Goal: Task Accomplishment & Management: Manage account settings

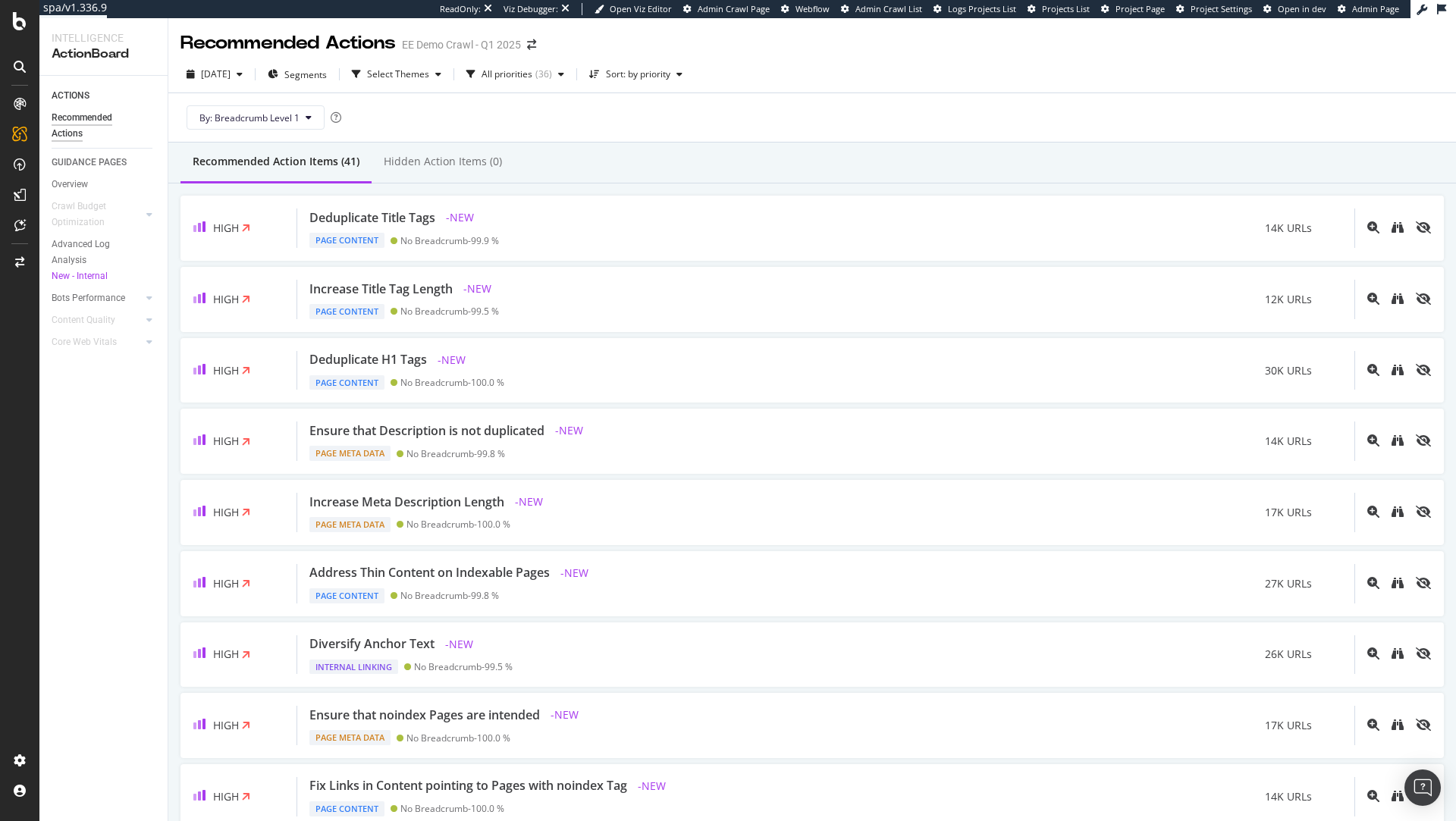
click at [666, 122] on div "By: Breadcrumb Level 1" at bounding box center [812, 118] width 1263 height 49
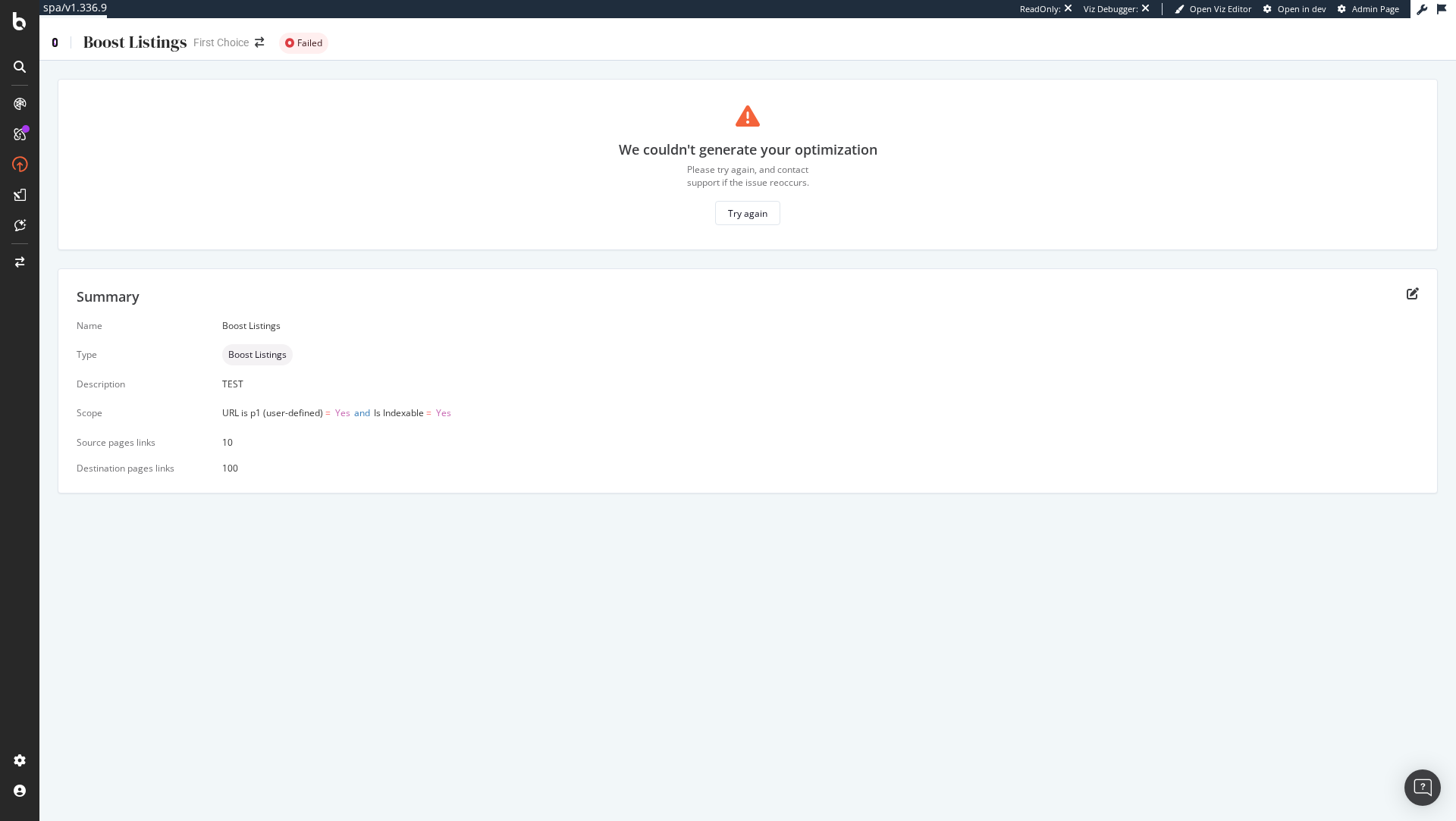
click at [52, 42] on icon at bounding box center [55, 42] width 7 height 11
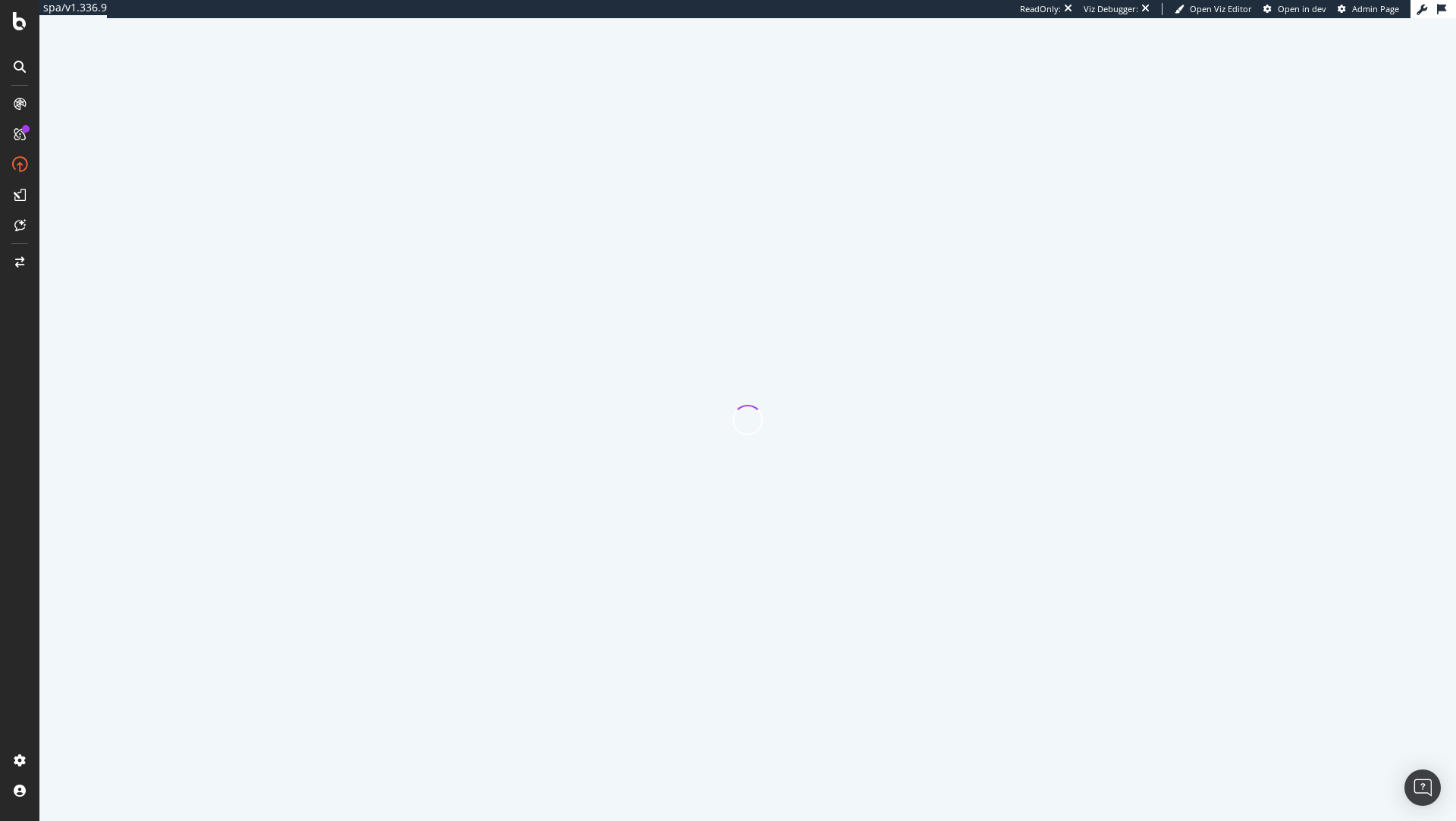
click at [52, 42] on div at bounding box center [748, 420] width 1417 height 803
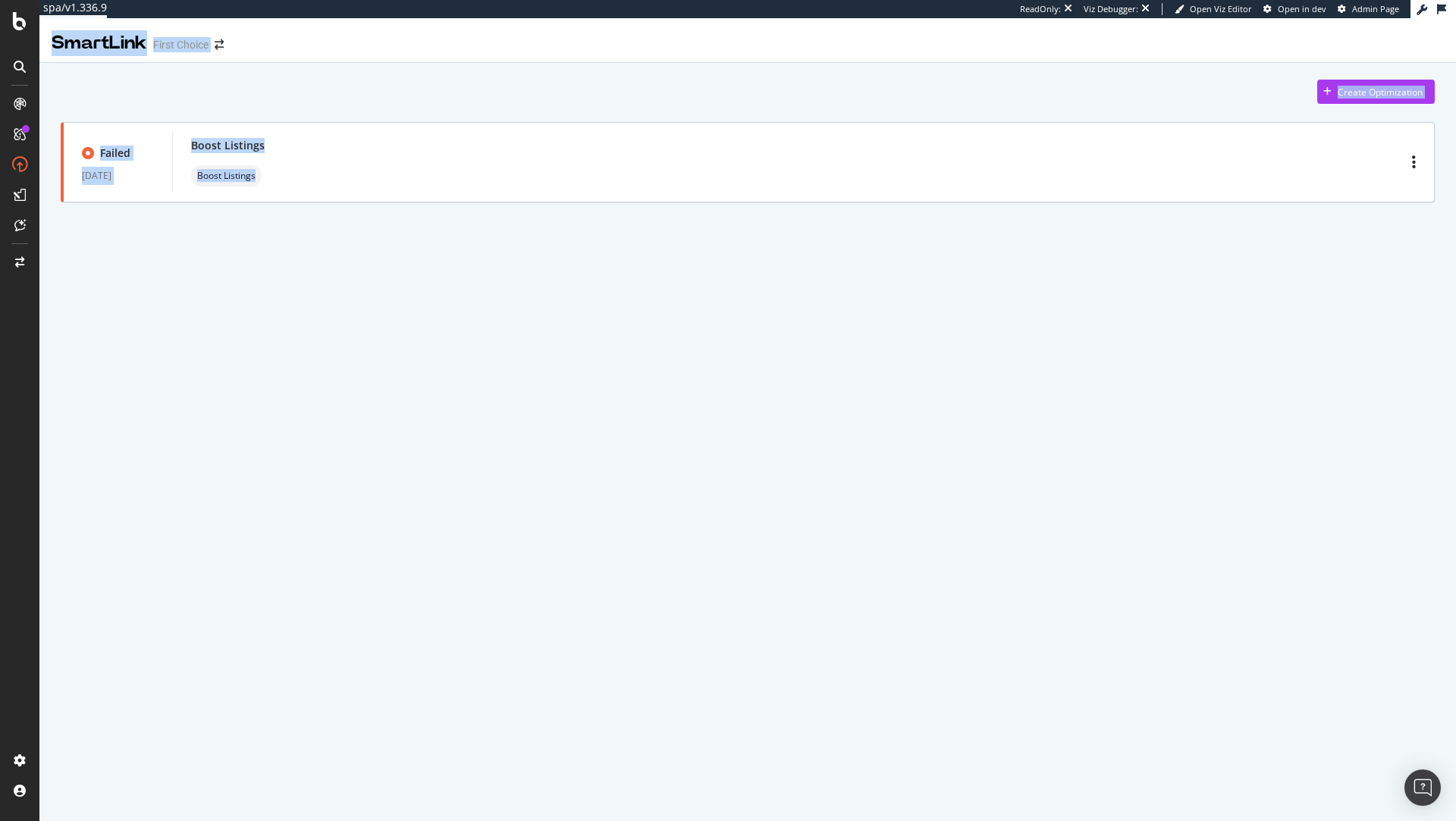
click at [624, 249] on div "Create Optimization Failed [DATE] Boost Listings Boost Listings" at bounding box center [748, 159] width 1417 height 193
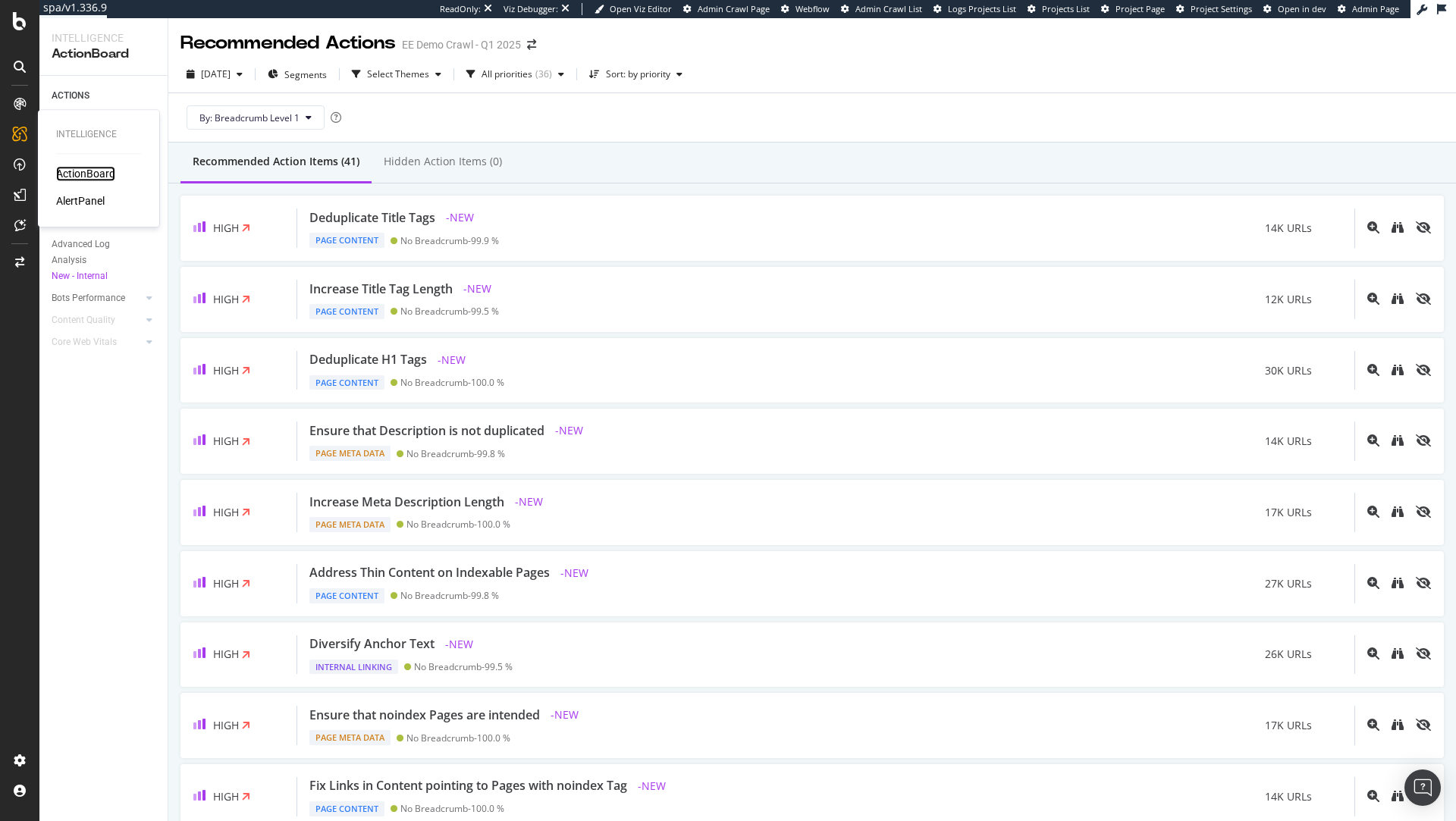
click at [63, 171] on div "ActionBoard" at bounding box center [85, 174] width 59 height 15
click at [87, 226] on div "RealKeywords" at bounding box center [90, 225] width 68 height 15
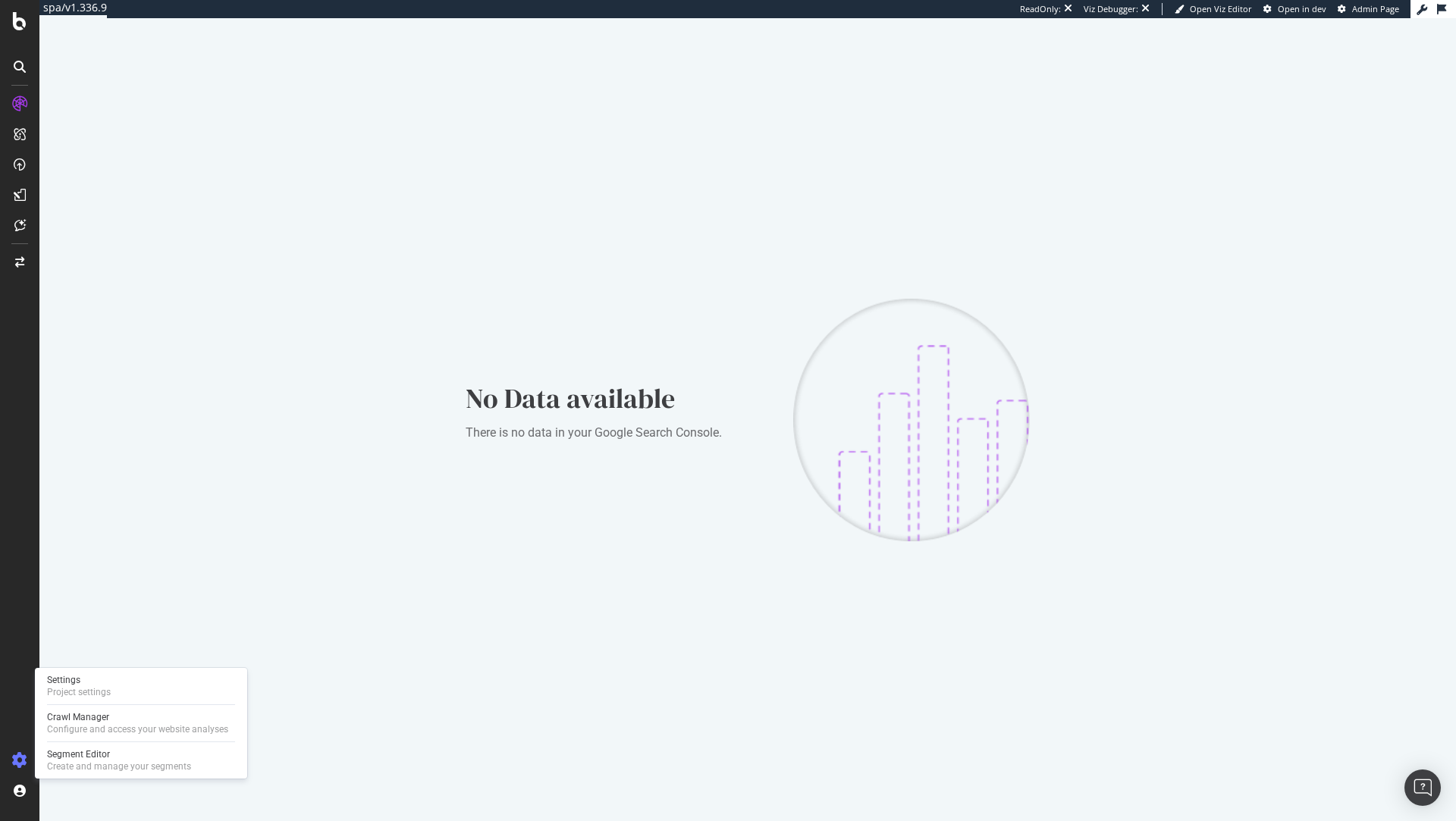
click at [14, 766] on icon at bounding box center [19, 760] width 15 height 15
click at [133, 694] on div "Settings Project settings" at bounding box center [140, 686] width 200 height 27
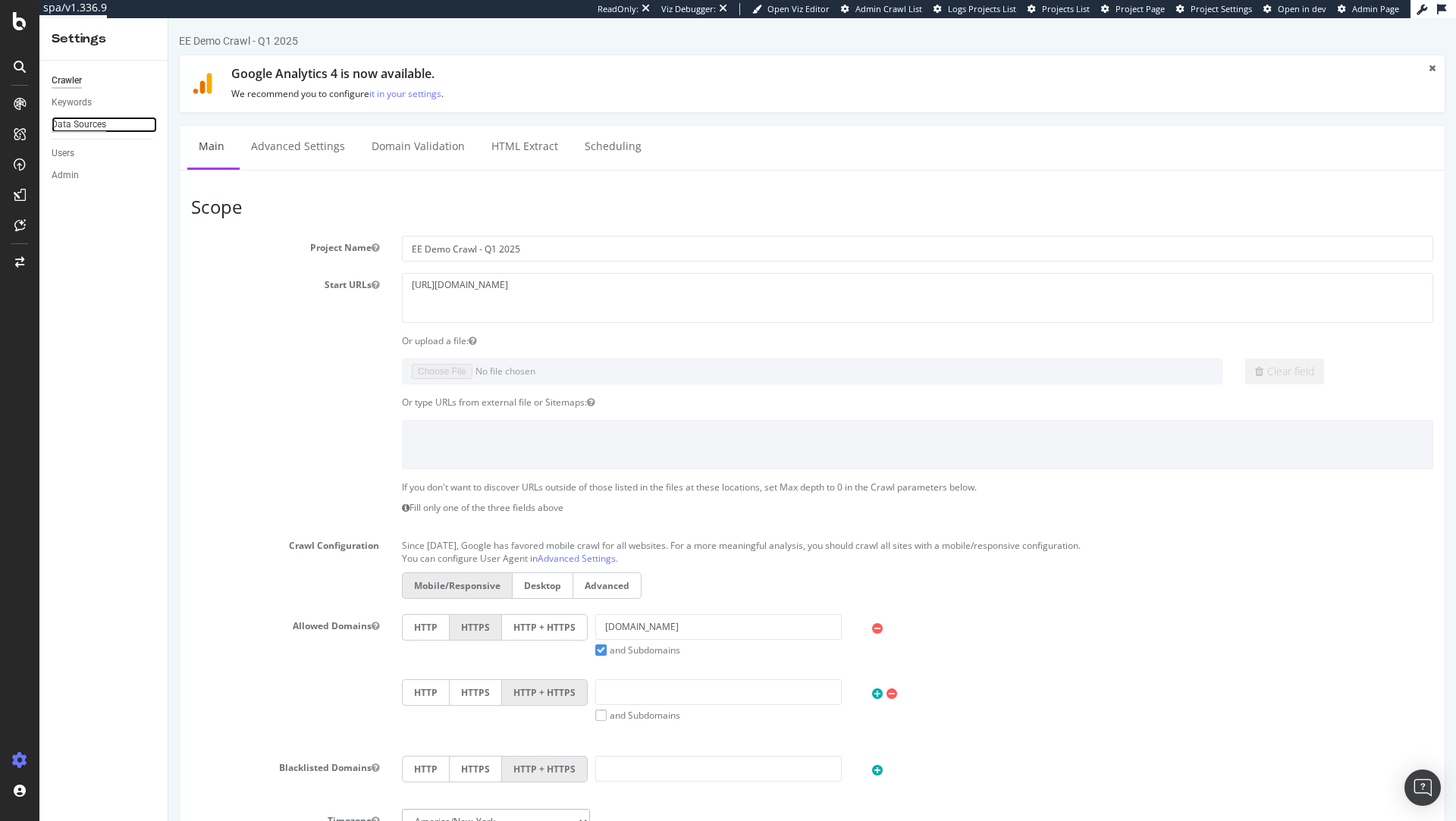
click at [90, 119] on div "Data Sources" at bounding box center [79, 125] width 54 height 16
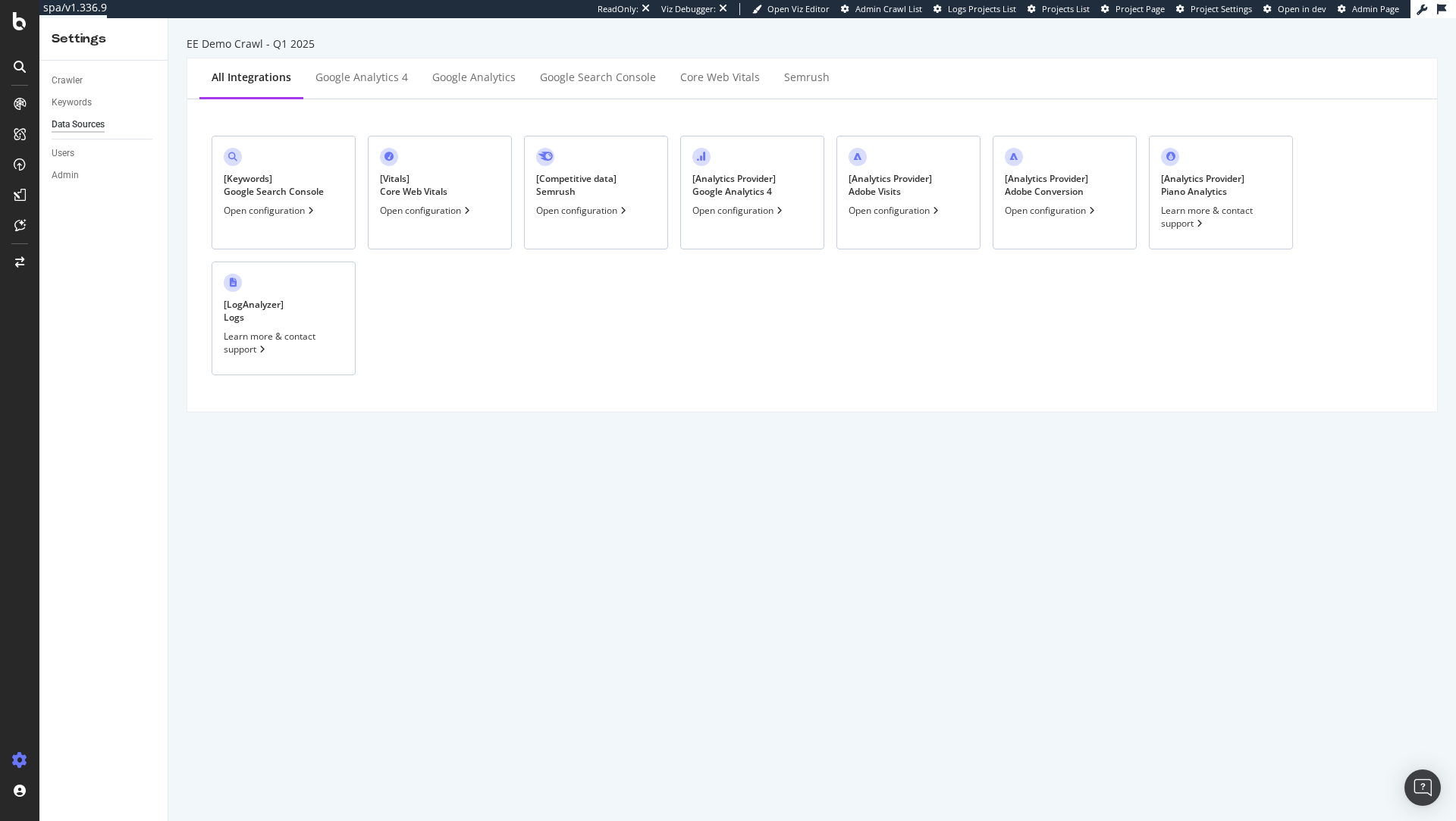
click at [287, 199] on div "[ Keywords ] Google Search Console Open configuration" at bounding box center [283, 193] width 144 height 114
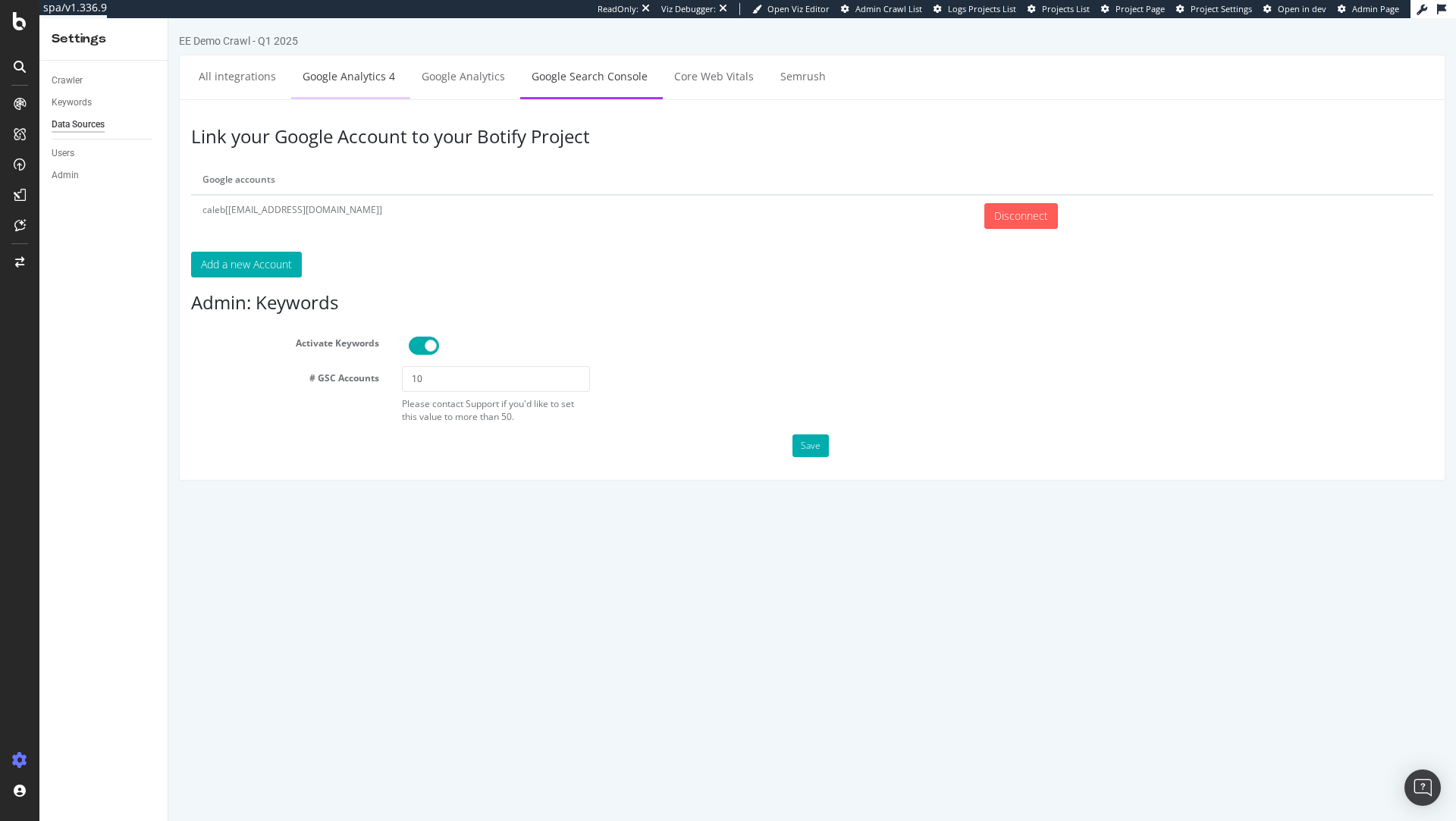
click at [387, 76] on link "Google Analytics 4" at bounding box center [348, 76] width 115 height 42
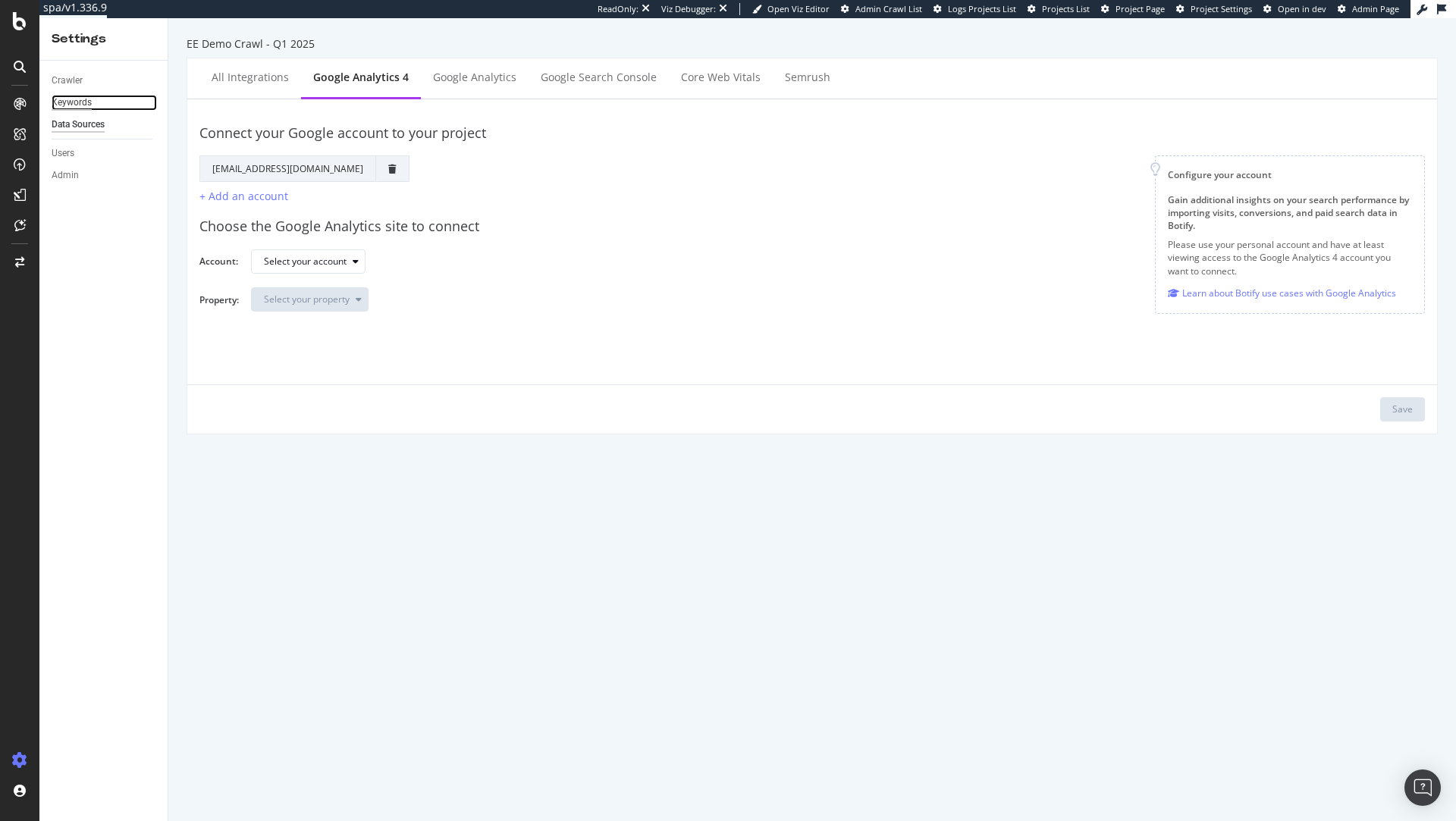
click at [82, 106] on div "Keywords" at bounding box center [71, 103] width 40 height 16
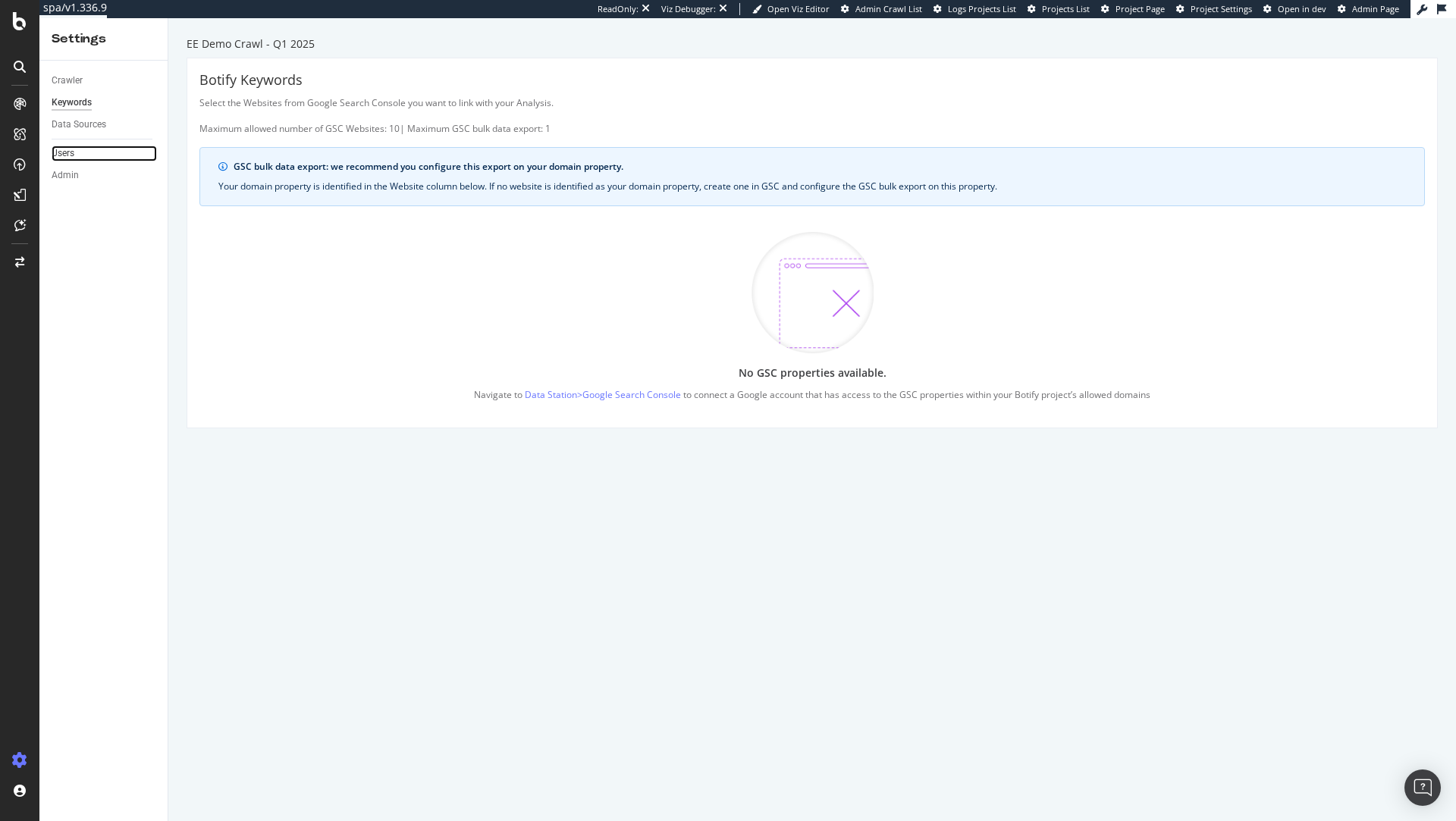
click at [75, 153] on link "Users" at bounding box center [104, 154] width 106 height 16
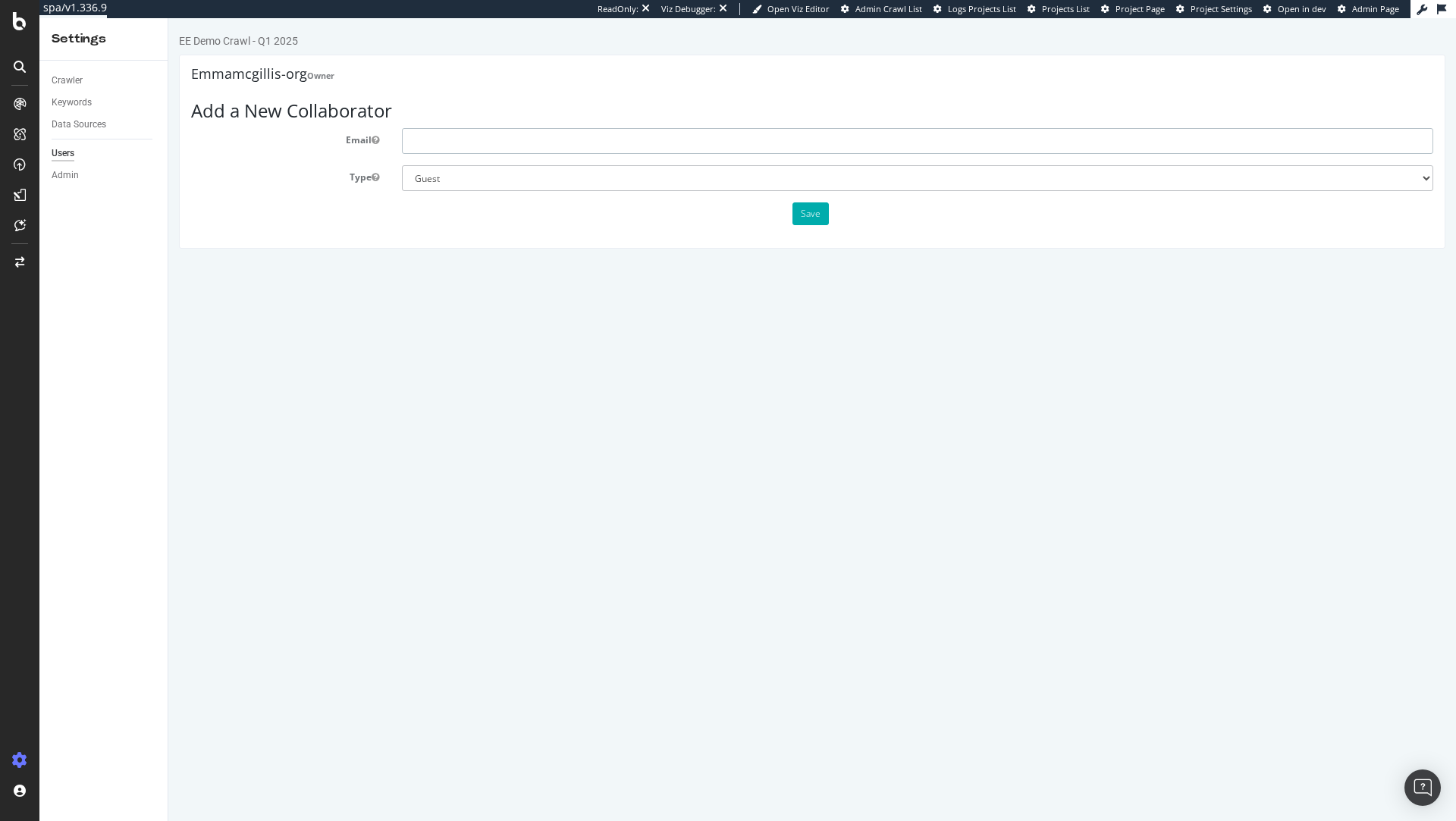
click at [483, 140] on input "text" at bounding box center [917, 141] width 1032 height 26
type input "caleb@botify.com"
click at [527, 189] on select "Administrator Guest" at bounding box center [917, 178] width 1032 height 26
select select "1"
click at [402, 165] on select "Administrator Guest" at bounding box center [917, 178] width 1032 height 26
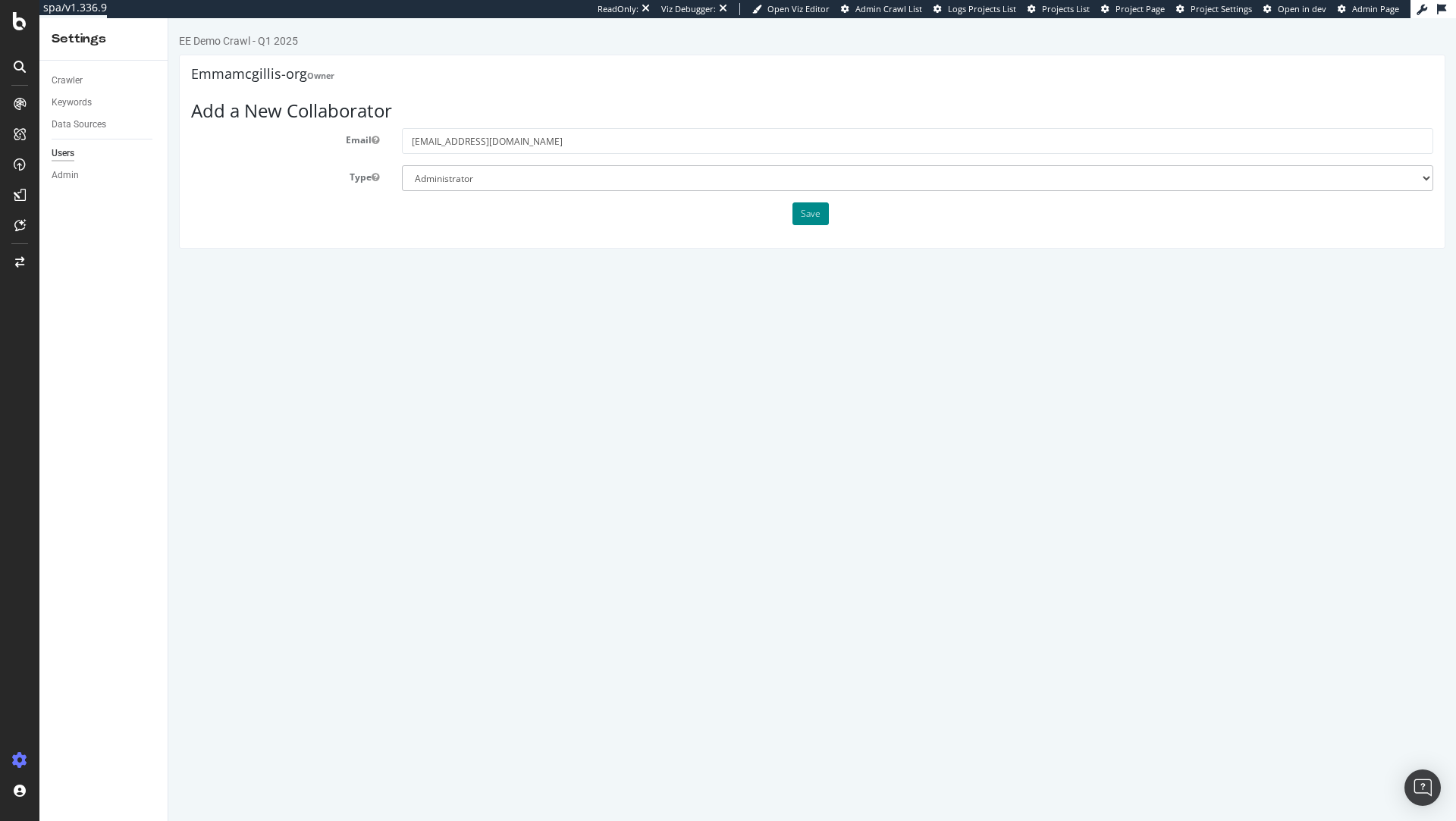
click at [804, 210] on button "Save" at bounding box center [810, 213] width 36 height 23
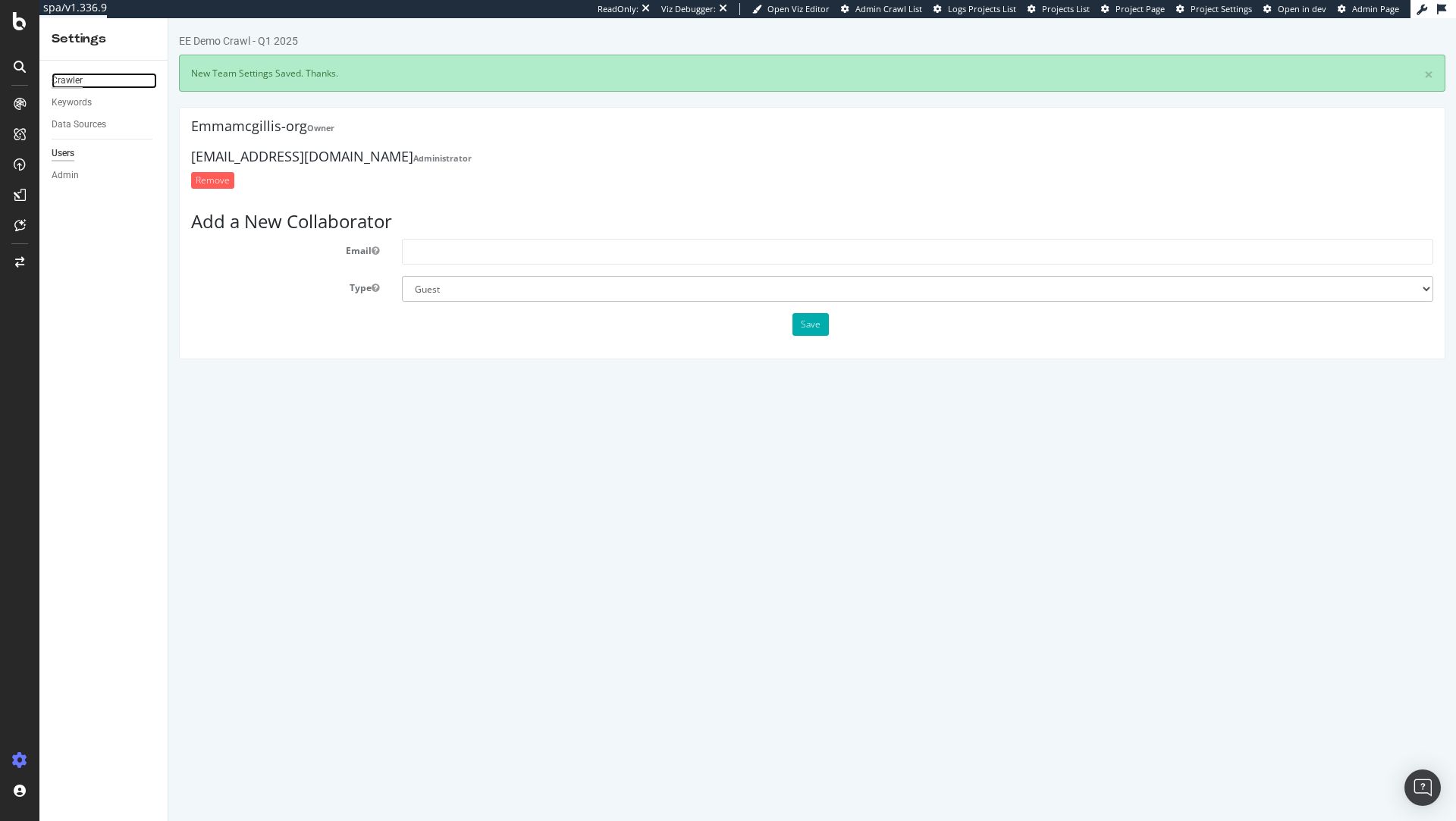
click at [76, 86] on div "Crawler" at bounding box center [67, 81] width 31 height 16
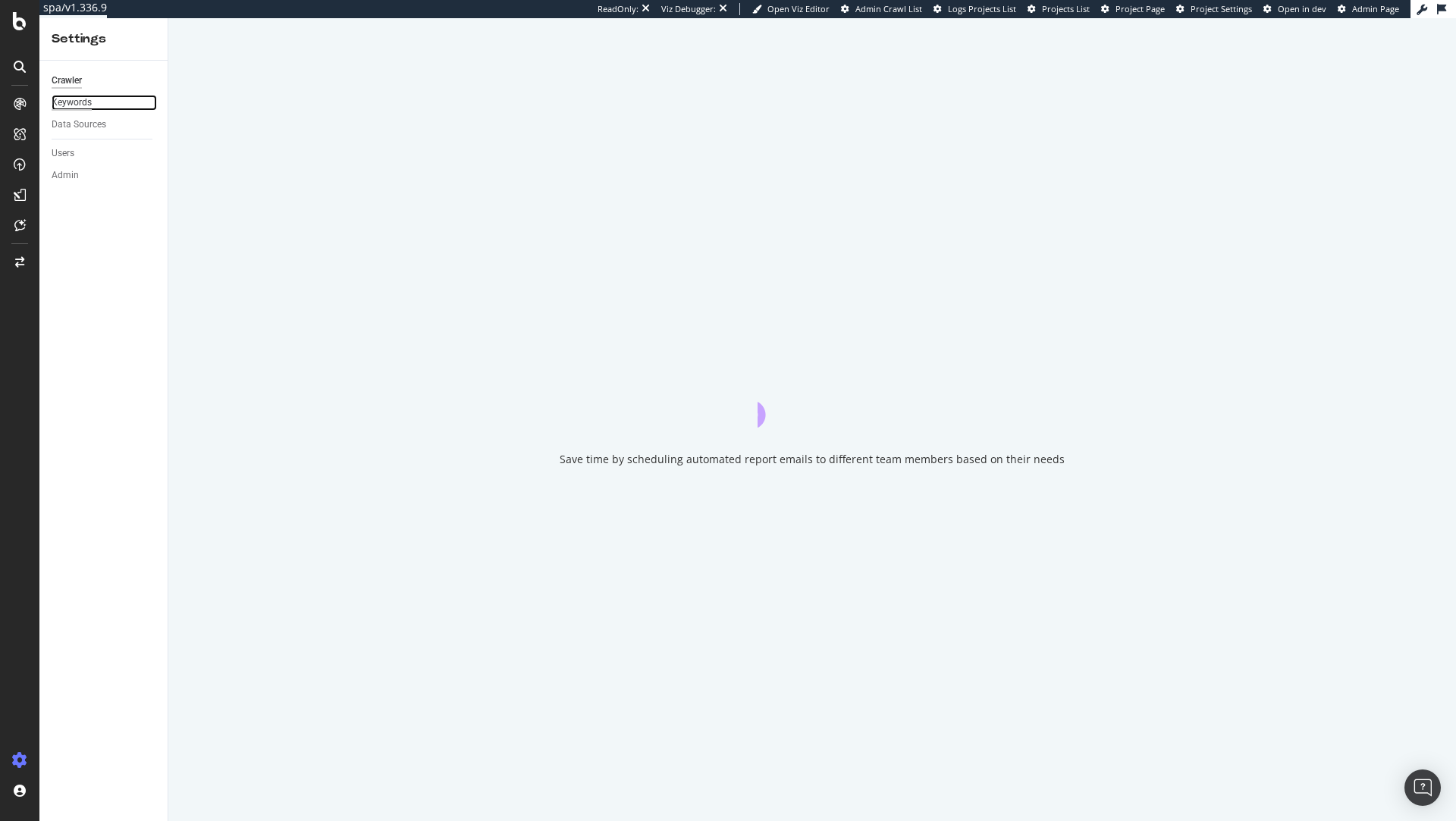
click at [77, 104] on div "Keywords" at bounding box center [71, 103] width 40 height 16
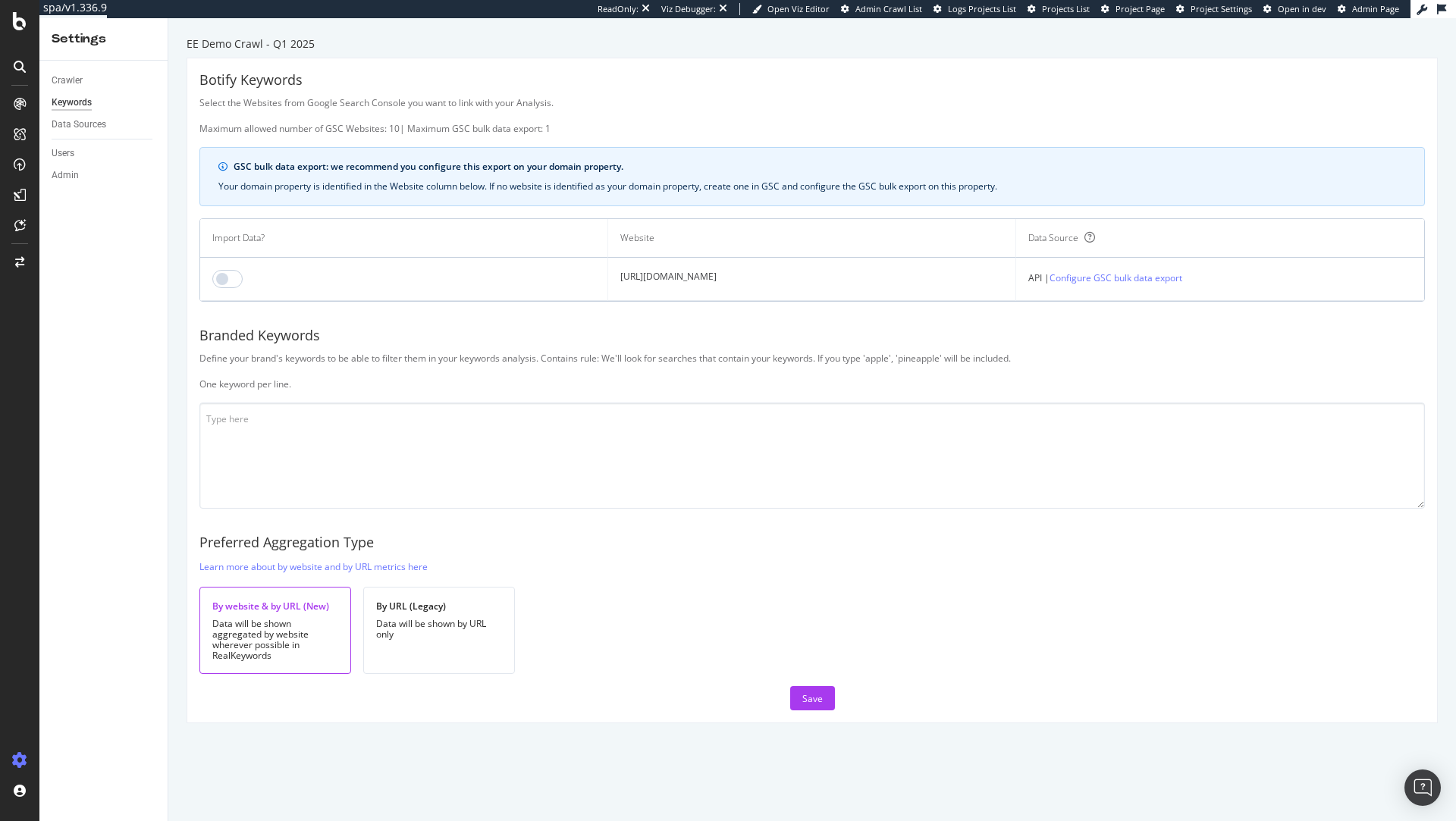
click at [247, 272] on td at bounding box center [403, 279] width 408 height 43
click at [239, 273] on input "checkbox" at bounding box center [228, 279] width 31 height 18
click at [277, 446] on textarea at bounding box center [812, 455] width 1225 height 106
type textarea "w"
type textarea "ee"
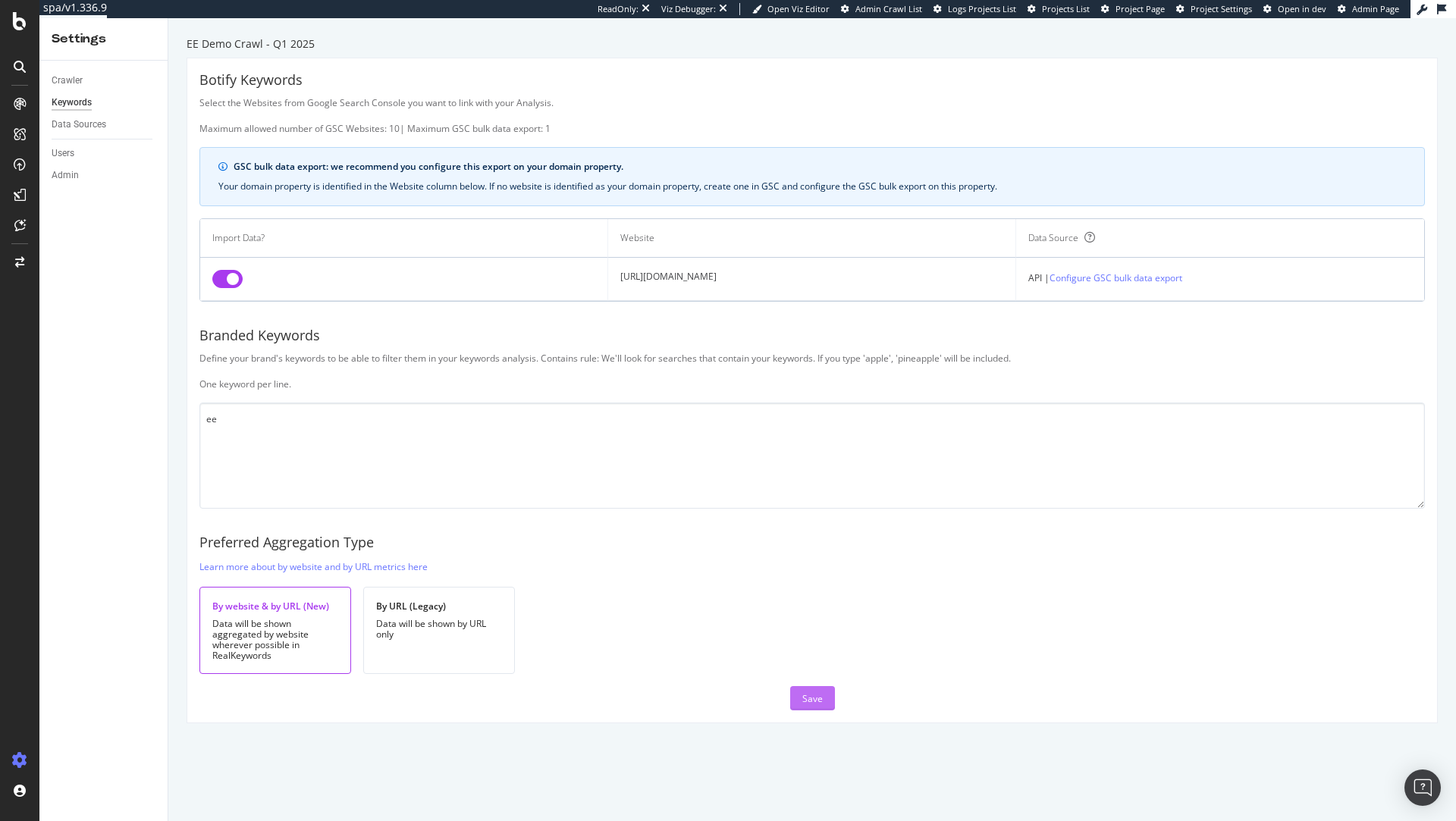
click at [799, 702] on button "Save" at bounding box center [812, 698] width 44 height 24
click at [808, 688] on div "Save" at bounding box center [812, 698] width 21 height 23
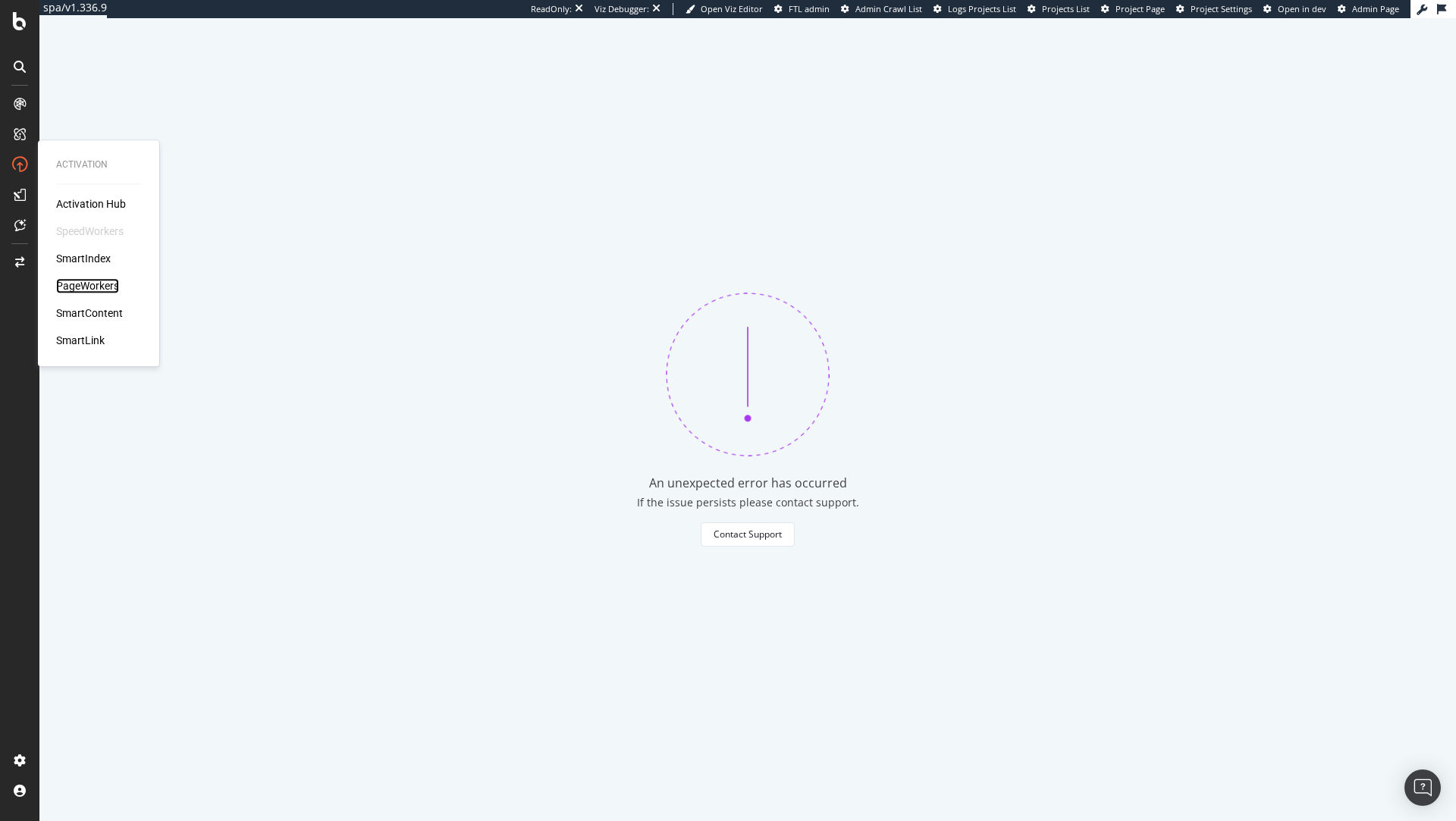
click at [87, 288] on div "PageWorkers" at bounding box center [88, 286] width 63 height 15
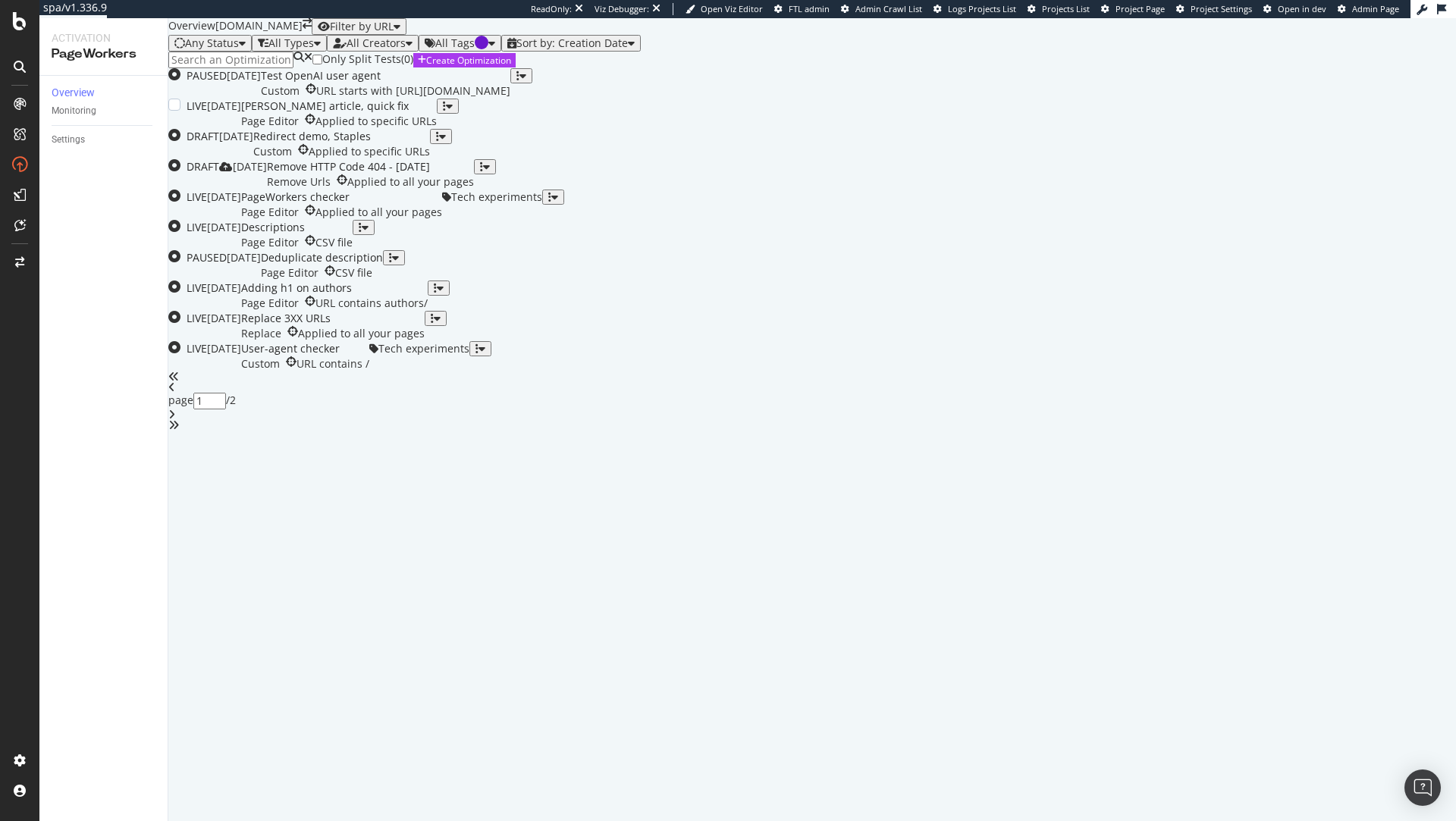
click at [437, 114] on div "Yves Rocher article, quick fix" at bounding box center [339, 106] width 195 height 15
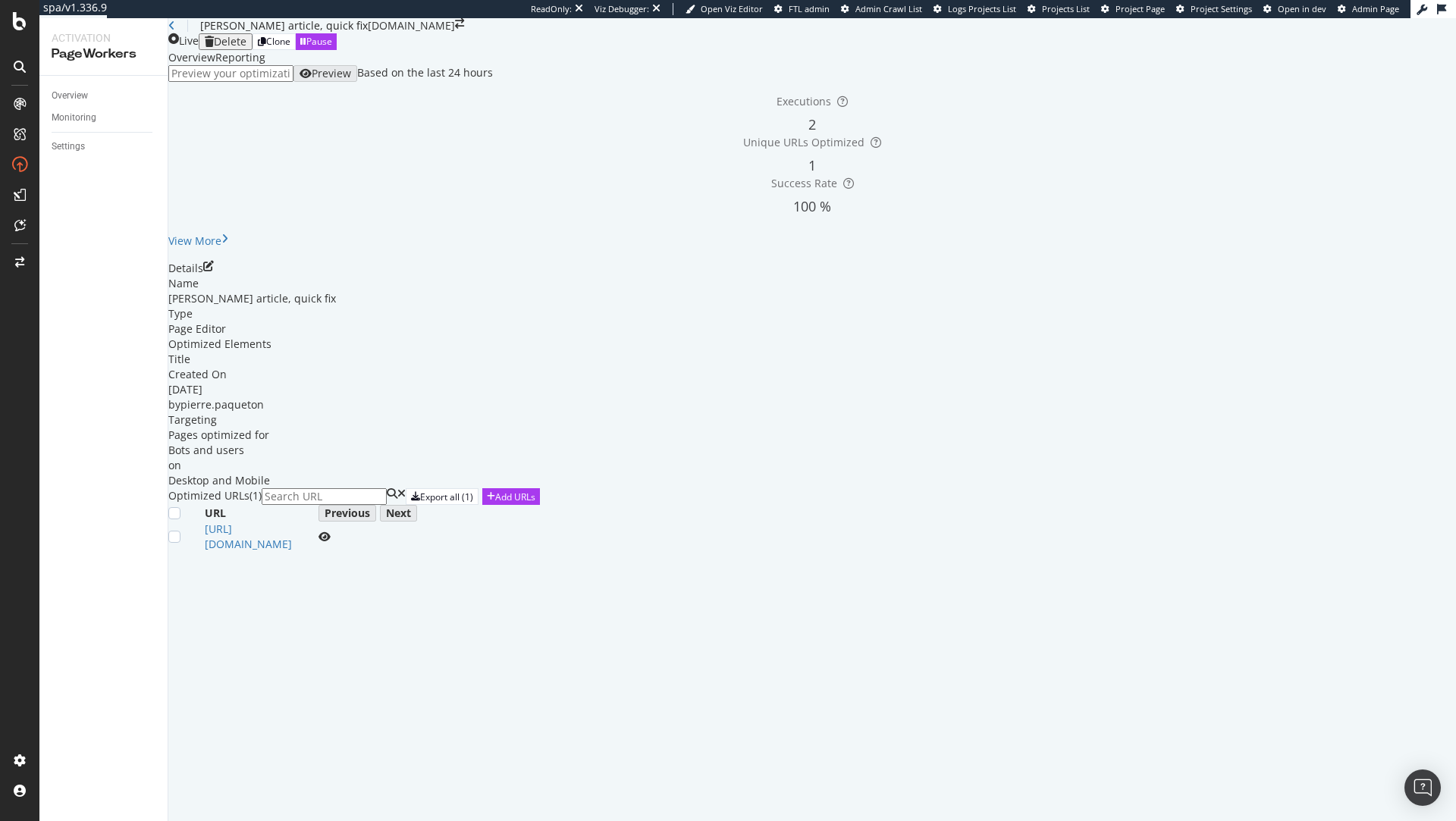
click at [266, 65] on div "Reporting" at bounding box center [240, 57] width 50 height 15
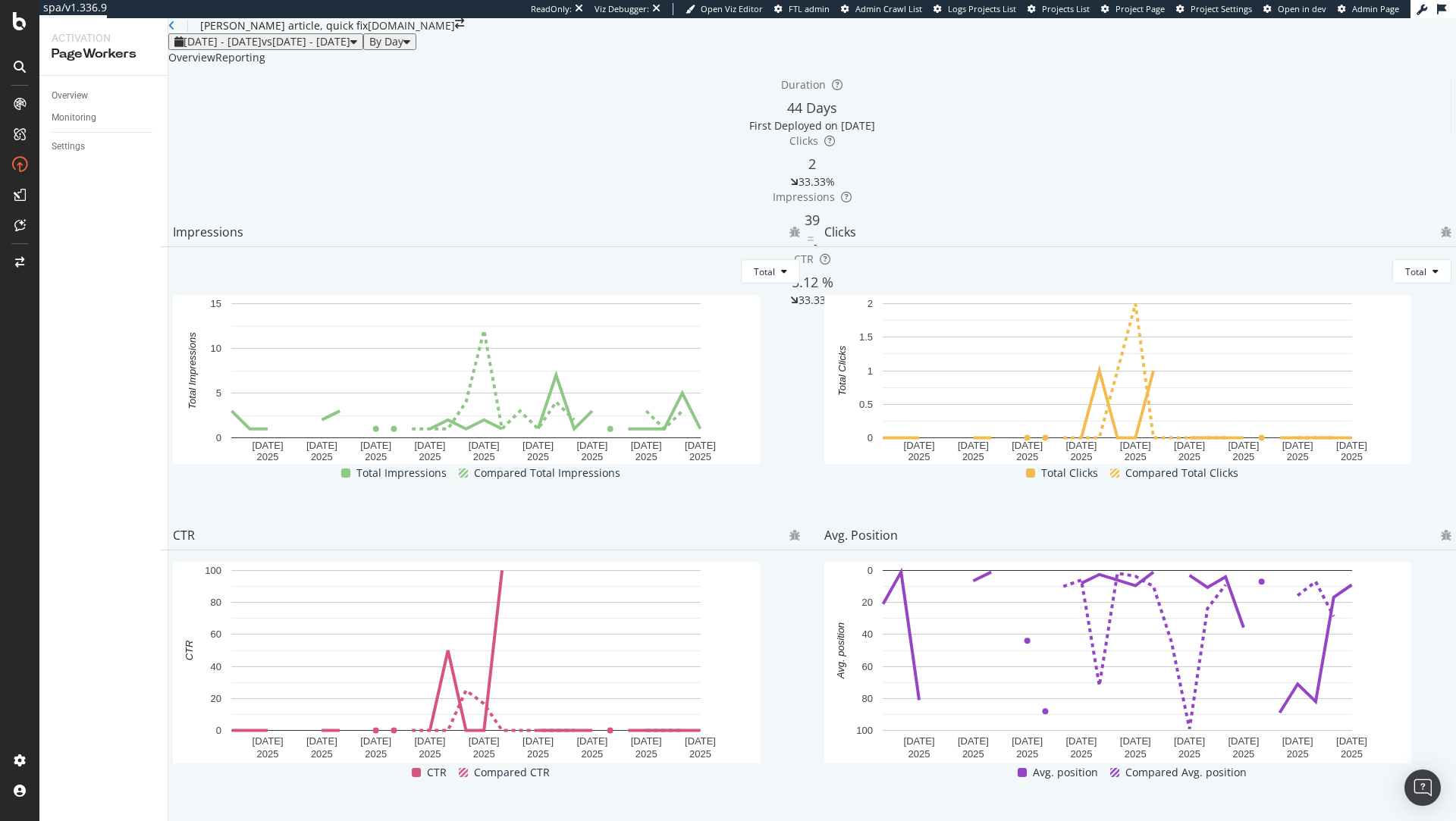
click at [215, 65] on div "Overview" at bounding box center [192, 57] width 47 height 15
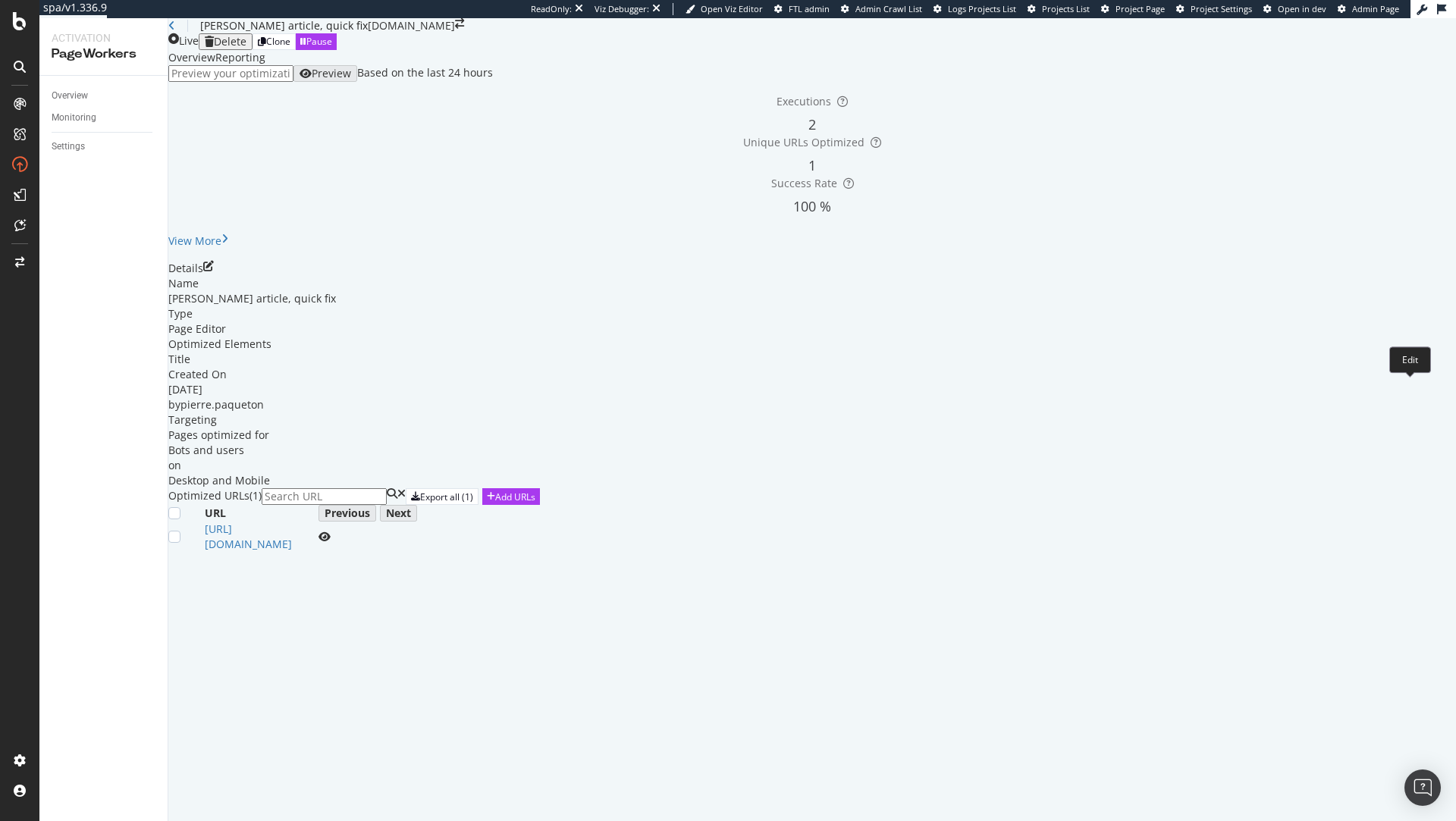
click at [214, 271] on icon "pen-to-square" at bounding box center [209, 266] width 11 height 11
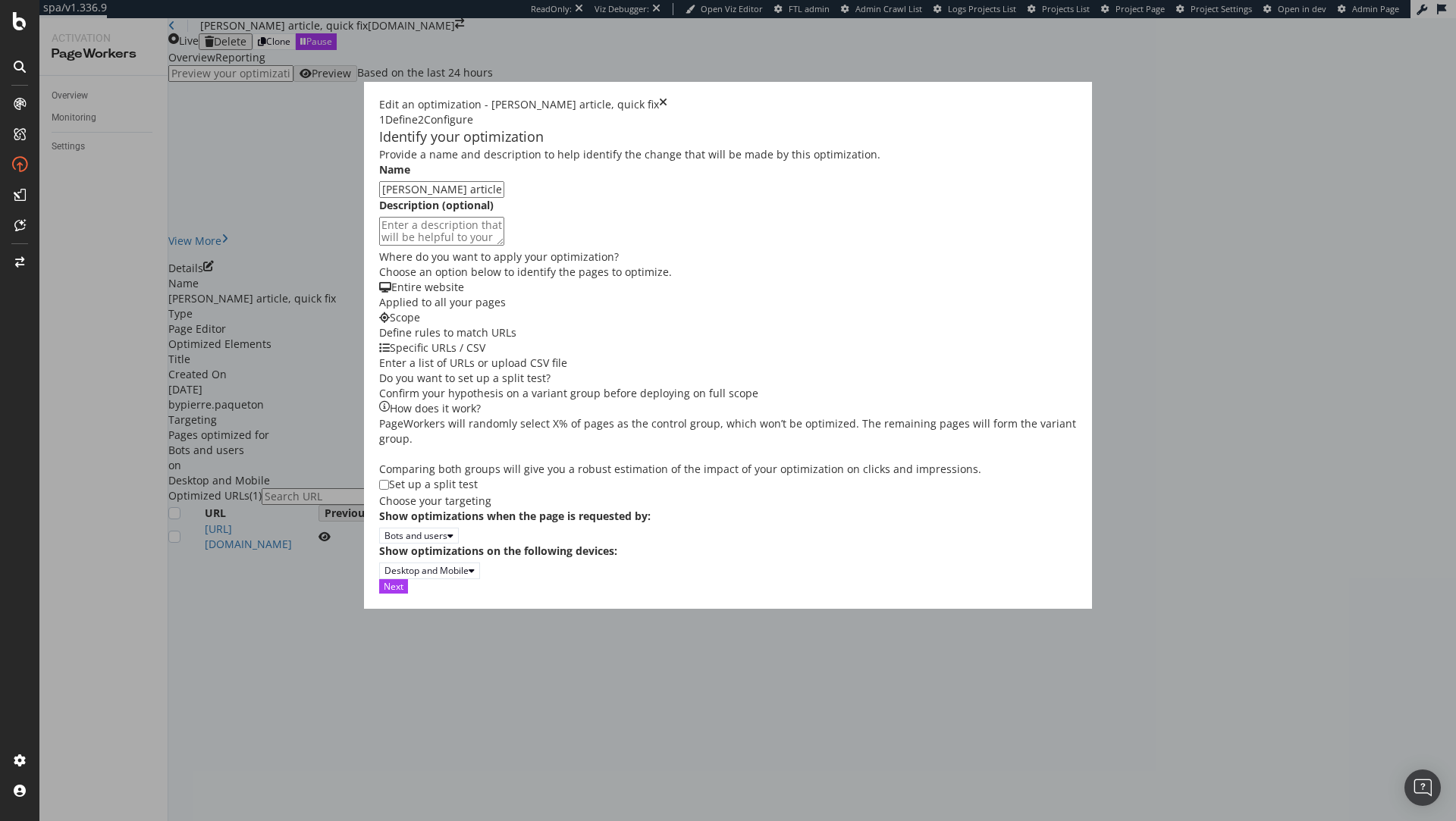
scroll to position [73, 0]
click at [403, 593] on div "Next" at bounding box center [393, 587] width 20 height 13
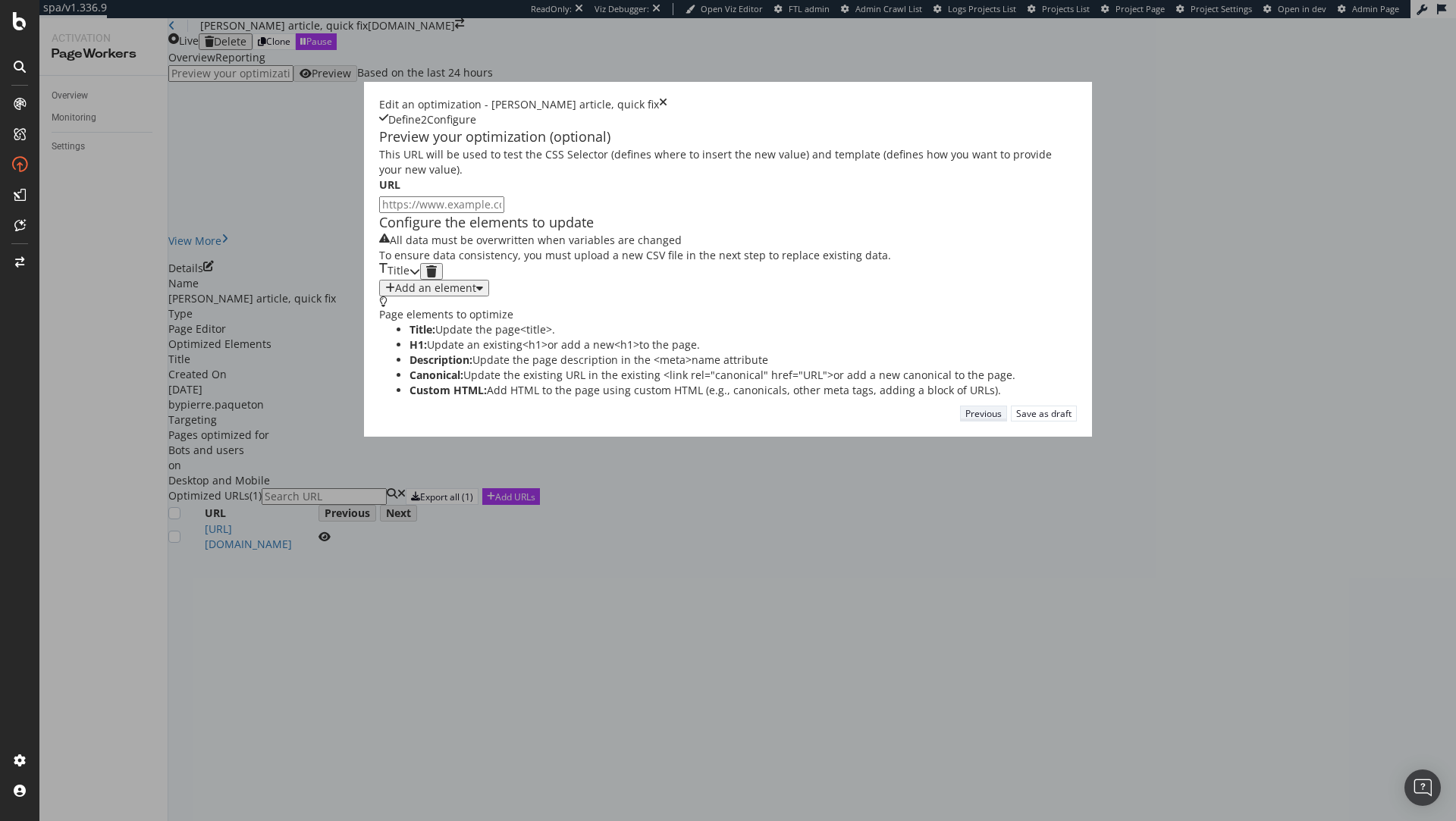
scroll to position [0, 0]
click at [410, 279] on div "Title" at bounding box center [394, 271] width 31 height 16
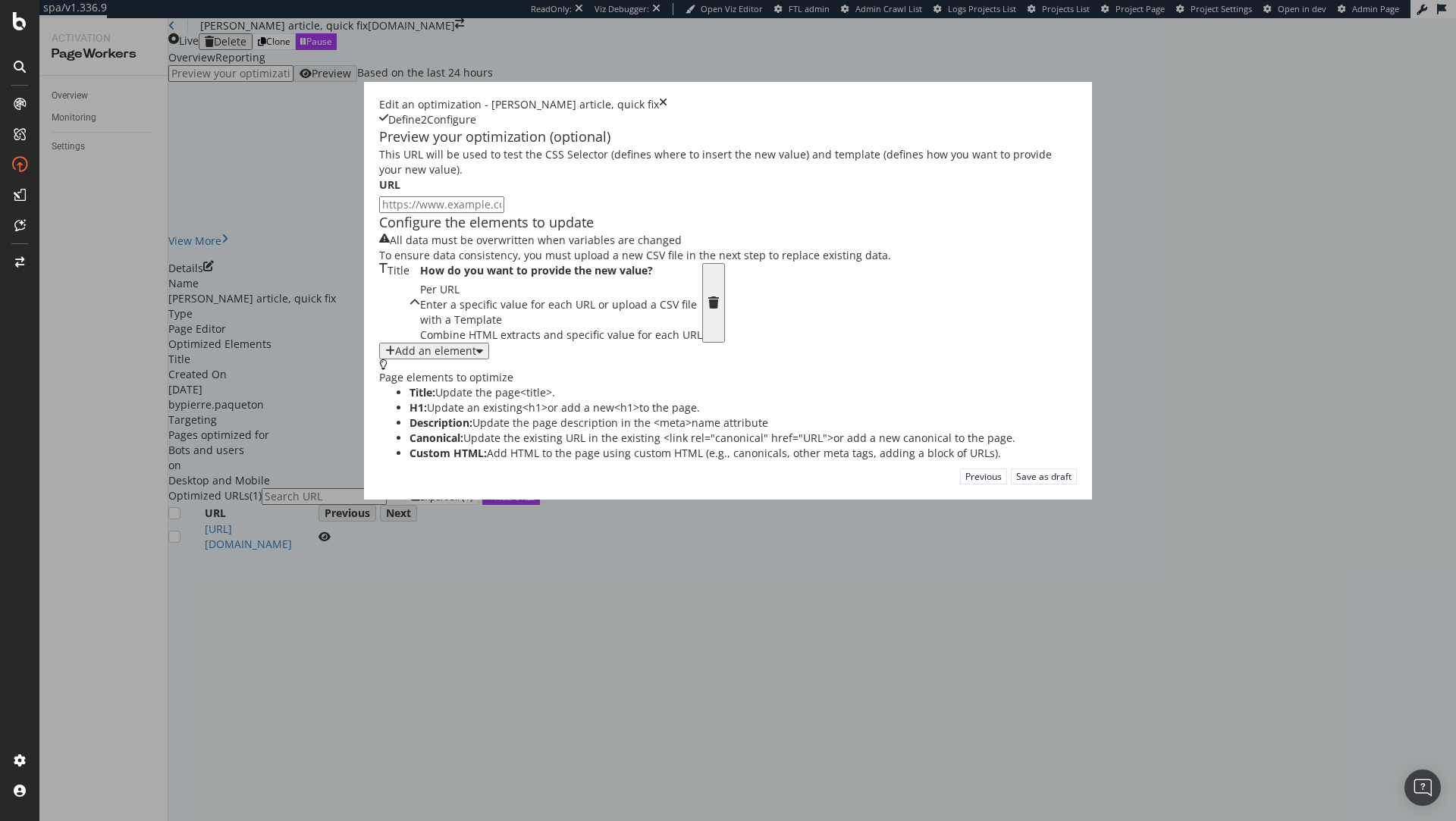
click at [667, 97] on icon "times" at bounding box center [663, 104] width 8 height 15
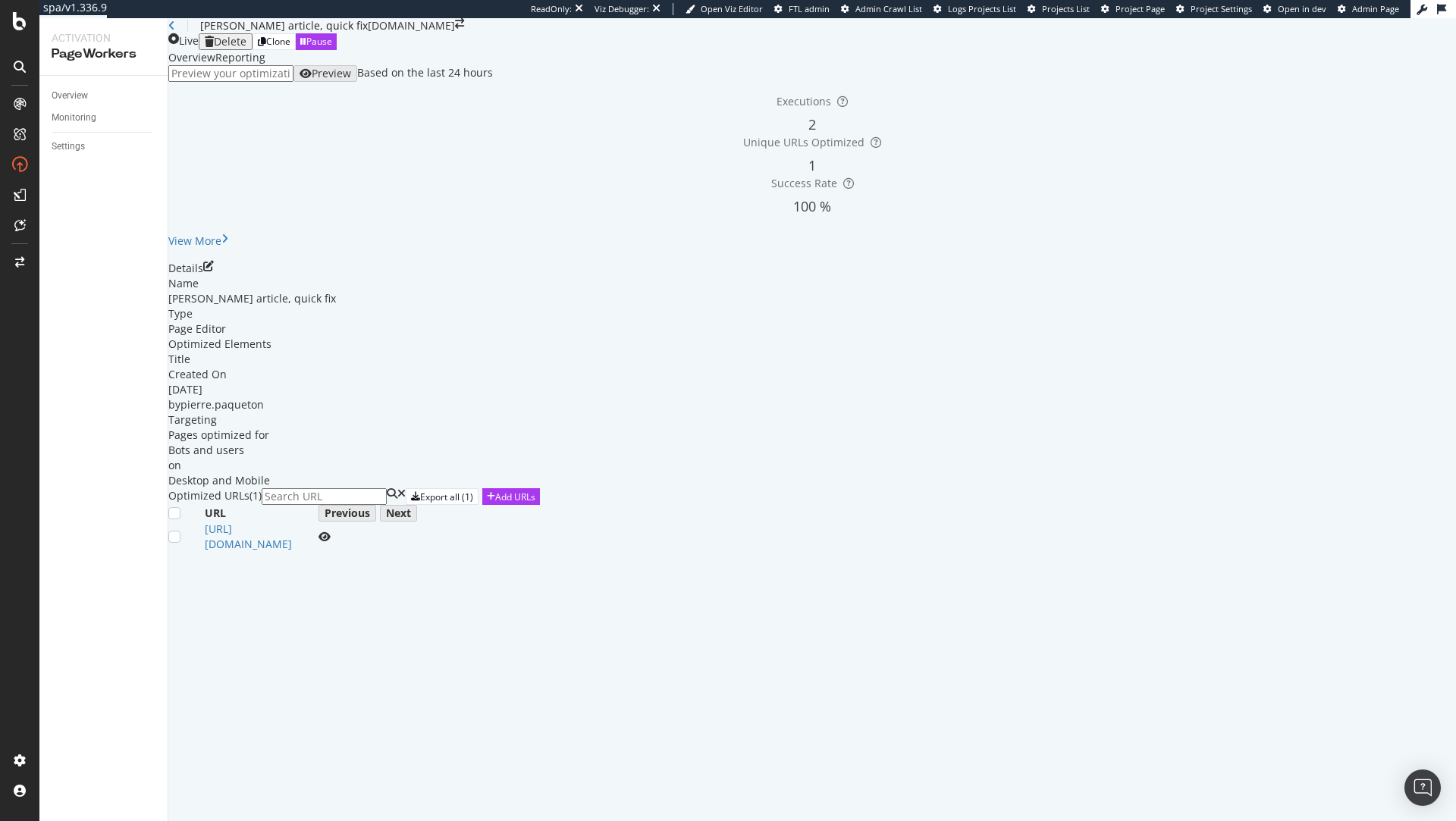
click at [178, 33] on div "Yves Rocher article, quick fix Botify.com" at bounding box center [812, 25] width 1288 height 15
click at [175, 31] on icon at bounding box center [172, 26] width 7 height 11
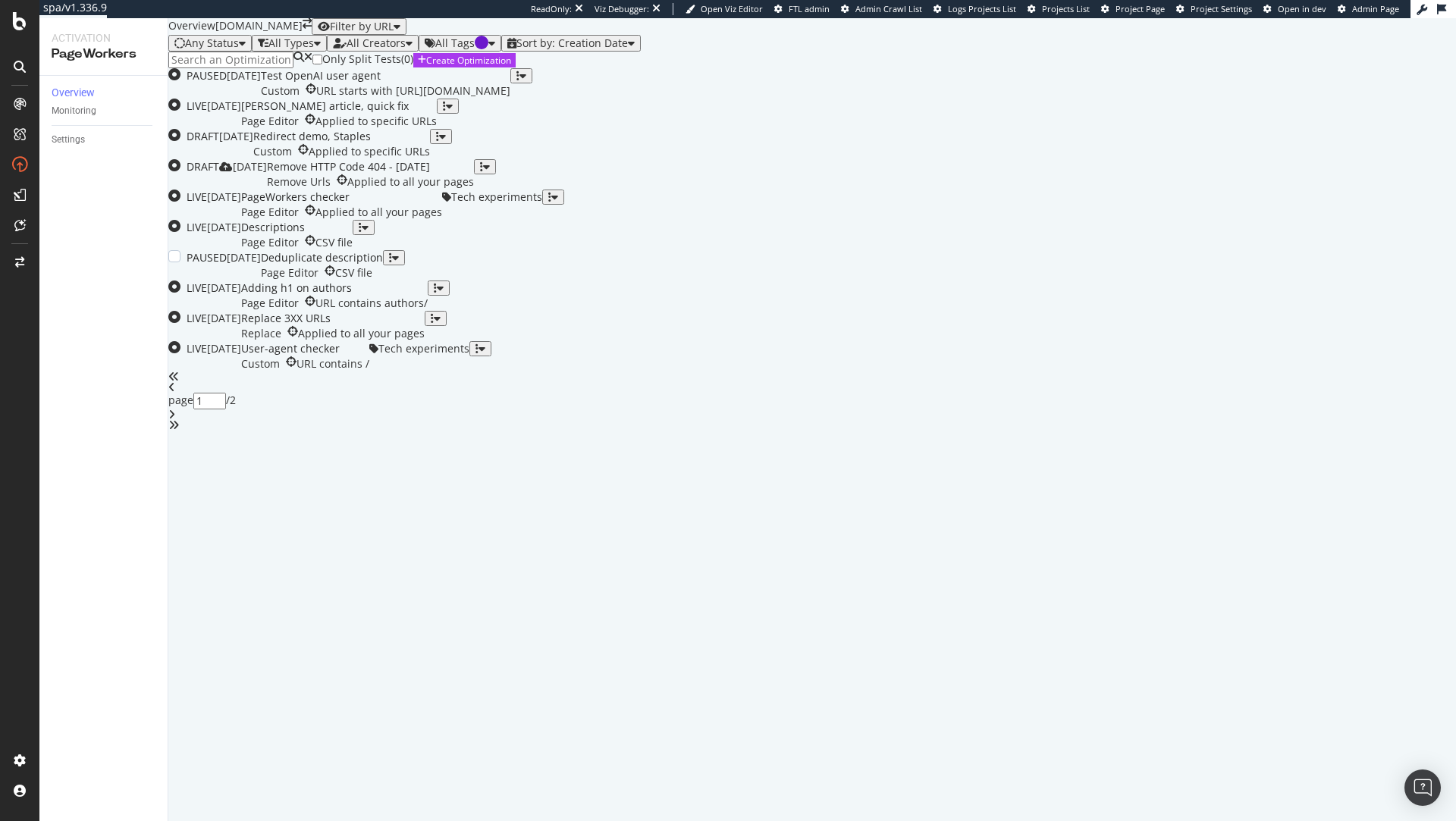
scroll to position [98, 0]
click at [353, 250] on div "Page Editor CSV file" at bounding box center [297, 242] width 111 height 15
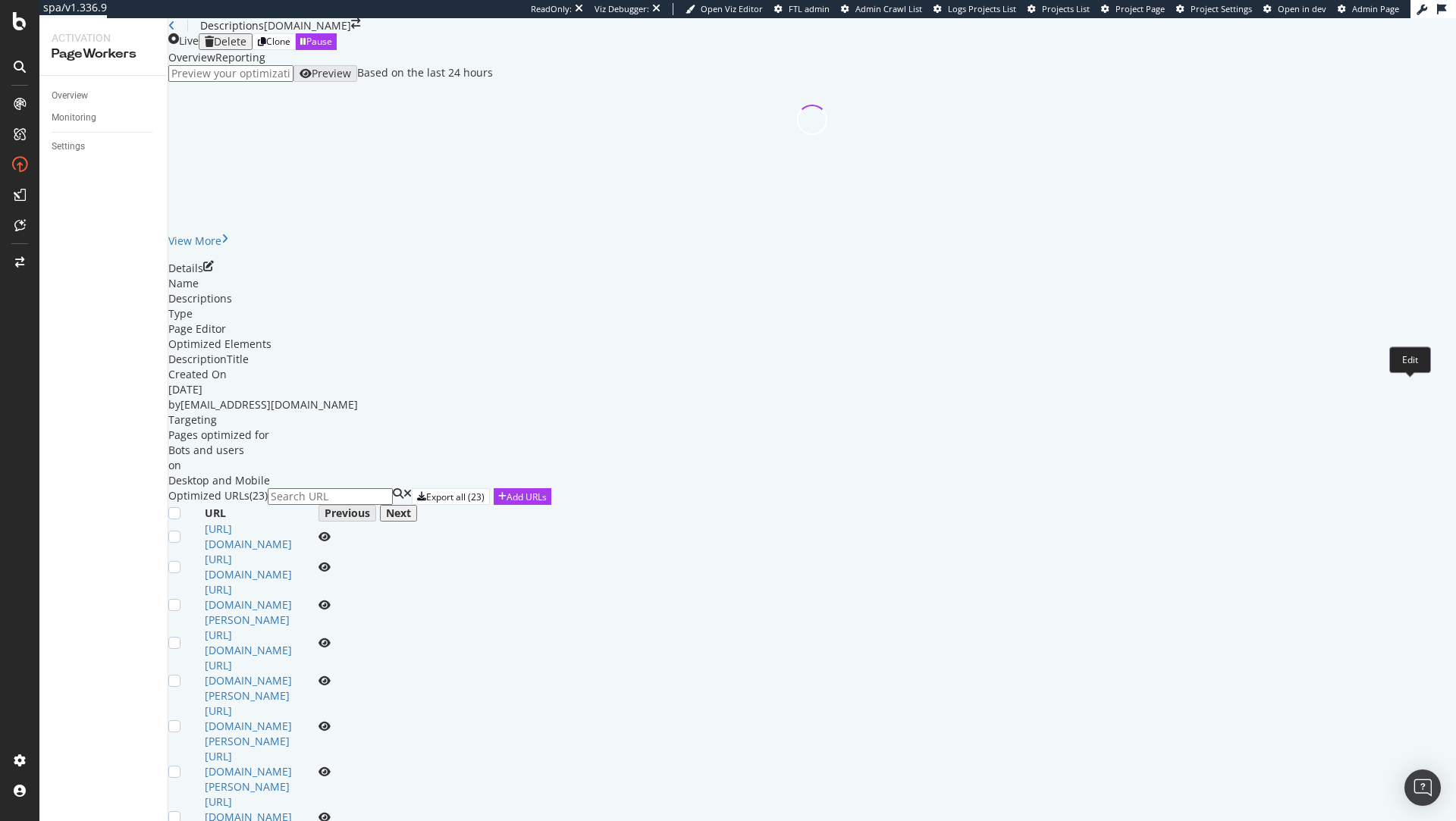
click at [214, 271] on icon "pen-to-square" at bounding box center [209, 266] width 11 height 11
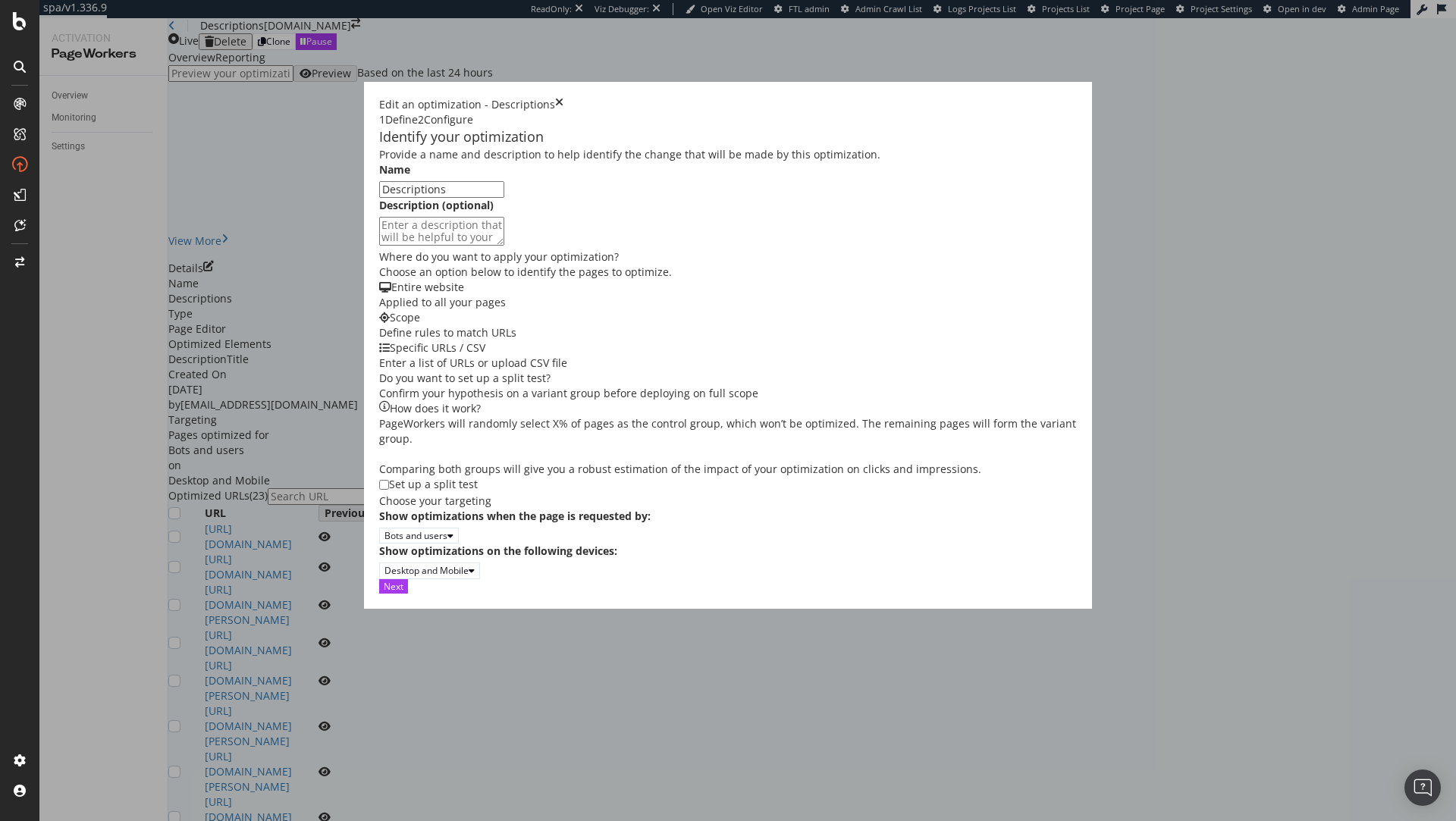
scroll to position [89, 0]
click at [403, 593] on div "Next" at bounding box center [393, 587] width 20 height 13
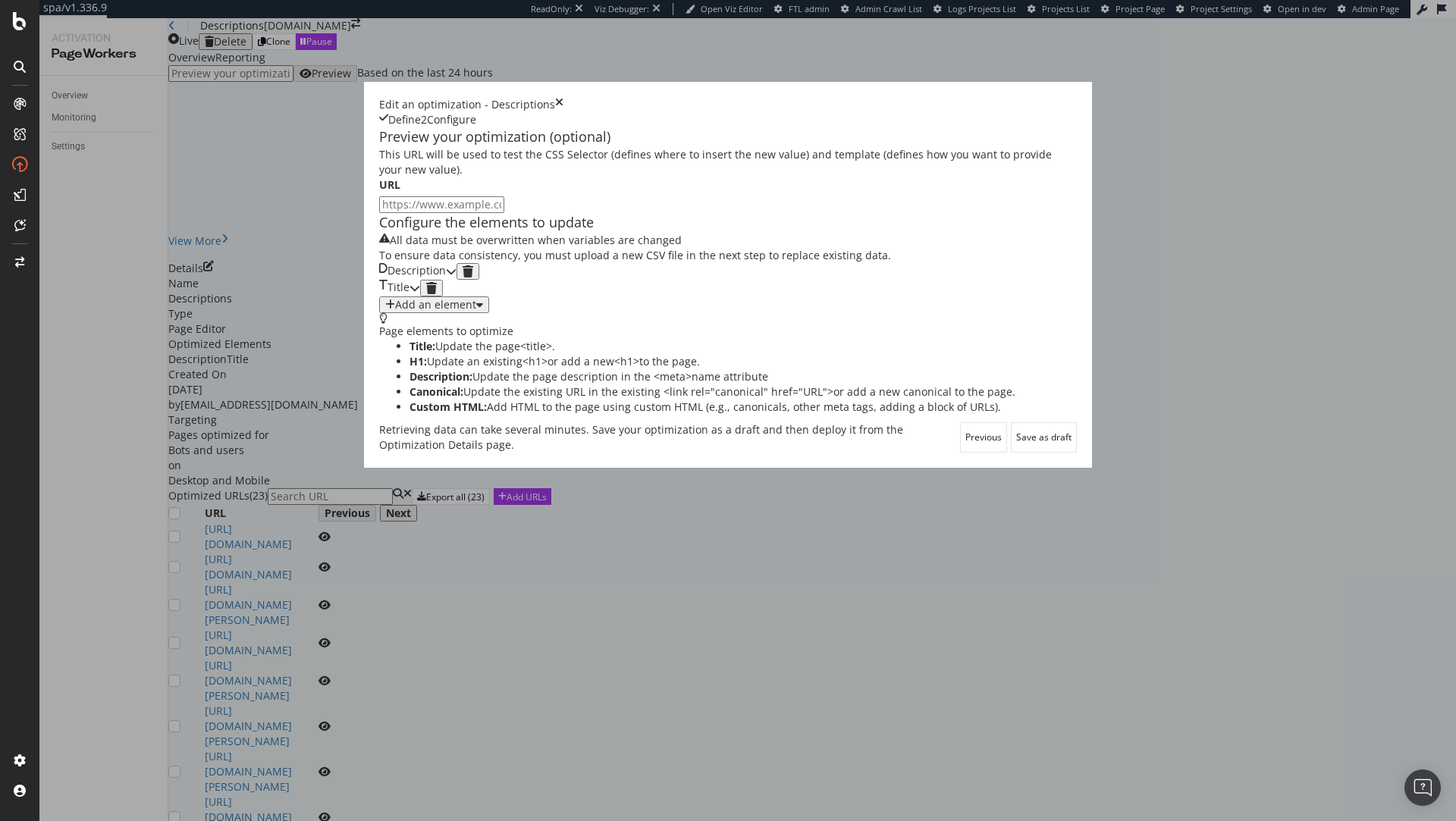
click at [457, 279] on div "Description" at bounding box center [418, 271] width 78 height 16
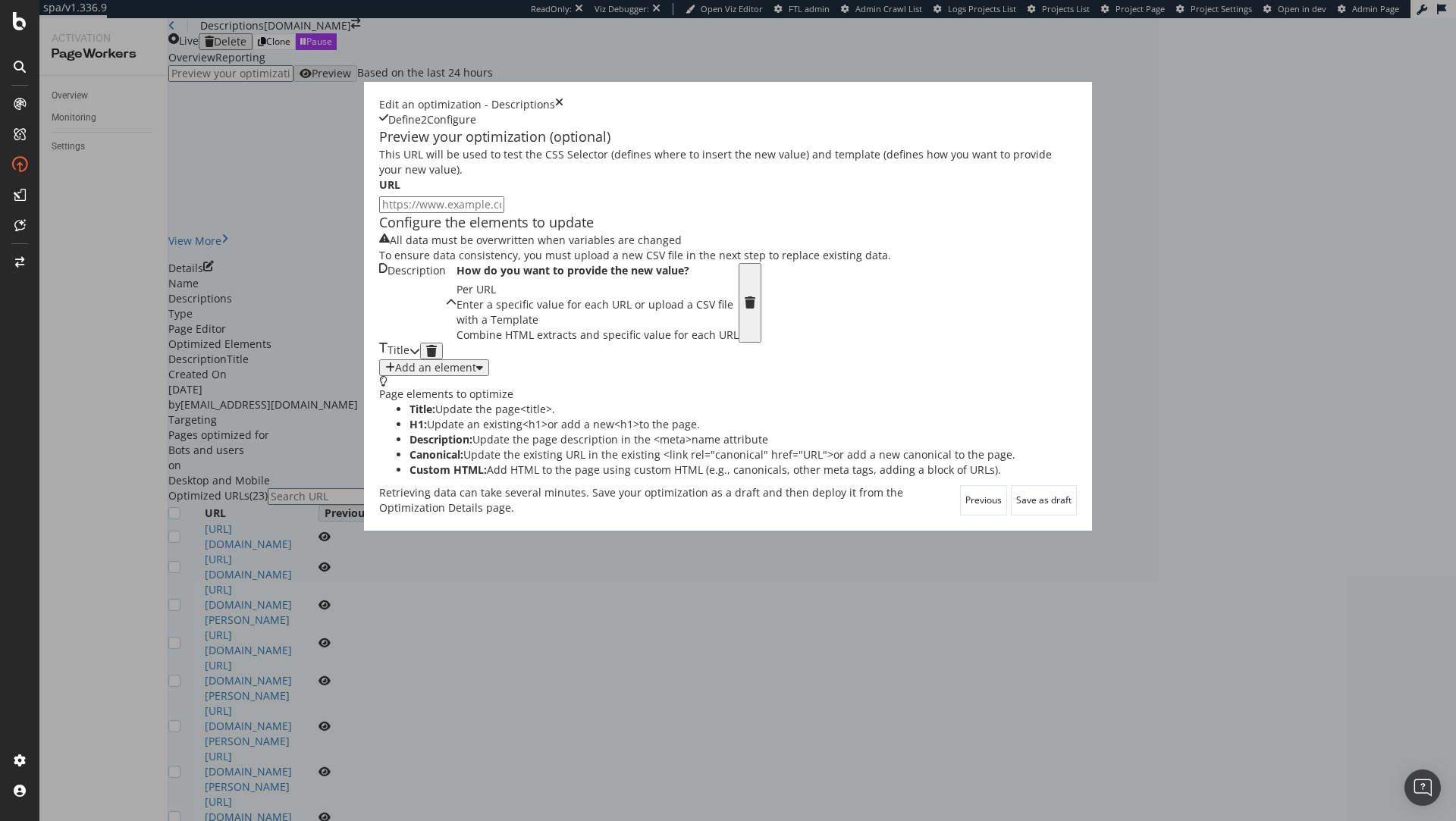
click at [421, 360] on div "Title" at bounding box center [399, 351] width 41 height 16
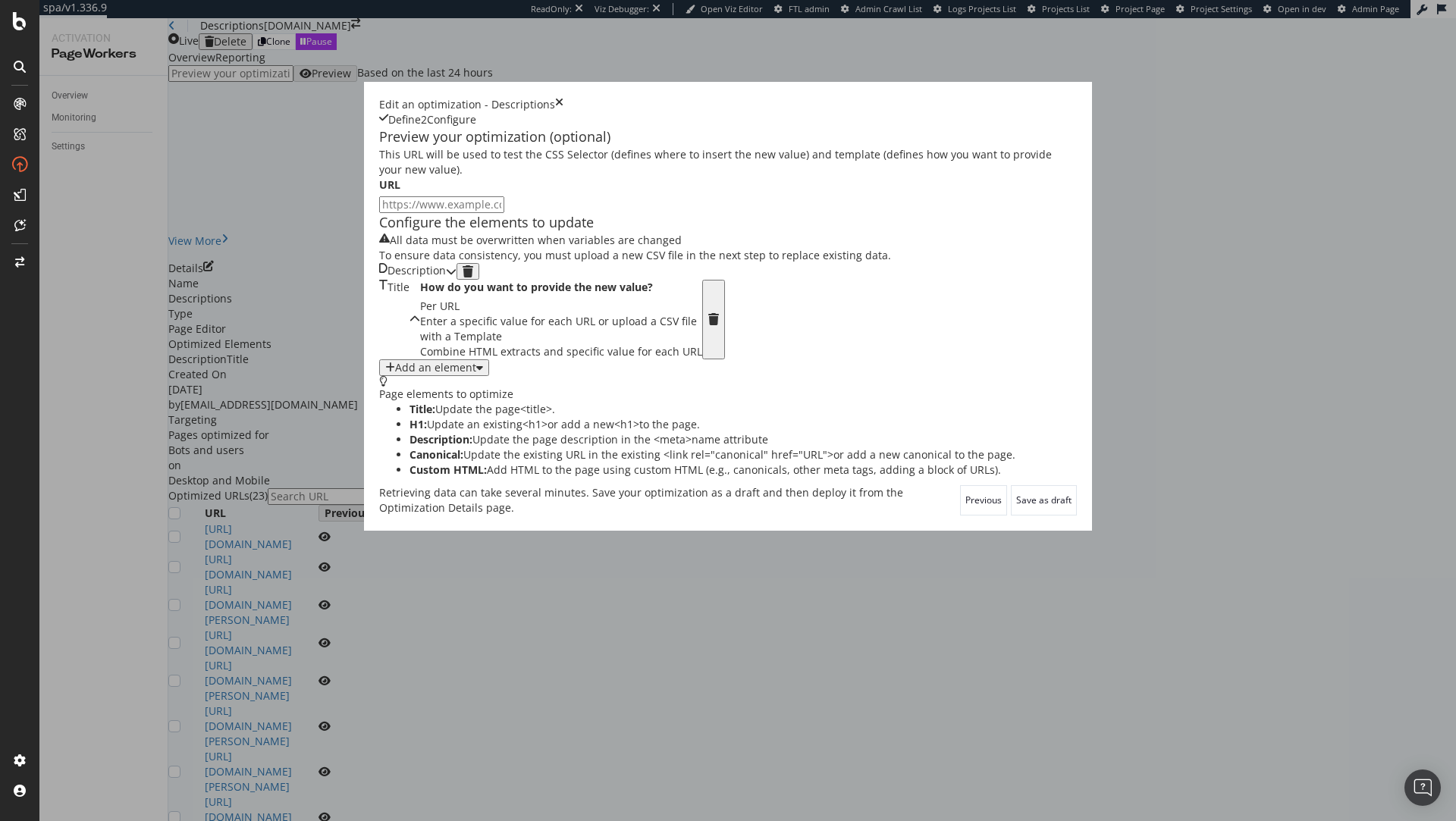
click at [410, 360] on div "Title" at bounding box center [394, 319] width 31 height 80
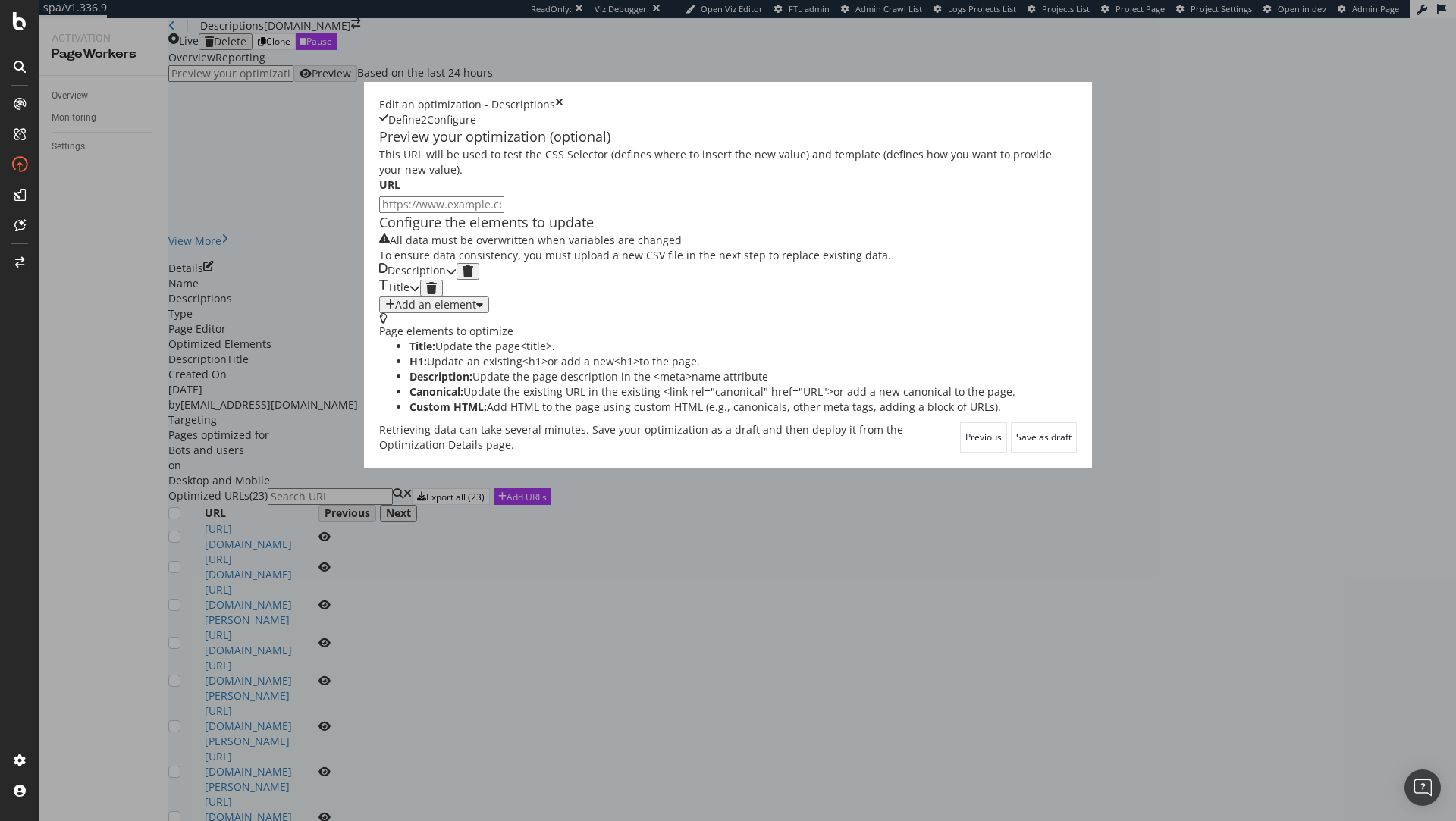
click at [563, 97] on icon "times" at bounding box center [559, 104] width 8 height 15
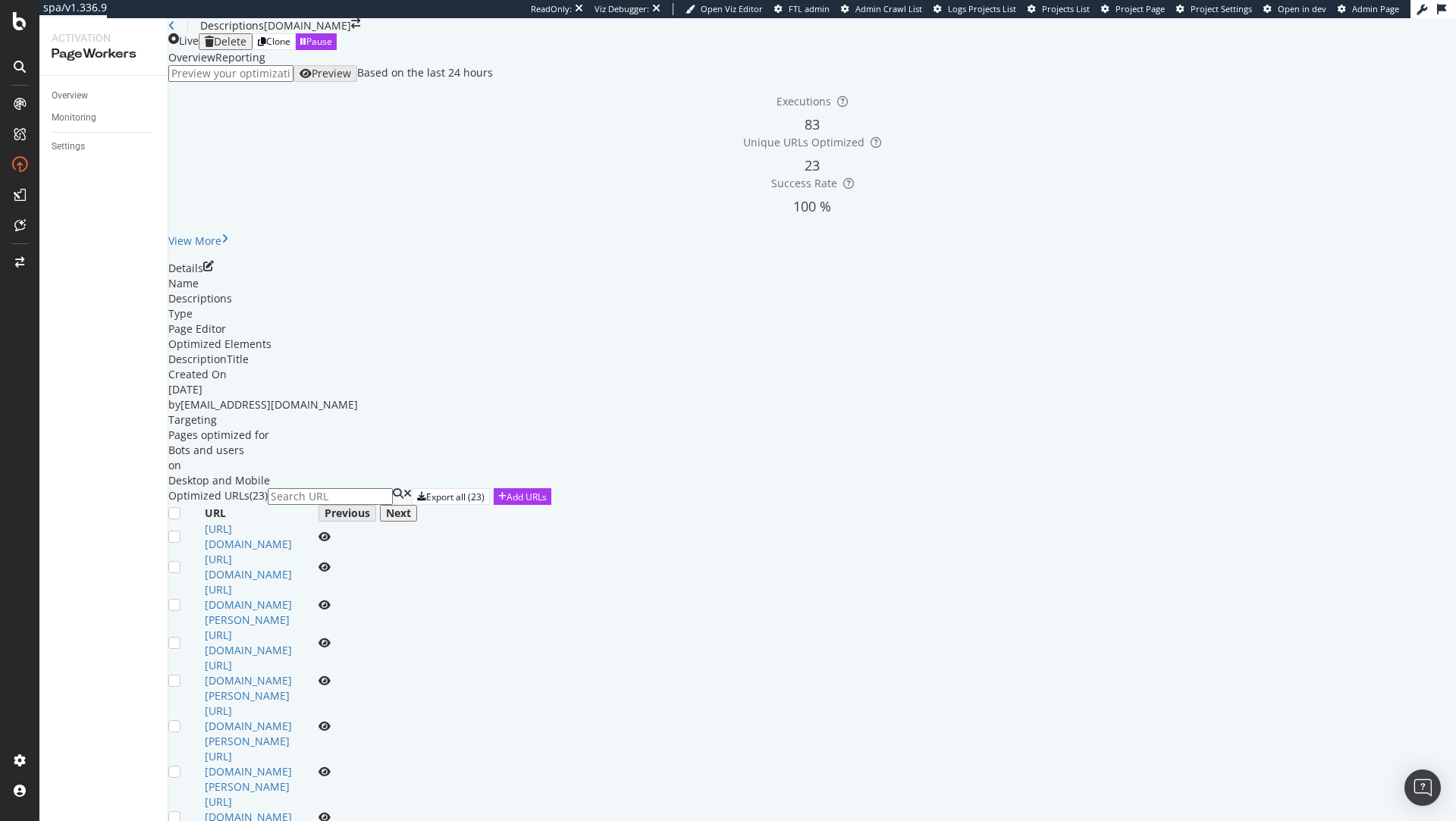
click at [187, 33] on div "Descriptions" at bounding box center [216, 25] width 96 height 15
click at [175, 31] on icon at bounding box center [172, 26] width 7 height 11
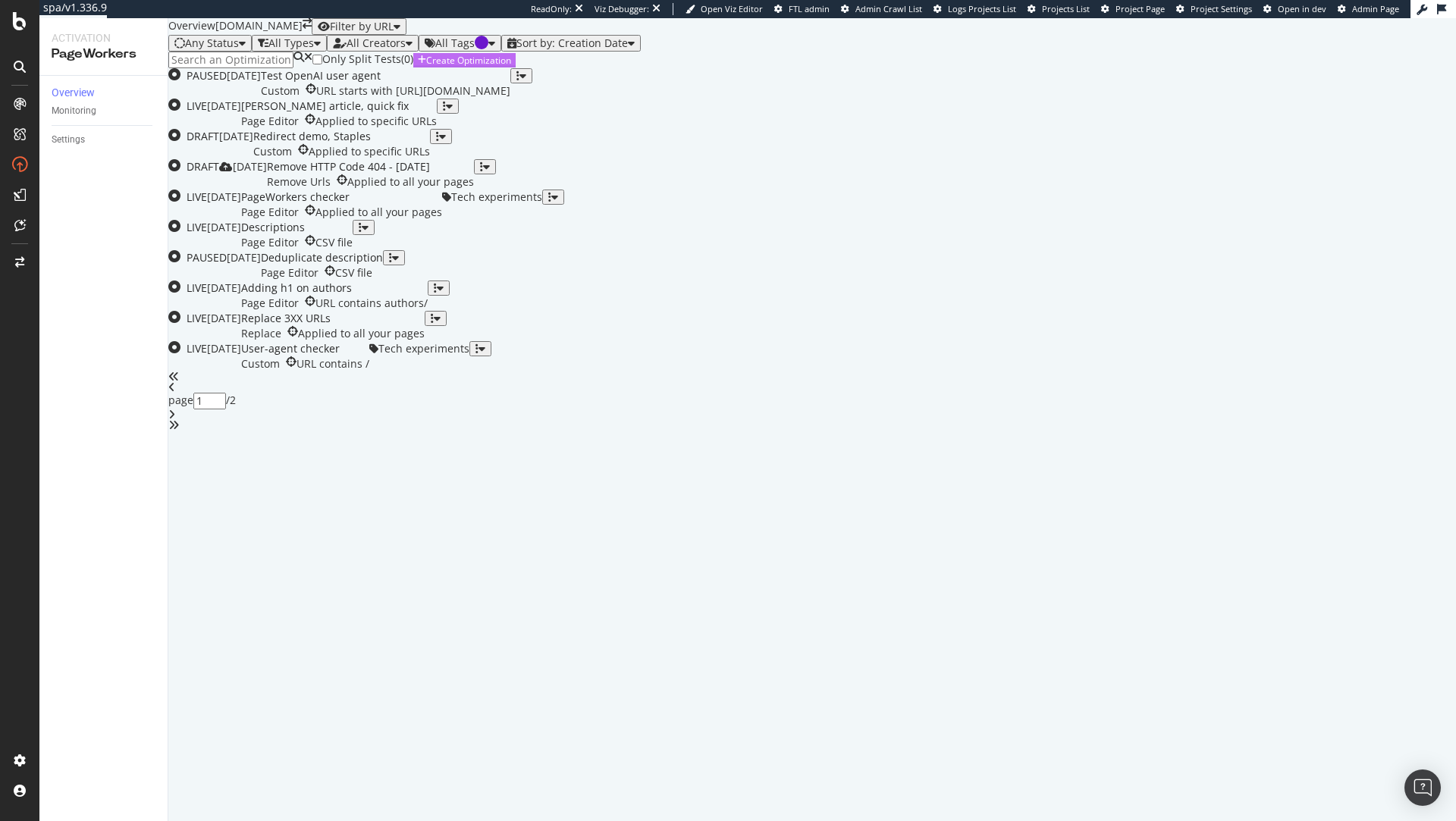
click at [511, 67] on div "Create Optimization" at bounding box center [468, 61] width 85 height 13
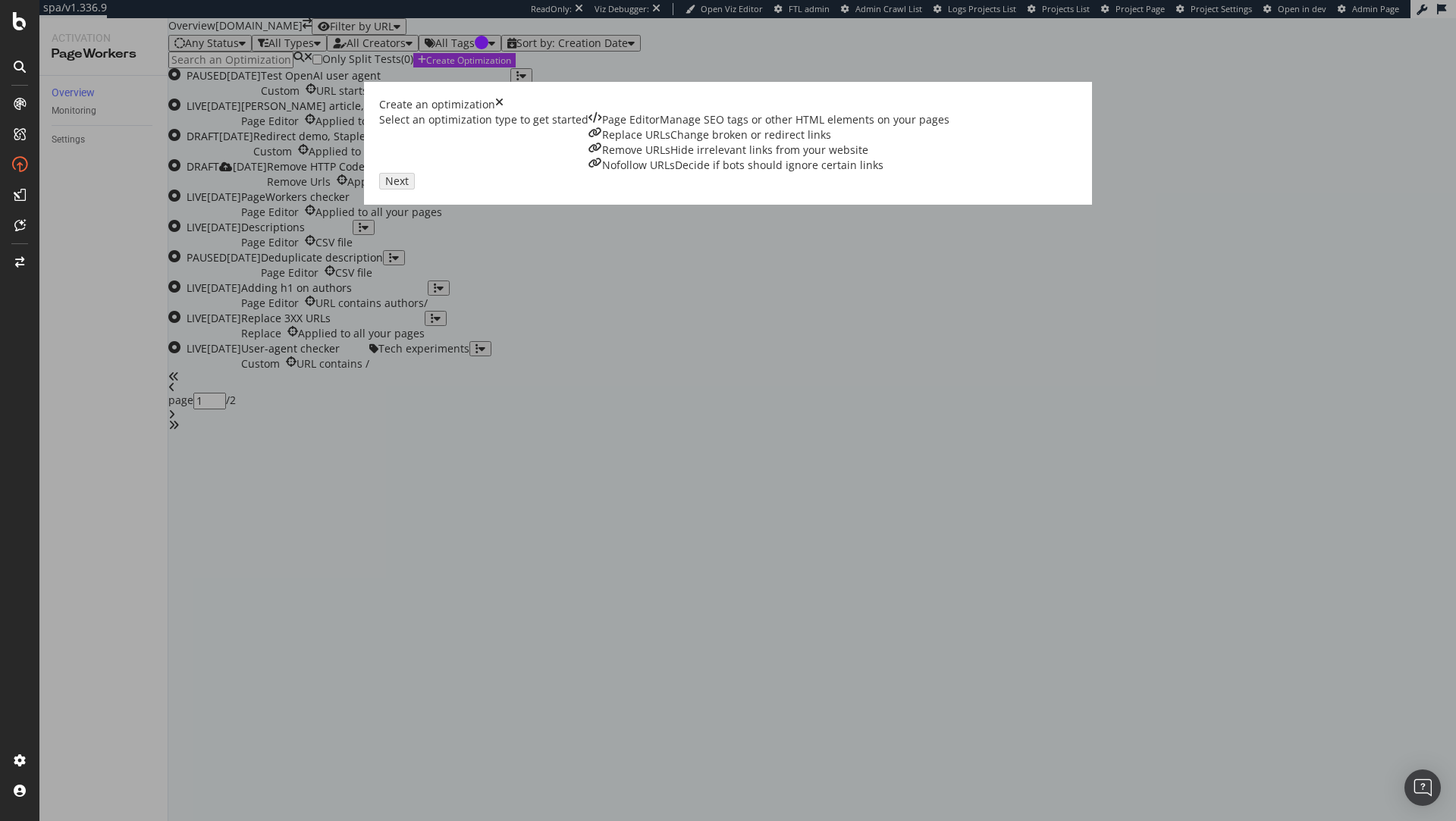
click at [589, 127] on div "Page Editor Manage SEO tags or other HTML elements on your pages" at bounding box center [769, 119] width 361 height 15
click at [403, 186] on div "Next" at bounding box center [393, 180] width 20 height 13
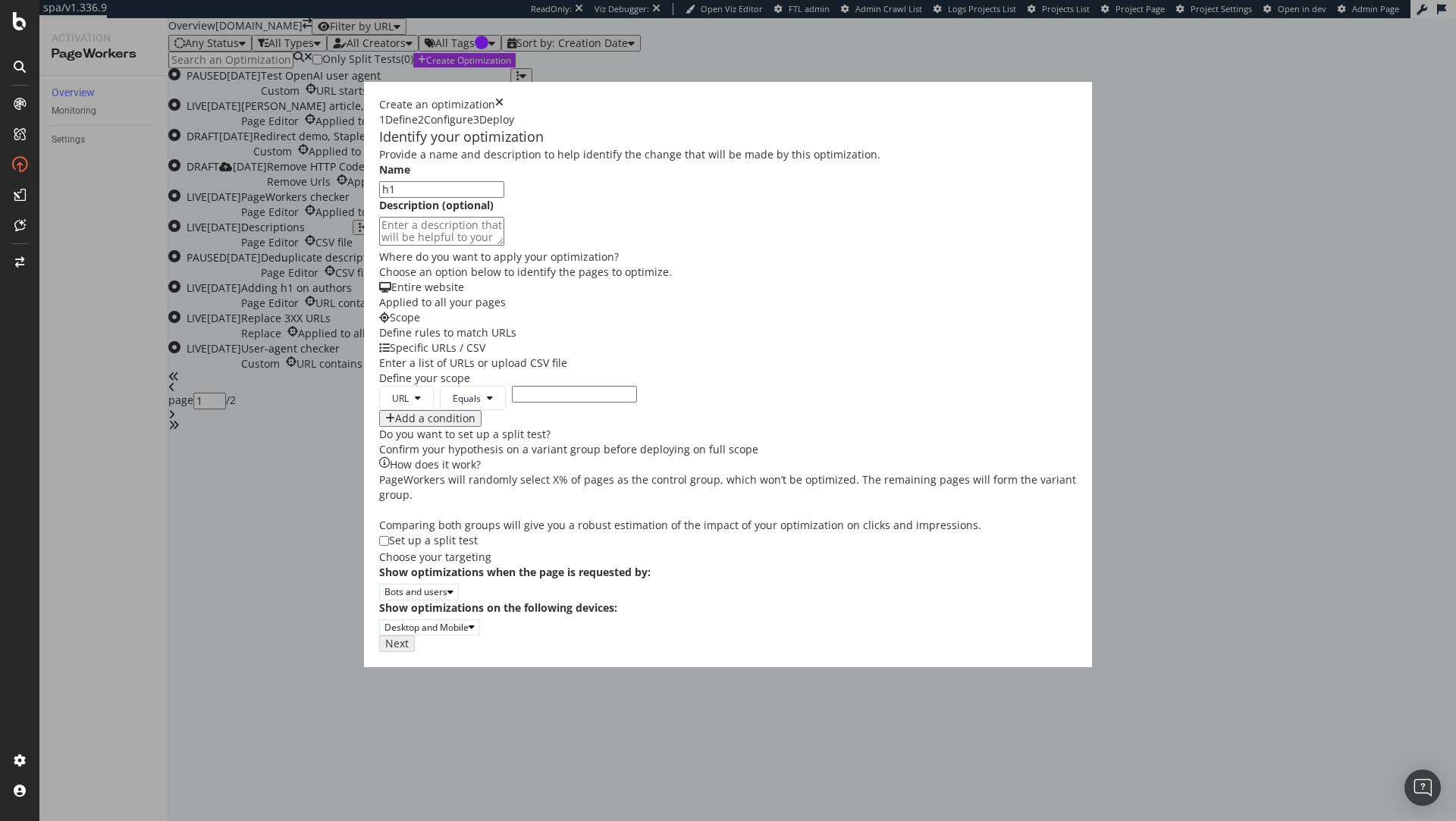
scroll to position [215, 0]
type input "h1"
click at [379, 295] on div "Applied to all your pages" at bounding box center [728, 302] width 698 height 15
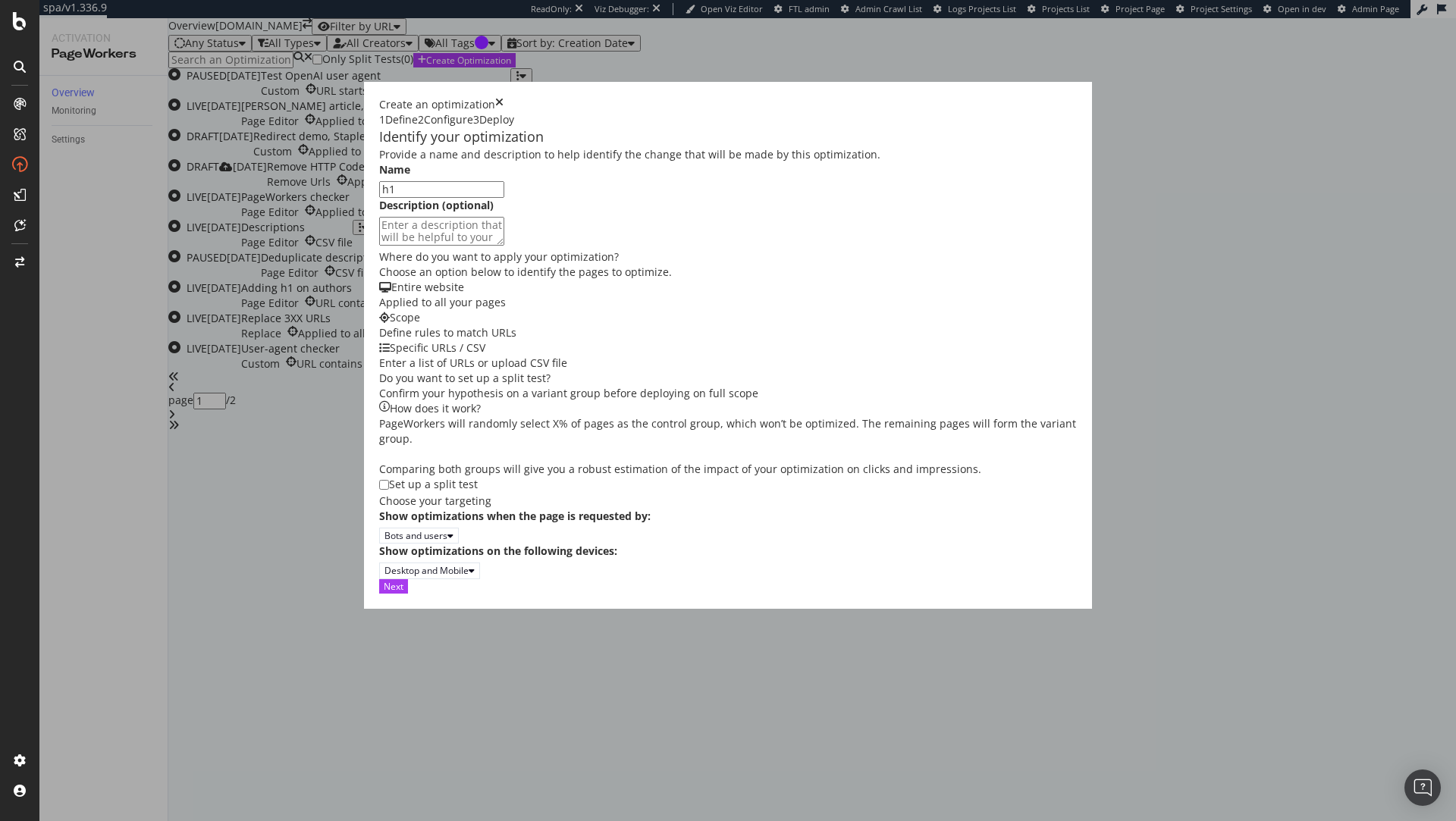
click at [1077, 594] on div "Next" at bounding box center [728, 587] width 698 height 14
click at [403, 593] on div "Next" at bounding box center [393, 587] width 20 height 13
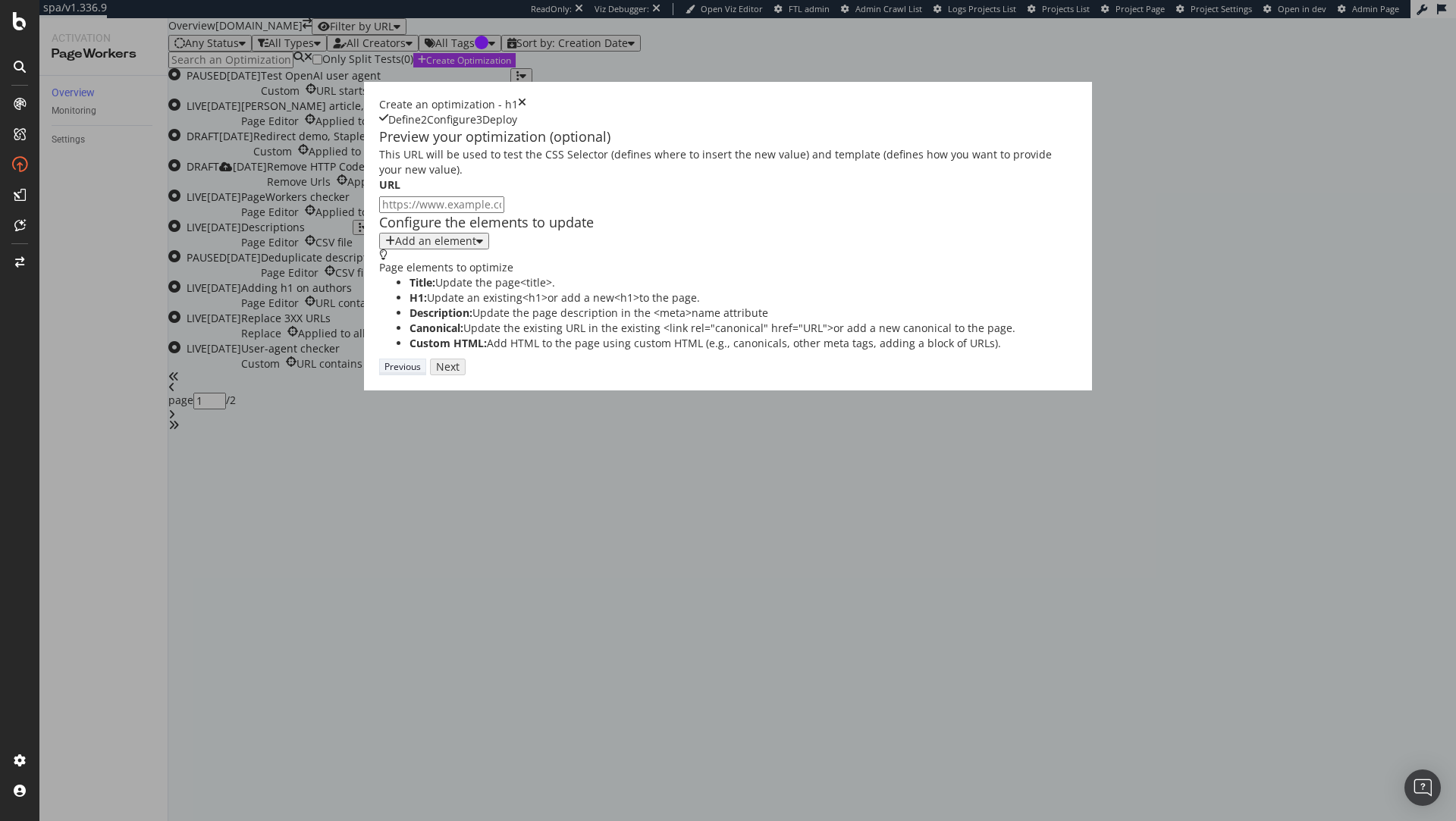
scroll to position [0, 0]
click at [379, 250] on button "Add an element" at bounding box center [434, 241] width 110 height 16
click at [340, 322] on div "Title" at bounding box center [309, 310] width 60 height 22
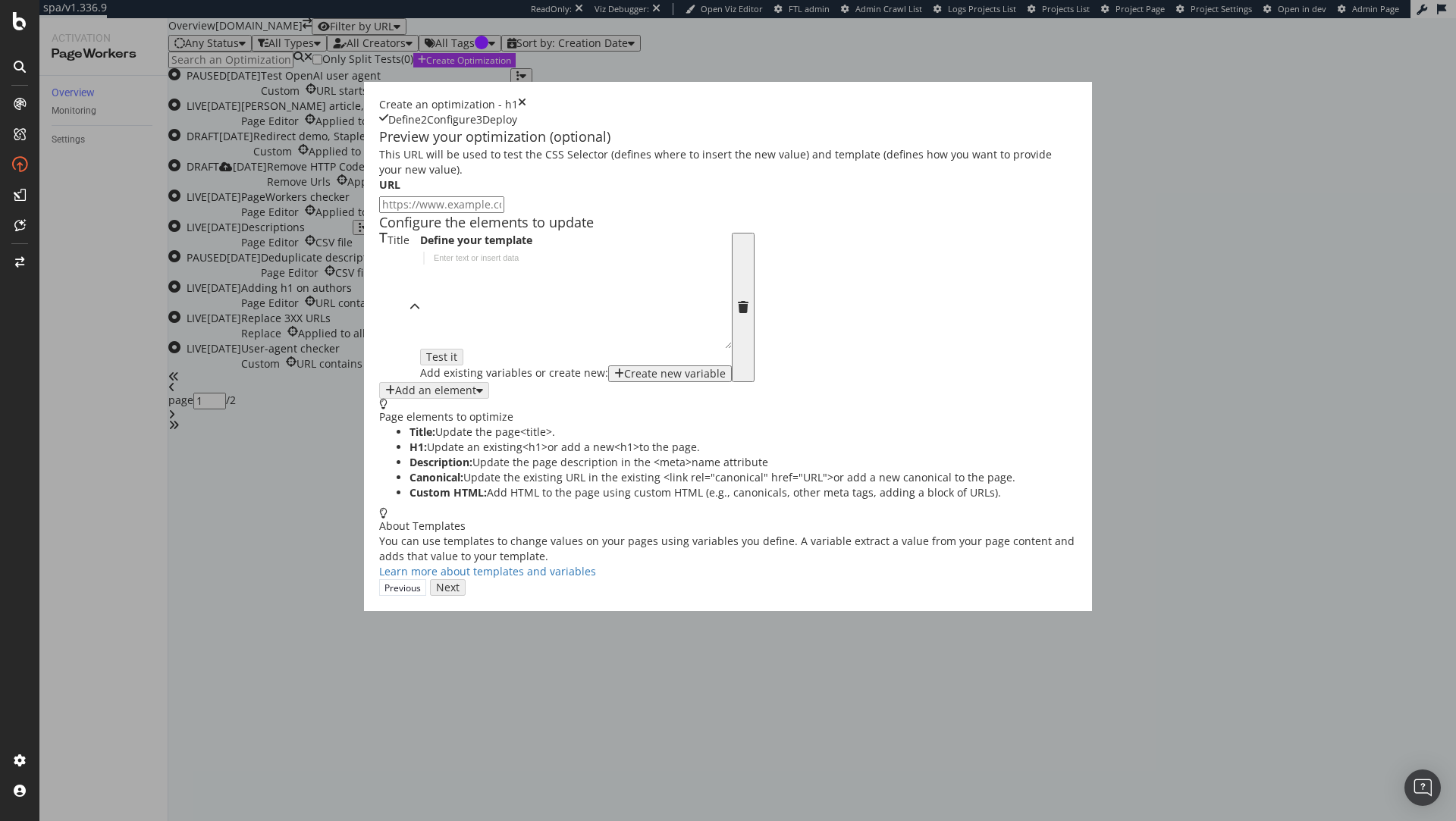
click at [526, 97] on icon "times" at bounding box center [522, 104] width 8 height 15
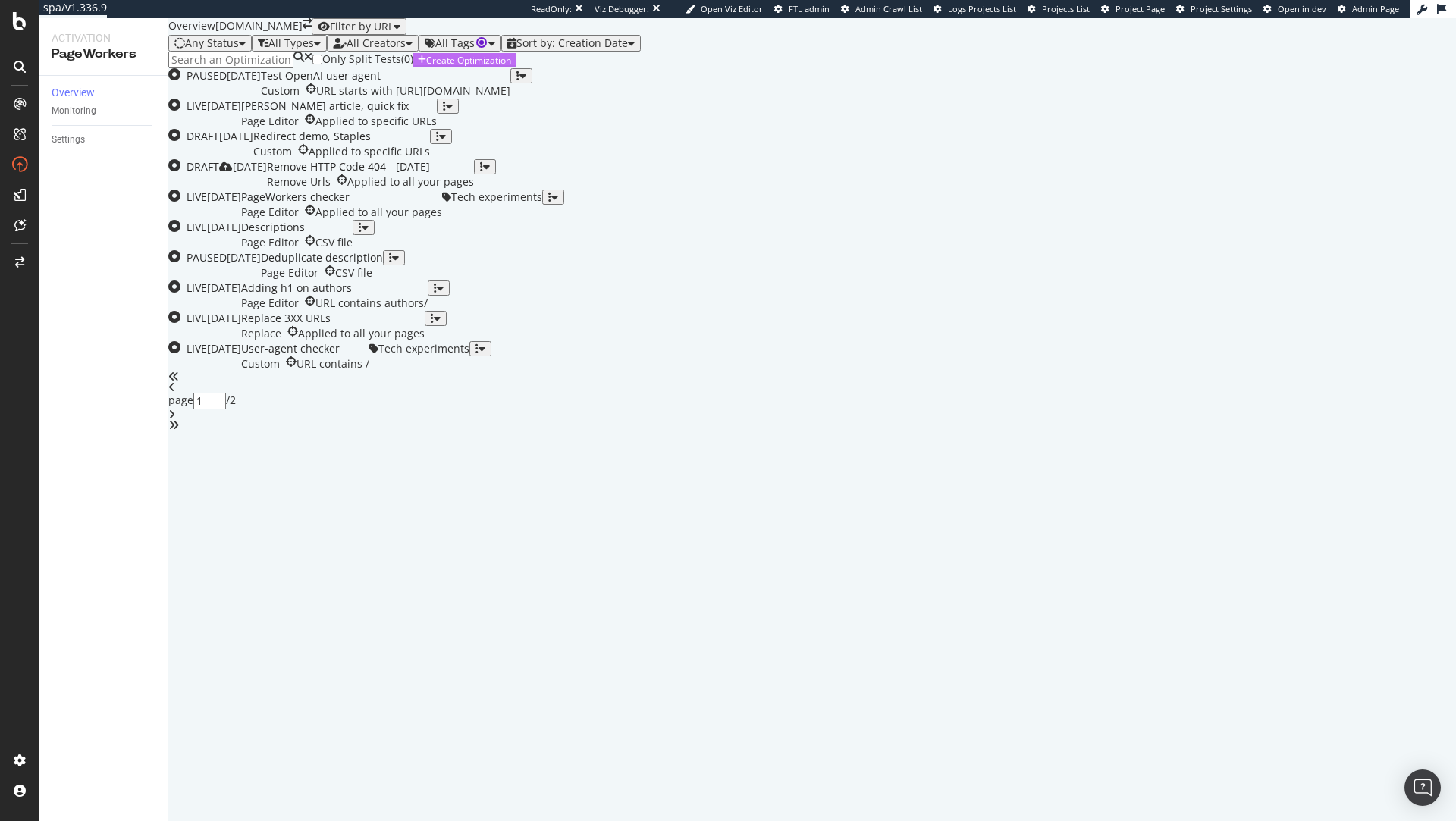
click at [511, 67] on div "Create Optimization" at bounding box center [468, 61] width 85 height 13
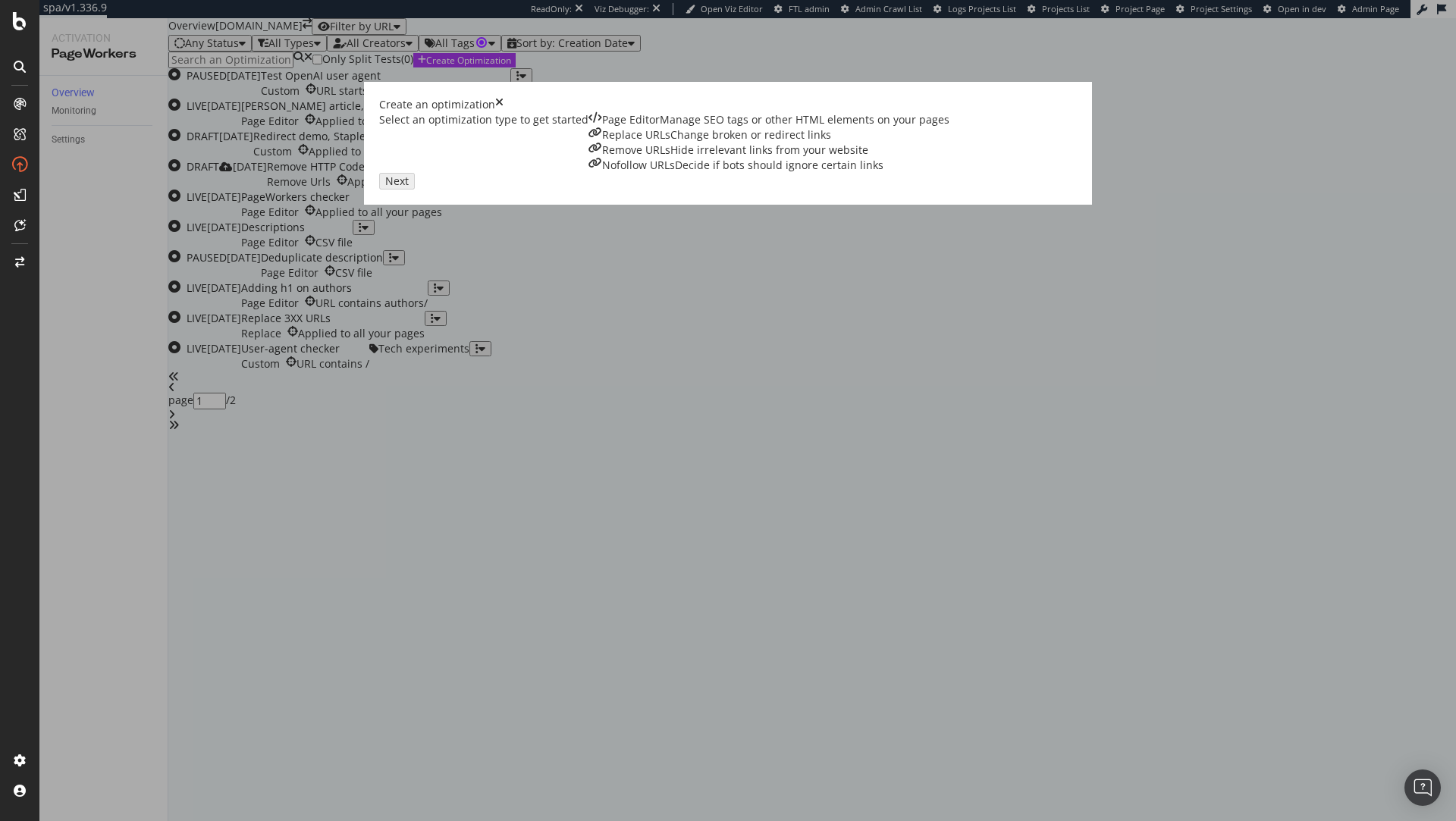
click at [660, 127] on div "Manage SEO tags or other HTML elements on your pages" at bounding box center [805, 119] width 289 height 15
click at [408, 187] on button "Next" at bounding box center [393, 180] width 29 height 14
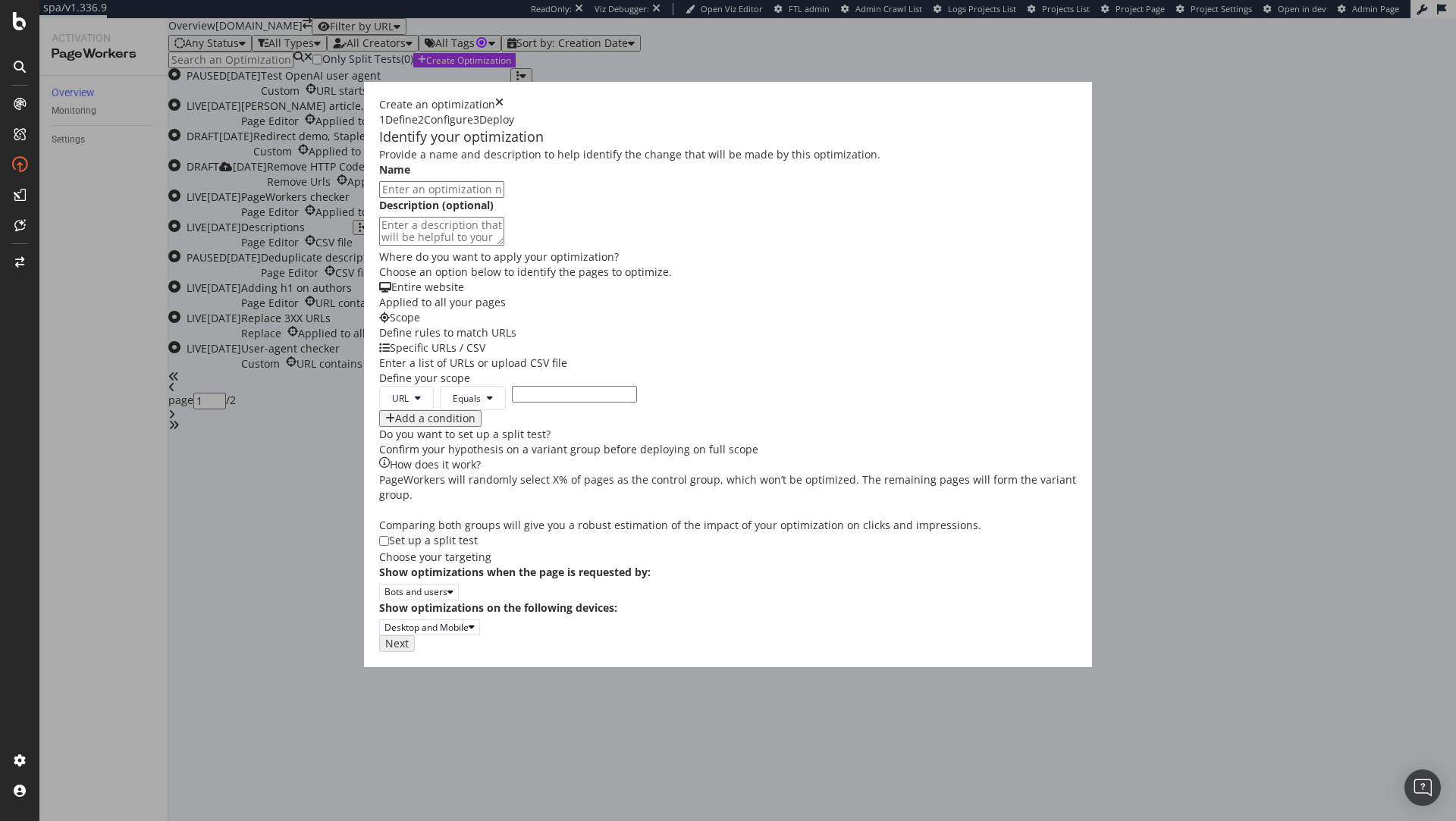
click at [504, 97] on icon "times" at bounding box center [499, 104] width 8 height 15
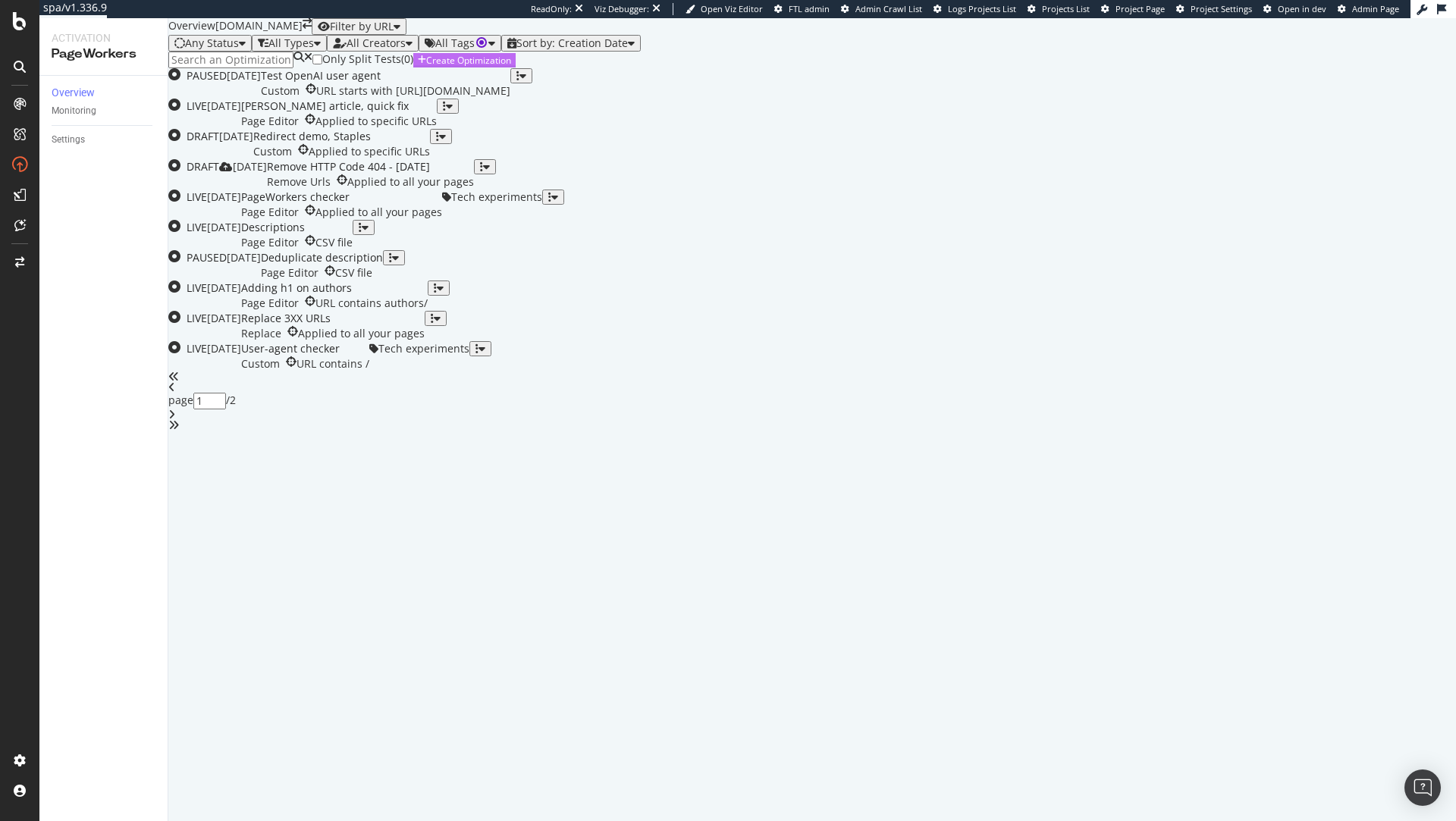
click at [511, 67] on div "Create Optimization" at bounding box center [468, 61] width 85 height 13
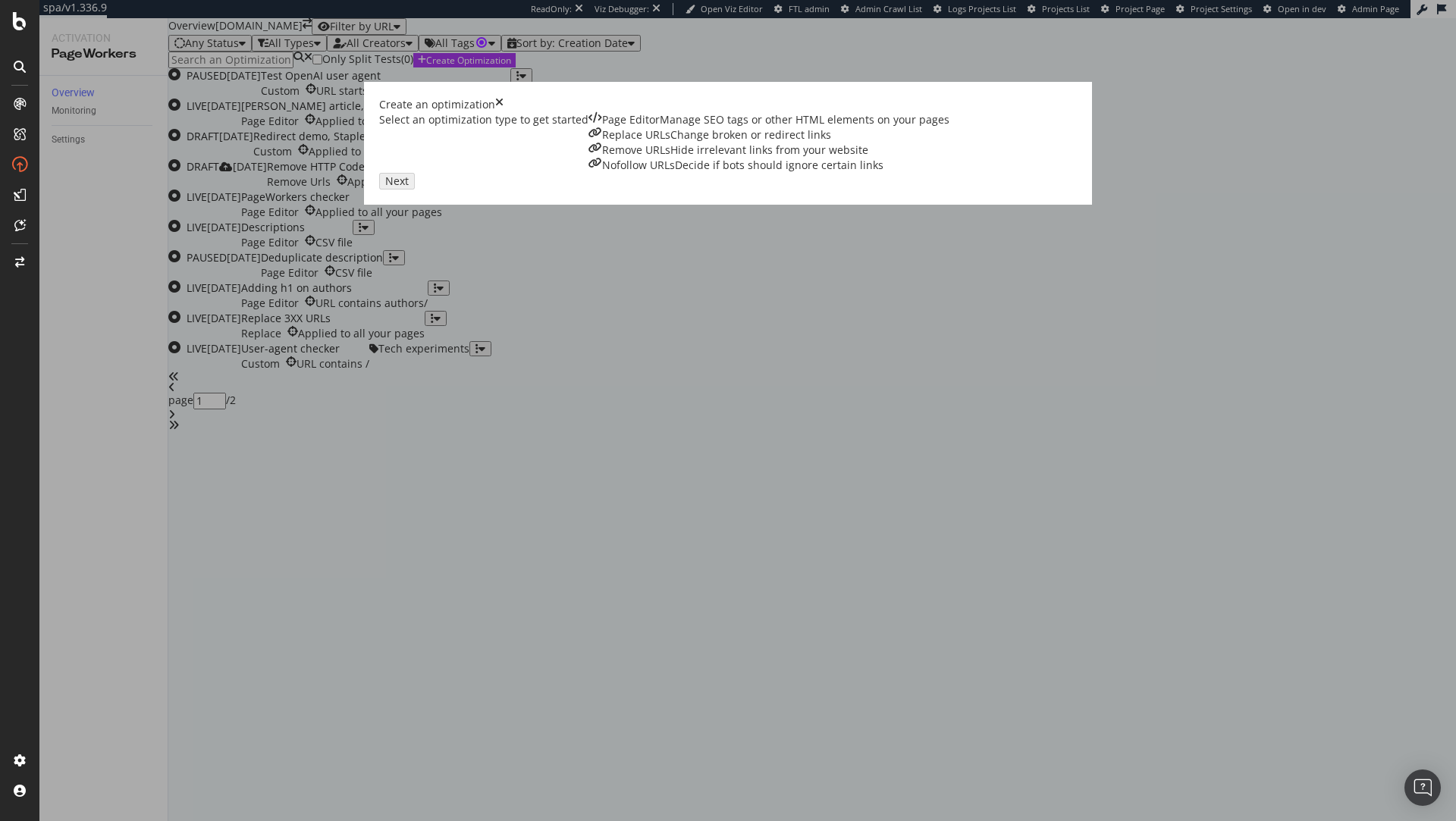
click at [670, 143] on div "Change broken or redirect links" at bounding box center [751, 135] width 161 height 15
click at [408, 187] on button "Next" at bounding box center [393, 180] width 29 height 14
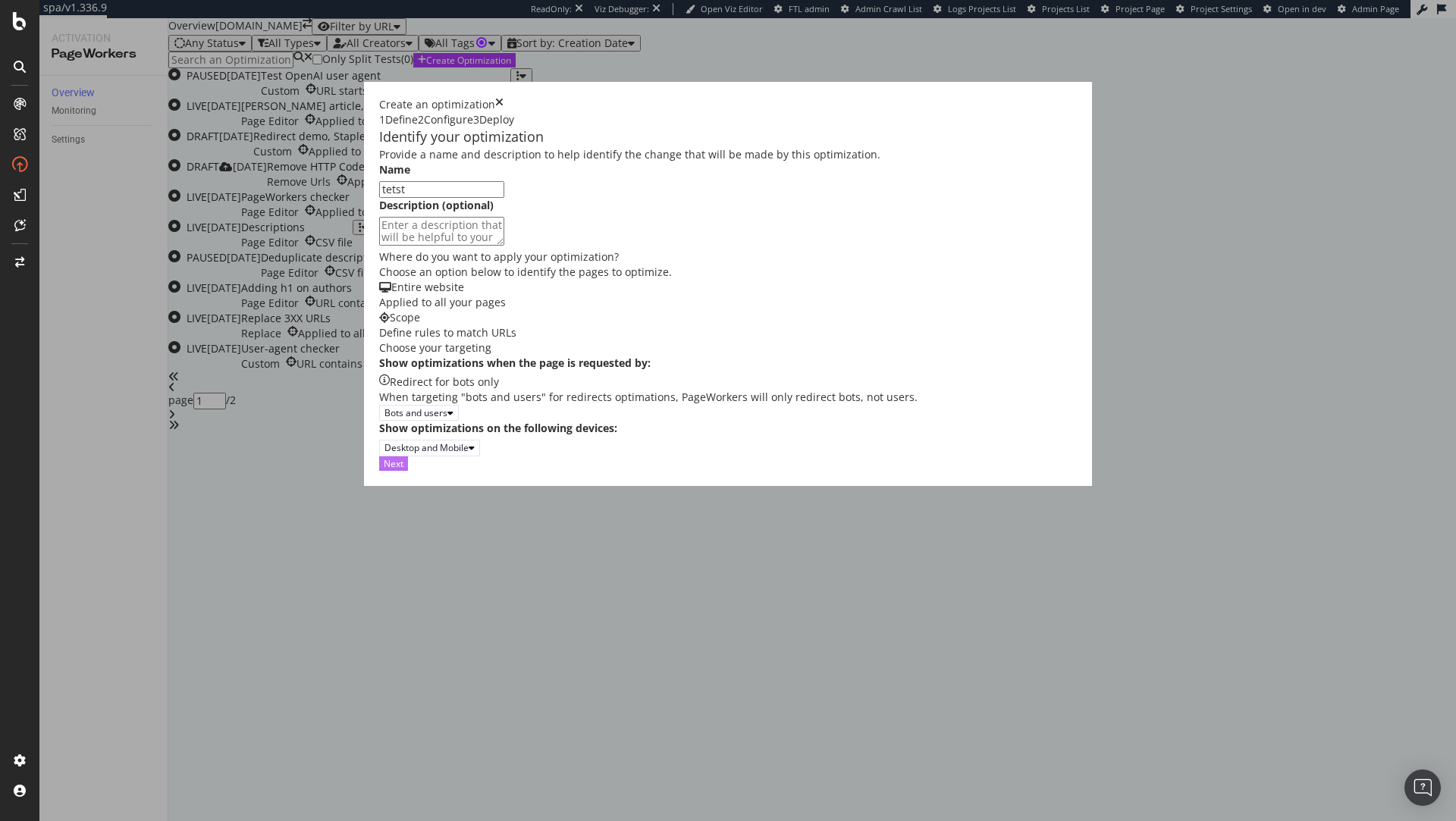
type input "tetst"
click at [403, 470] on div "Next" at bounding box center [393, 464] width 20 height 13
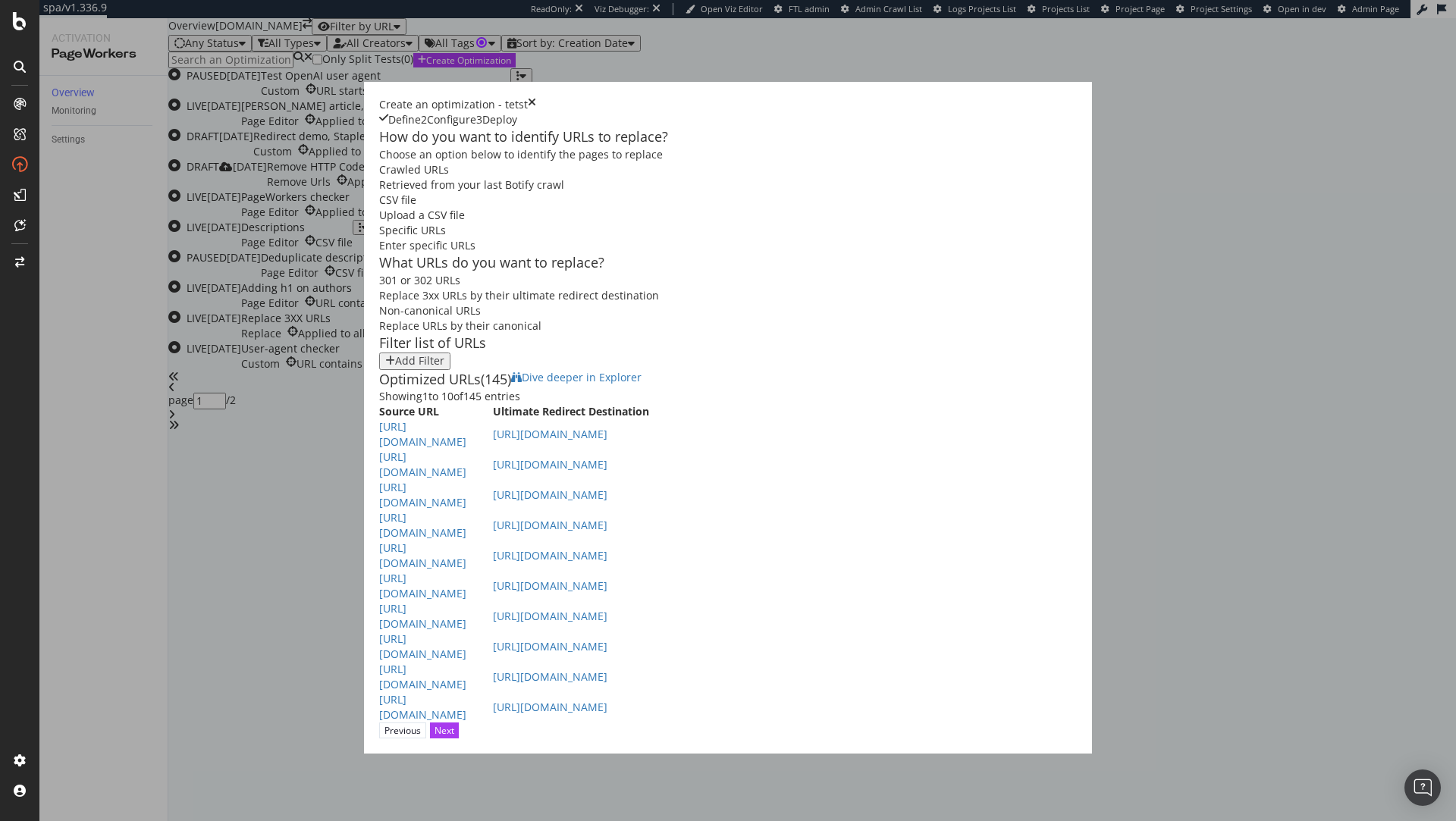
click at [395, 367] on div "Add Filter" at bounding box center [420, 360] width 50 height 12
click at [395, 354] on div "Add Filter" at bounding box center [420, 360] width 50 height 12
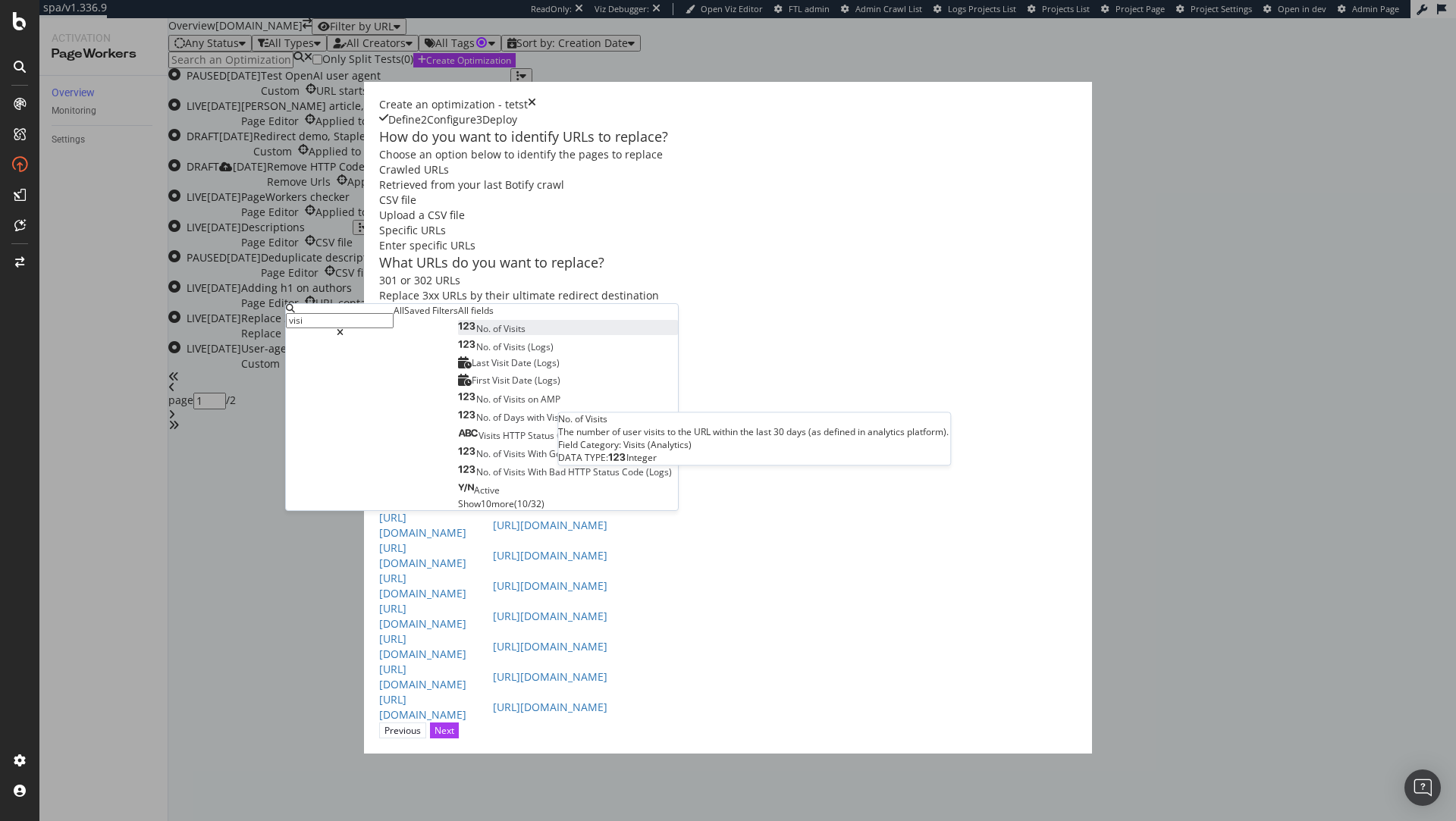
type input "visi"
click at [459, 335] on div "No. of Visits" at bounding box center [492, 328] width 68 height 13
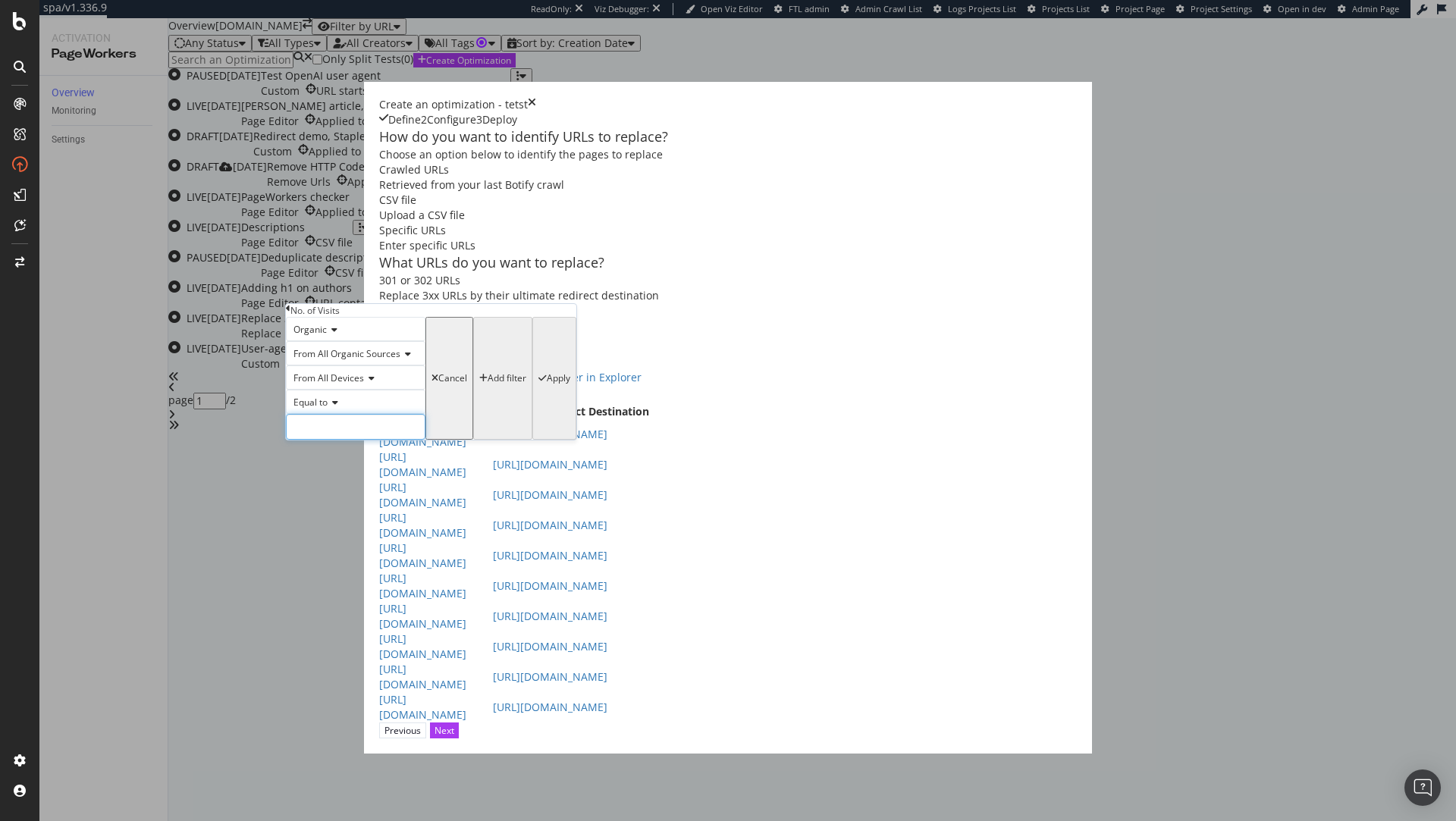
click at [365, 439] on input "modal" at bounding box center [355, 427] width 139 height 26
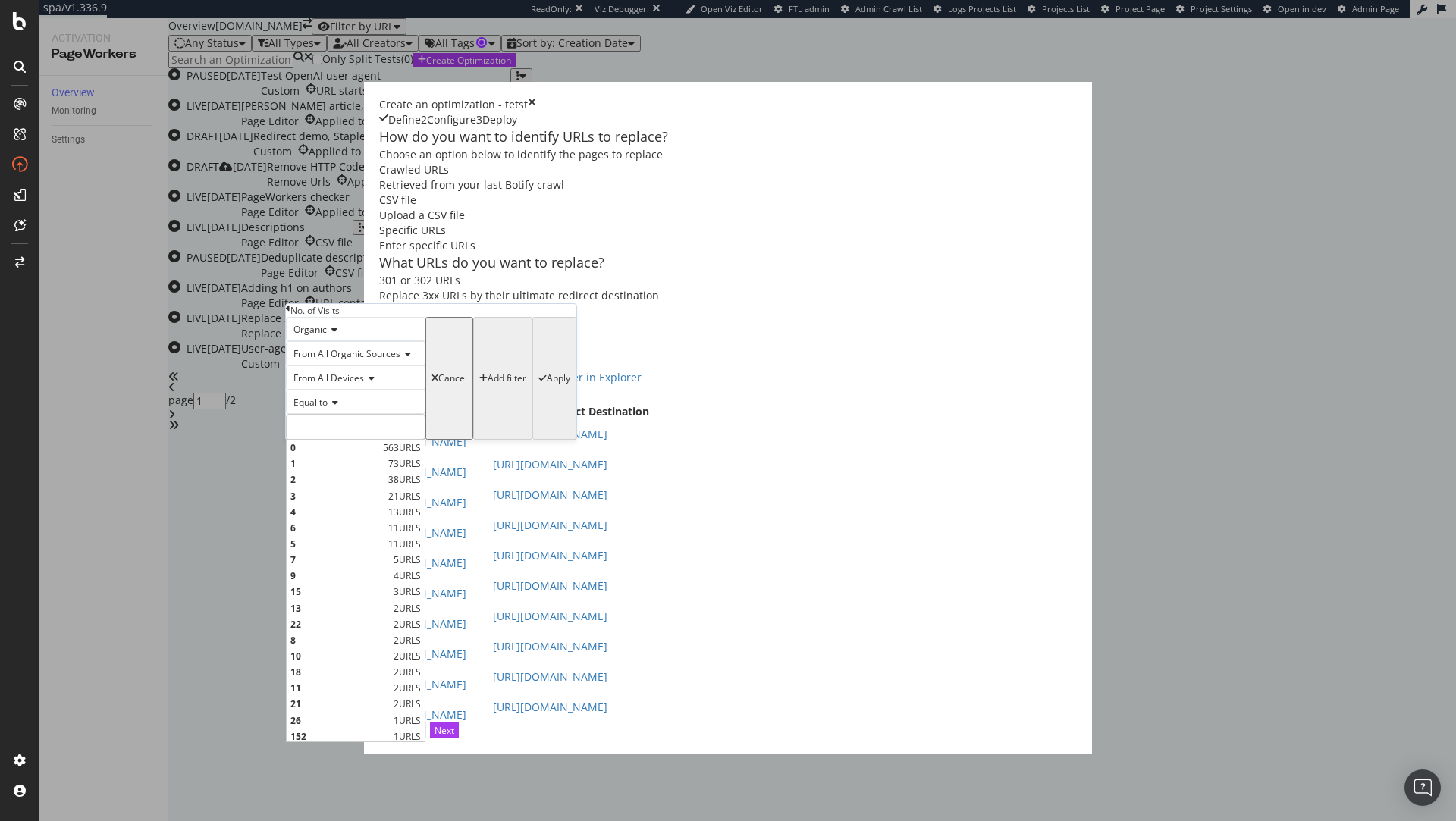
click at [336, 407] on icon "modal" at bounding box center [333, 402] width 11 height 9
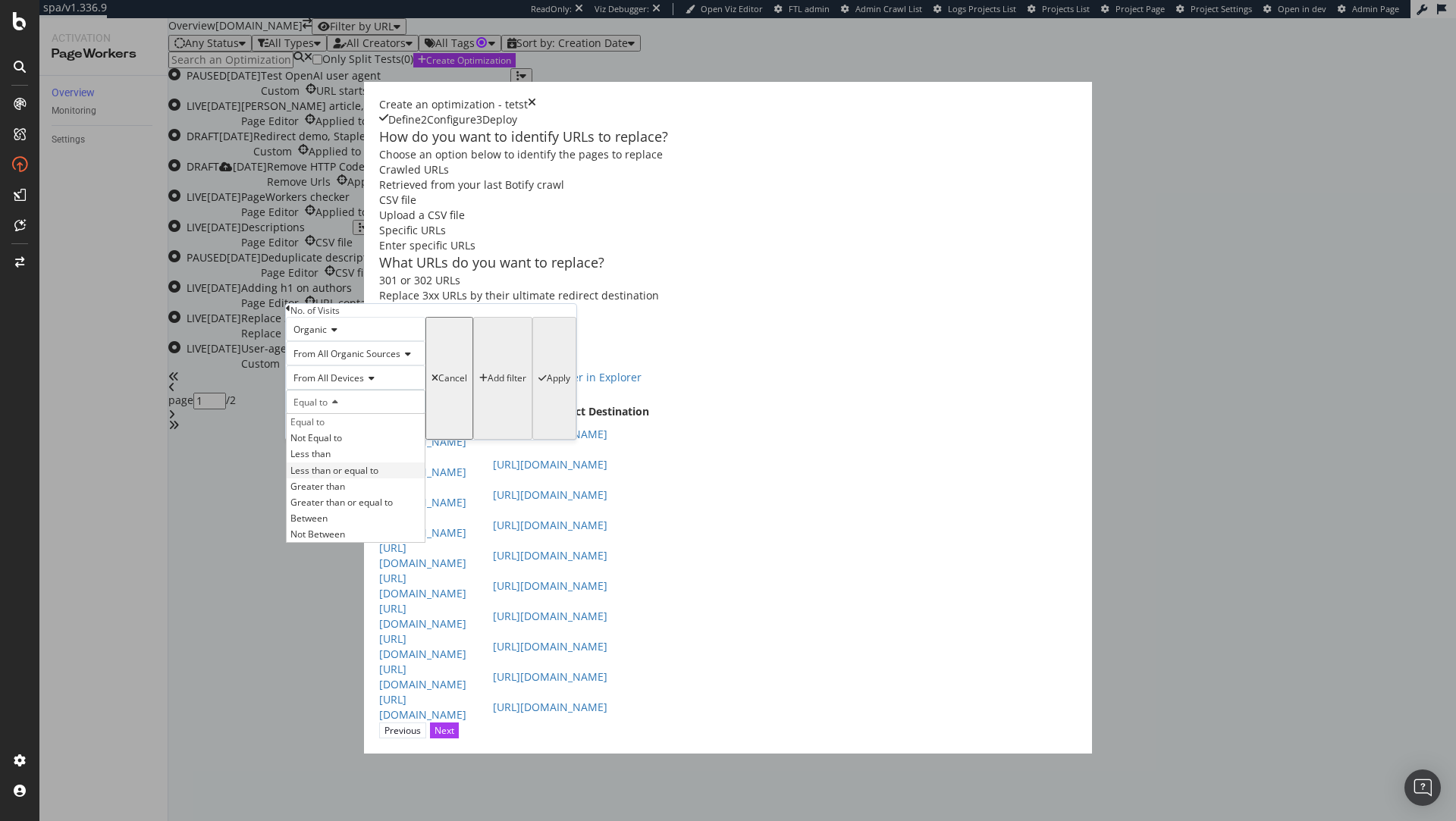
click at [364, 477] on span "Less than or equal to" at bounding box center [334, 470] width 88 height 13
click at [369, 439] on input "modal" at bounding box center [355, 427] width 139 height 26
type input "10"
click at [547, 383] on div "Apply" at bounding box center [559, 379] width 24 height 11
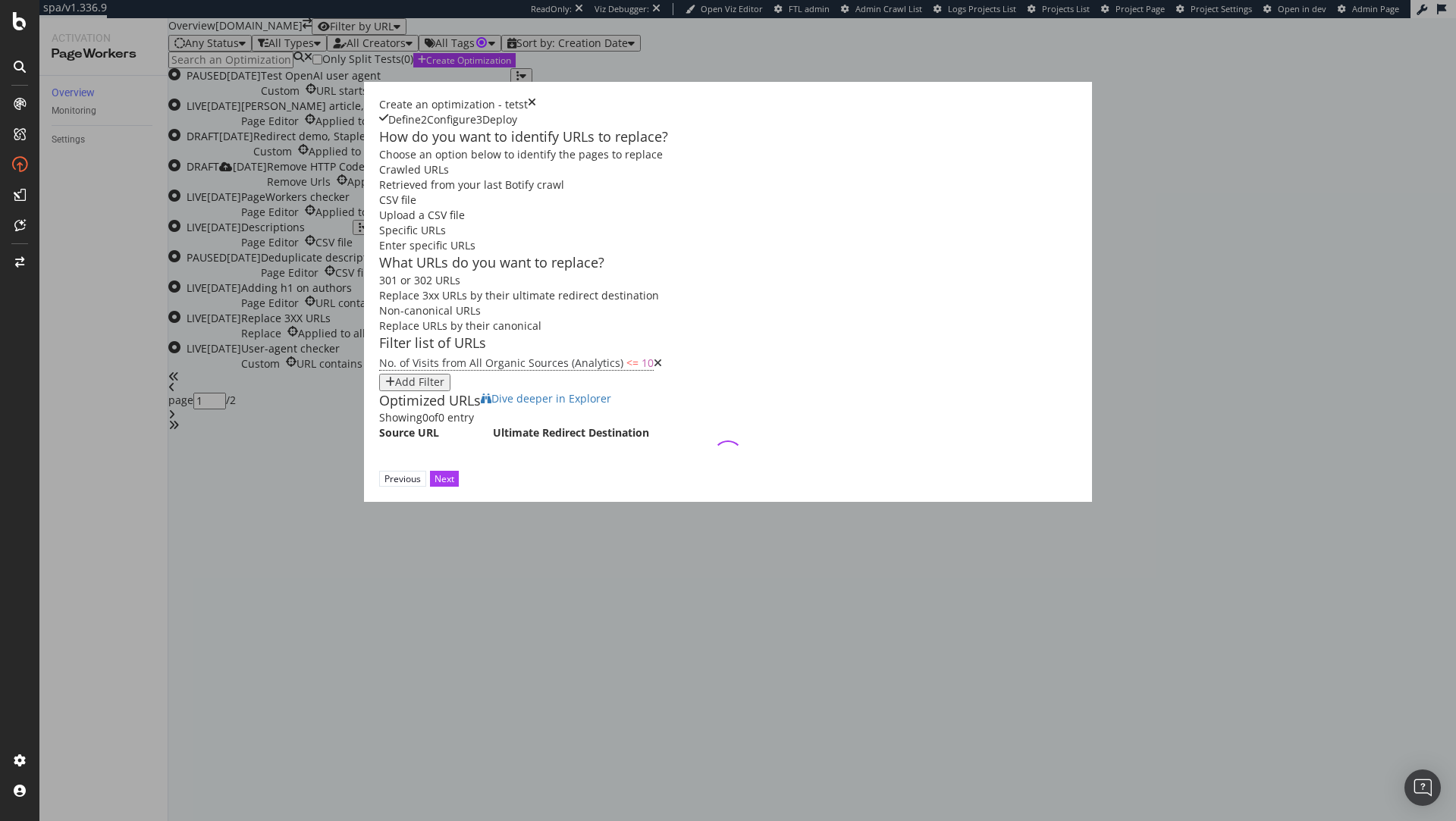
scroll to position [0, 0]
click at [444, 388] on div "Add Filter" at bounding box center [420, 382] width 50 height 12
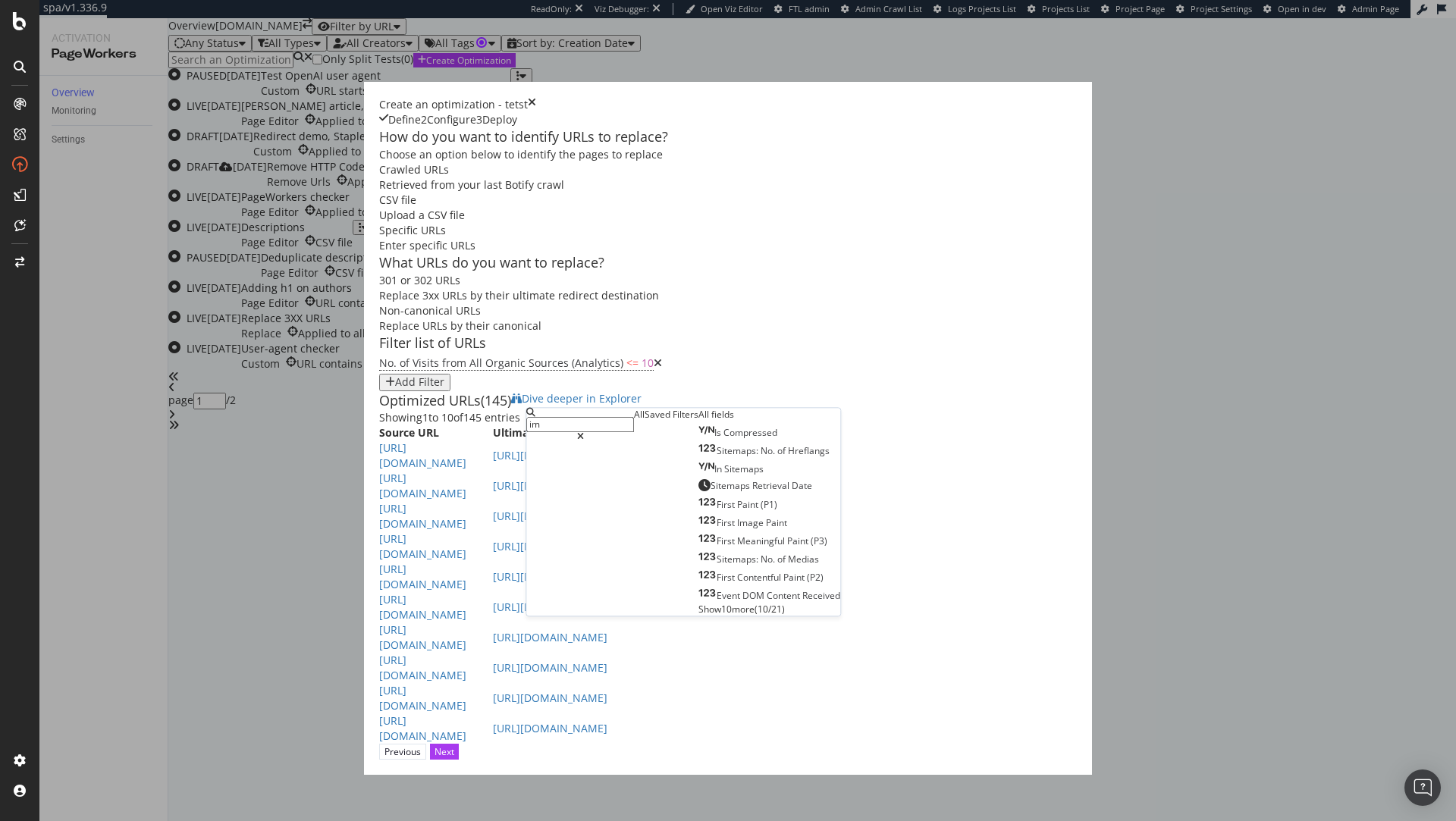
type input "i"
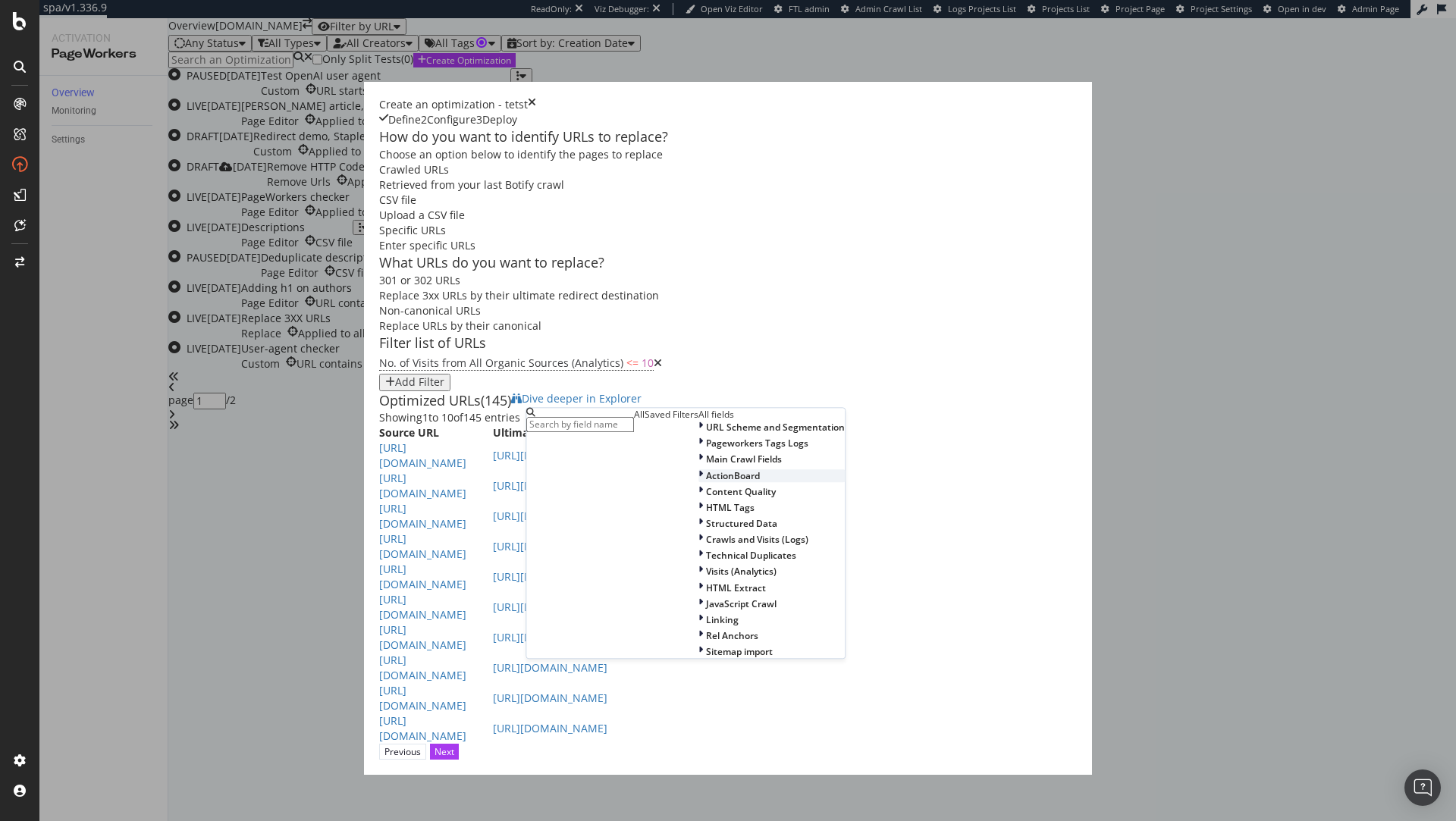
scroll to position [47, 0]
click at [698, 530] on div "Structured Data" at bounding box center [771, 524] width 147 height 13
click at [895, 391] on div "No. of Visits from All Organic Sources (Analytics) <= 10 Add Filter" at bounding box center [728, 372] width 698 height 38
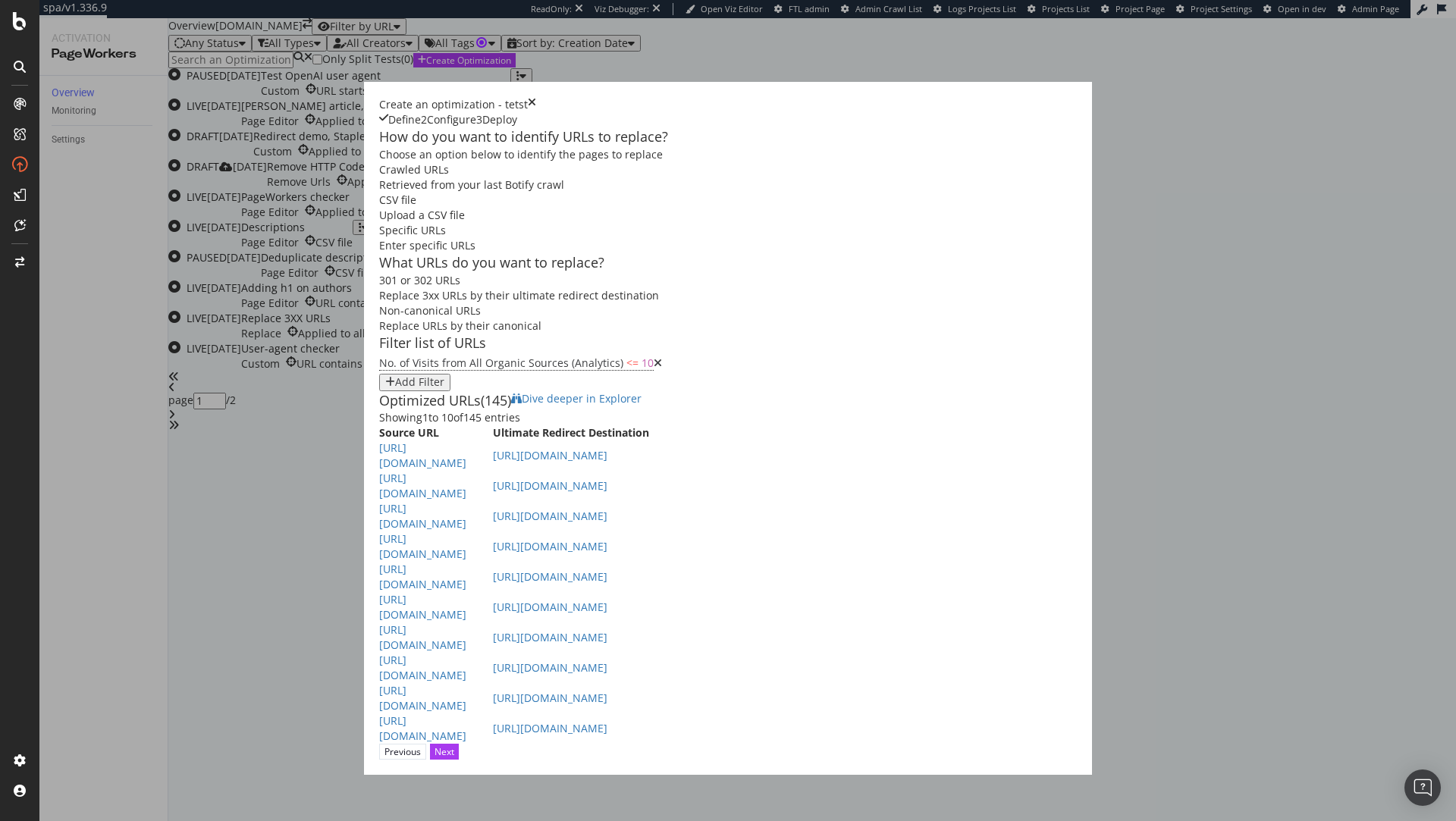
click at [444, 388] on div "Add Filter" at bounding box center [420, 382] width 50 height 12
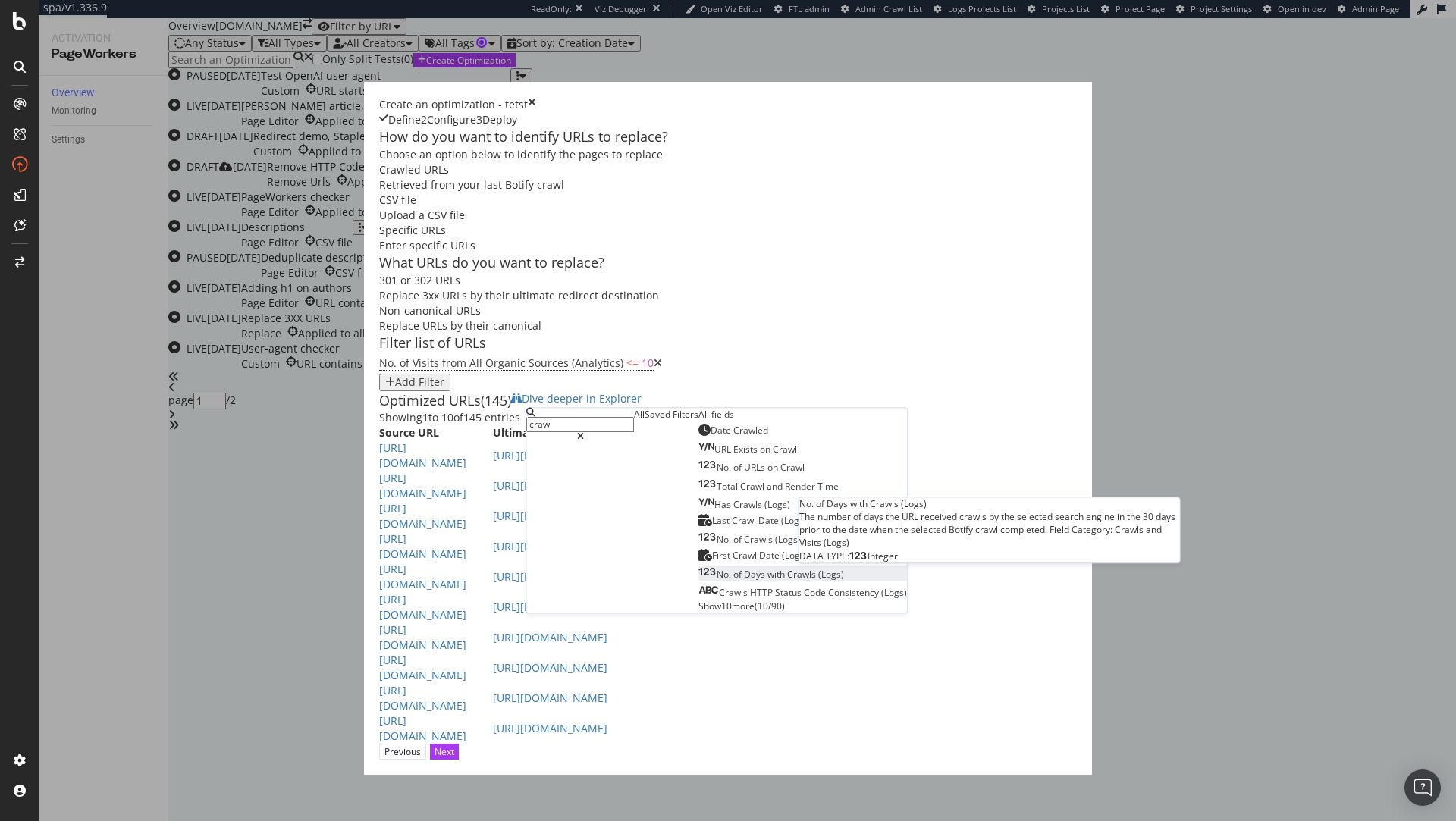
type input "crawl"
click at [726, 581] on div "No. of Days with Crawls (Logs)" at bounding box center [771, 575] width 146 height 13
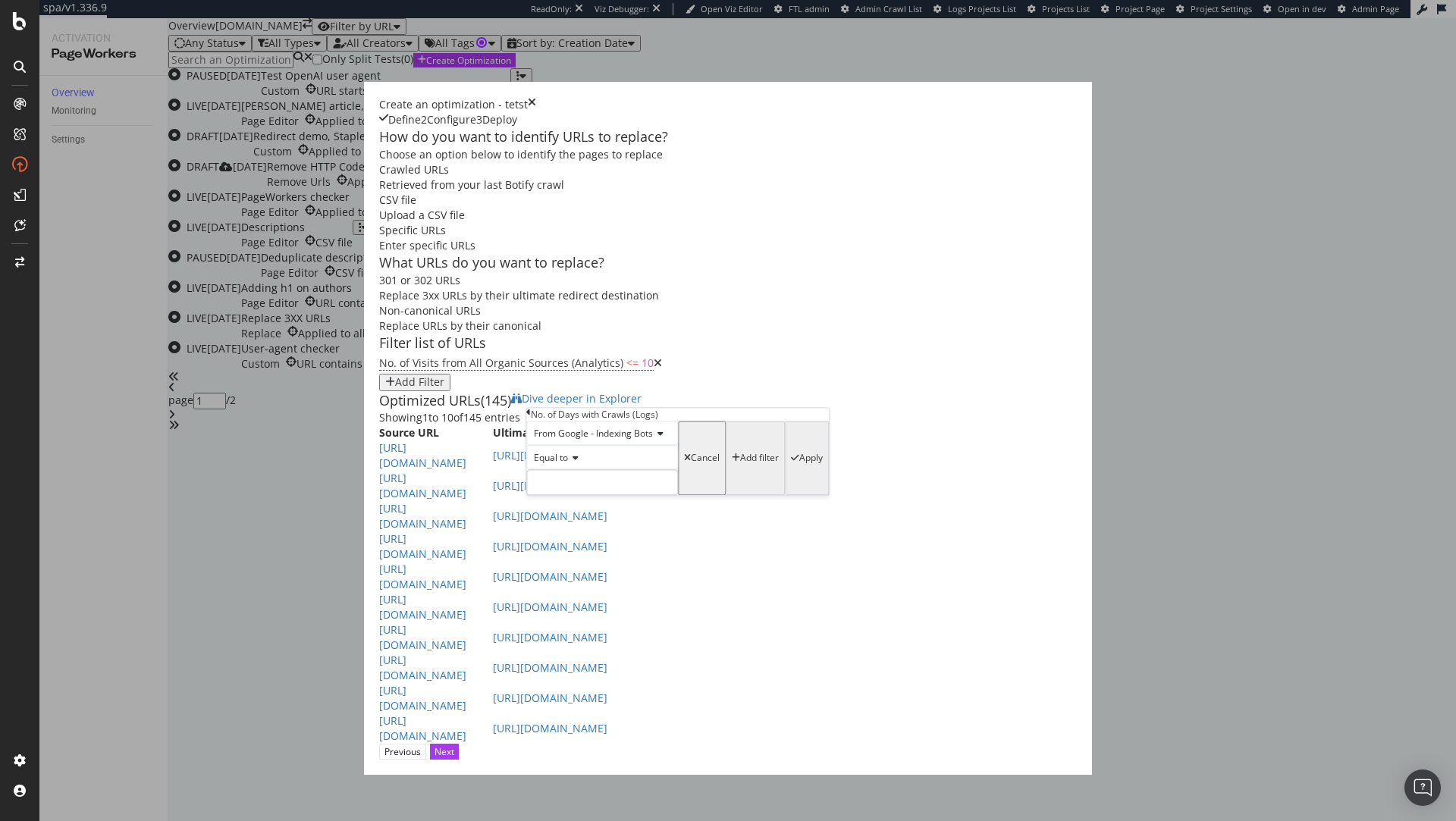
click at [568, 464] on span "Equal to" at bounding box center [551, 458] width 34 height 13
click at [572, 516] on span "Less than" at bounding box center [551, 510] width 40 height 13
click at [591, 495] on input "modal" at bounding box center [602, 482] width 152 height 26
type input "5"
click at [799, 464] on div "Apply" at bounding box center [811, 459] width 24 height 11
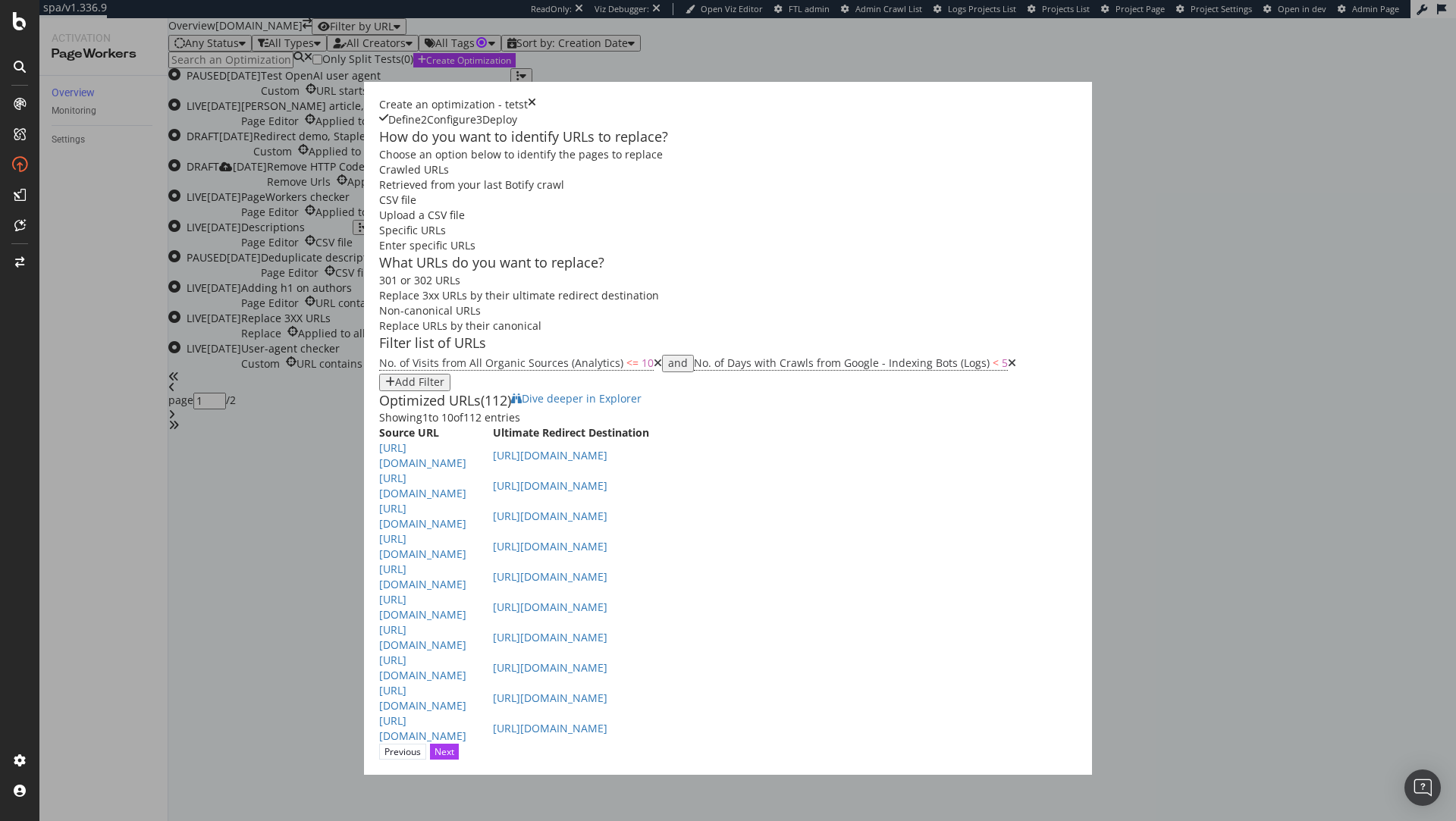
click at [444, 388] on div "Add Filter" at bounding box center [420, 382] width 50 height 12
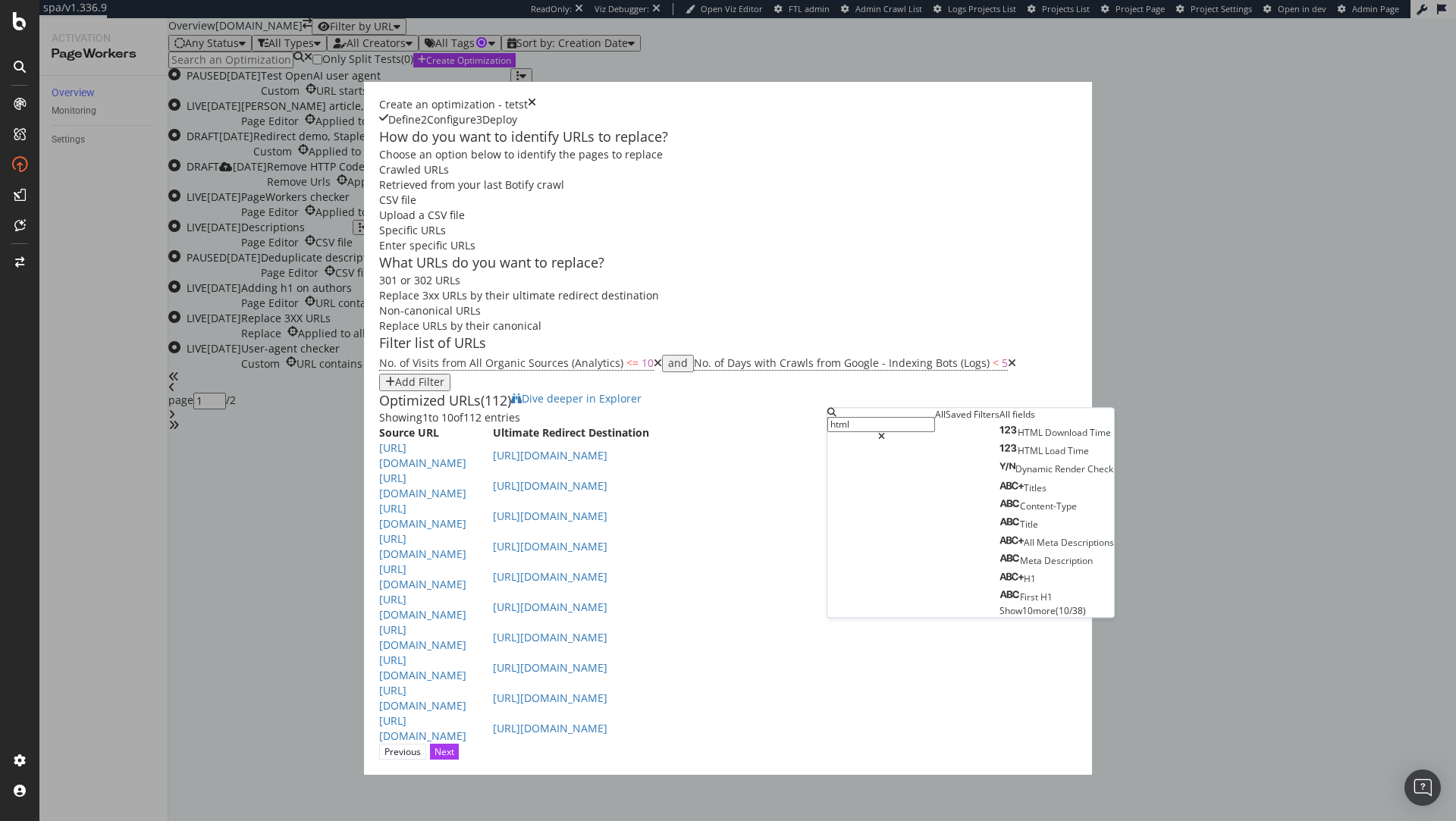
type input "html"
click at [999, 618] on span "Show 10 more" at bounding box center [1027, 610] width 56 height 13
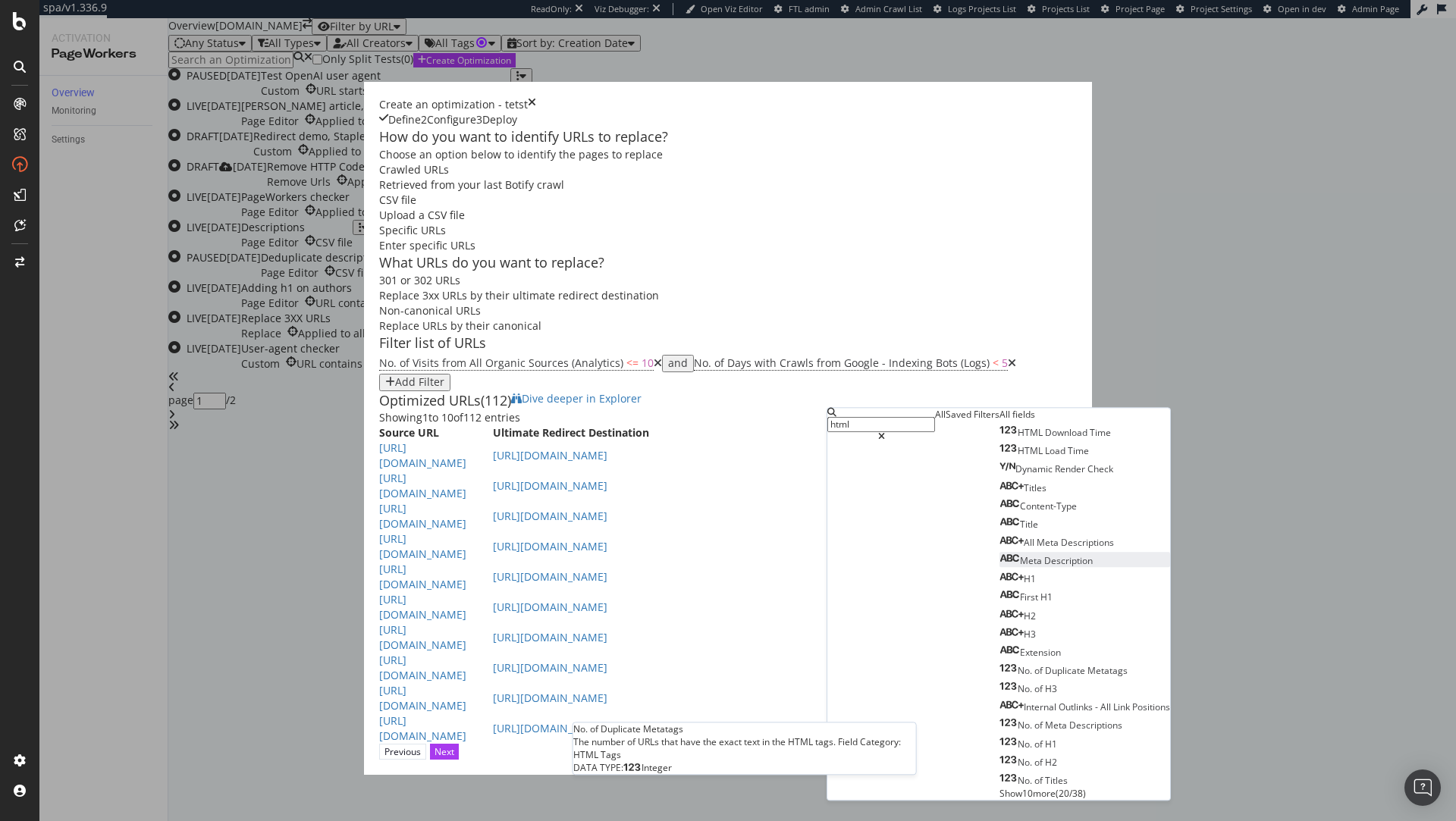
scroll to position [0, 0]
click at [900, 430] on input "html" at bounding box center [881, 424] width 108 height 15
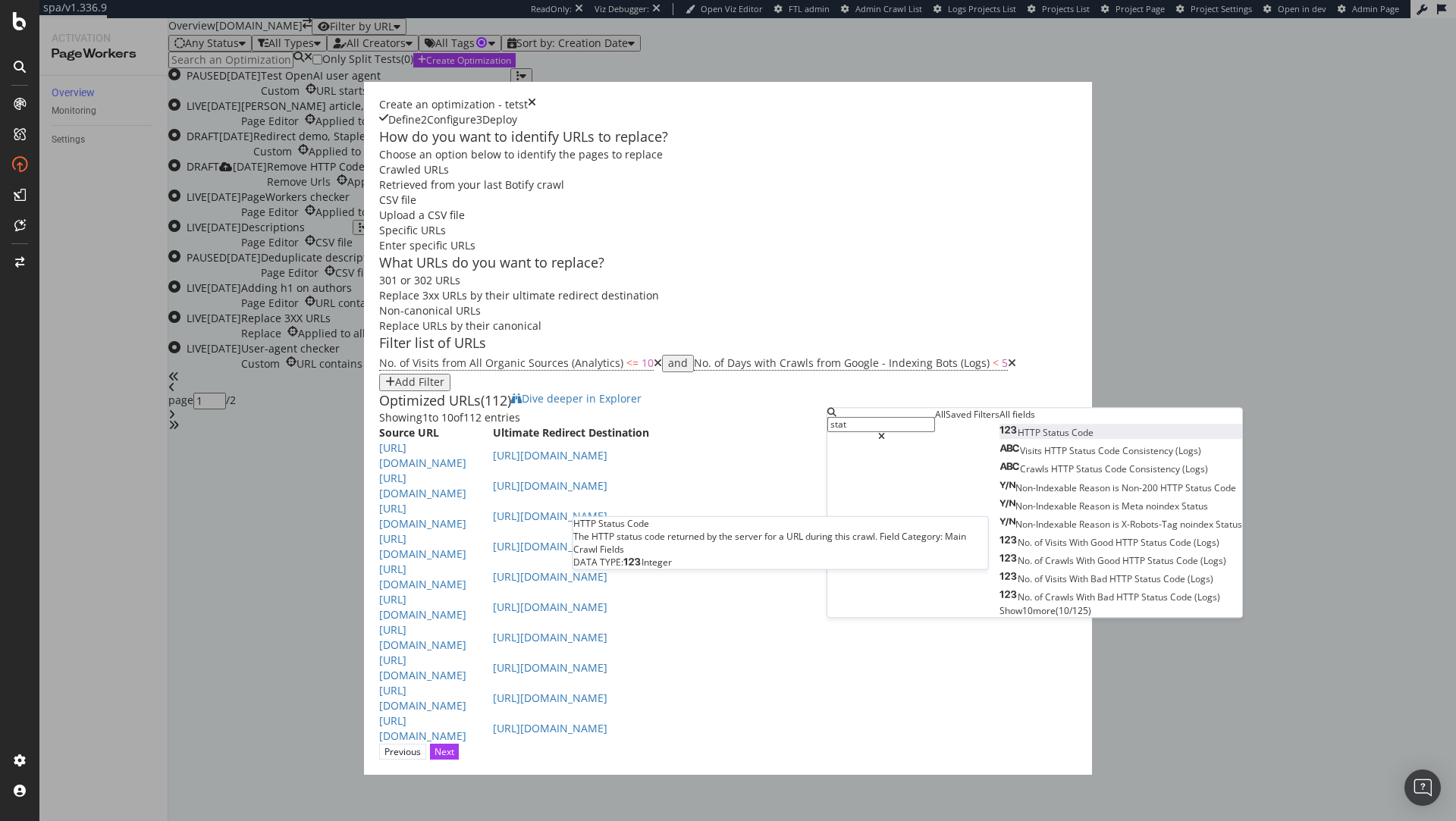
type input "stat"
click at [1072, 439] on span "Code" at bounding box center [1083, 432] width 22 height 13
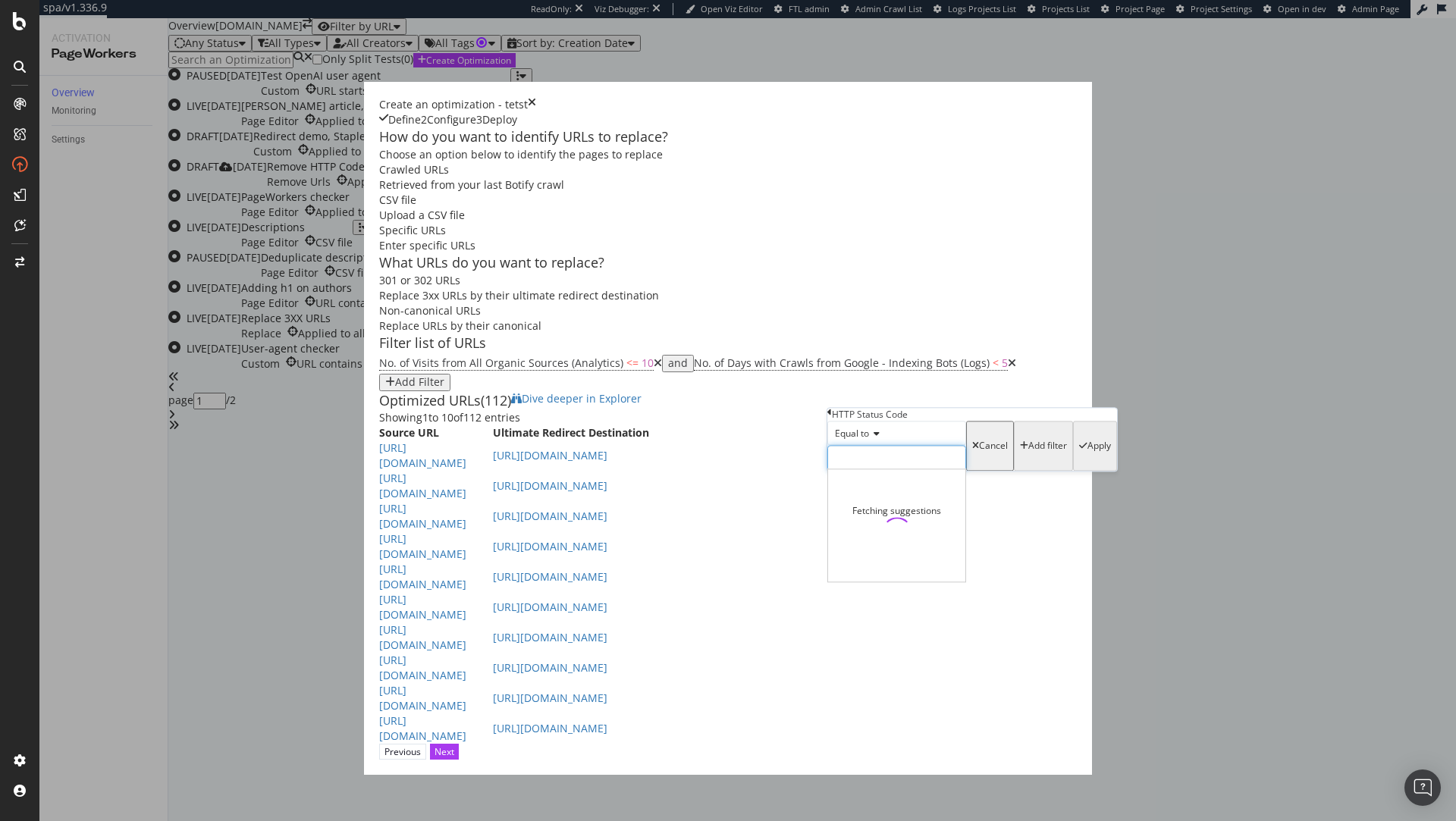
click at [852, 471] on input "modal" at bounding box center [896, 458] width 138 height 26
click at [919, 533] on span "404" at bounding box center [881, 527] width 99 height 13
type input "404"
click at [1088, 452] on div "Apply" at bounding box center [1100, 447] width 24 height 11
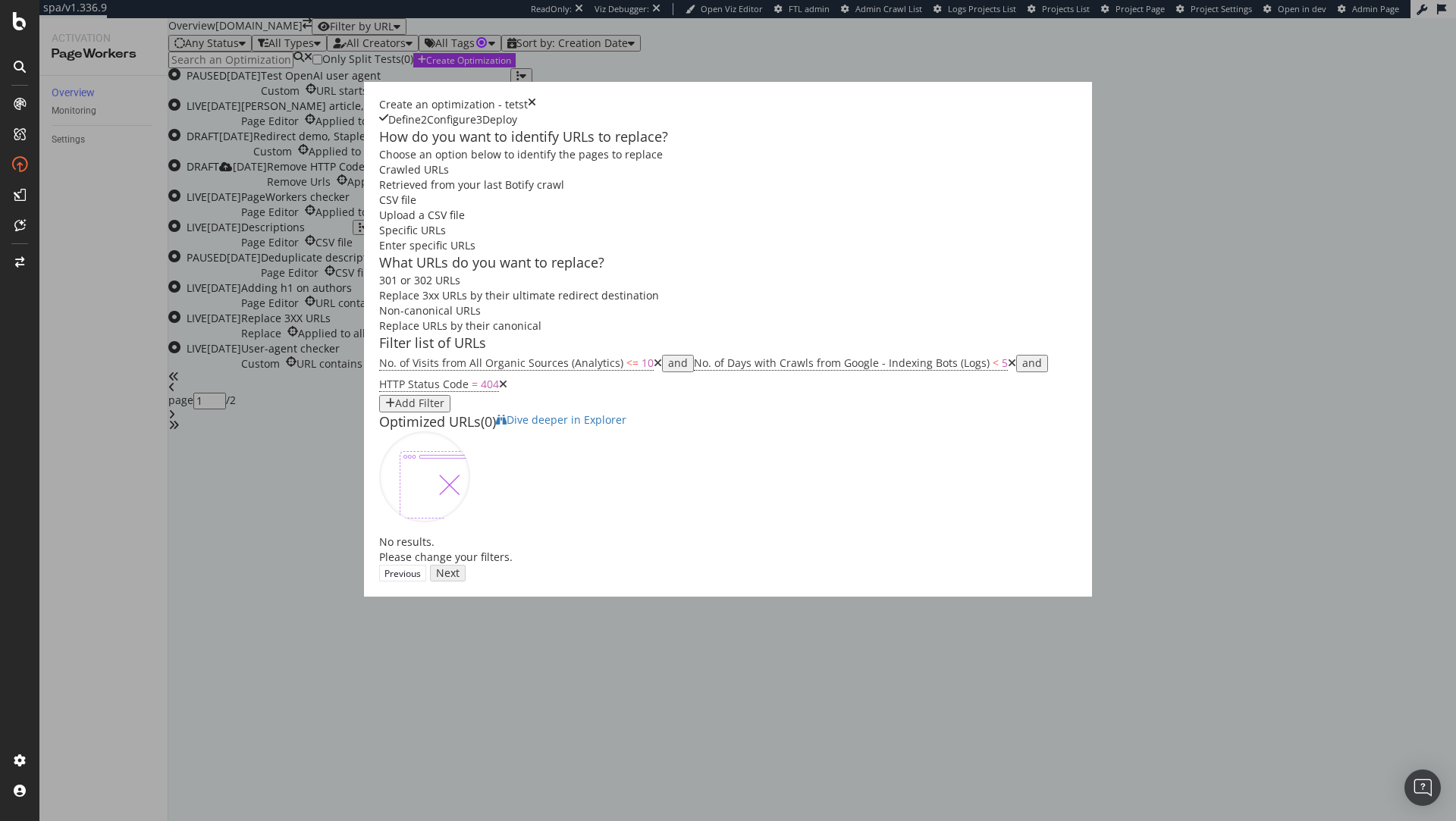
click at [1008, 369] on icon "modal" at bounding box center [1012, 363] width 8 height 11
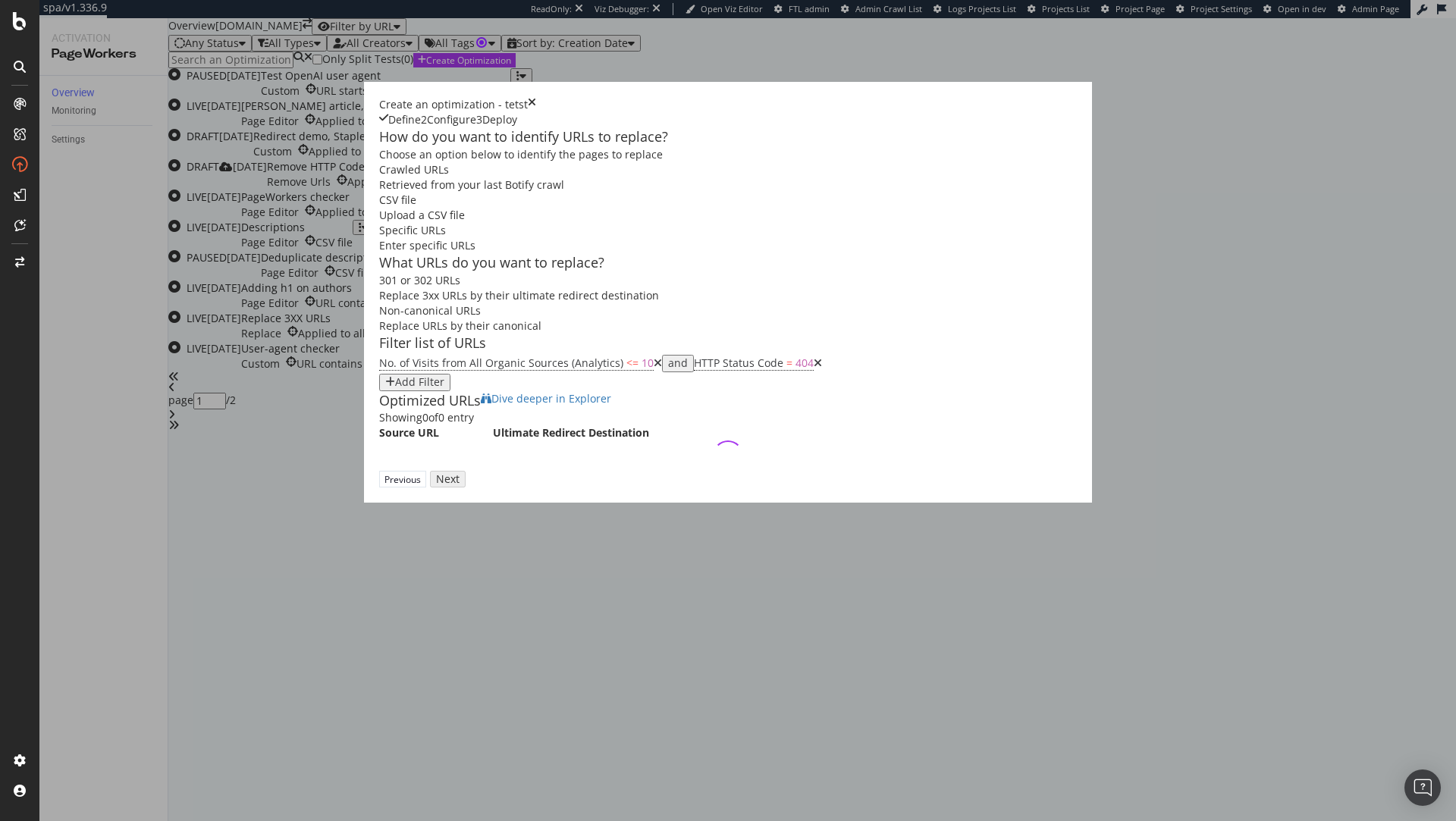
click at [654, 369] on icon "modal" at bounding box center [657, 363] width 8 height 11
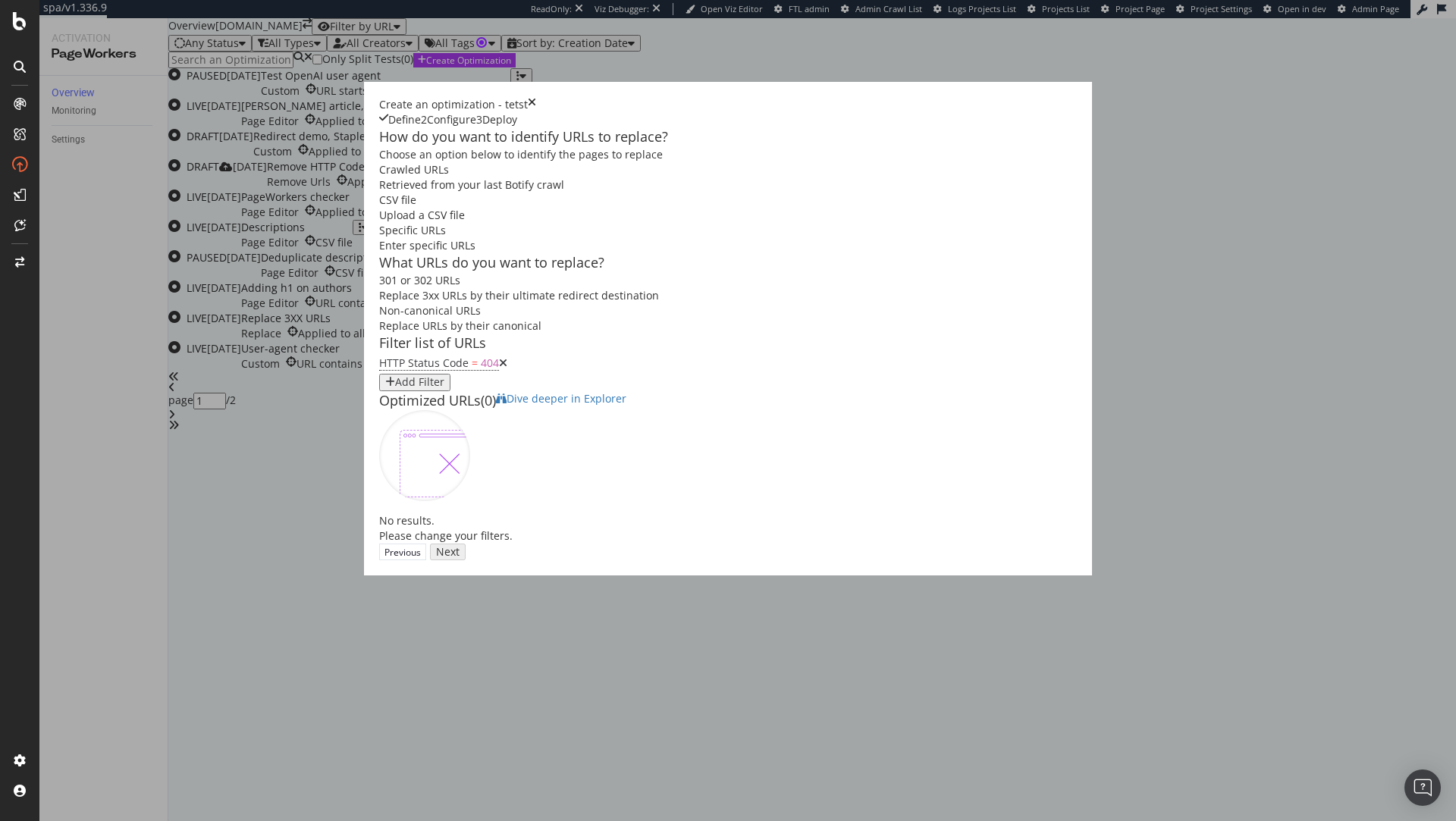
click at [499, 369] on icon "modal" at bounding box center [503, 363] width 8 height 11
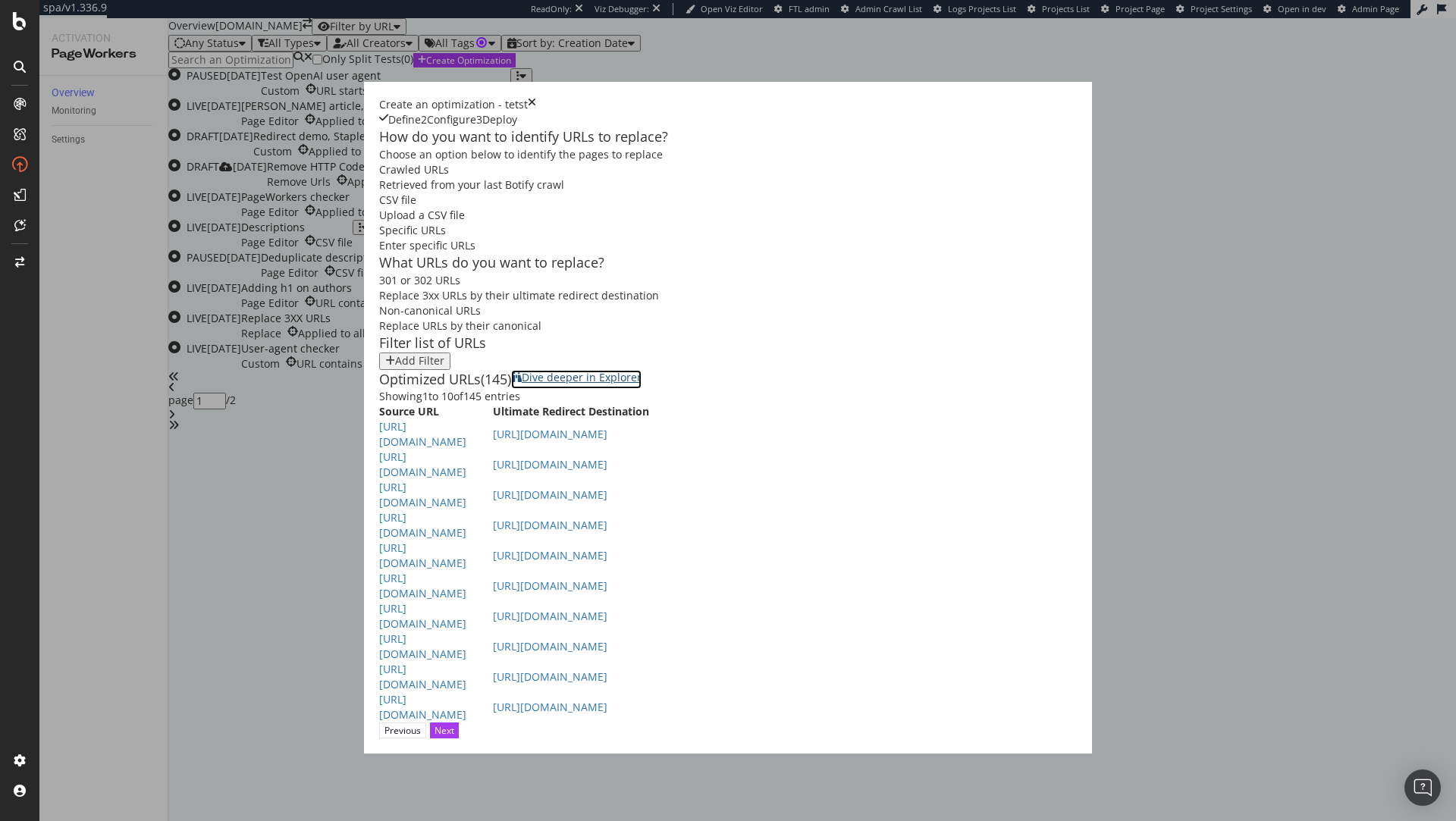
click at [642, 384] on span "Dive deeper in Explorer" at bounding box center [581, 377] width 120 height 14
click at [536, 97] on icon "times" at bounding box center [532, 104] width 8 height 15
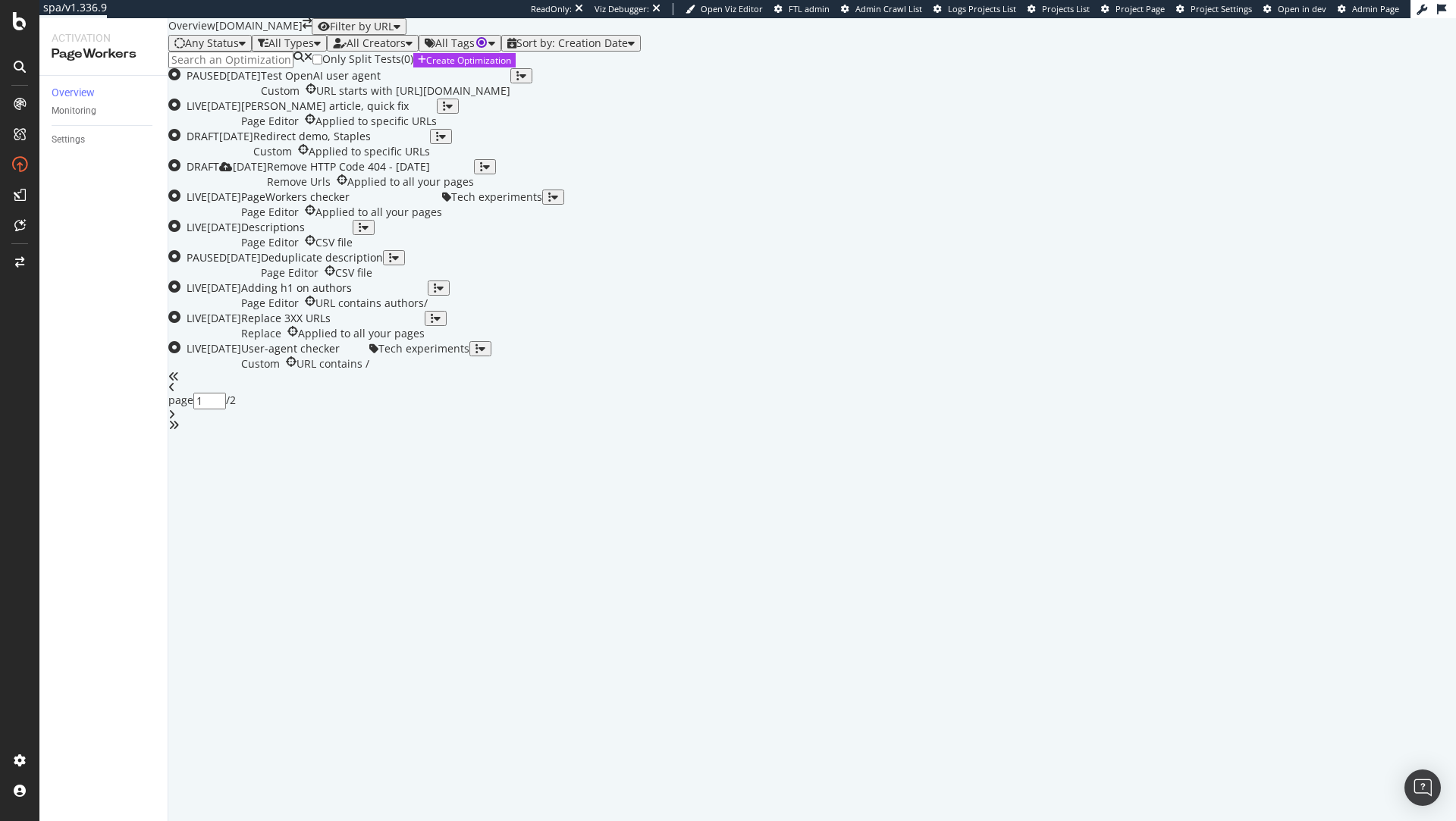
click at [412, 49] on div "button" at bounding box center [410, 43] width 7 height 11
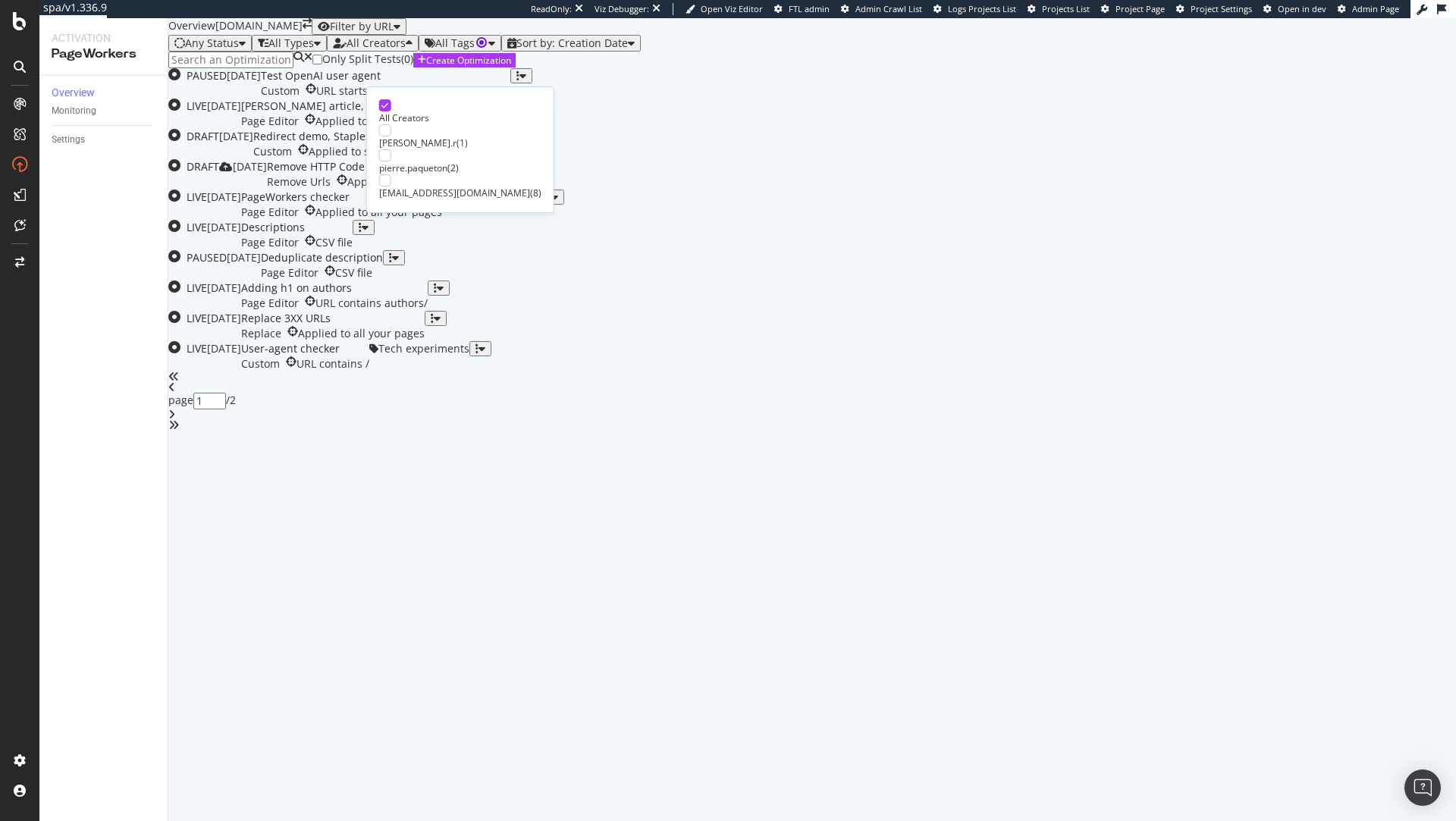
click at [402, 137] on div "arthur.r" at bounding box center [418, 143] width 78 height 13
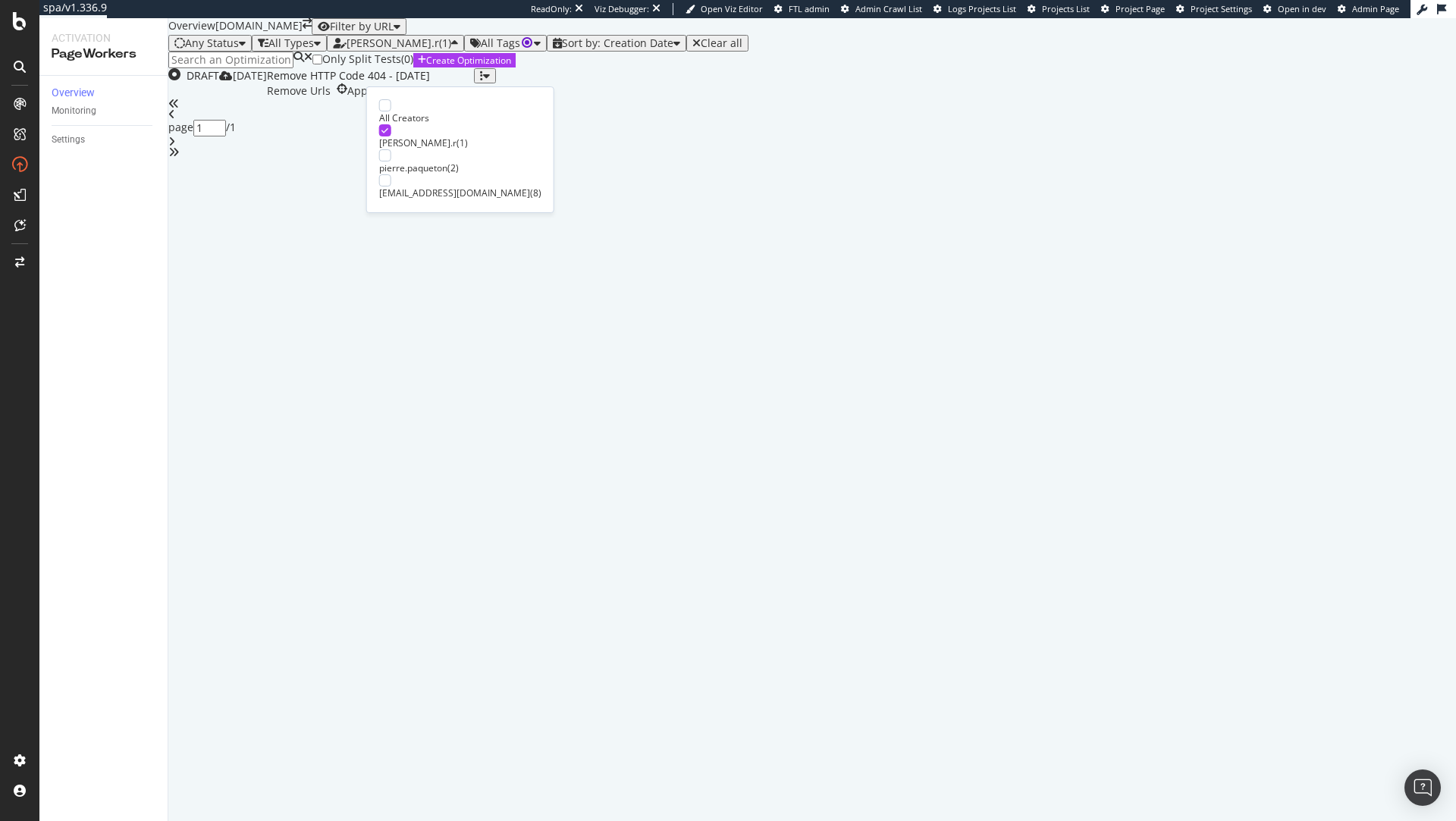
click at [425, 137] on div "arthur.r" at bounding box center [418, 143] width 78 height 13
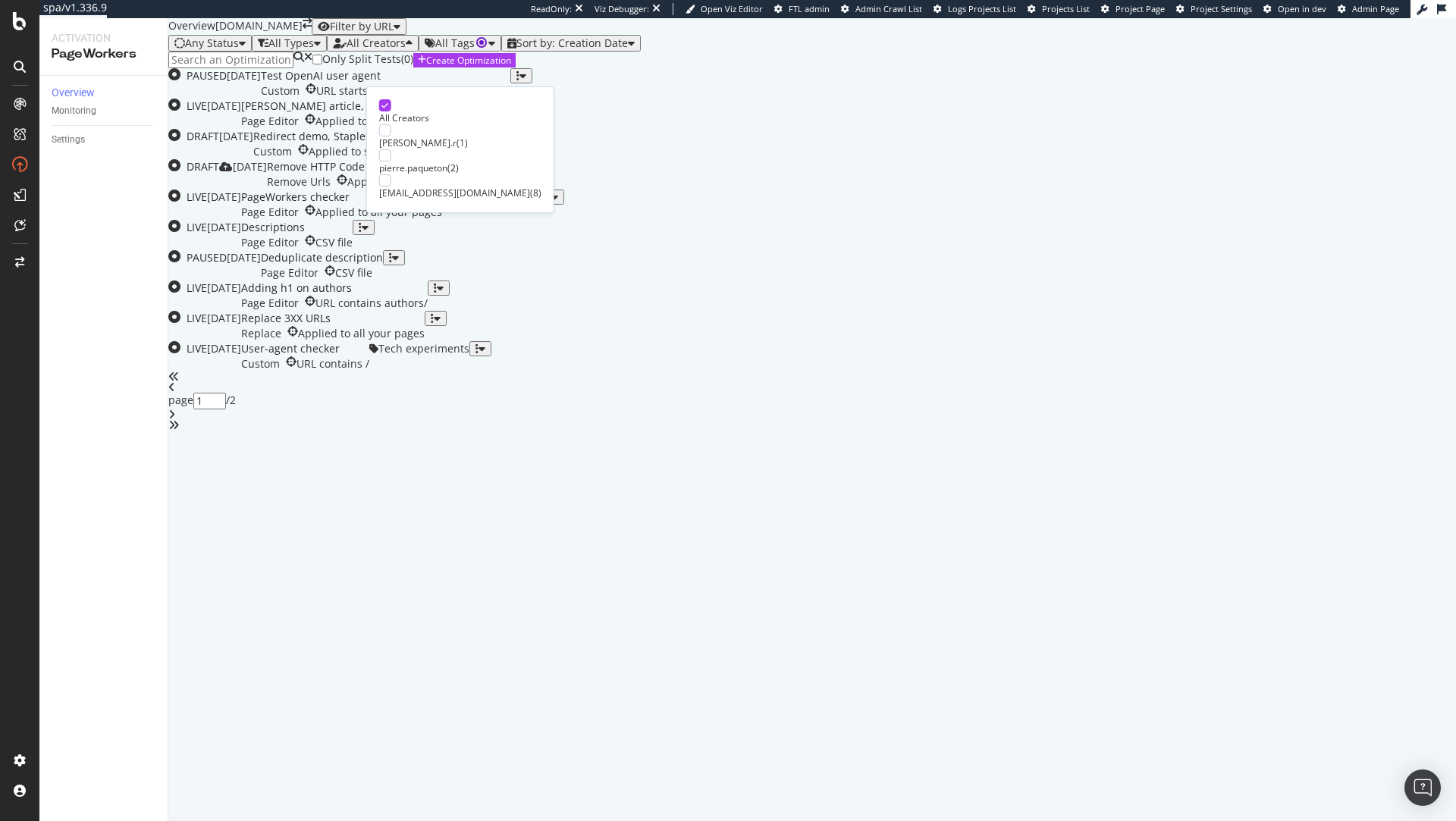
click at [435, 162] on div "pierre.paqueton" at bounding box center [412, 168] width 68 height 13
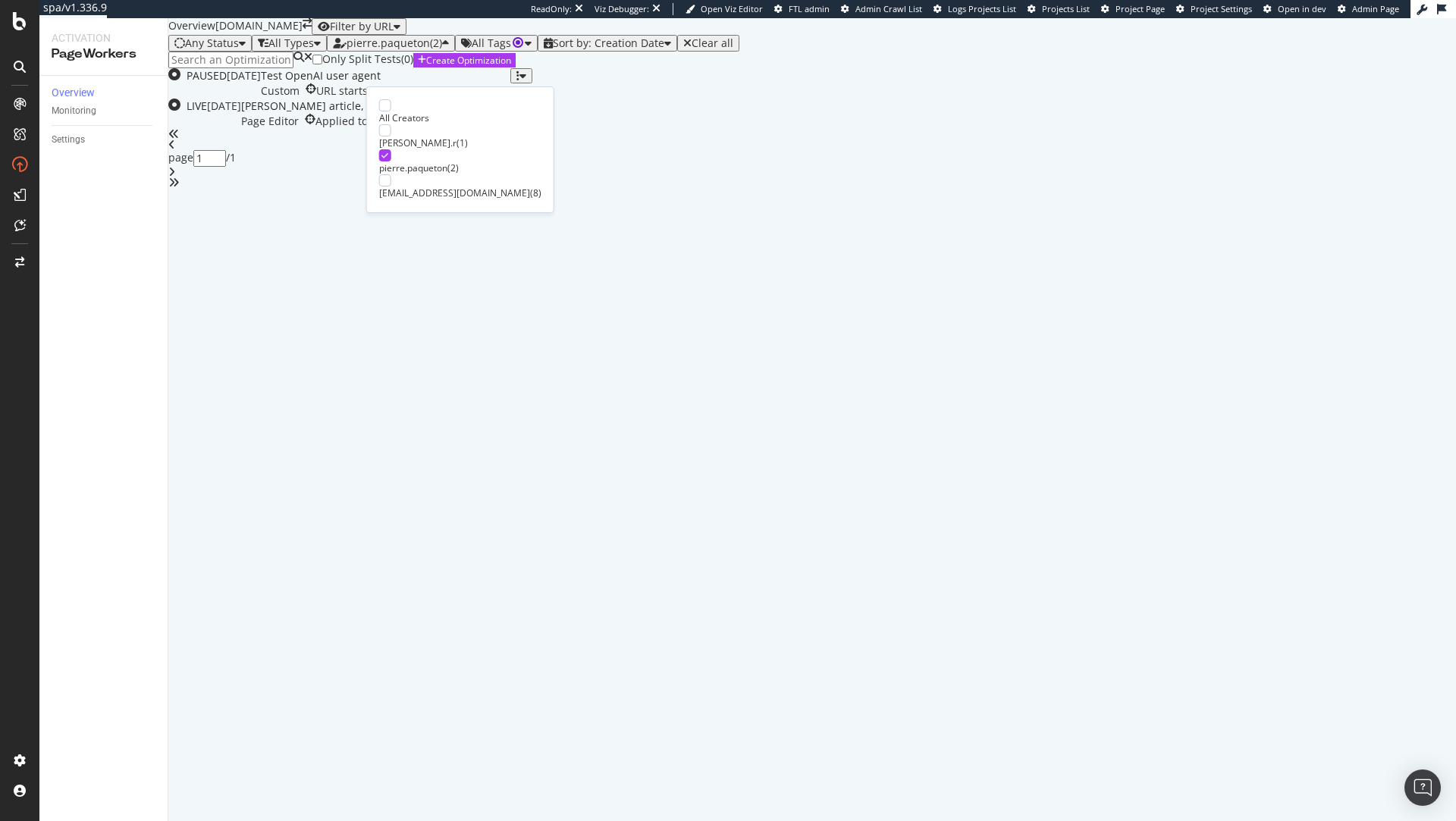
click at [435, 162] on div "pierre.paqueton" at bounding box center [412, 168] width 68 height 13
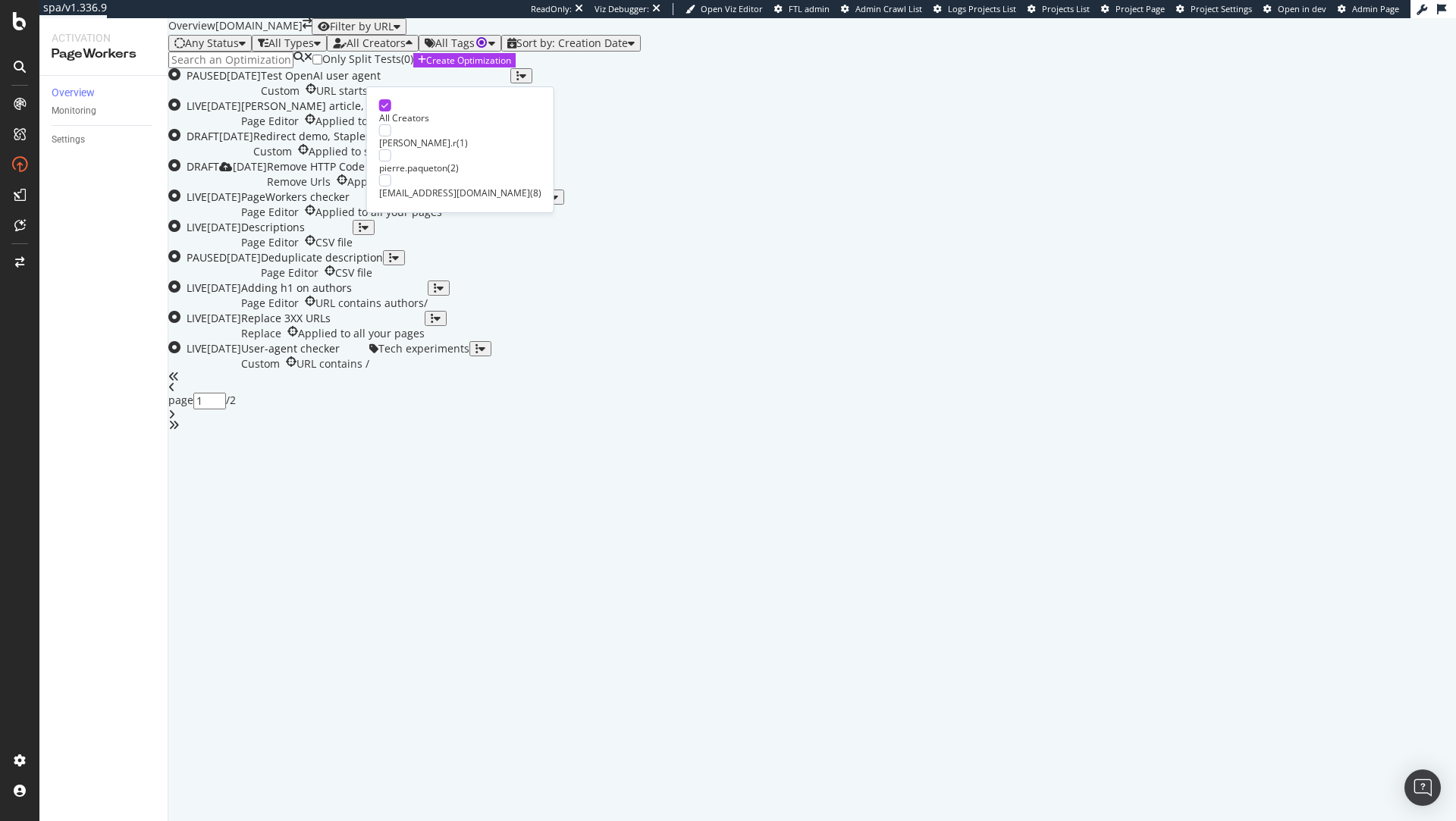
click at [407, 111] on div "All Creators" at bounding box center [459, 118] width 162 height 13
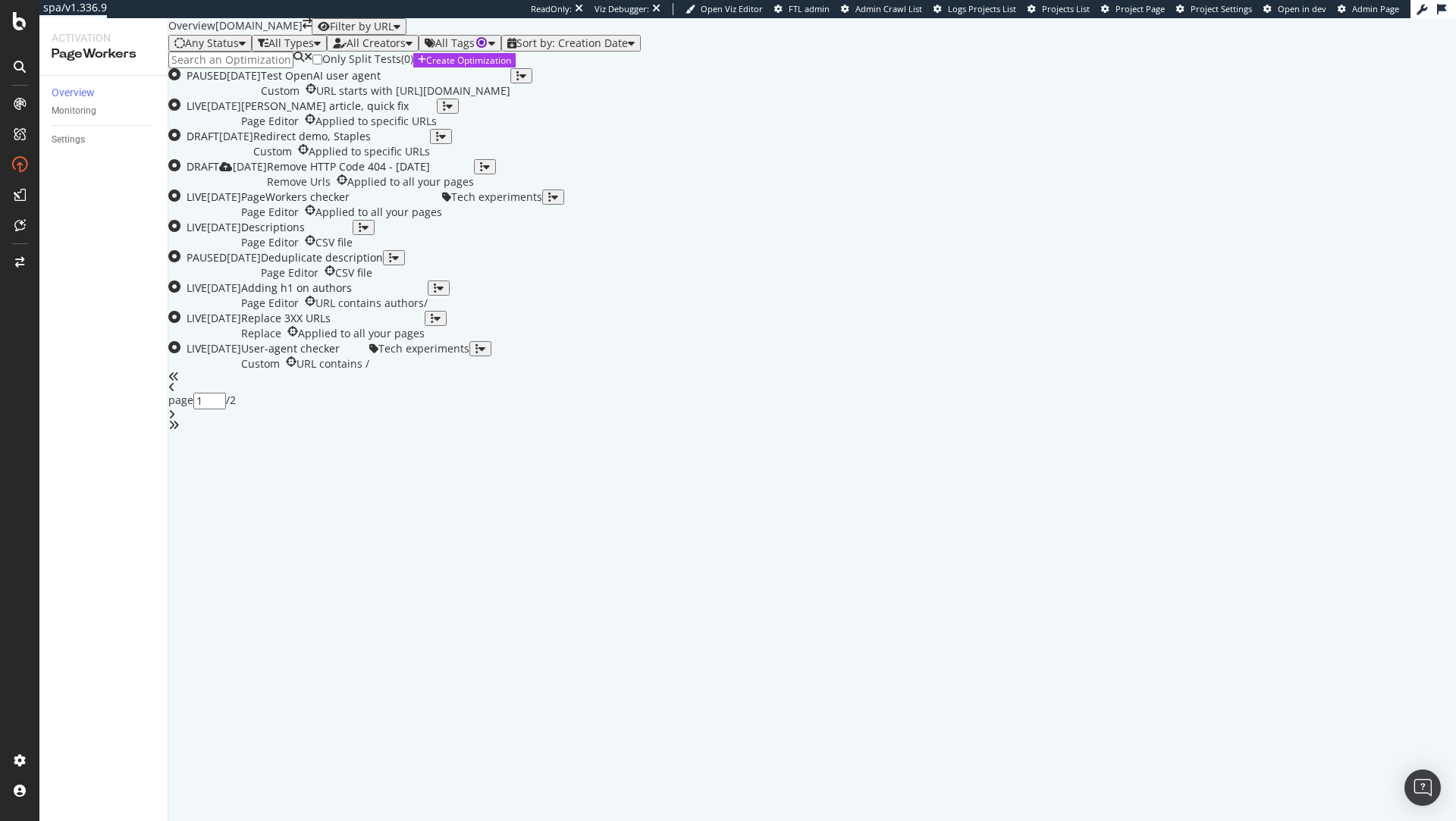
click at [656, 68] on div "Only Split Tests ( 0 ) Create Optimization" at bounding box center [812, 60] width 1288 height 16
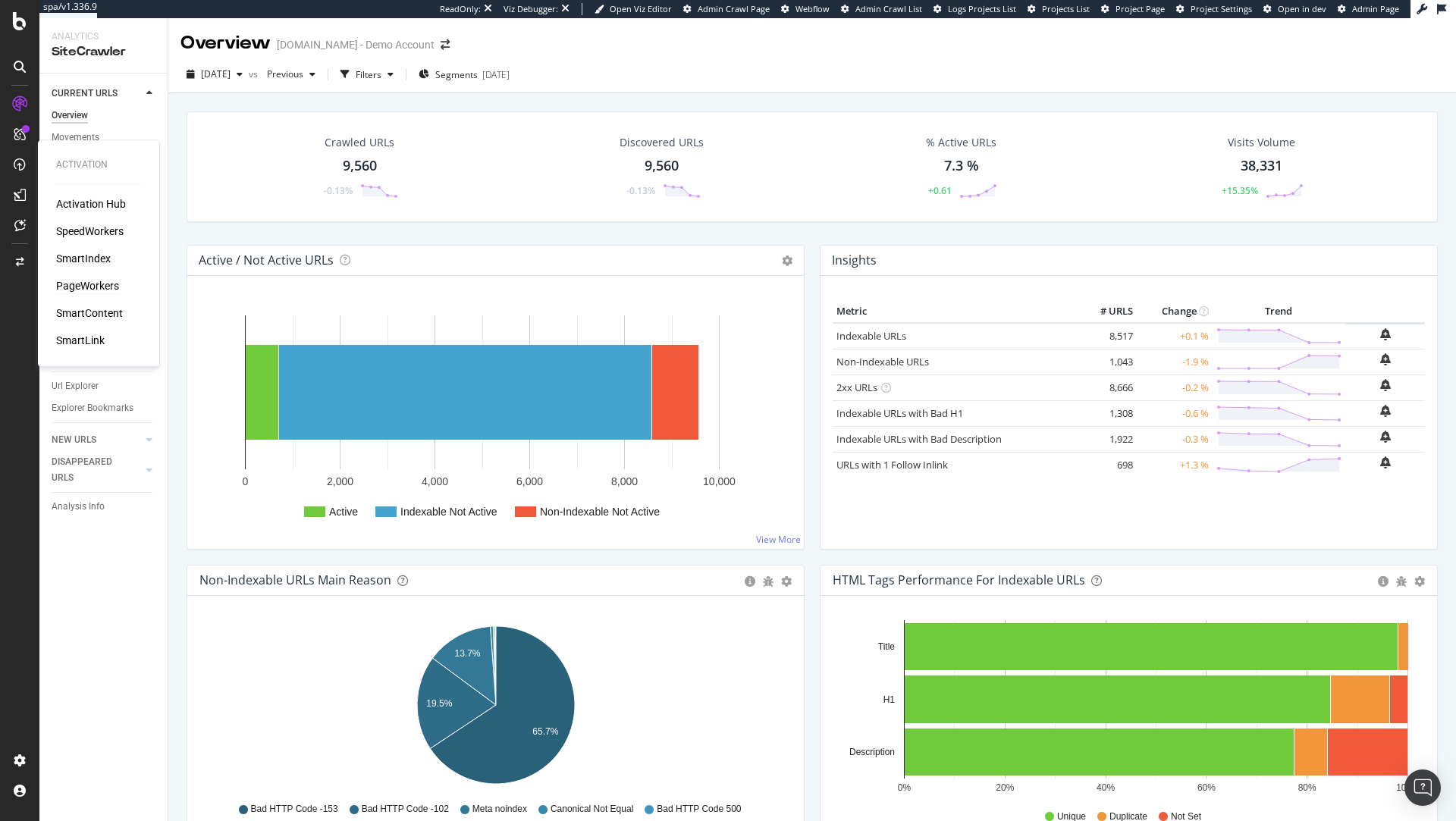
click at [91, 287] on div "PageWorkers" at bounding box center [88, 286] width 63 height 15
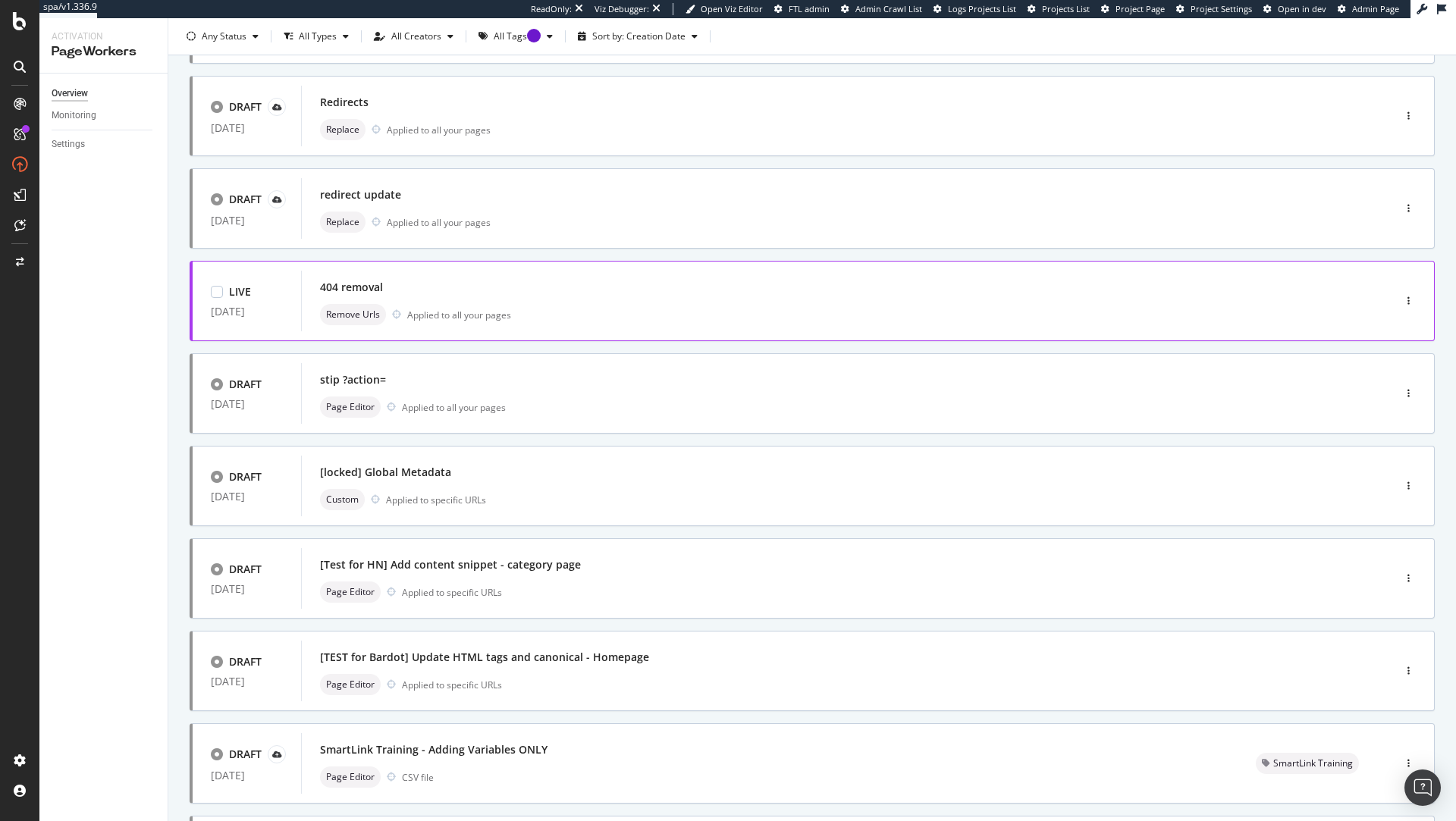
scroll to position [171, 0]
click at [562, 301] on div "404 removal Remove Urls Applied to all your pages" at bounding box center [824, 304] width 1008 height 49
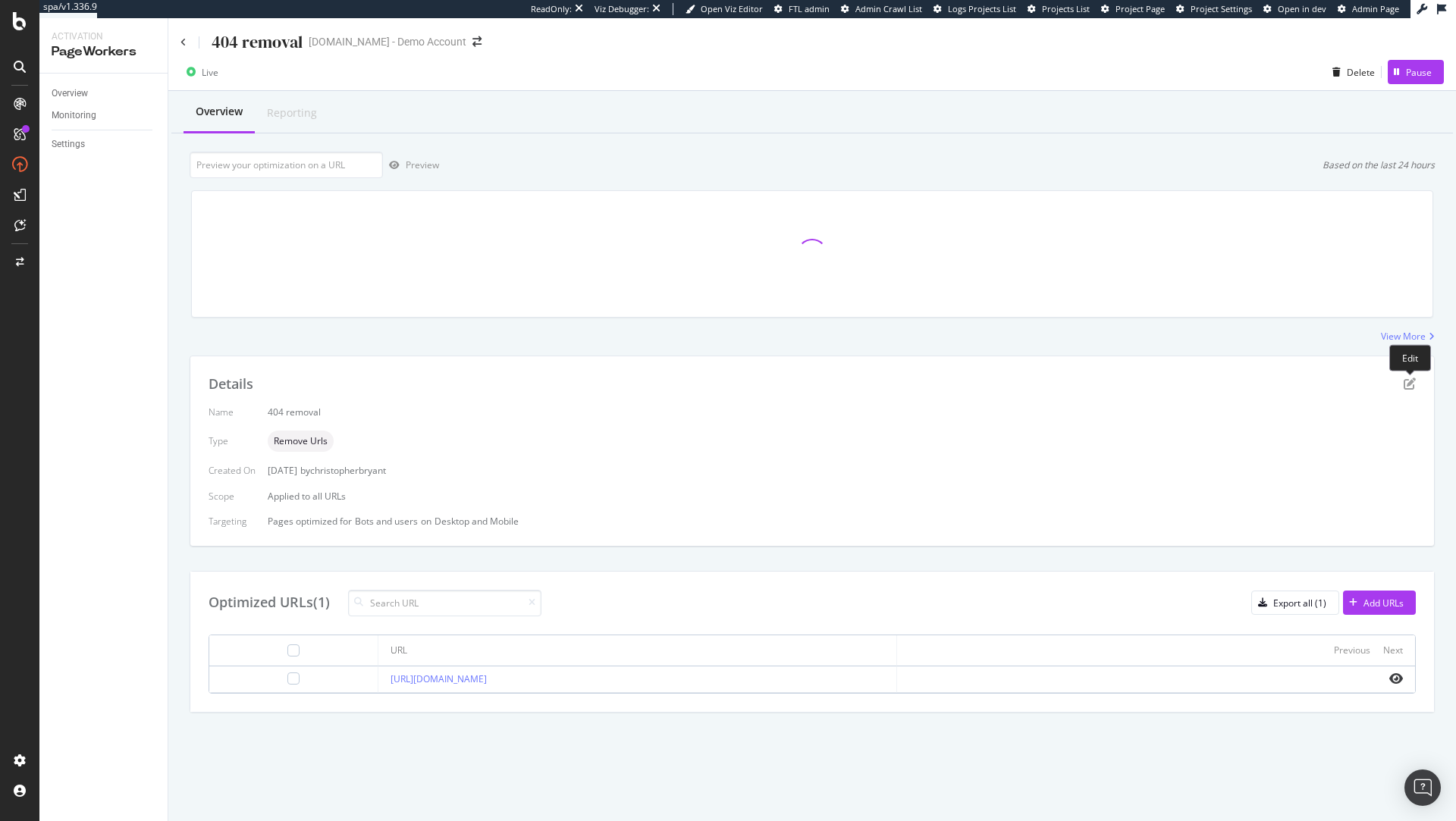
click at [1409, 366] on div "Edit" at bounding box center [1410, 358] width 42 height 26
click at [1408, 396] on div "Details Name 404 removal Type Remove Urls Created On 24 Jul. 2025 by christophe…" at bounding box center [812, 451] width 1243 height 190
click at [1408, 379] on icon "pen-to-square" at bounding box center [1409, 383] width 12 height 12
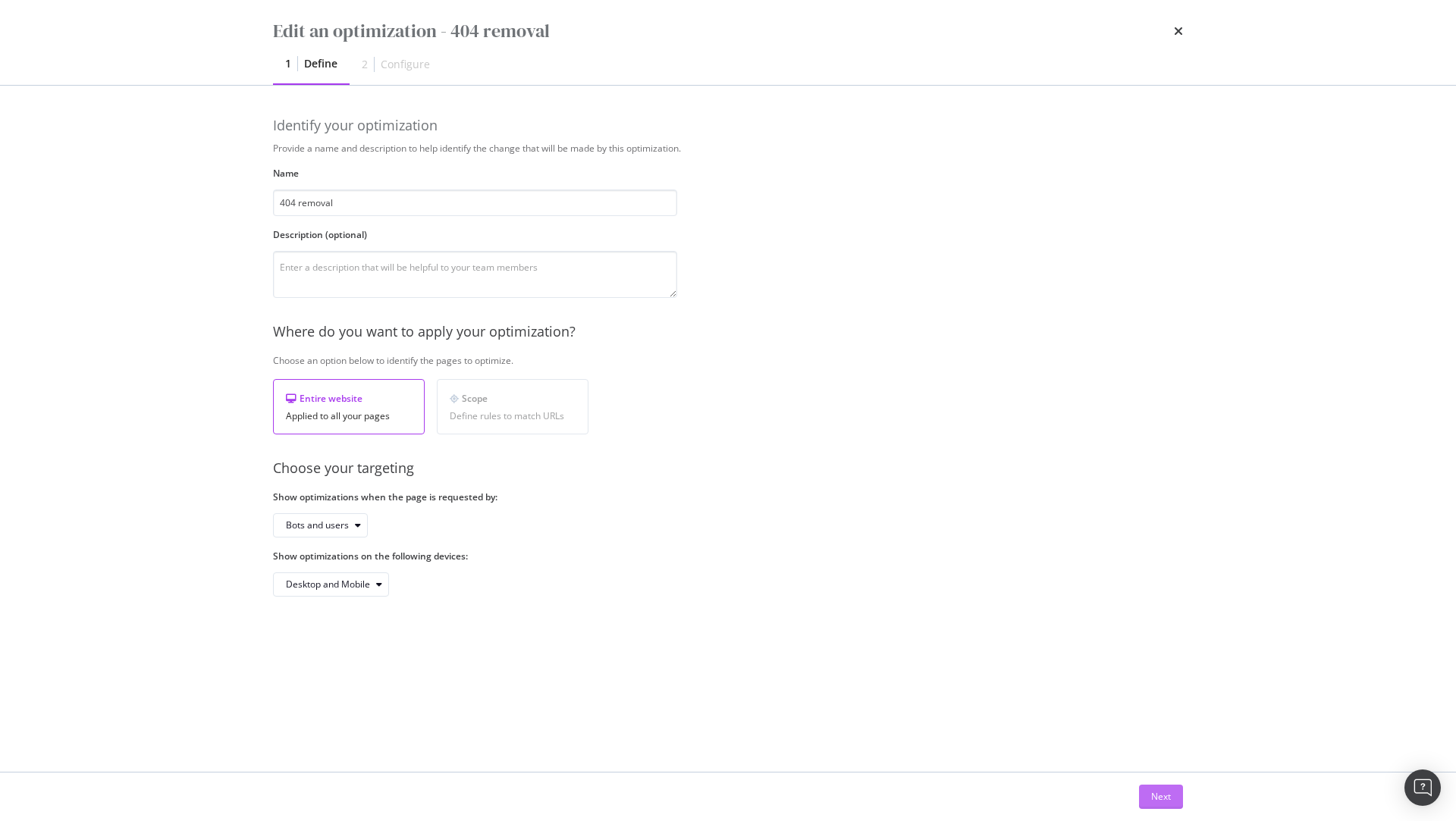
click at [1166, 803] on div "Next" at bounding box center [1161, 797] width 20 height 23
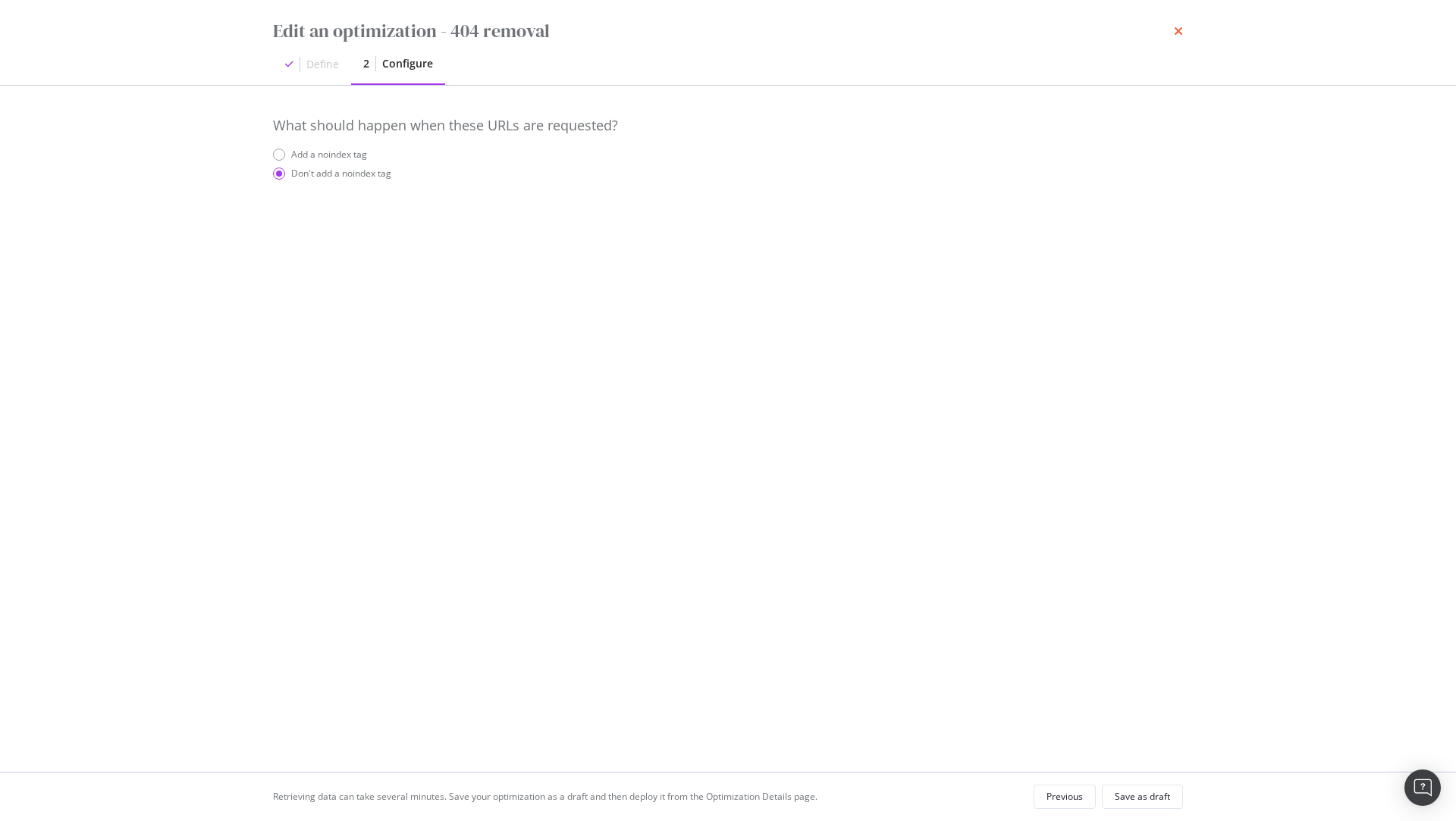
click at [1179, 34] on icon "times" at bounding box center [1178, 31] width 9 height 12
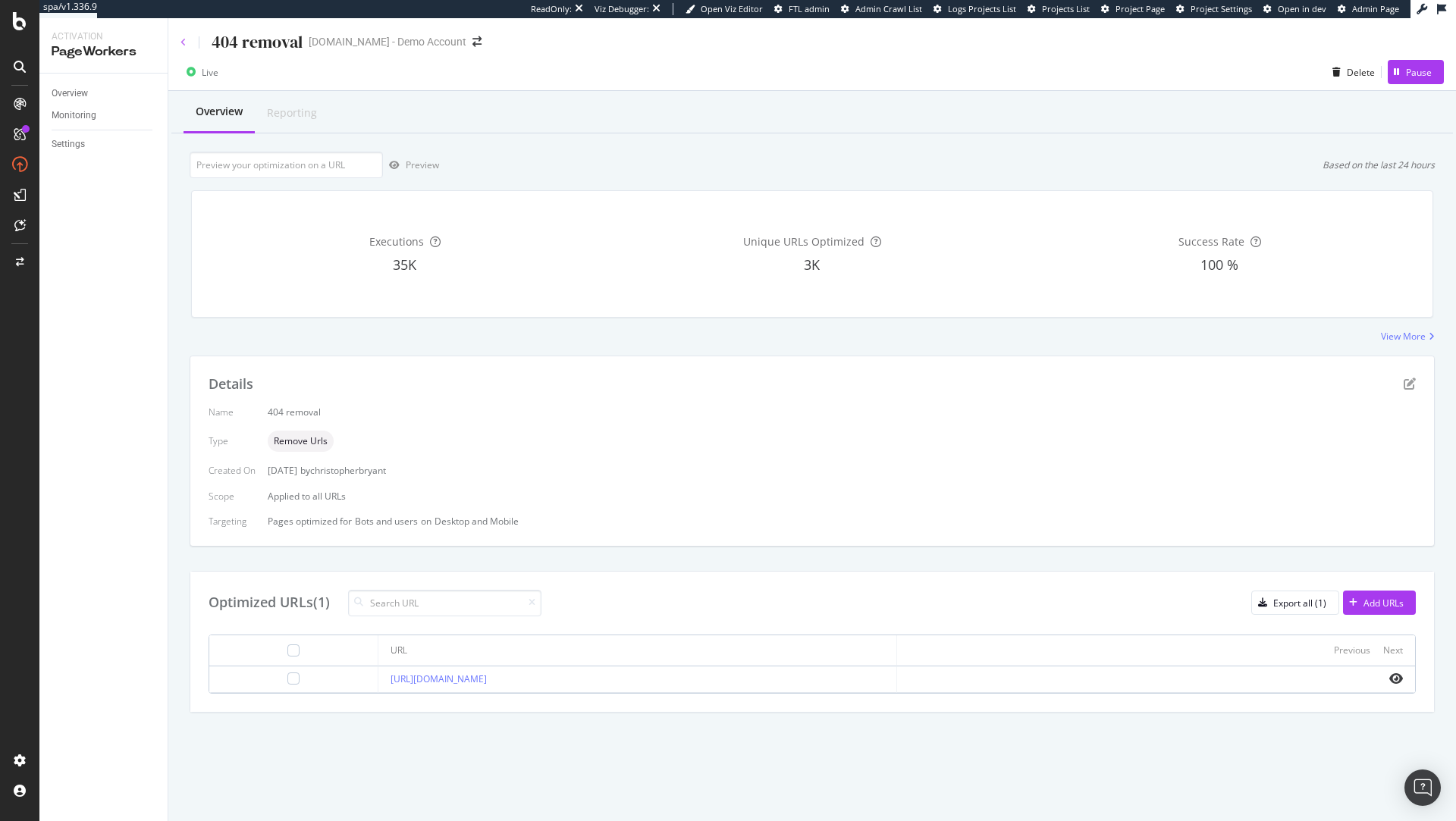
click at [183, 40] on icon at bounding box center [184, 42] width 6 height 9
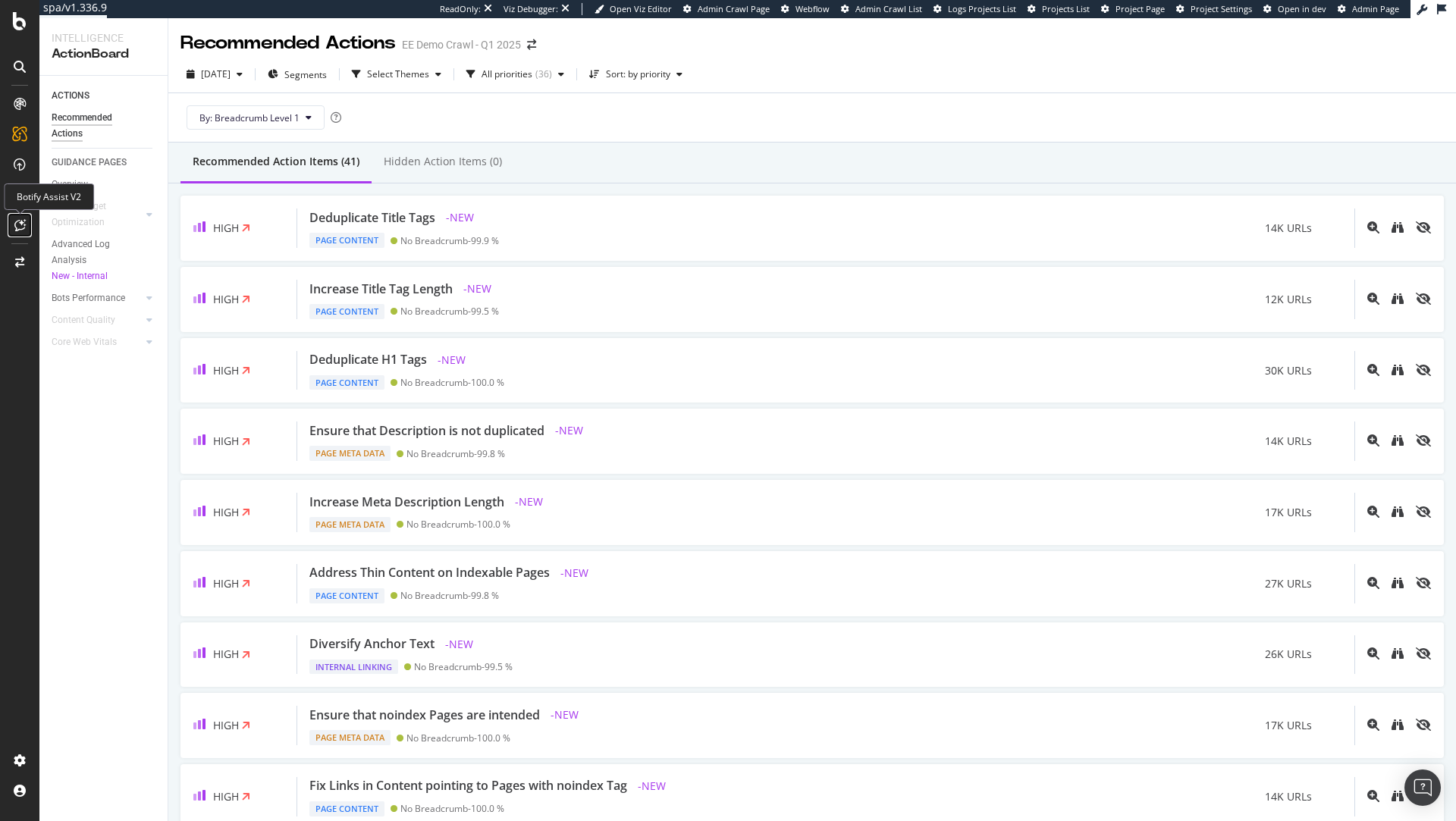
click at [22, 225] on icon at bounding box center [20, 224] width 12 height 12
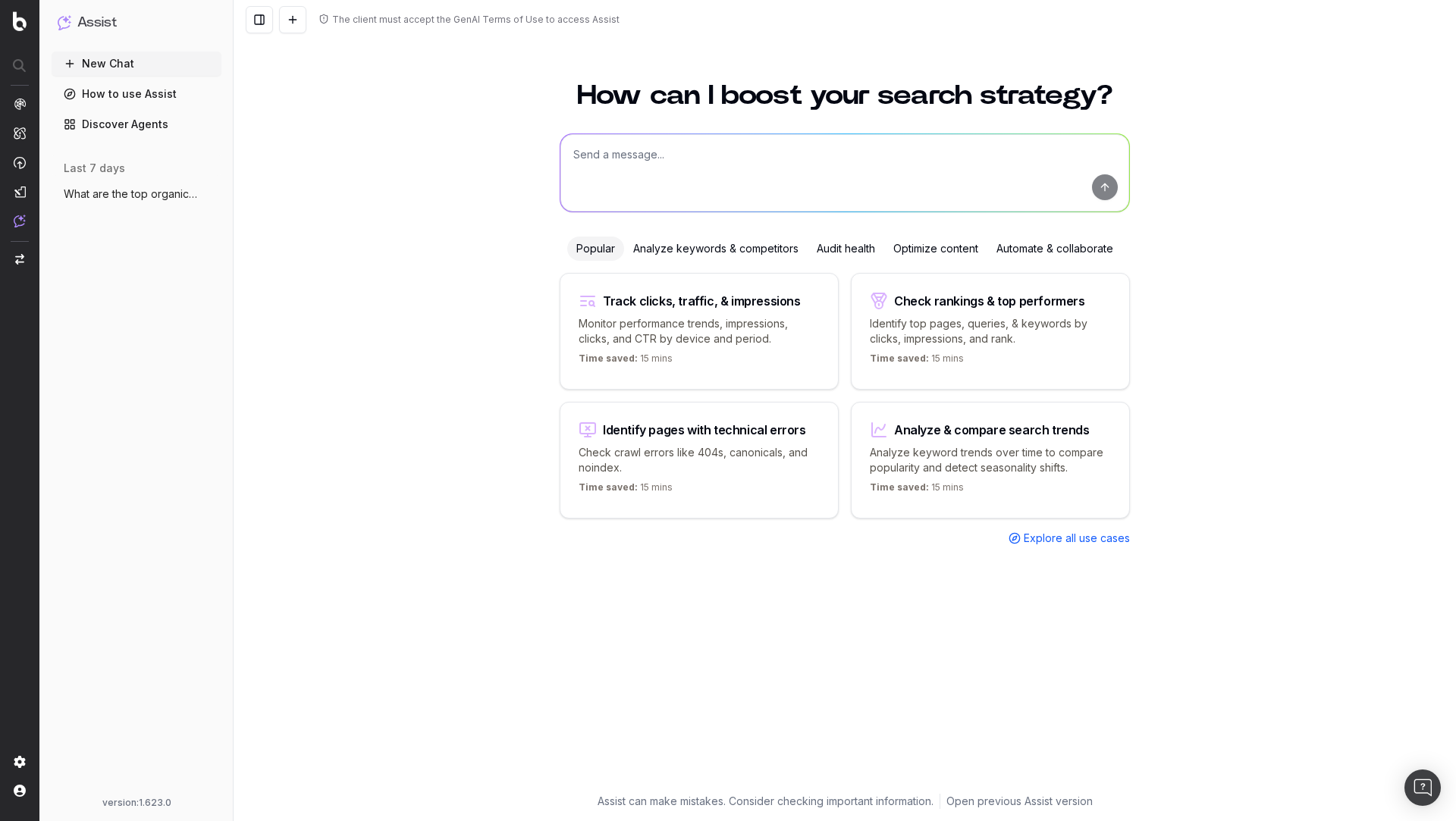
click at [163, 193] on span "What are the top organic issues on the e" at bounding box center [130, 193] width 134 height 15
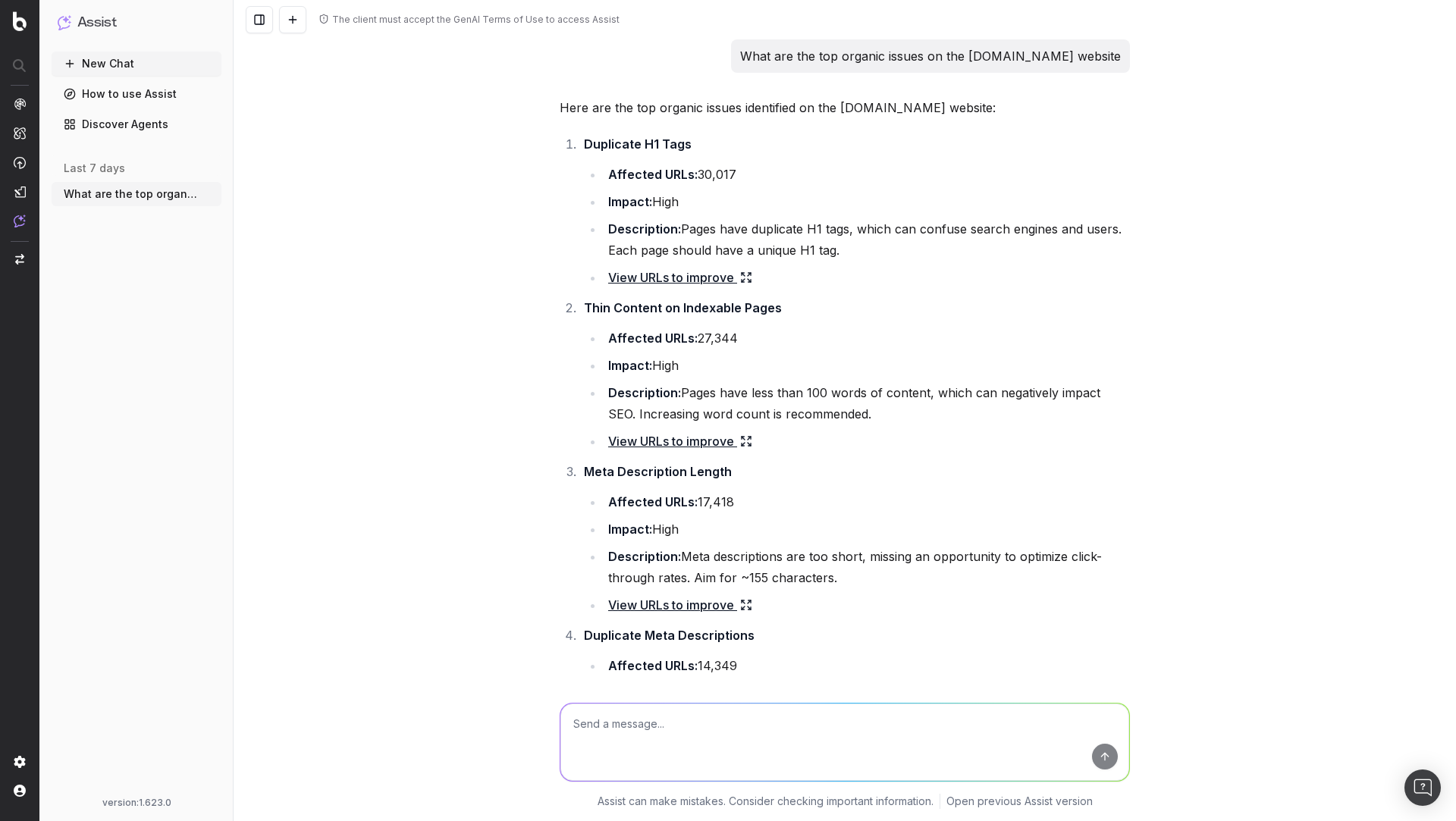
scroll to position [6508, 0]
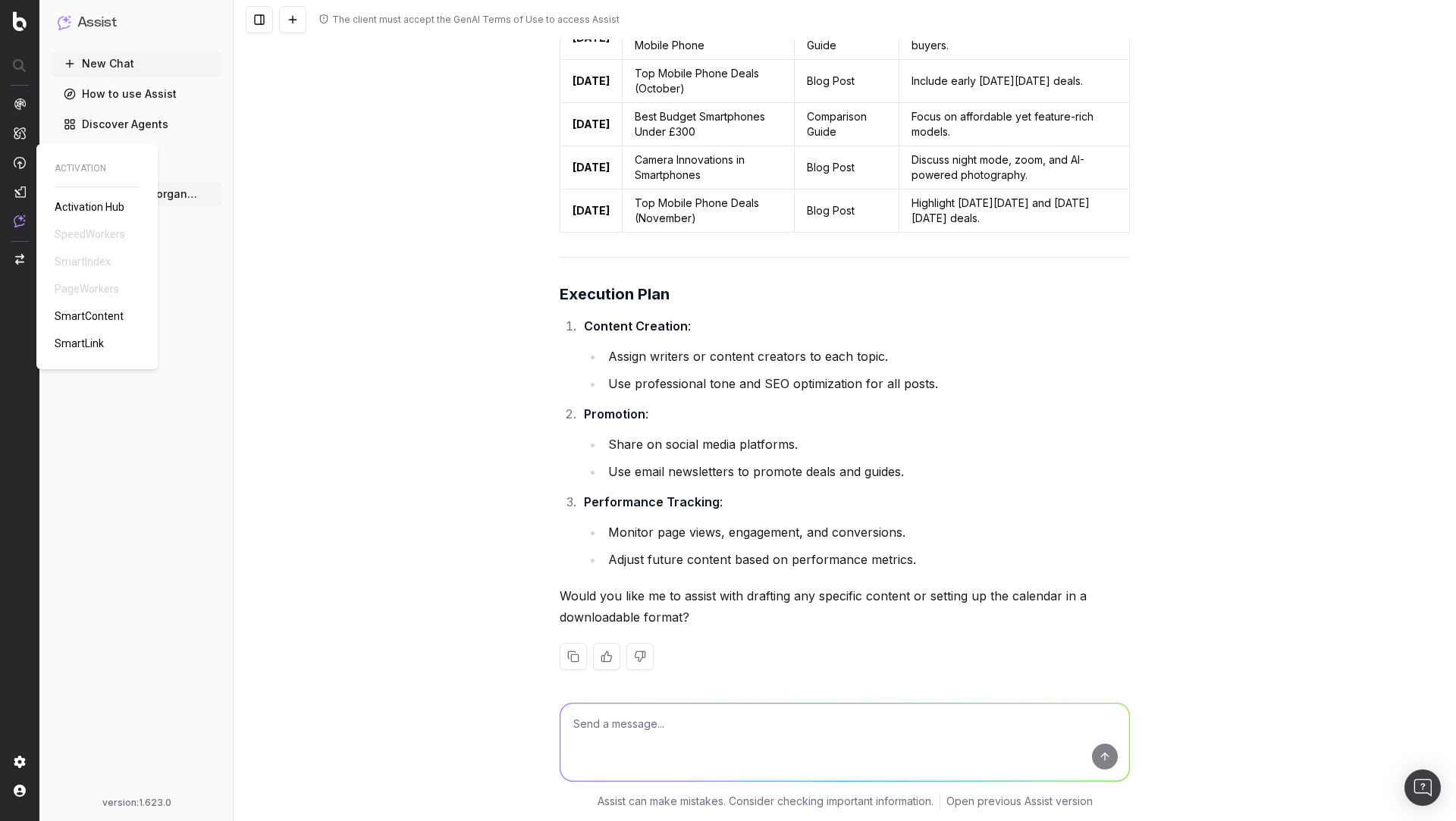
click at [78, 313] on span "SmartContent" at bounding box center [89, 316] width 69 height 12
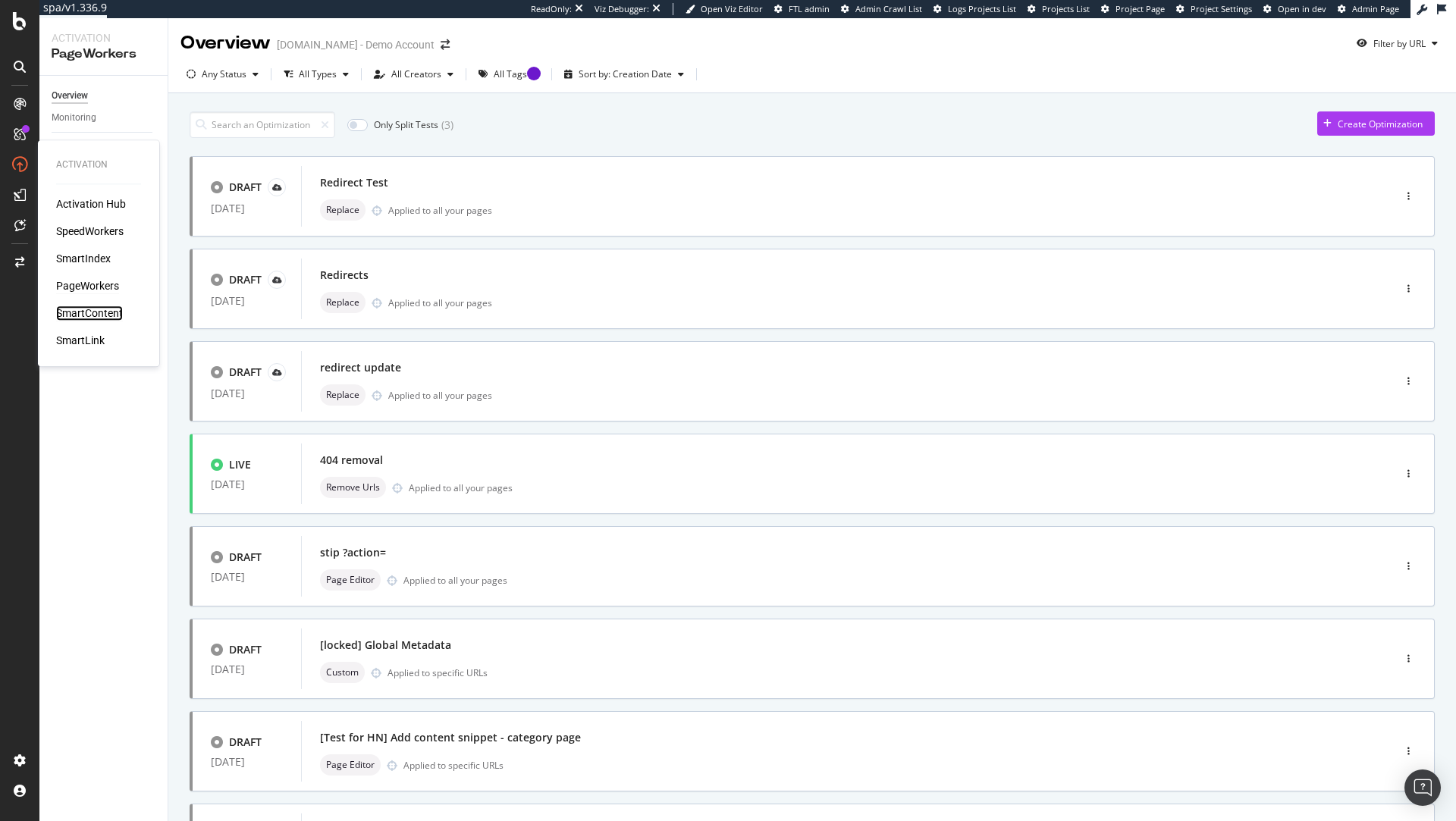
click at [100, 313] on div "SmartContent" at bounding box center [90, 313] width 67 height 15
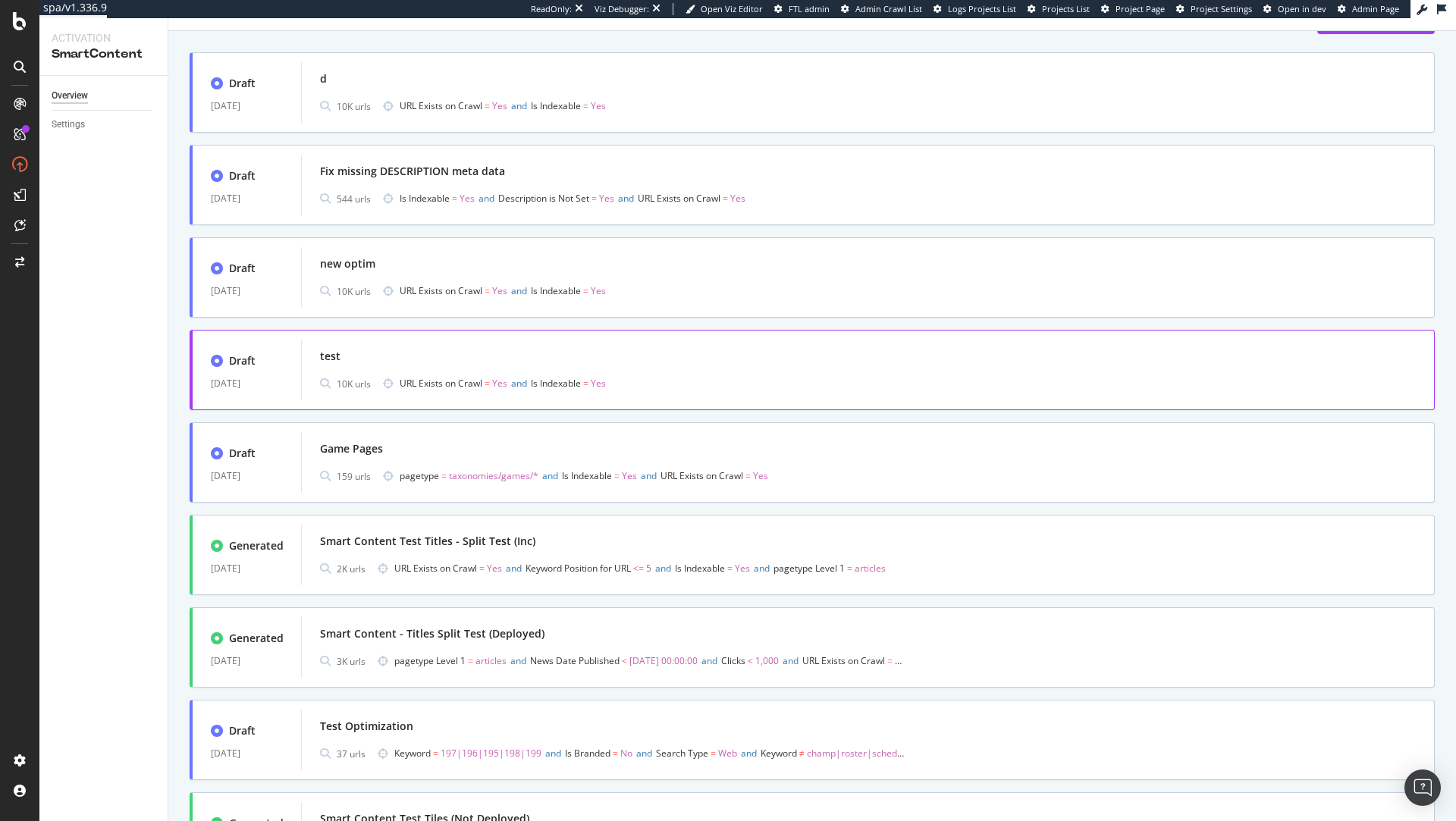
scroll to position [80, 0]
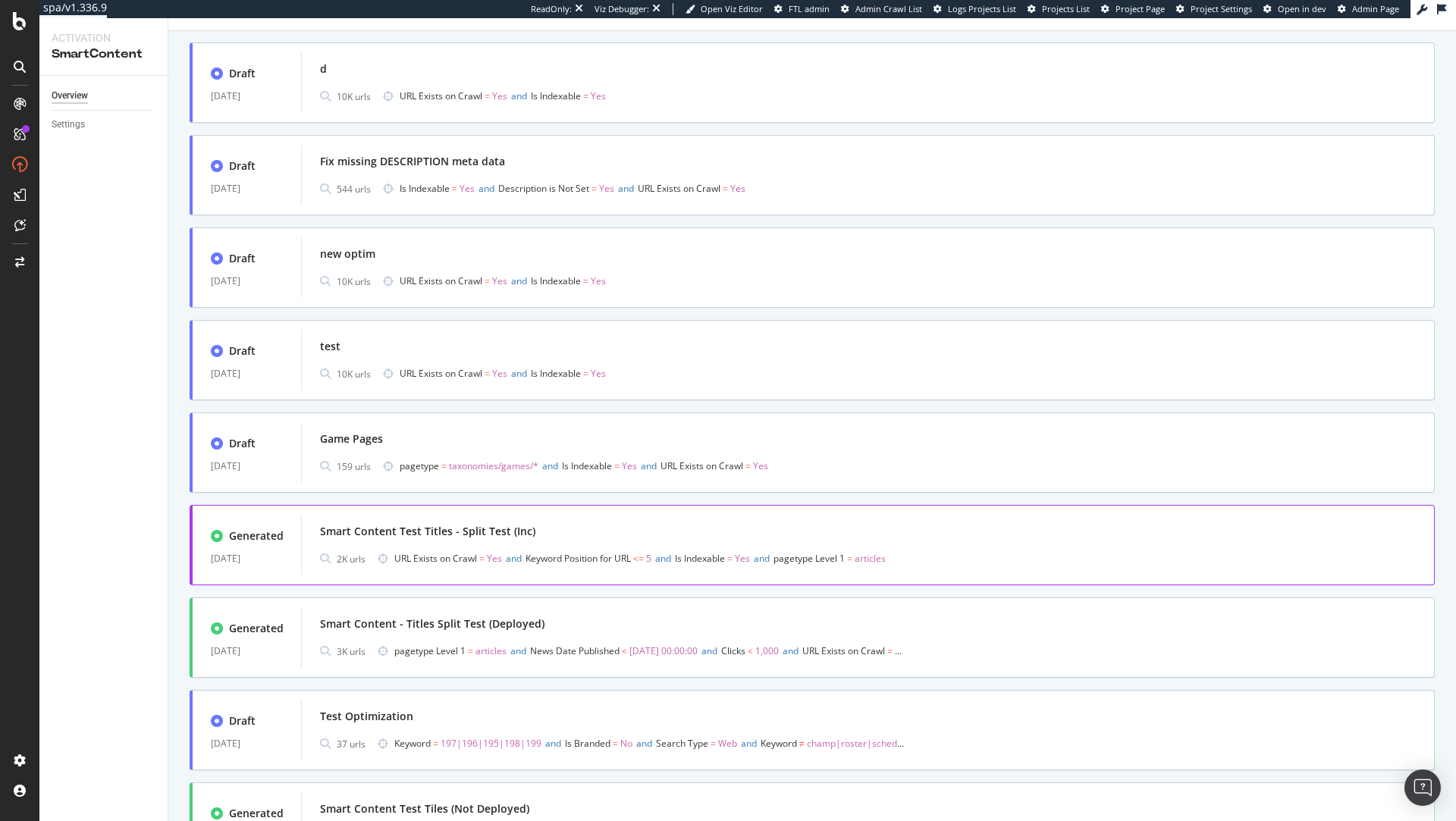
click at [712, 527] on div "Smart Content Test Titles - Split Test (Inc)" at bounding box center [868, 531] width 1096 height 21
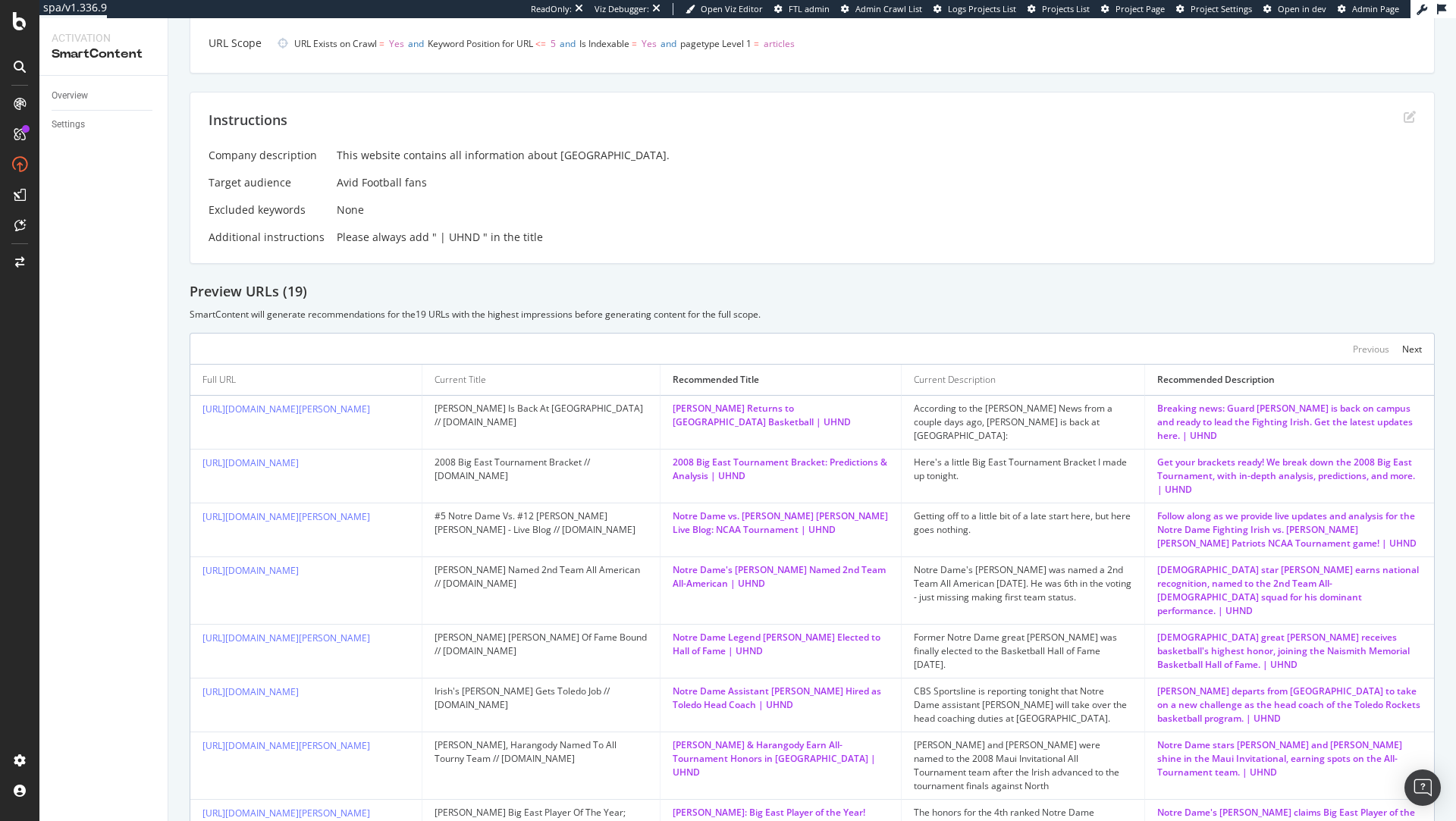
scroll to position [416, 0]
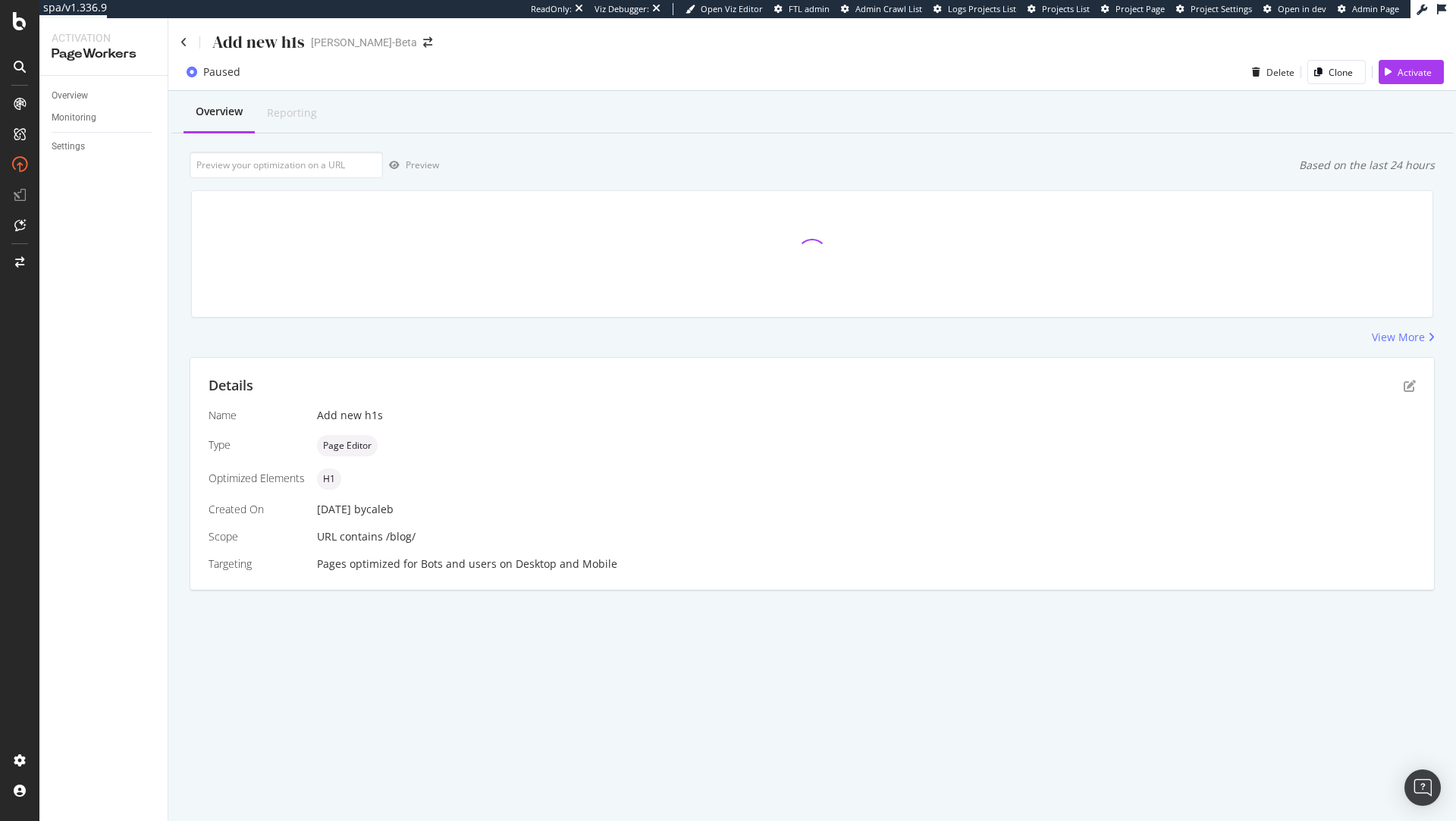
click at [178, 44] on div "Add new h1s [PERSON_NAME]-Beta" at bounding box center [812, 35] width 1288 height 35
click at [186, 43] on icon at bounding box center [184, 42] width 7 height 11
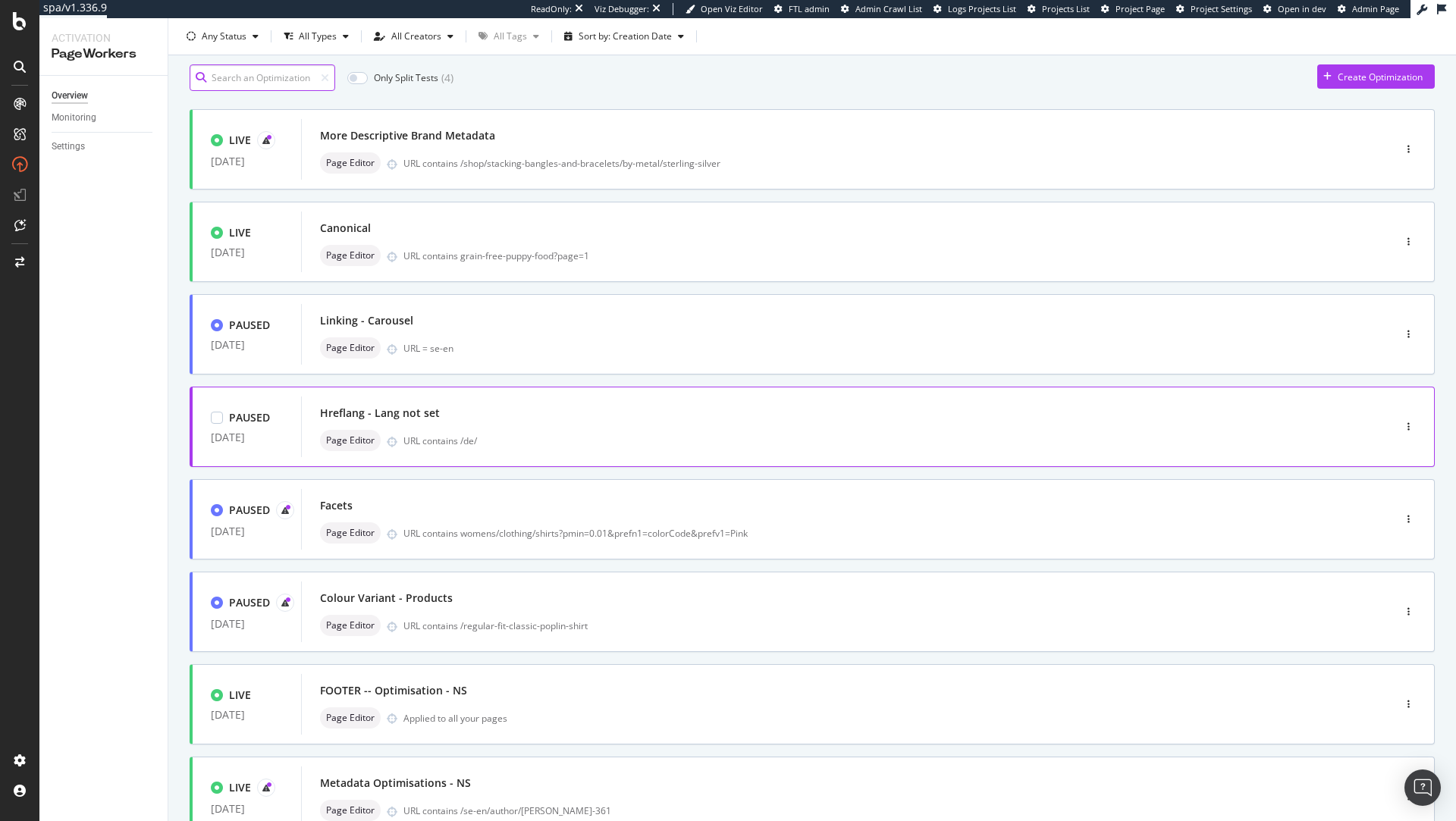
scroll to position [64, 0]
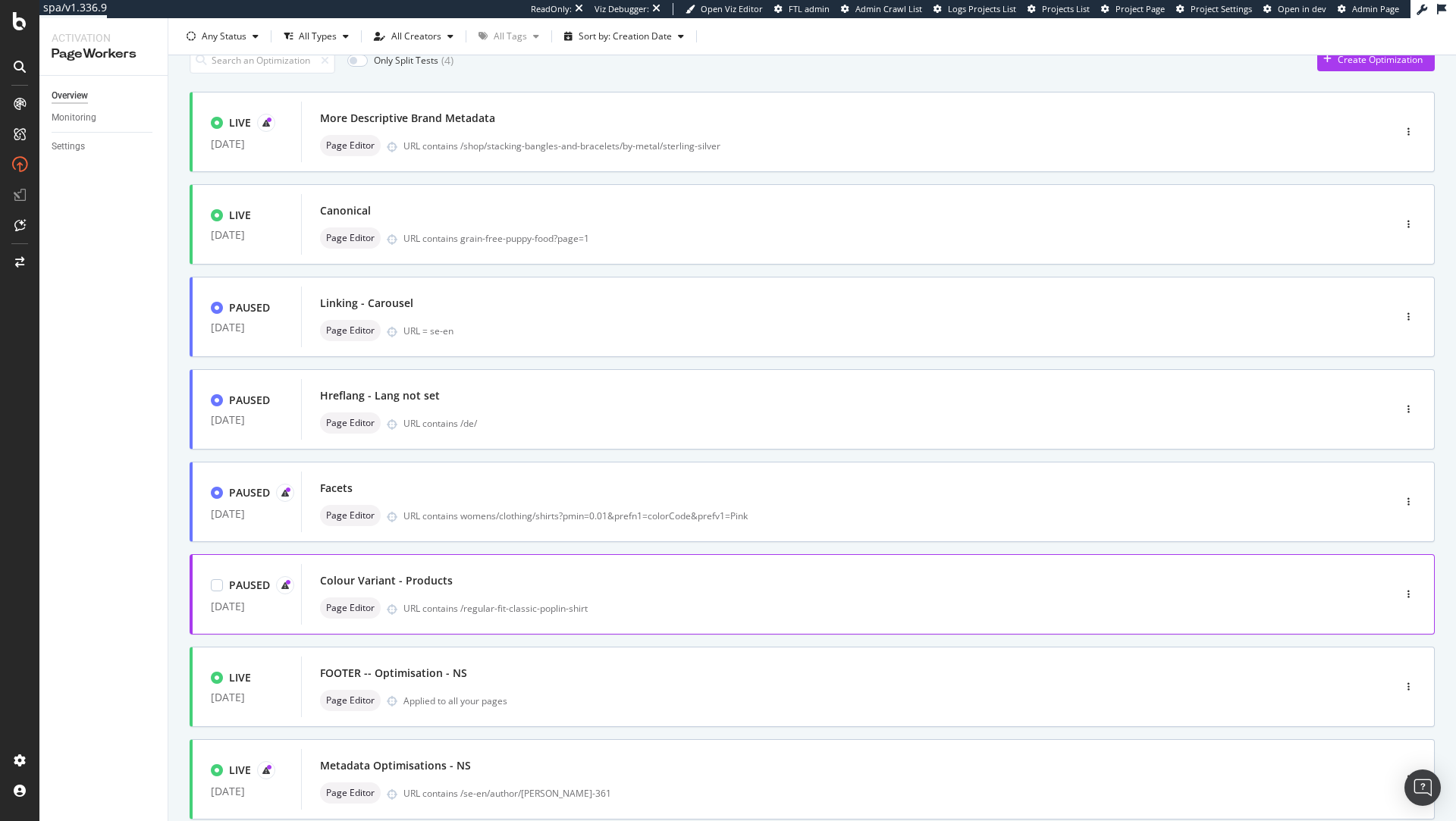
click at [641, 593] on div "Colour Variant - Products Page Editor URL contains /regular-fit-classic-poplin-…" at bounding box center [824, 595] width 1008 height 49
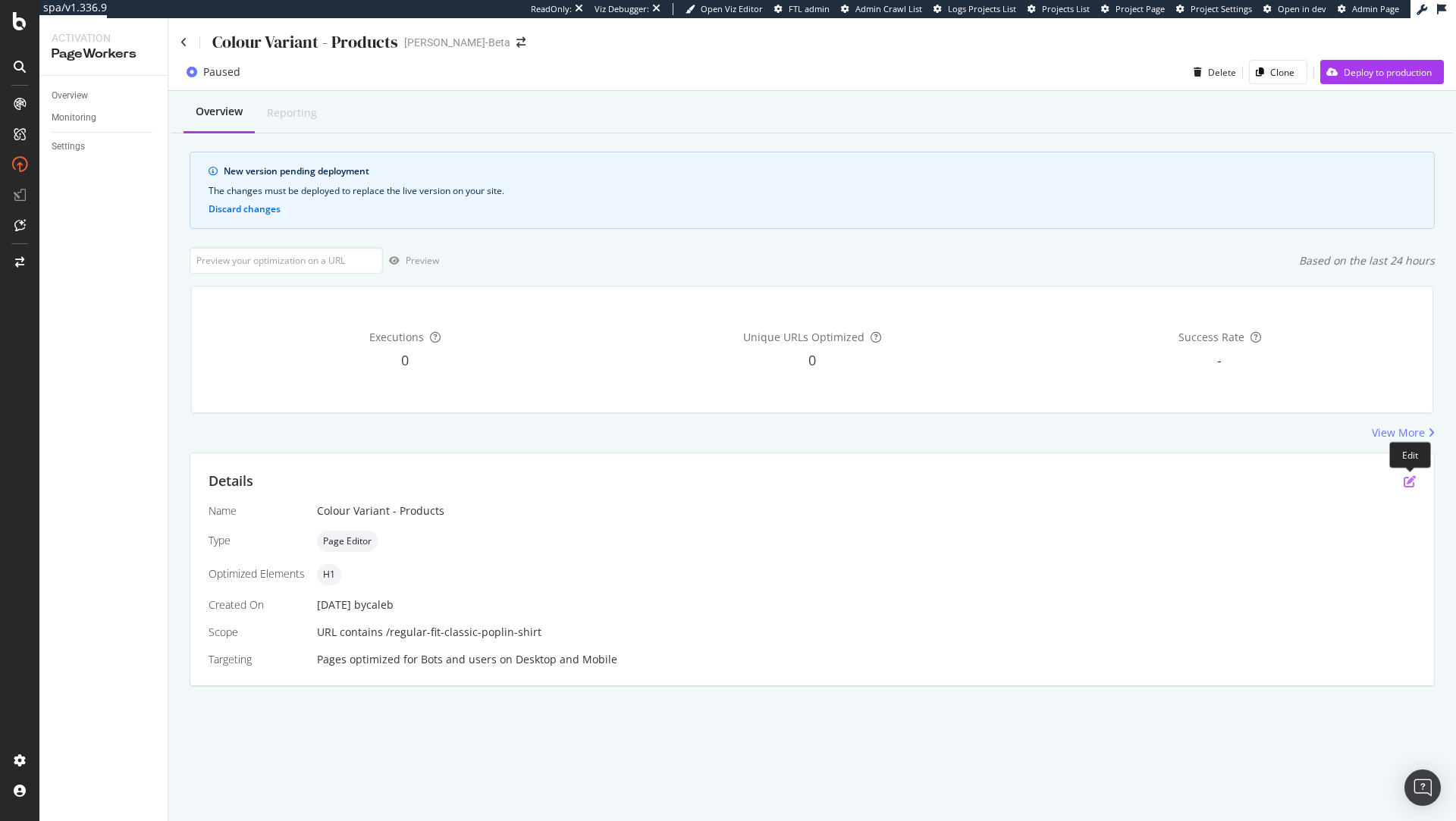
click at [1412, 486] on icon "pen-to-square" at bounding box center [1409, 481] width 12 height 12
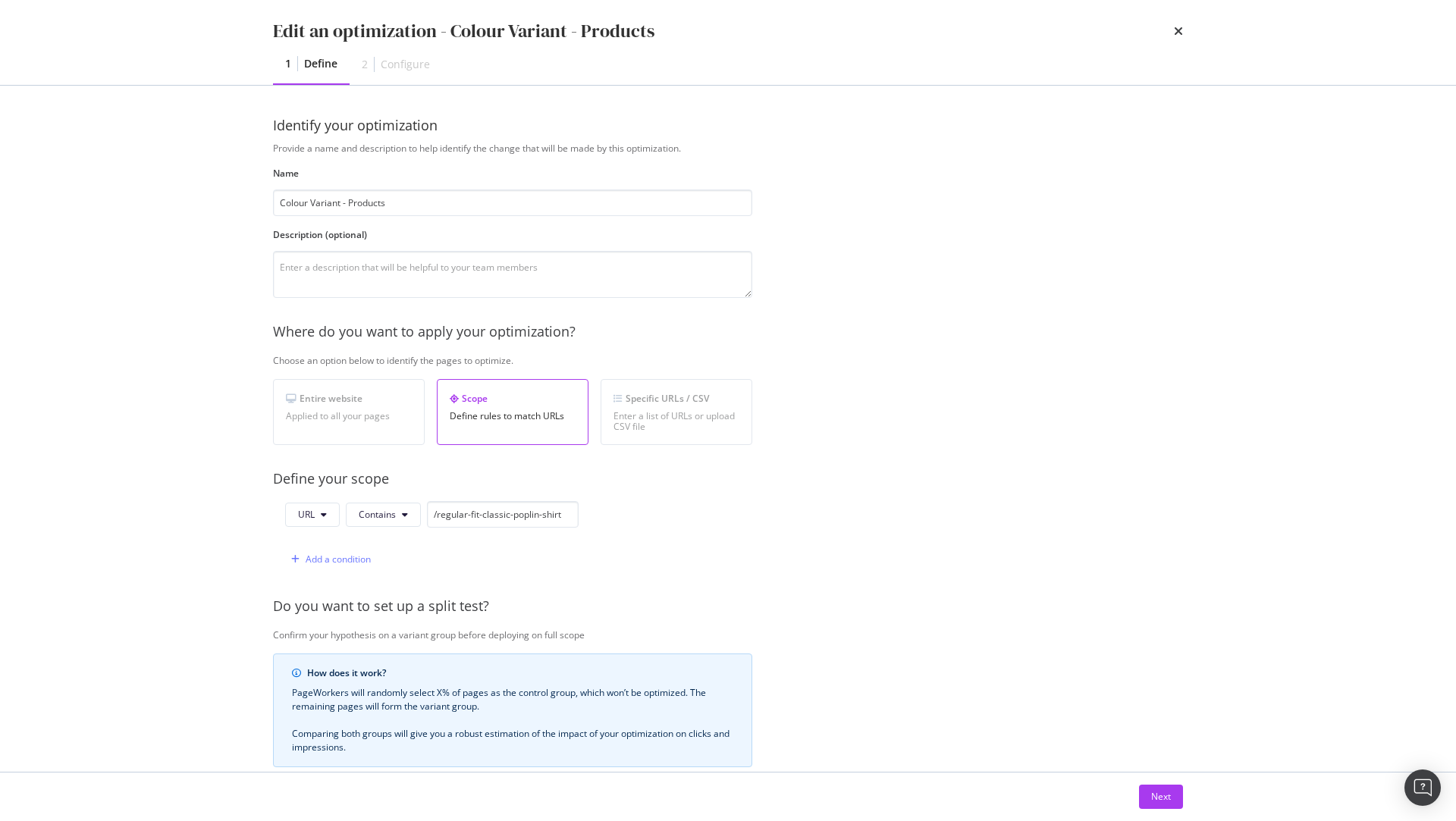
click at [1160, 810] on div "Next" at bounding box center [727, 797] width 970 height 49
click at [1166, 797] on div "Next" at bounding box center [1161, 797] width 20 height 13
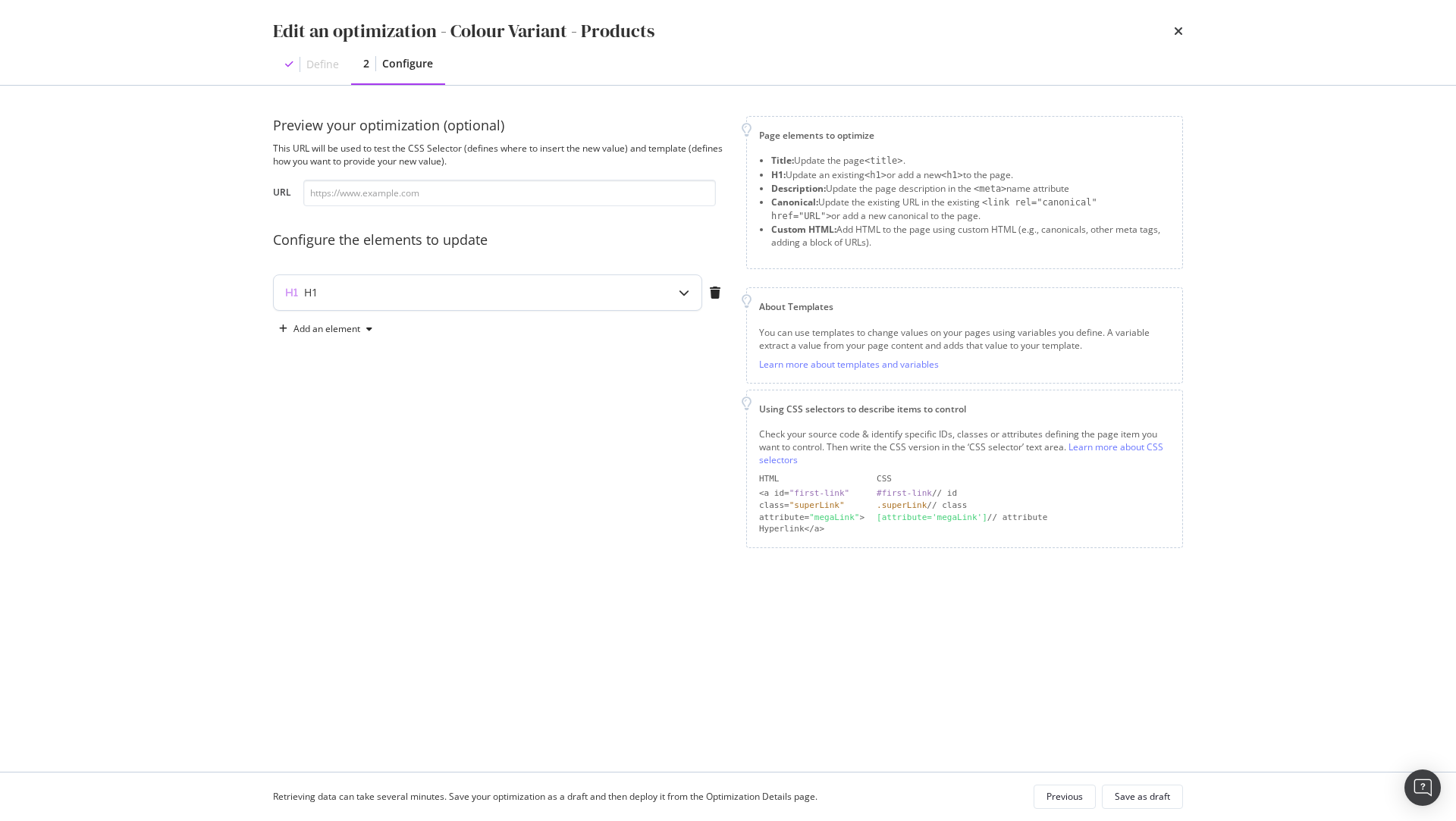
click at [616, 282] on div "H1" at bounding box center [487, 292] width 428 height 35
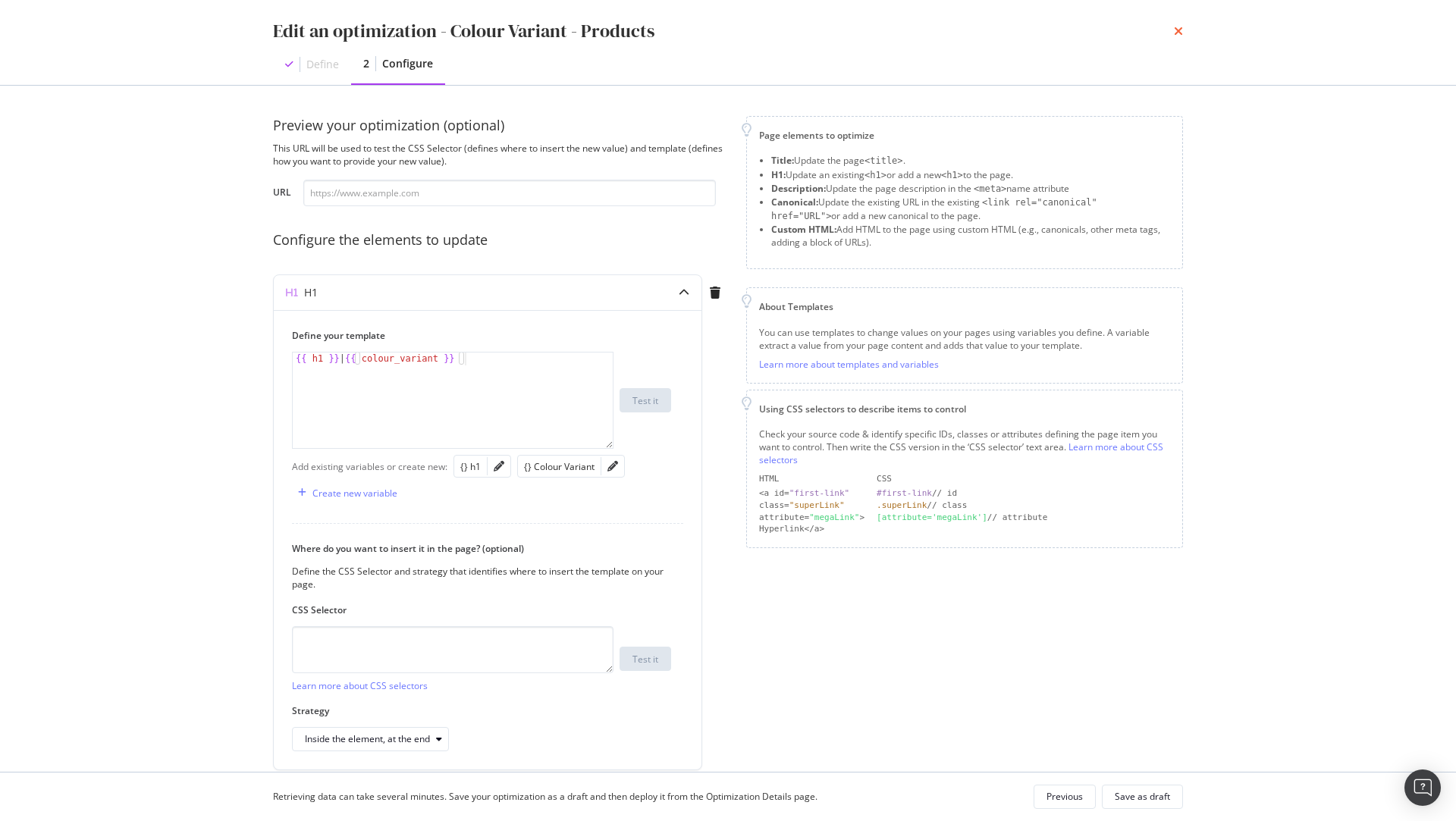
click at [1180, 31] on icon "times" at bounding box center [1178, 31] width 9 height 12
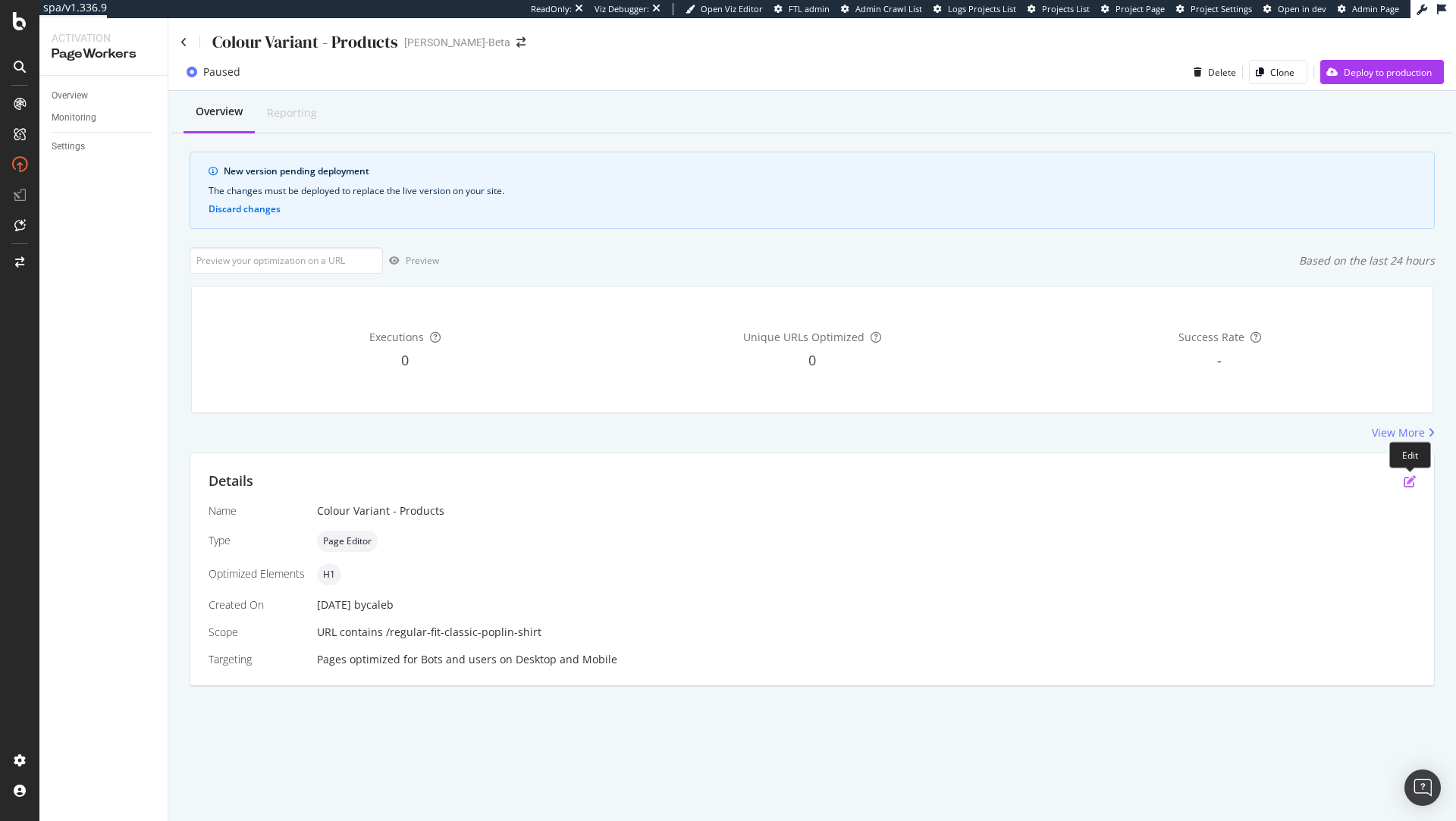
click at [1408, 484] on icon "pen-to-square" at bounding box center [1409, 481] width 12 height 12
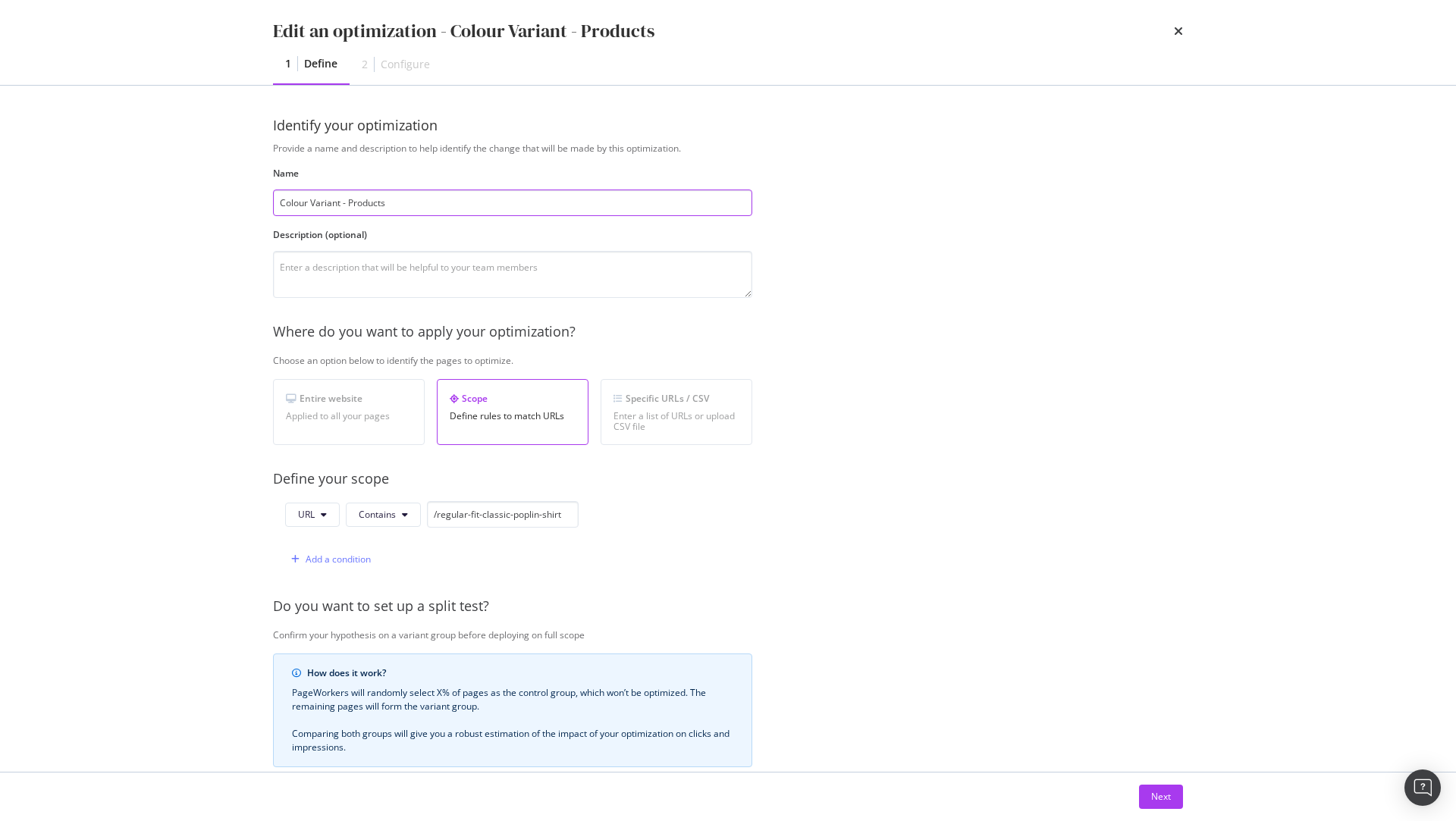
drag, startPoint x: 430, startPoint y: 206, endPoint x: 140, endPoint y: 213, distance: 290.1
click at [140, 213] on div "Edit an optimization - Colour Variant - Products 1 Define 2 Configure Identify …" at bounding box center [728, 410] width 1456 height 821
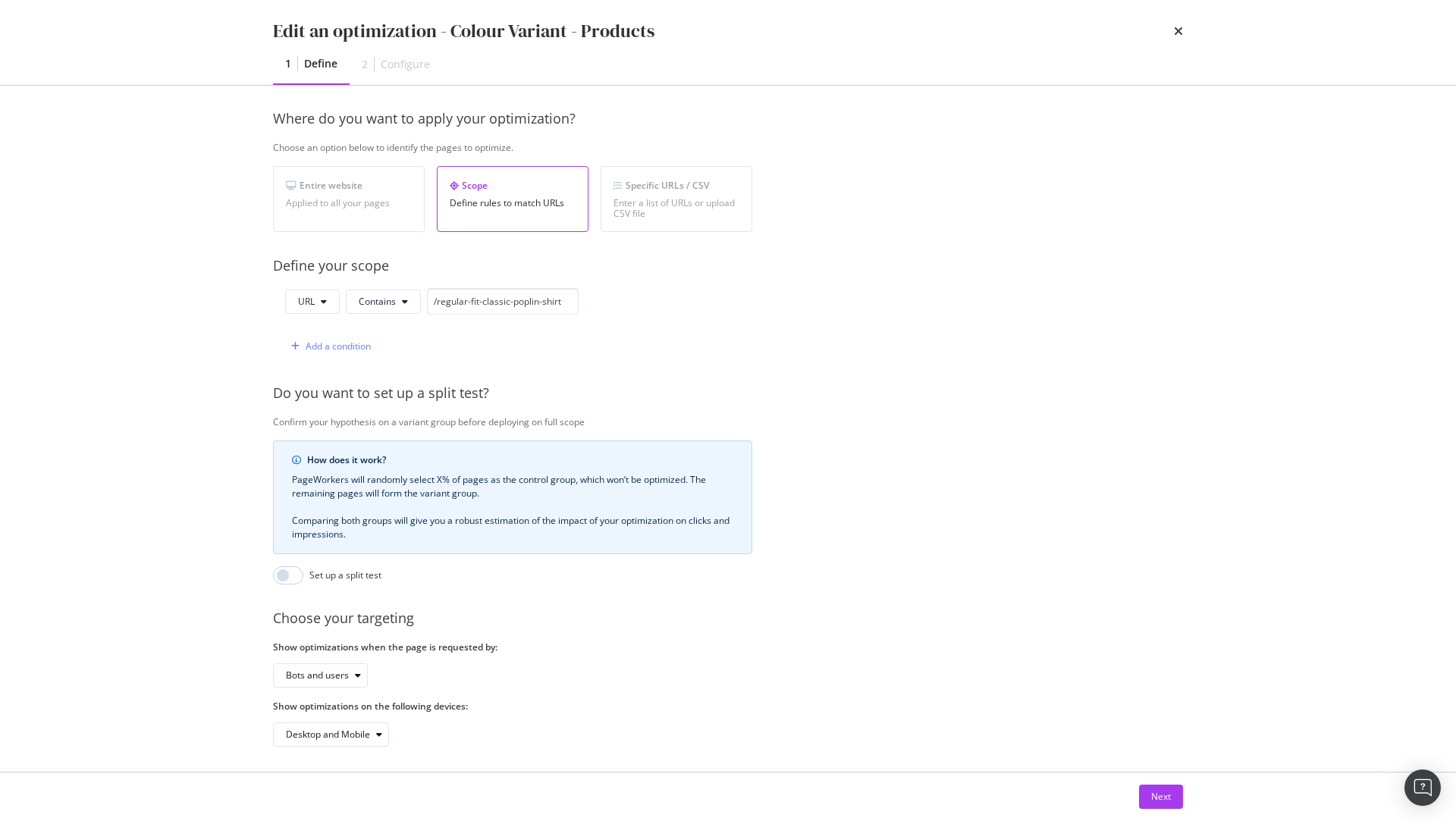
scroll to position [215, 0]
click at [294, 571] on input "modal" at bounding box center [288, 573] width 31 height 18
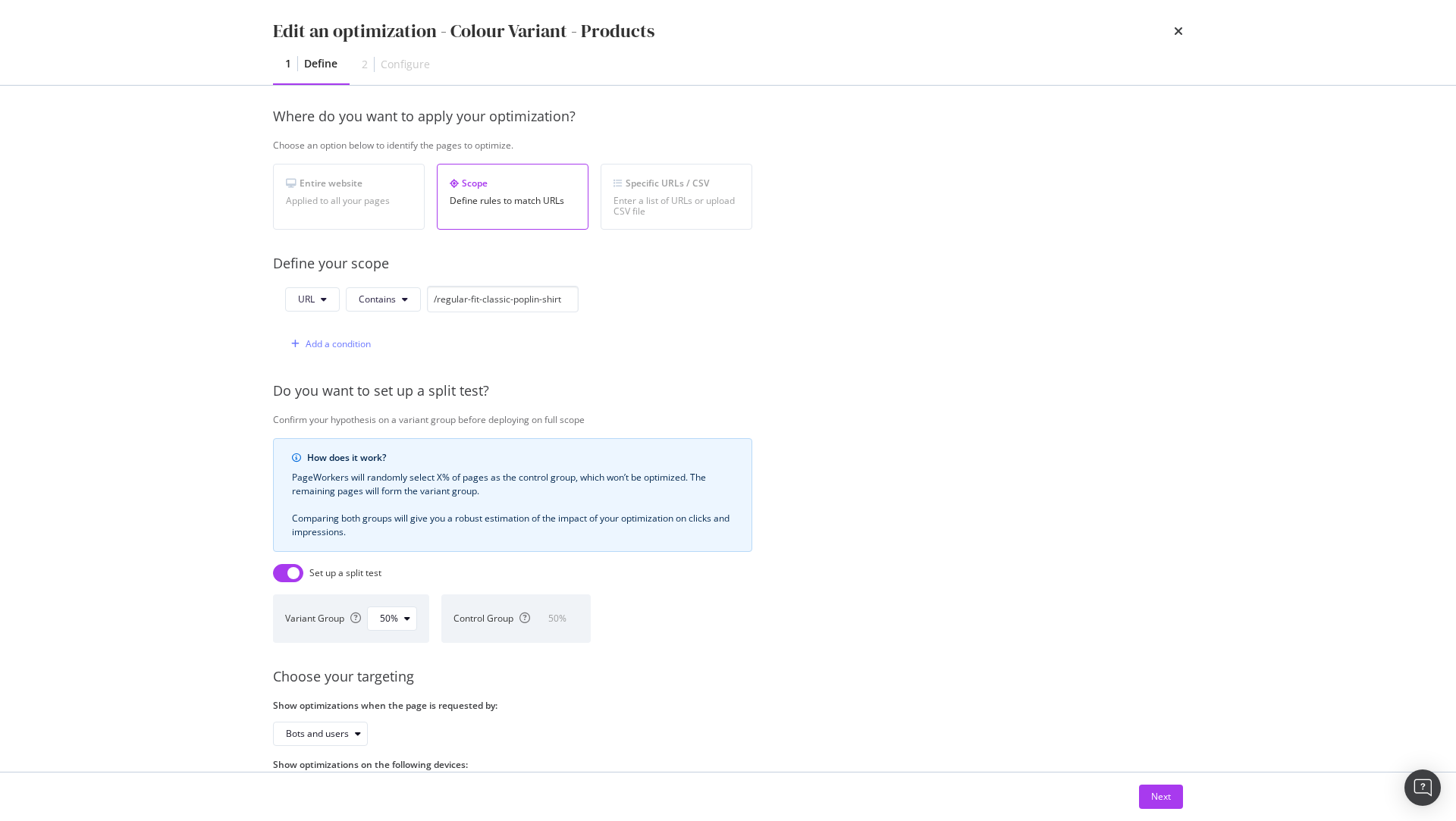
click at [285, 568] on input "modal" at bounding box center [288, 573] width 31 height 18
checkbox input "false"
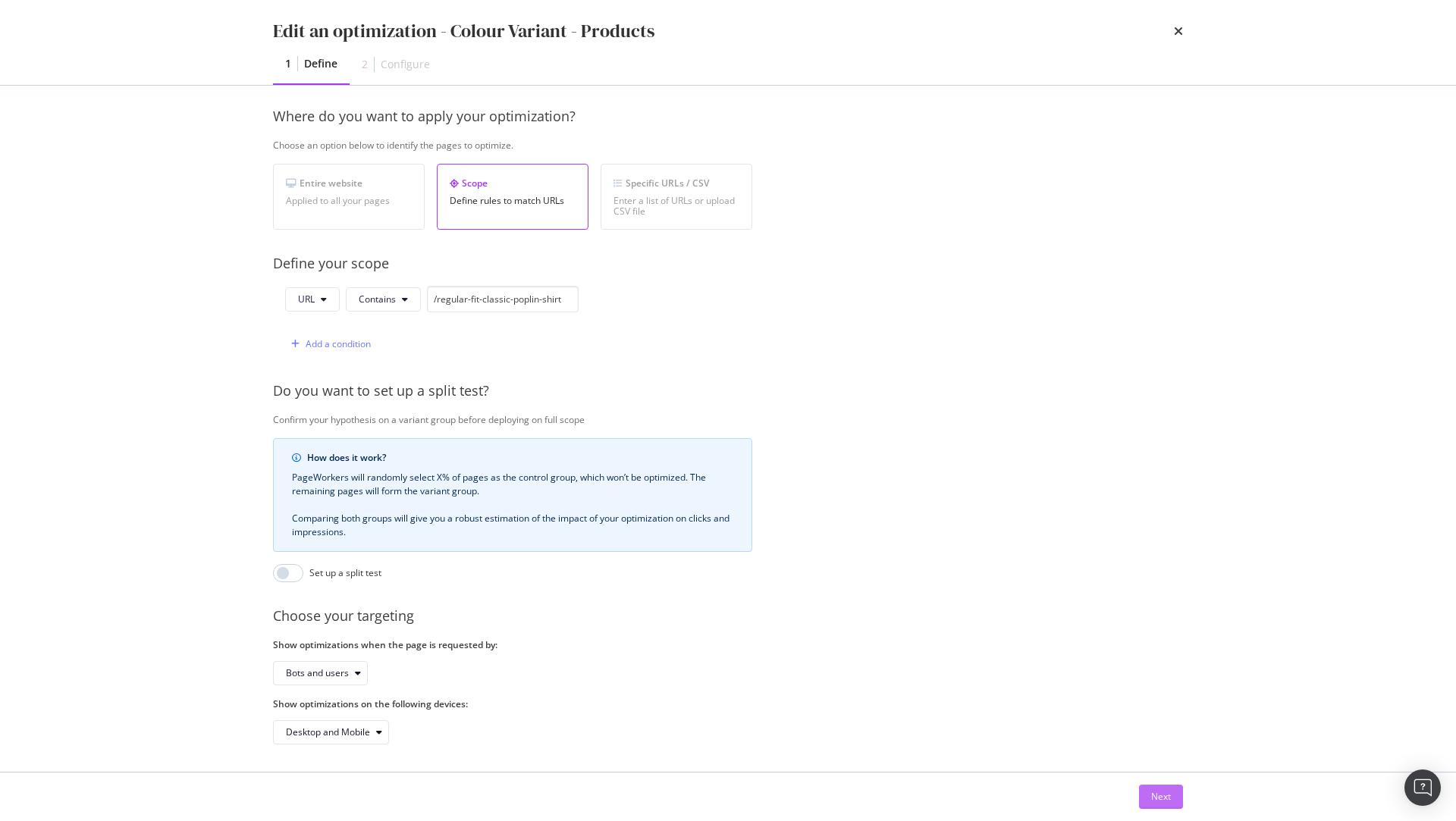
click at [1155, 797] on div "Next" at bounding box center [1161, 797] width 20 height 13
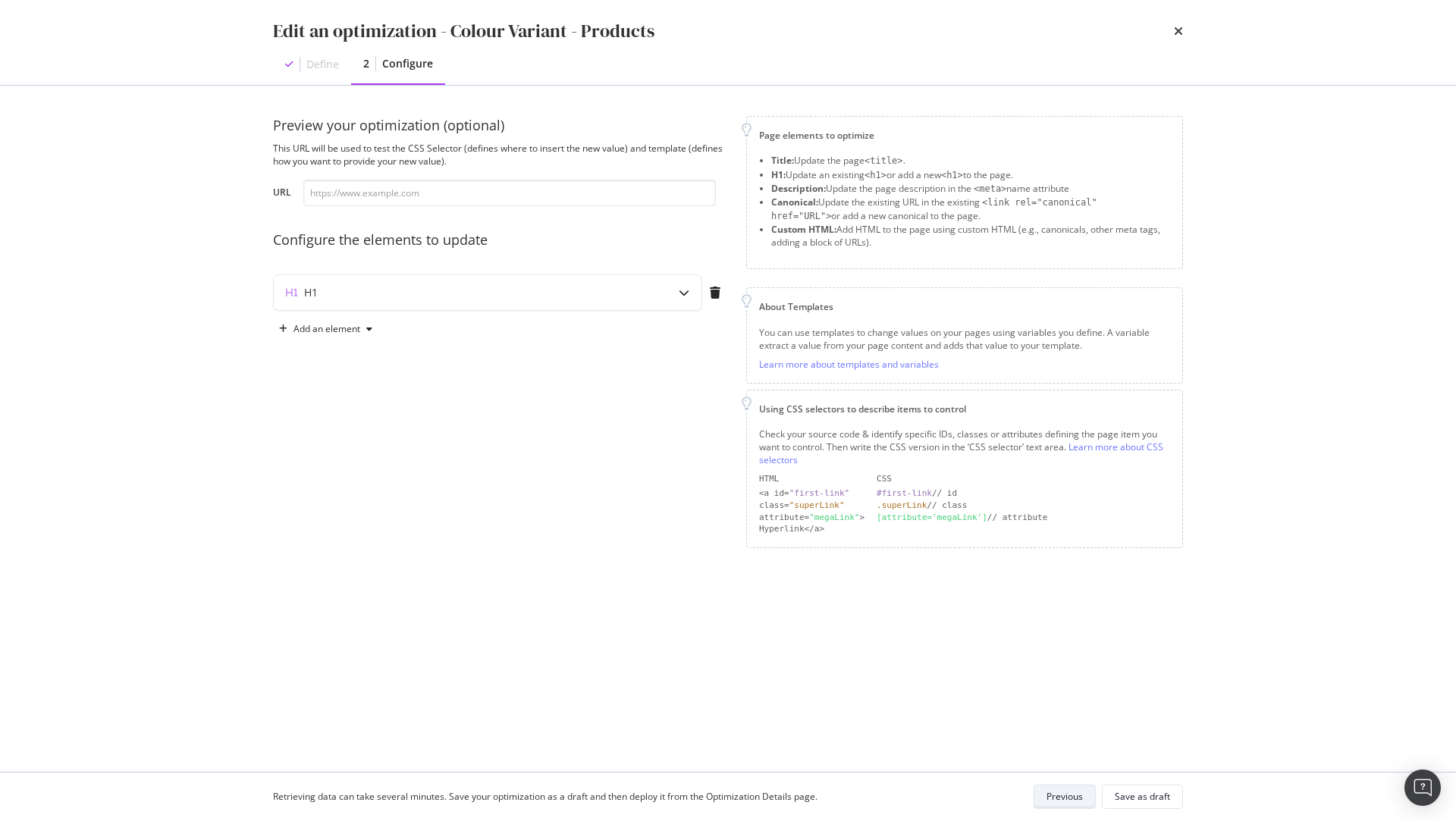
scroll to position [0, 0]
click at [682, 288] on icon "modal" at bounding box center [685, 293] width 11 height 11
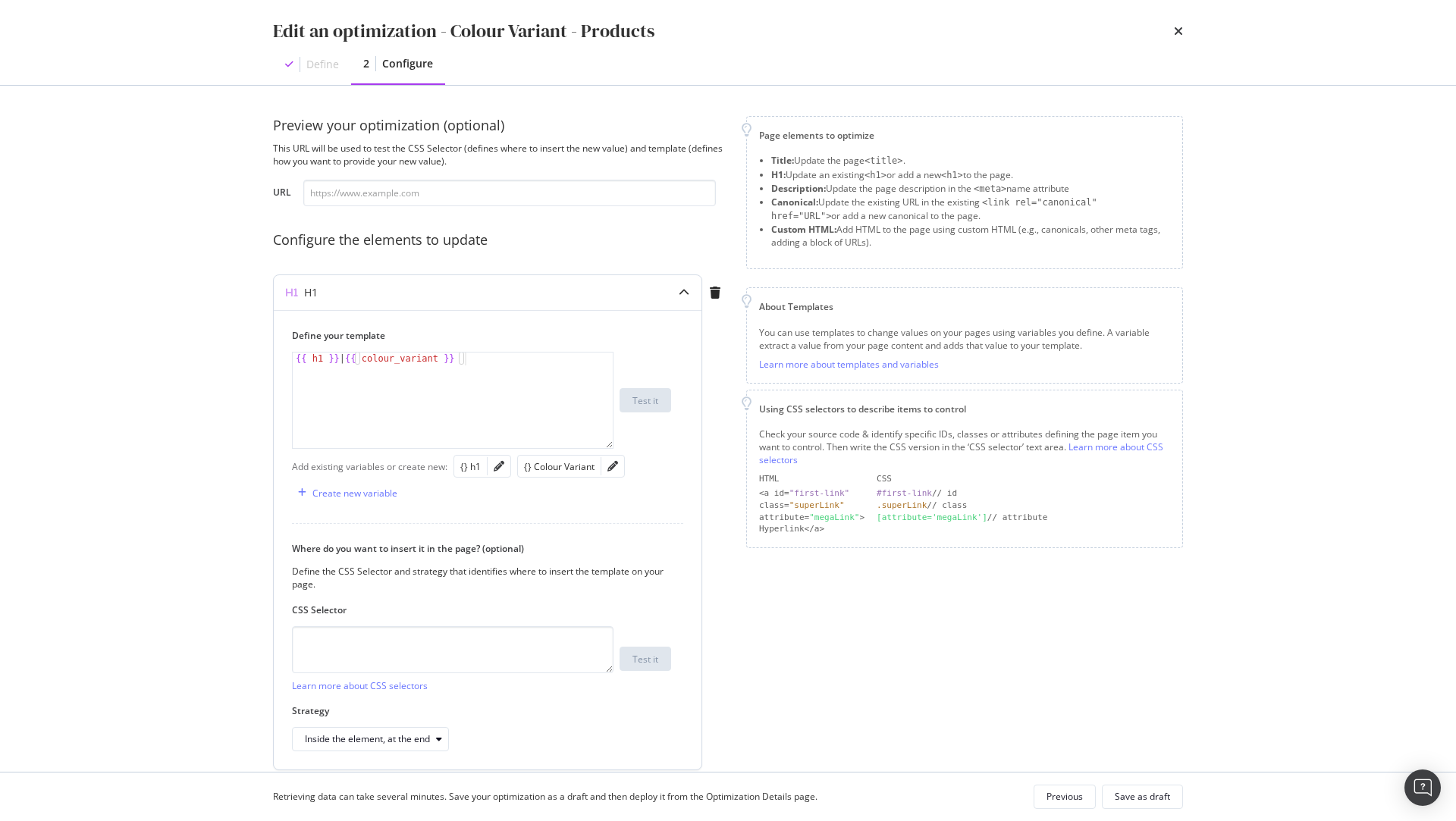
click at [310, 362] on div "{{ h1 }} | {{ colour_variant }}" at bounding box center [454, 413] width 322 height 122
click at [429, 352] on div "{{ h1 }} | {{ colour_variant }} 1 {{ h1 }} | {{ colour_variant }} XXXXXXXXXXXXX…" at bounding box center [453, 400] width 322 height 97
click at [426, 362] on div "{{ h1 }} | {{ colour_variant }}" at bounding box center [454, 413] width 322 height 122
click at [320, 355] on div "{{ h1 }} | {{ colour_variant }}" at bounding box center [454, 413] width 322 height 122
click at [470, 469] on div "{} h1" at bounding box center [470, 467] width 21 height 13
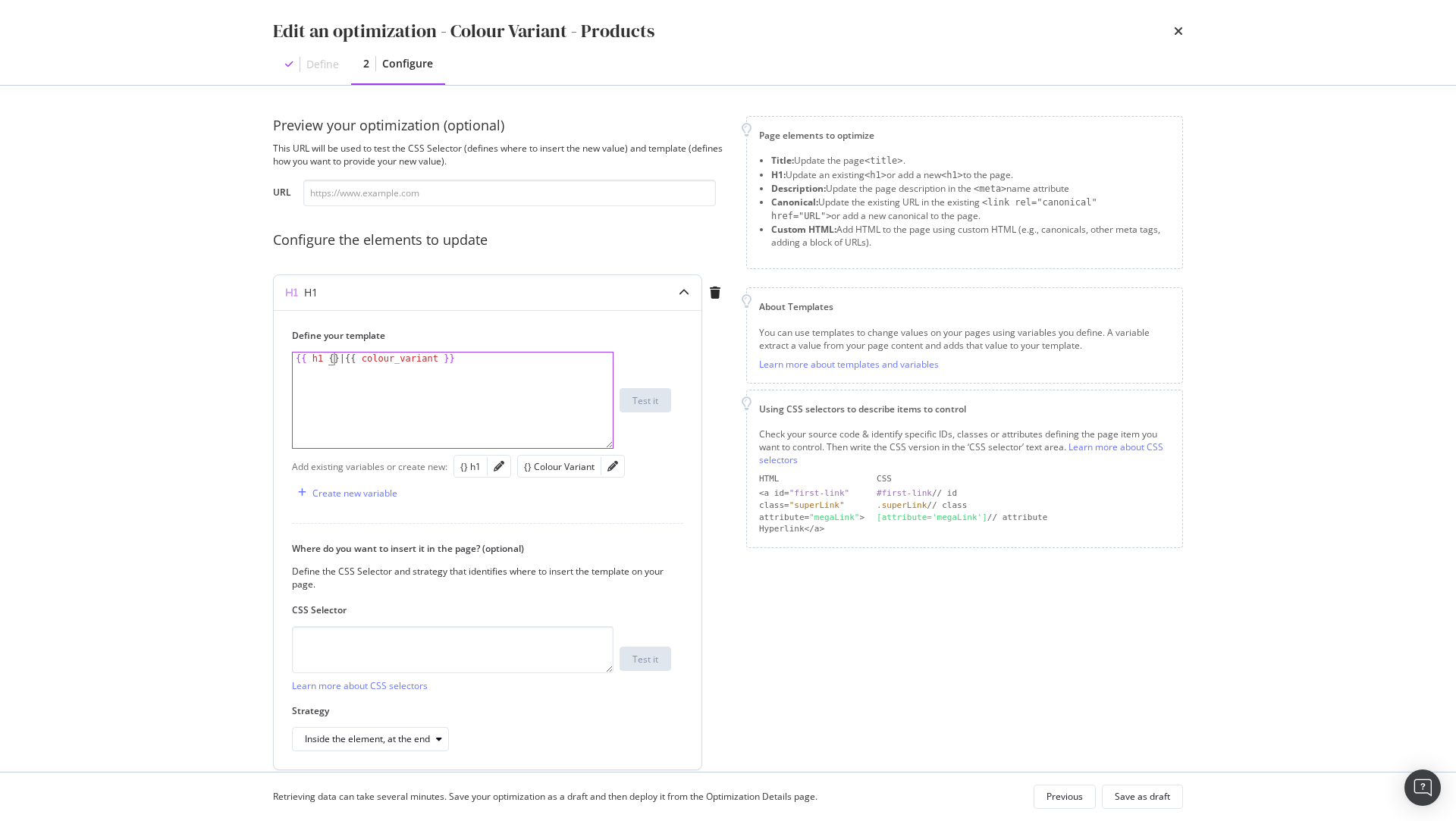
type textarea "{{ h1 } | {{ colour_variant }}"
click at [498, 471] on div "modal" at bounding box center [498, 466] width 23 height 21
click at [506, 463] on div "modal" at bounding box center [498, 466] width 23 height 21
click at [496, 463] on icon "pencil" at bounding box center [499, 467] width 11 height 11
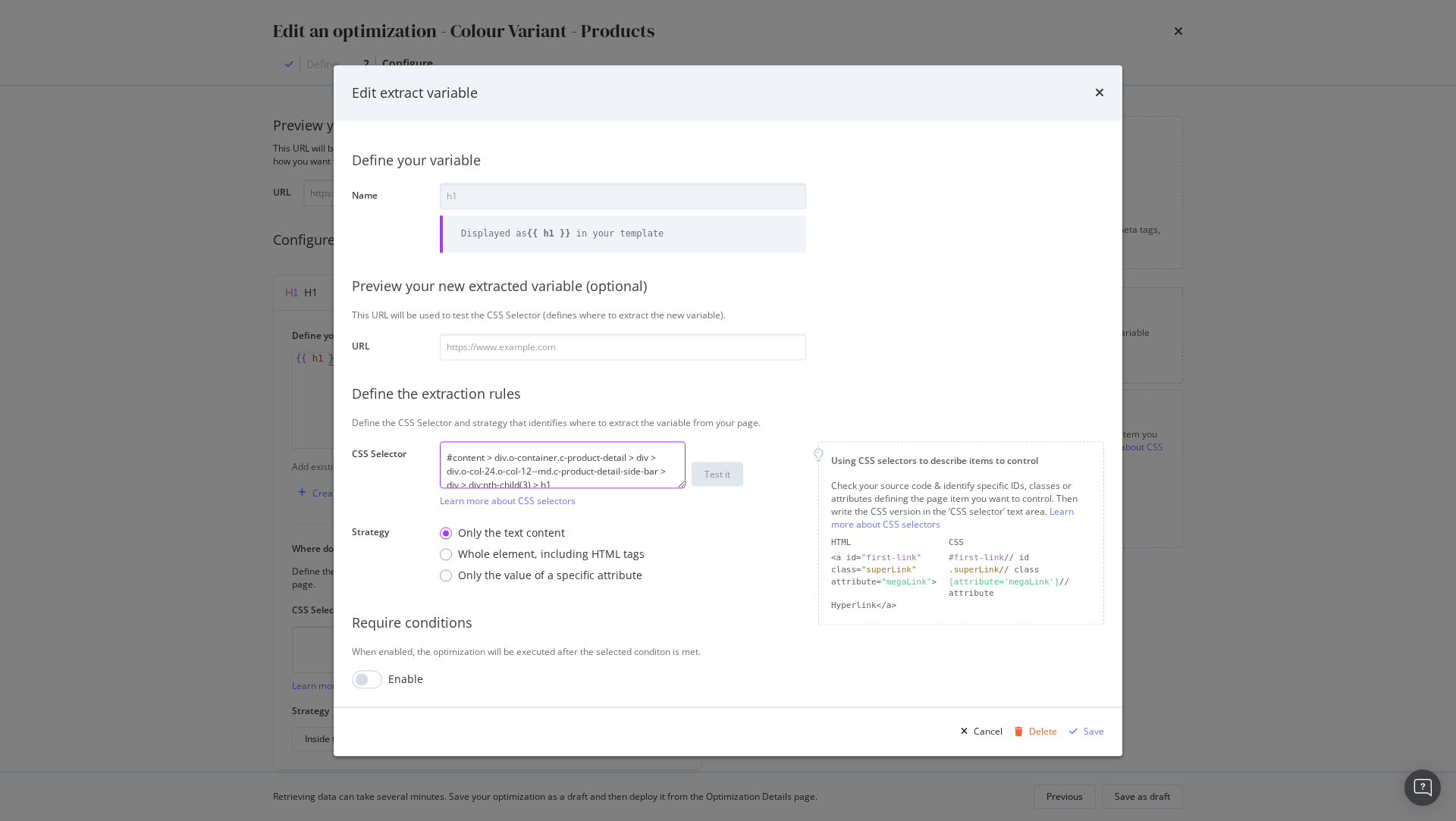
scroll to position [14, 0]
drag, startPoint x: 449, startPoint y: 458, endPoint x: 607, endPoint y: 511, distance: 166.7
click at [608, 511] on div "Define your variable Name h1 Displayed as {{ h1 }} in your template Preview you…" at bounding box center [728, 414] width 752 height 550
click at [613, 470] on textarea "#content > div.o-container.c-product-detail > div > div.o-col-24.o-col-12--md.c…" at bounding box center [563, 465] width 246 height 47
click at [373, 679] on input "modal" at bounding box center [367, 679] width 31 height 18
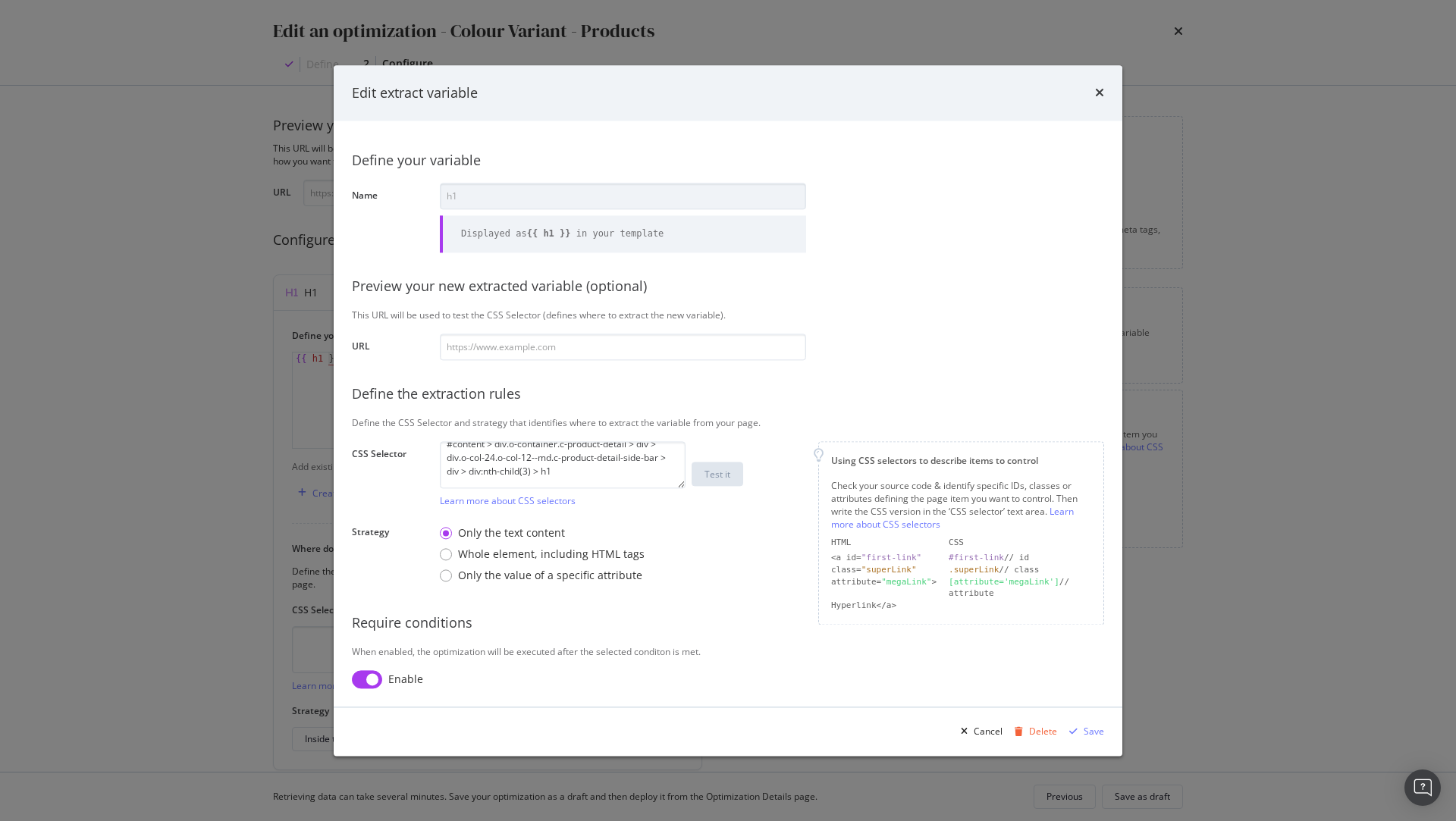
checkbox input "true"
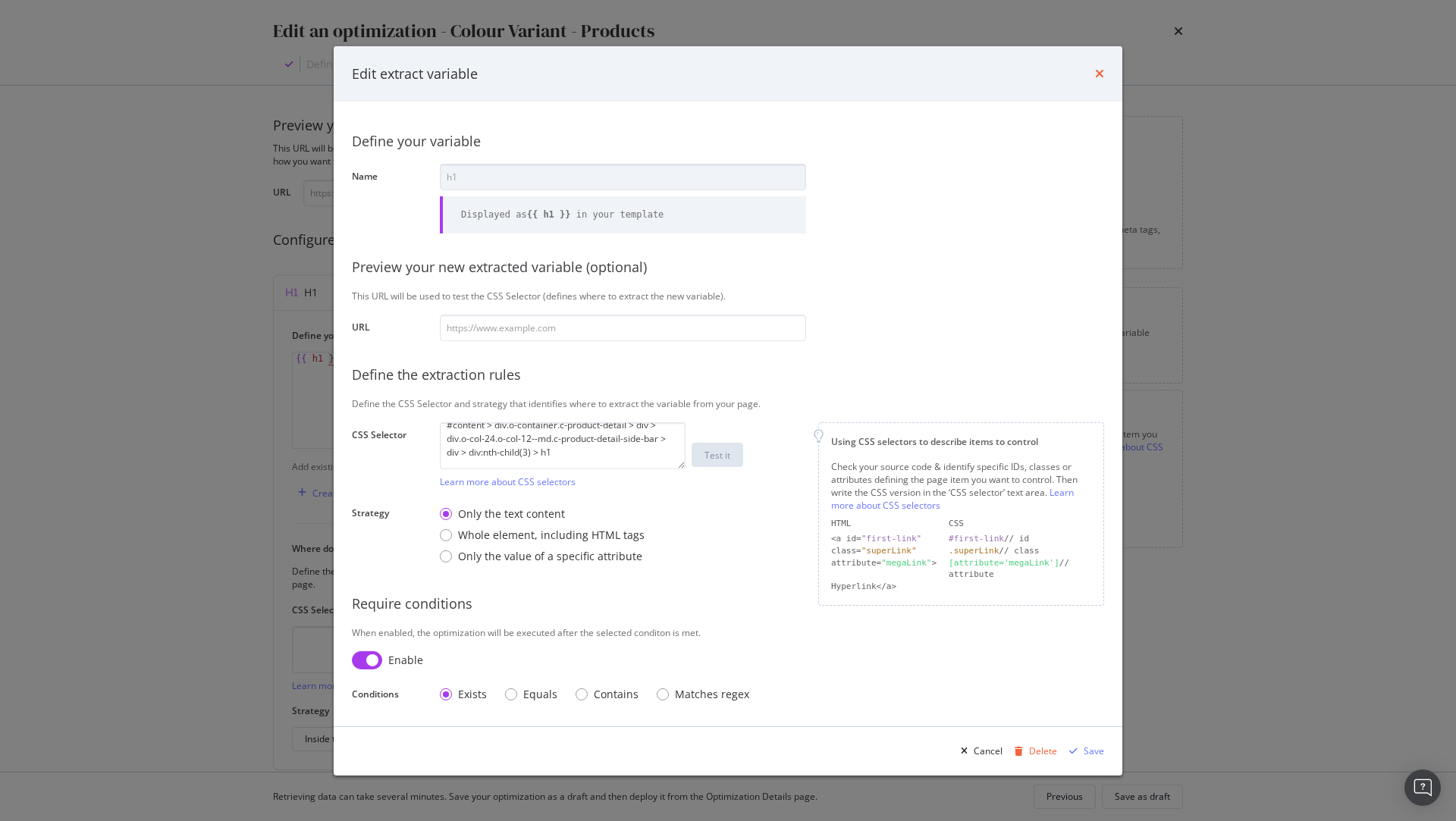
click at [1100, 77] on icon "times" at bounding box center [1100, 73] width 9 height 12
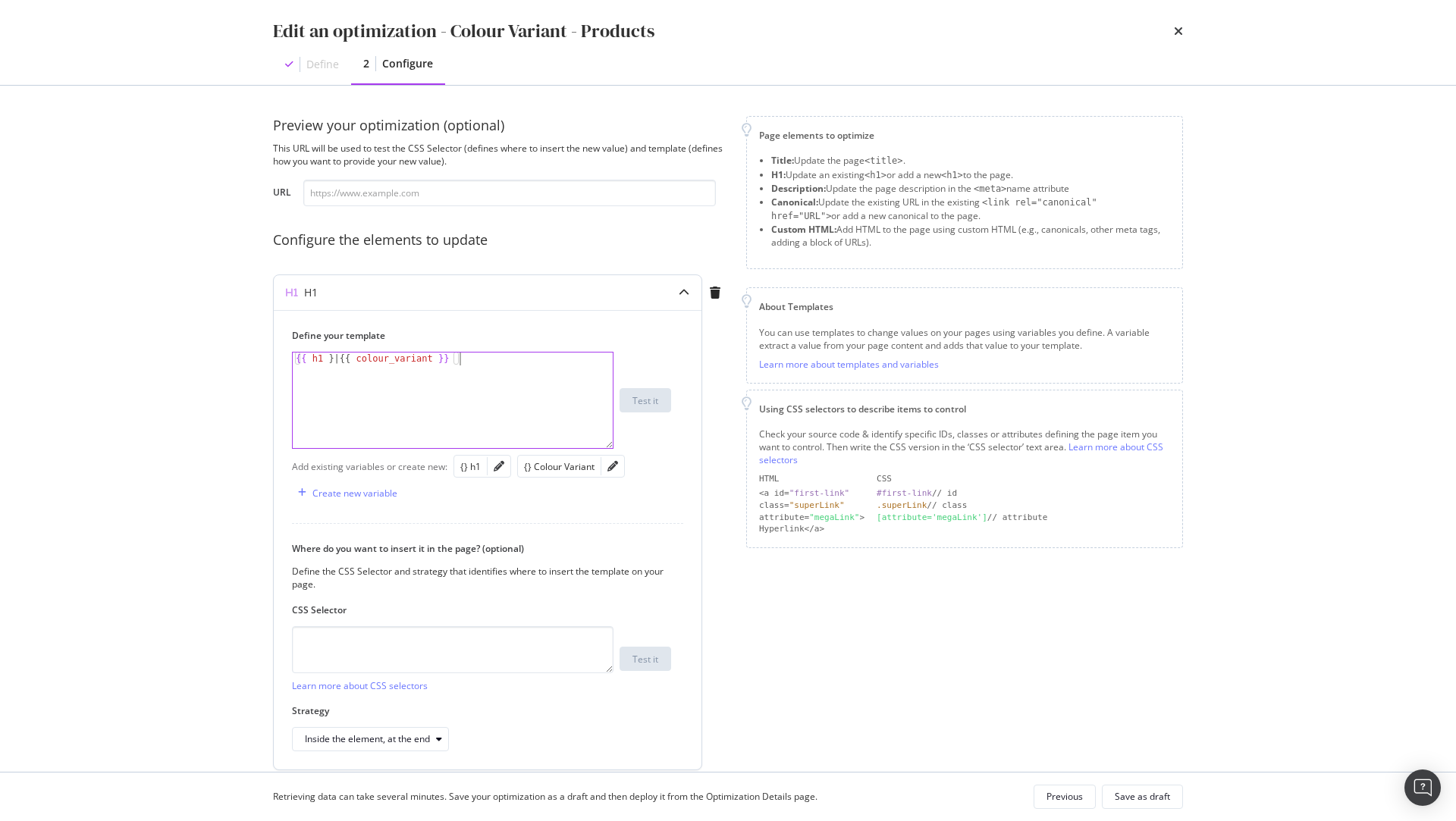
click at [518, 367] on div "{{ h1 } | {{ colour_variant }}" at bounding box center [454, 413] width 322 height 122
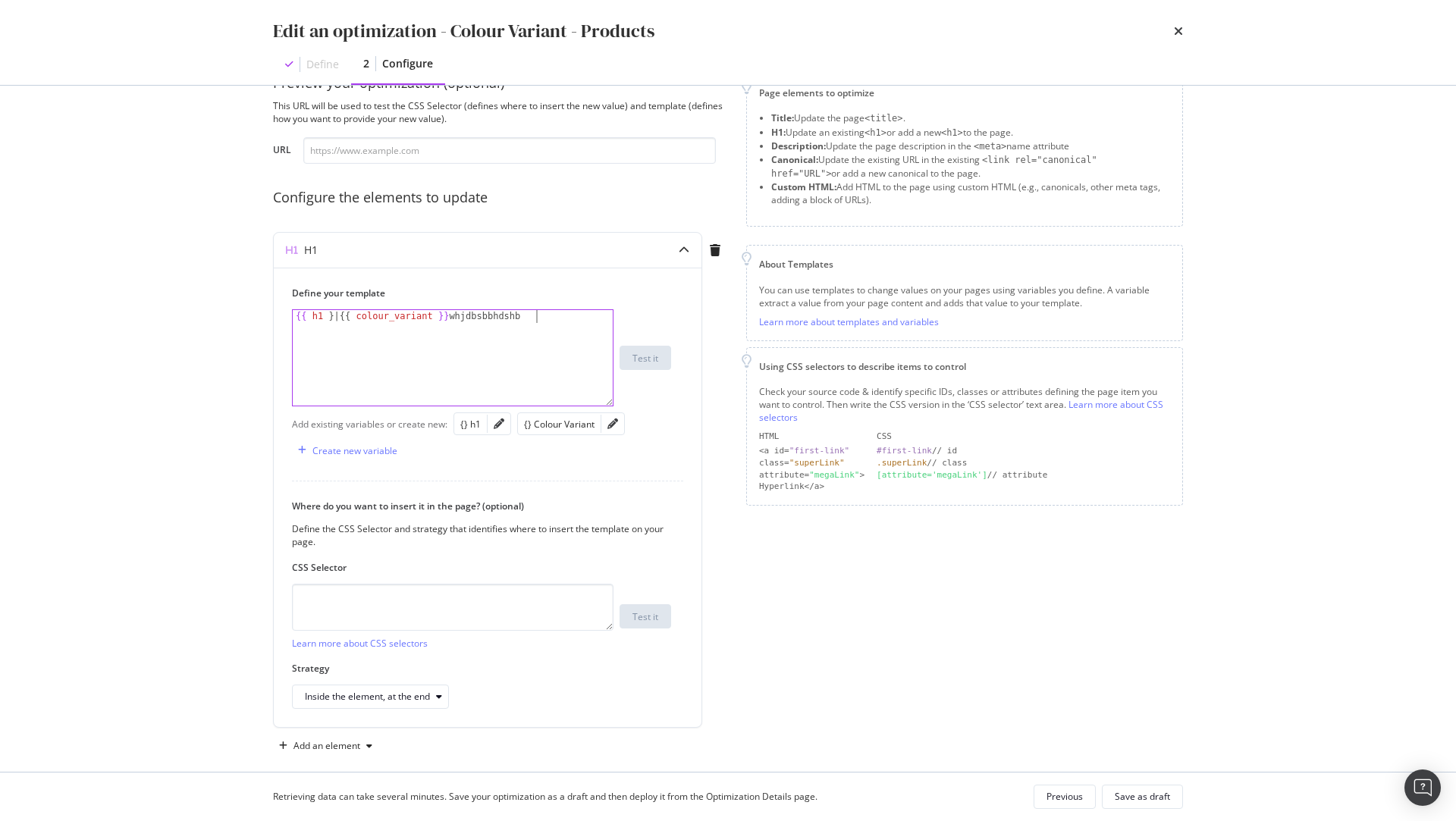
scroll to position [57, 0]
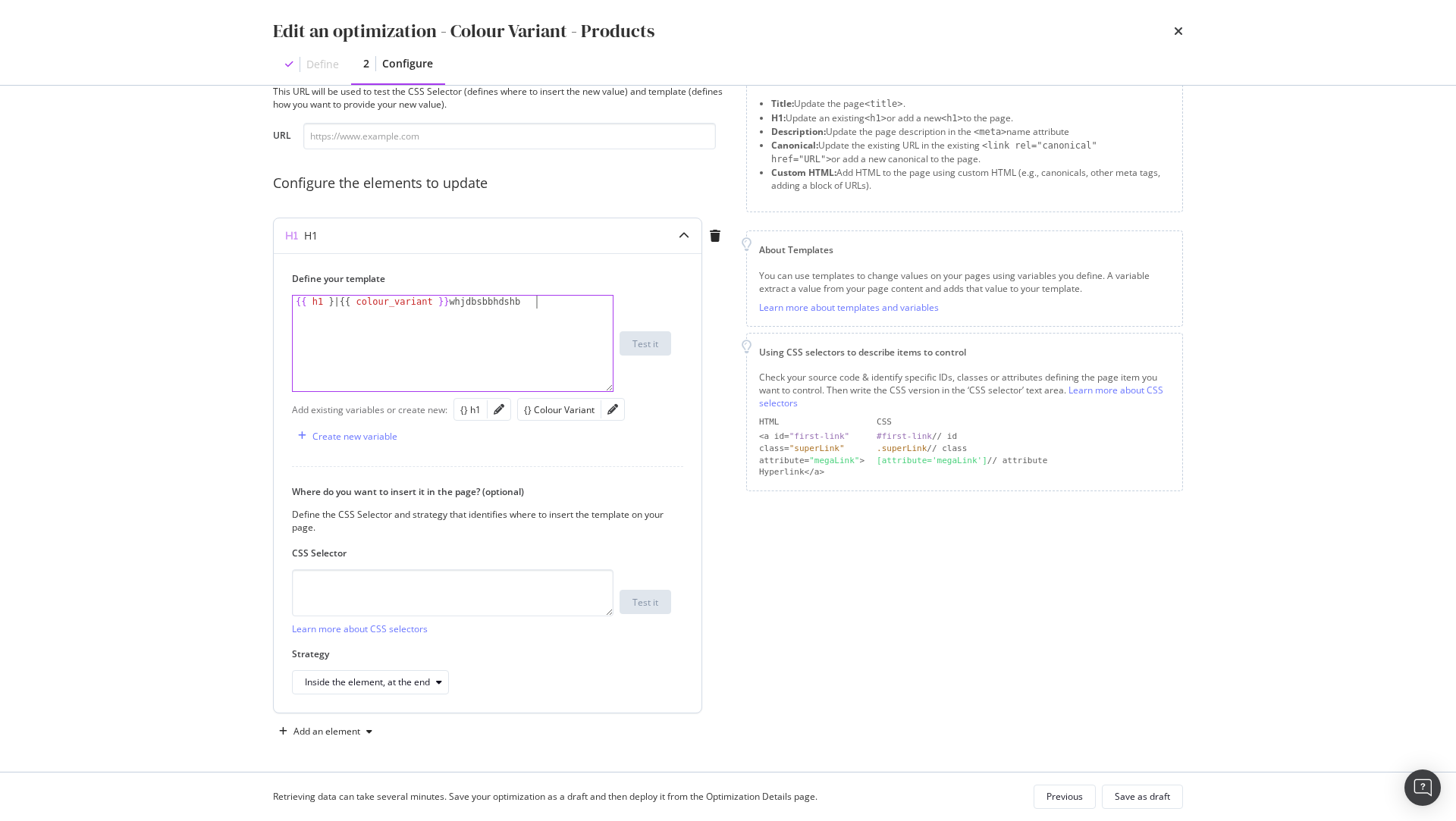
click at [527, 300] on div "{{ h1 } | {{ colour_variant }} whjdbsbbhdshb" at bounding box center [454, 356] width 322 height 122
type textarea "{{ h1 } | {{ colour_variant }}"
click at [425, 679] on div "Inside the element, at the end" at bounding box center [367, 683] width 125 height 9
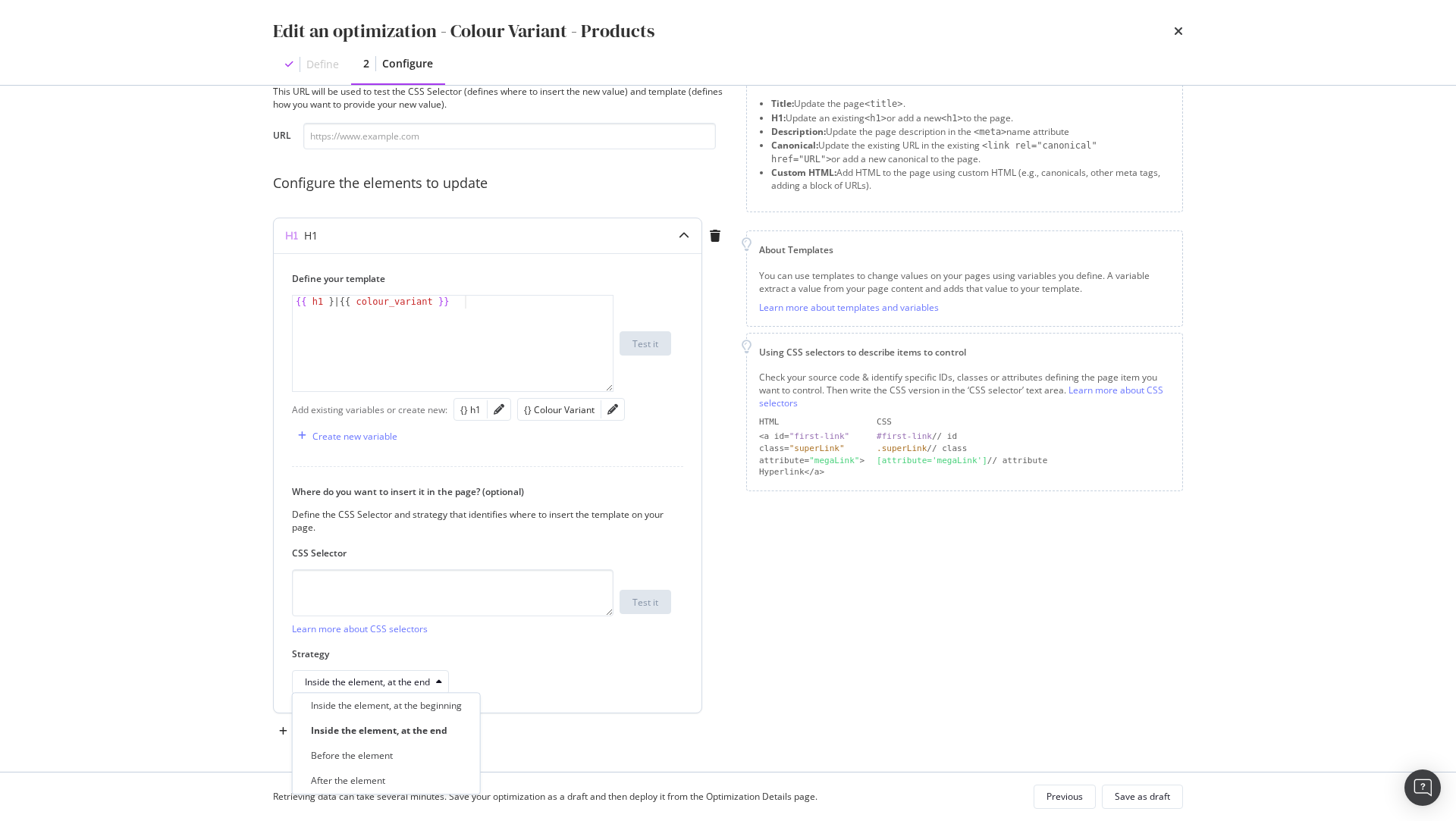
click at [542, 670] on div "Inside the element, at the end" at bounding box center [481, 682] width 379 height 24
click at [340, 570] on textarea "modal" at bounding box center [453, 593] width 322 height 47
click at [685, 241] on div "modal" at bounding box center [684, 236] width 35 height 35
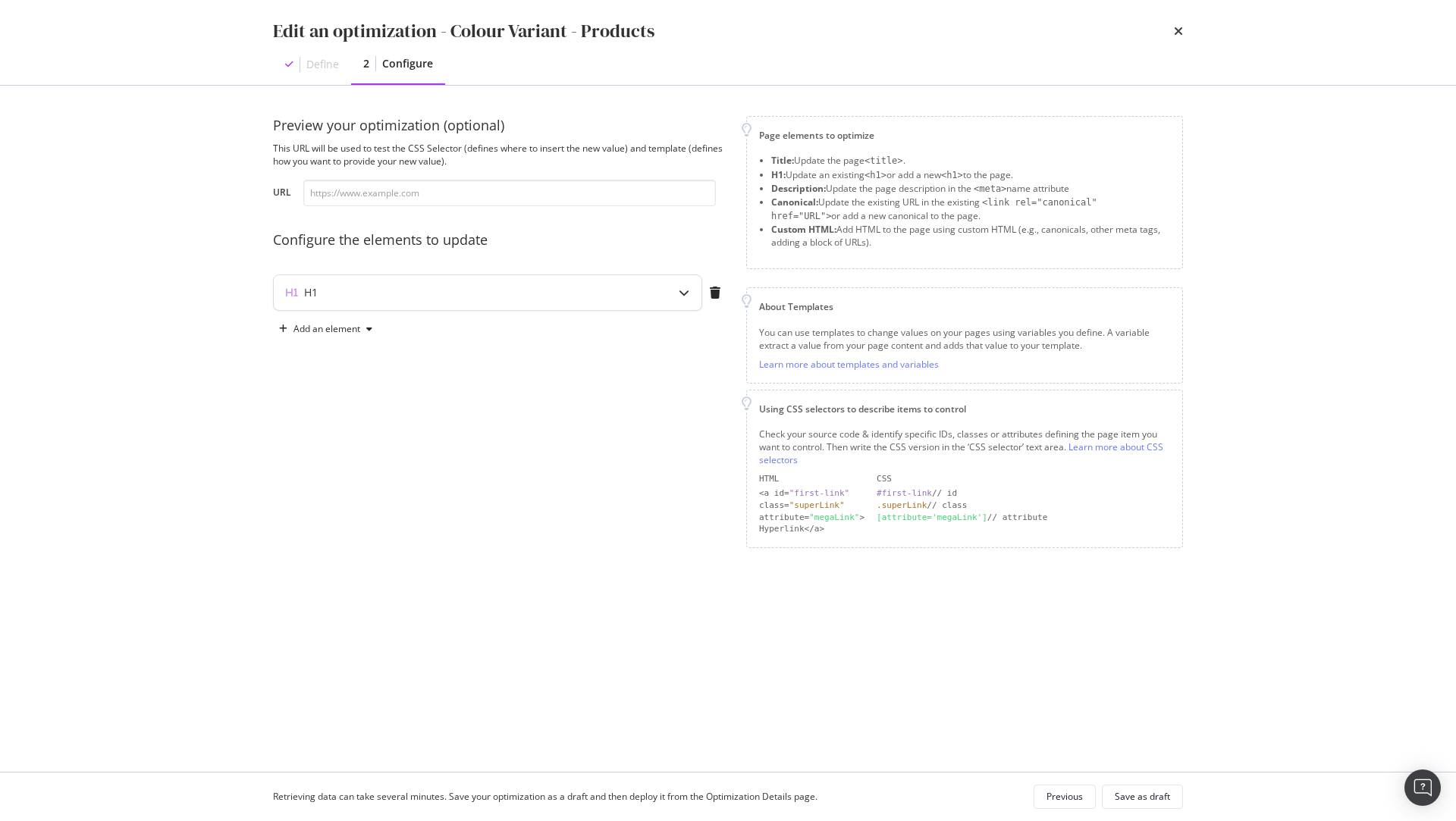
scroll to position [0, 0]
click at [326, 332] on div "Add an element" at bounding box center [327, 329] width 67 height 9
click at [346, 388] on div "Description" at bounding box center [337, 382] width 49 height 13
click at [463, 454] on div "modal" at bounding box center [454, 456] width 322 height 122
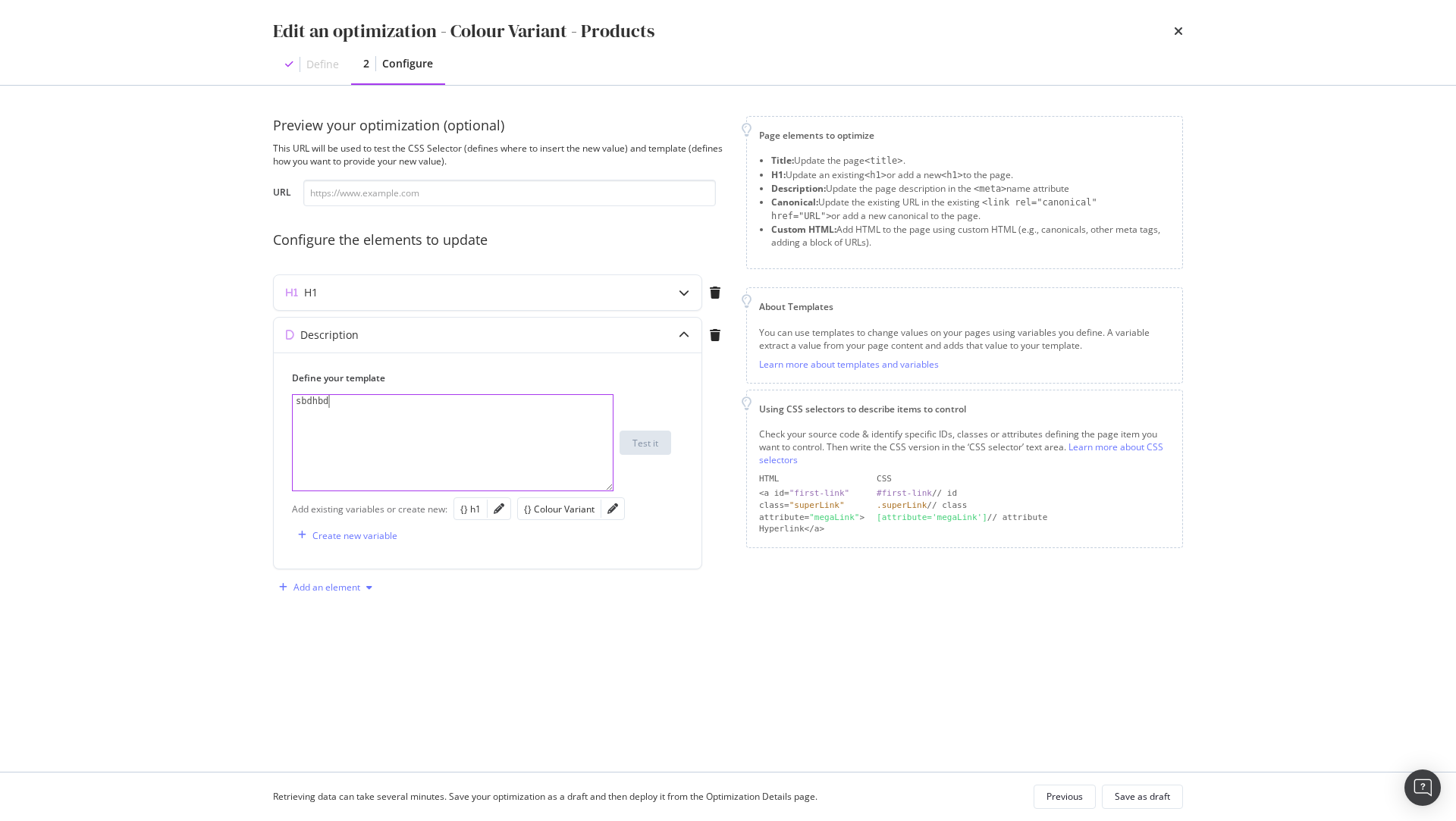
type textarea "sbdhbd"
click at [352, 584] on div "Add an element" at bounding box center [327, 588] width 67 height 9
click at [343, 668] on div "Custom HTML" at bounding box center [343, 665] width 60 height 13
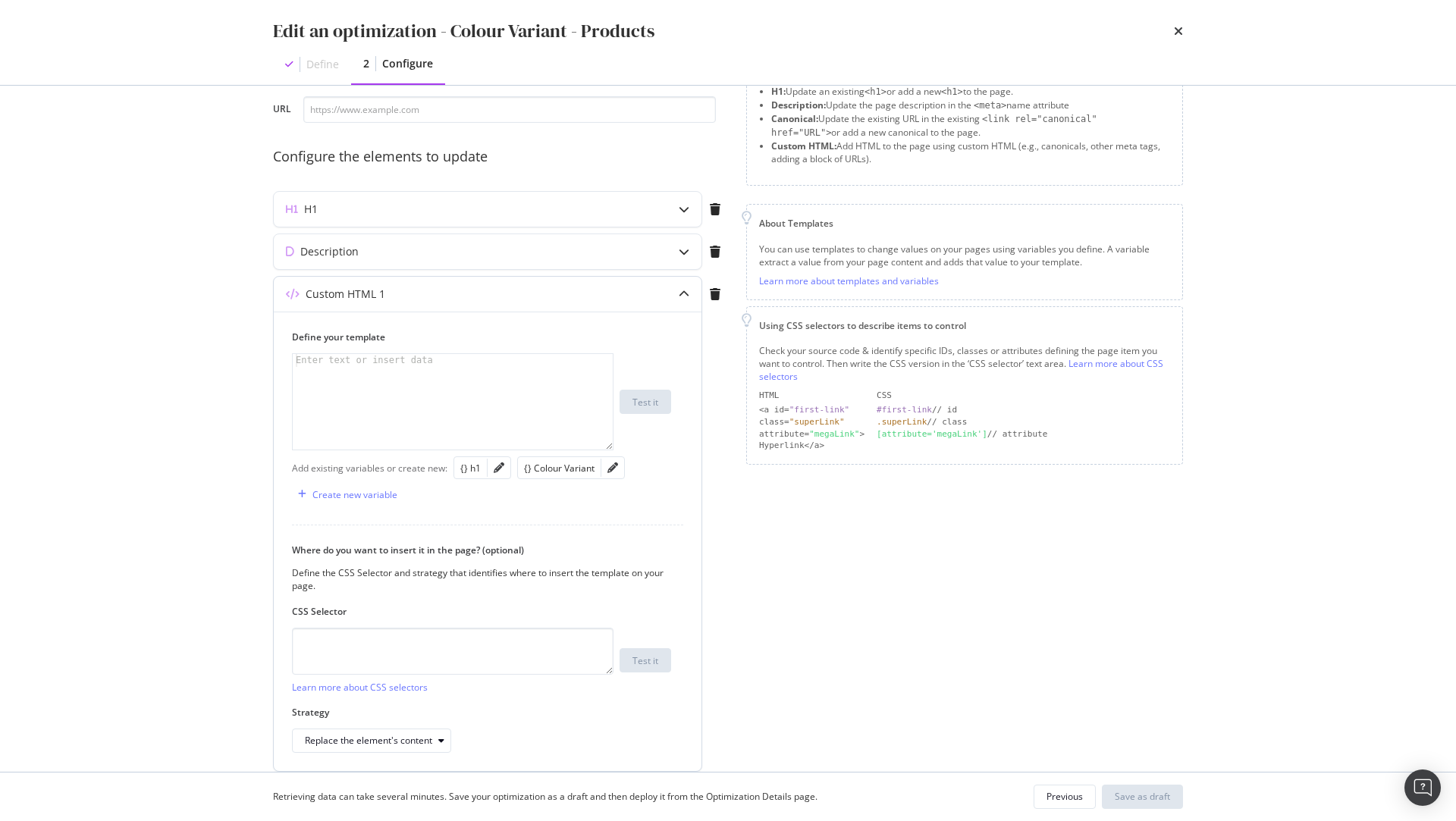
scroll to position [90, 0]
click at [713, 288] on icon "modal" at bounding box center [715, 288] width 11 height 12
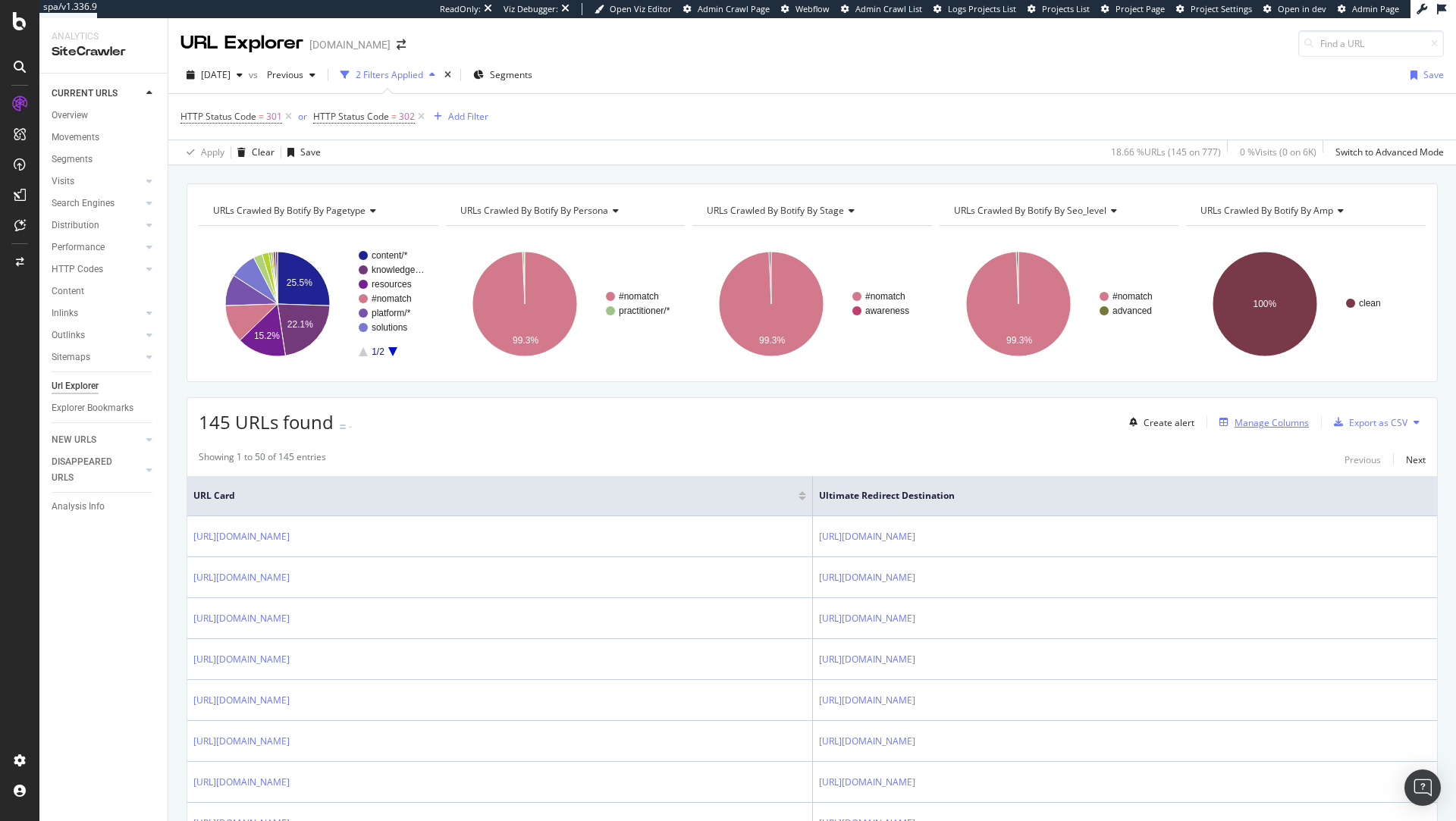
click at [1276, 420] on div "Manage Columns" at bounding box center [1272, 422] width 74 height 13
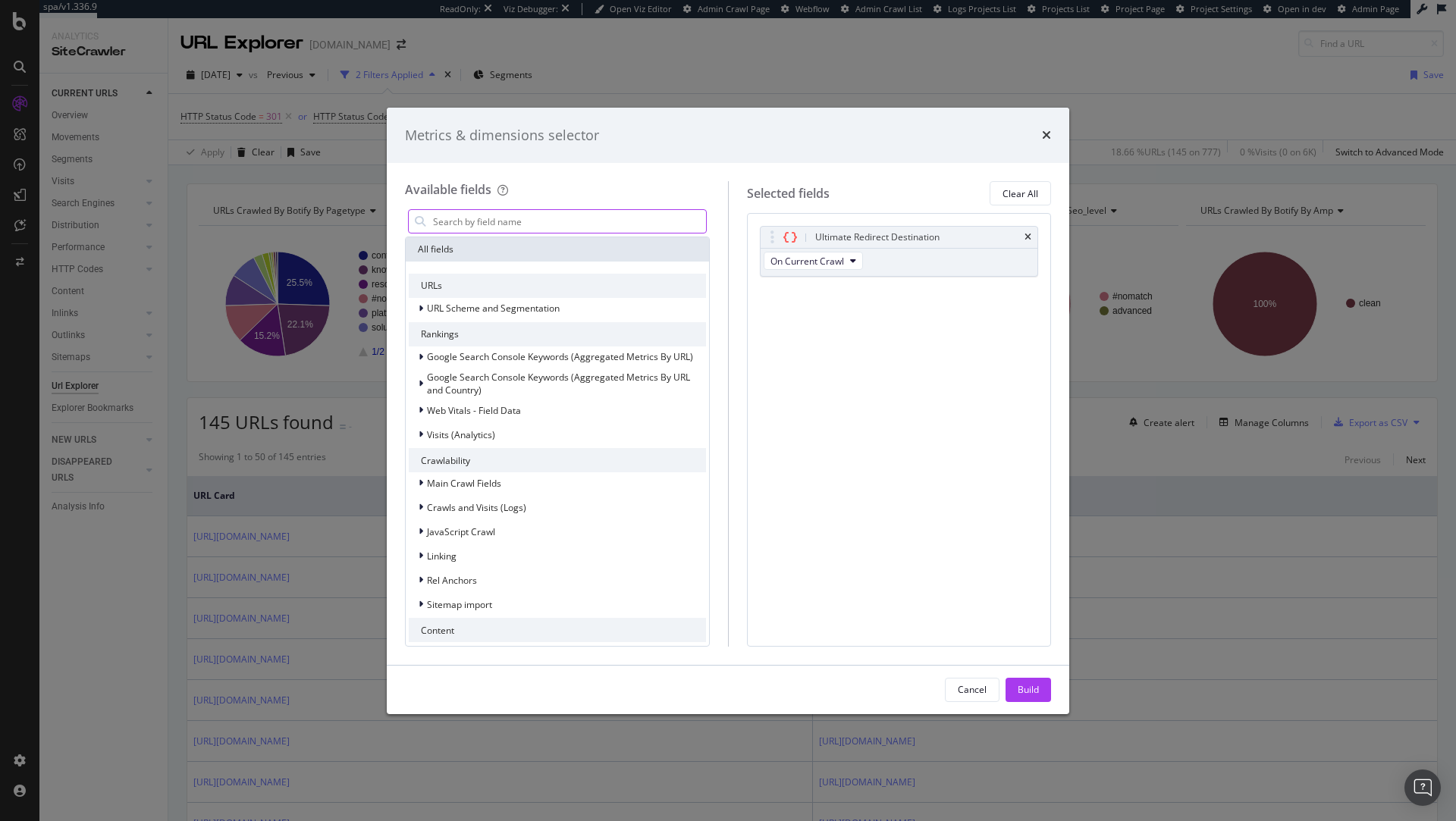
type input "b"
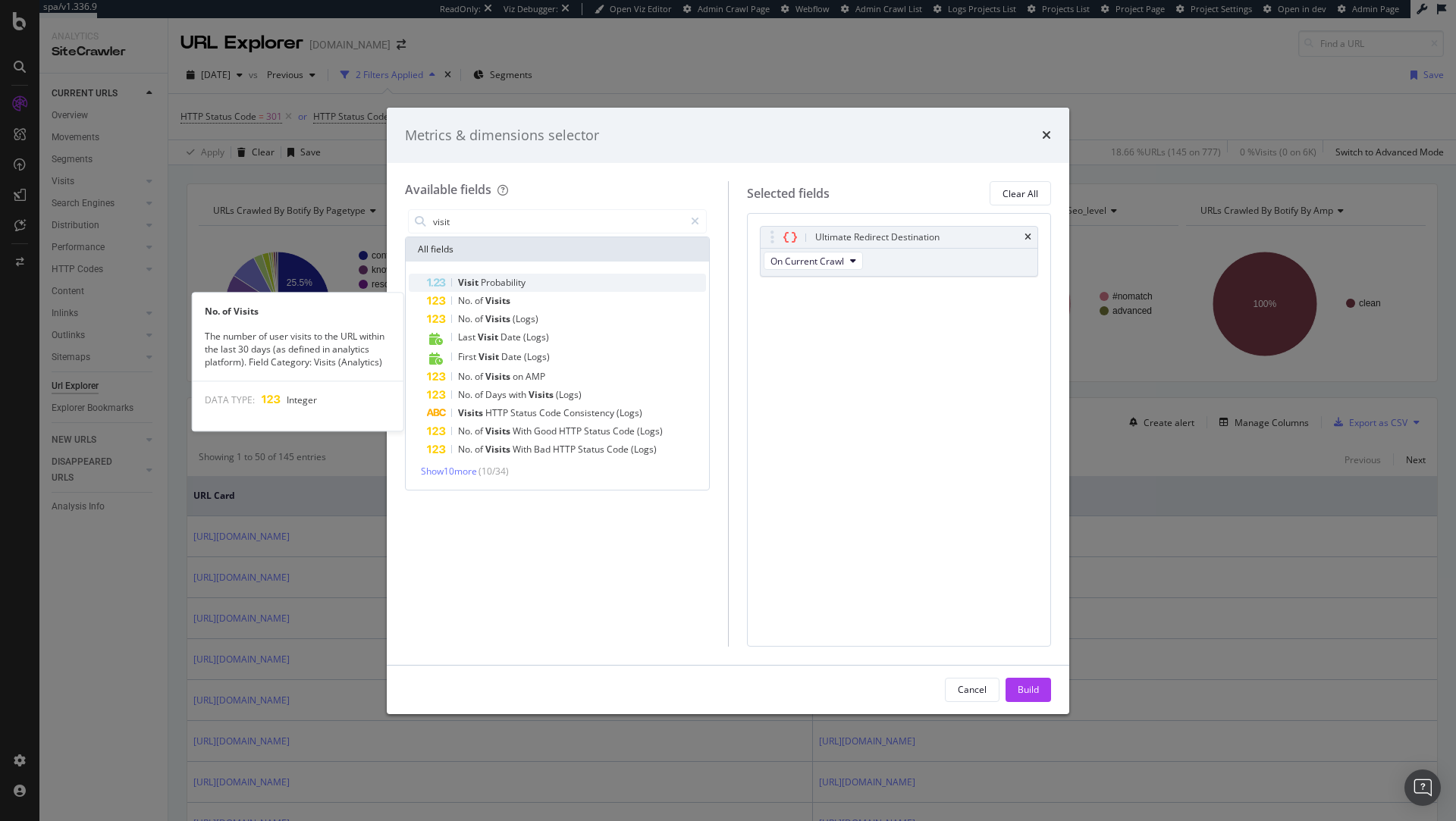
type input "visit"
drag, startPoint x: 544, startPoint y: 289, endPoint x: 547, endPoint y: 299, distance: 10.4
click at [547, 300] on div "Visit Probability No. of Visits No. of Visits The number of user visits to the …" at bounding box center [557, 366] width 298 height 185
click at [547, 299] on div "No. of Visits" at bounding box center [566, 301] width 279 height 18
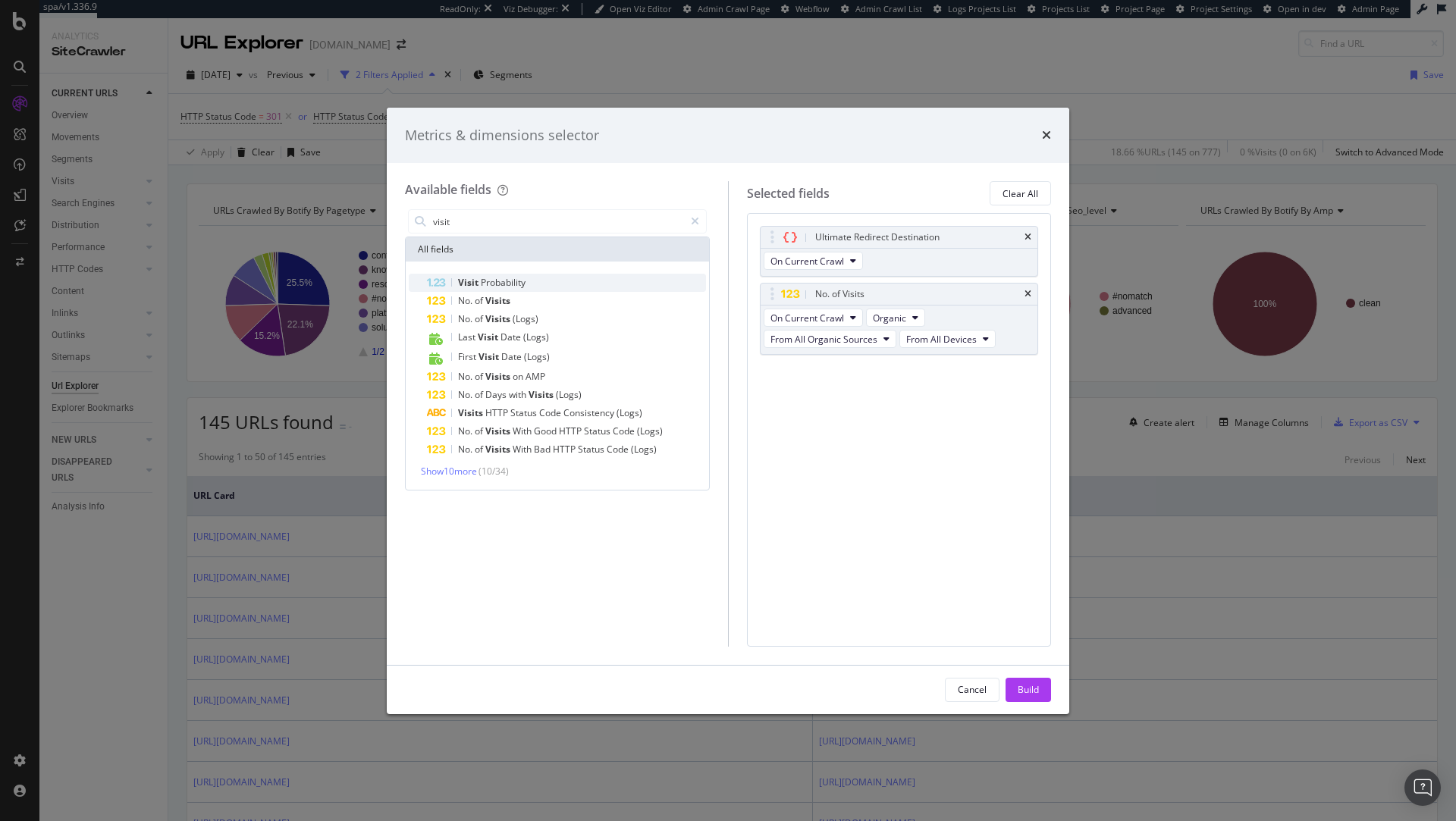
click at [539, 283] on div "Visit Probability" at bounding box center [566, 283] width 279 height 18
click at [1022, 703] on div "Cancel Build" at bounding box center [728, 690] width 683 height 49
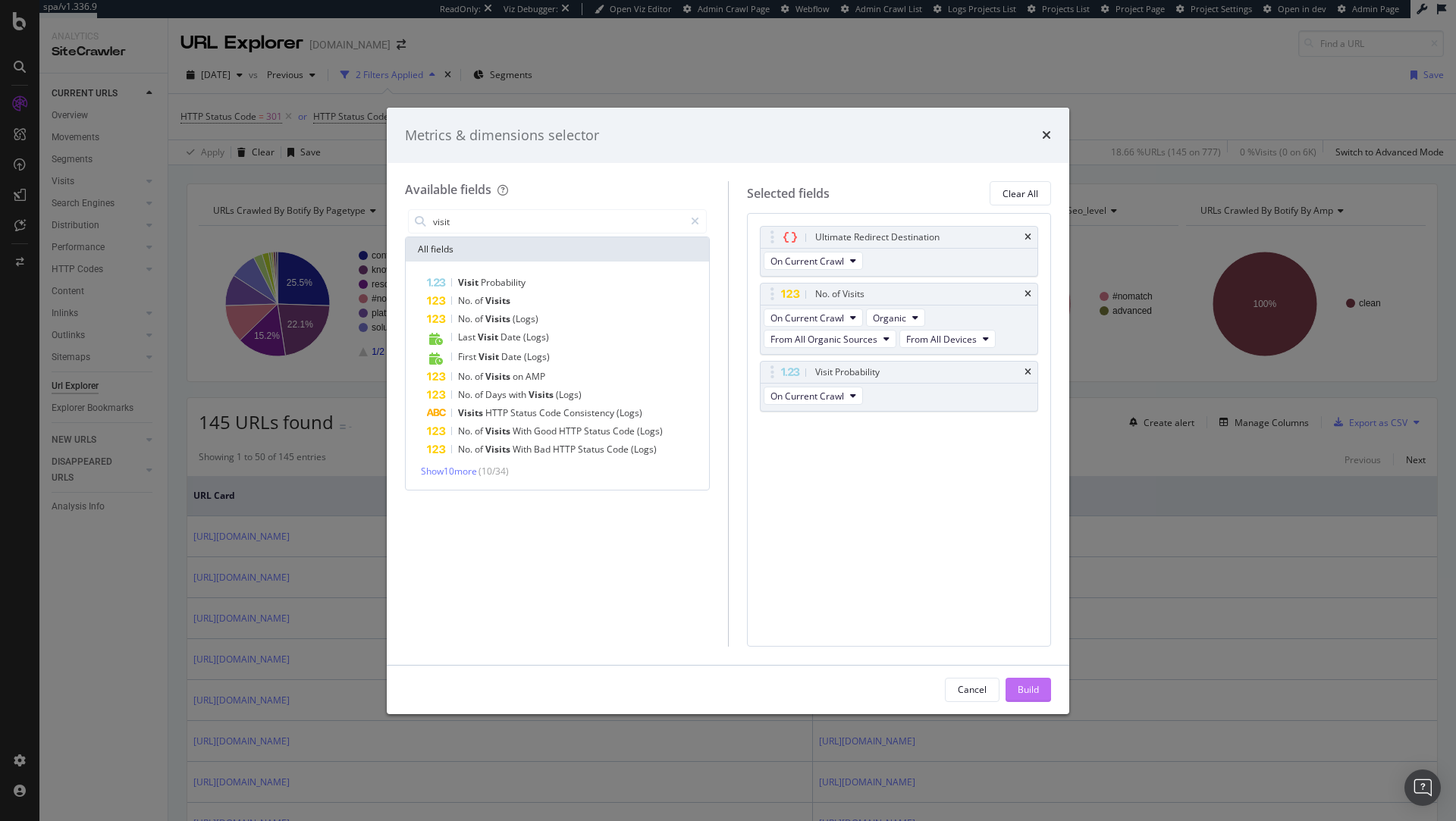
click at [1025, 694] on div "Build" at bounding box center [1027, 690] width 21 height 13
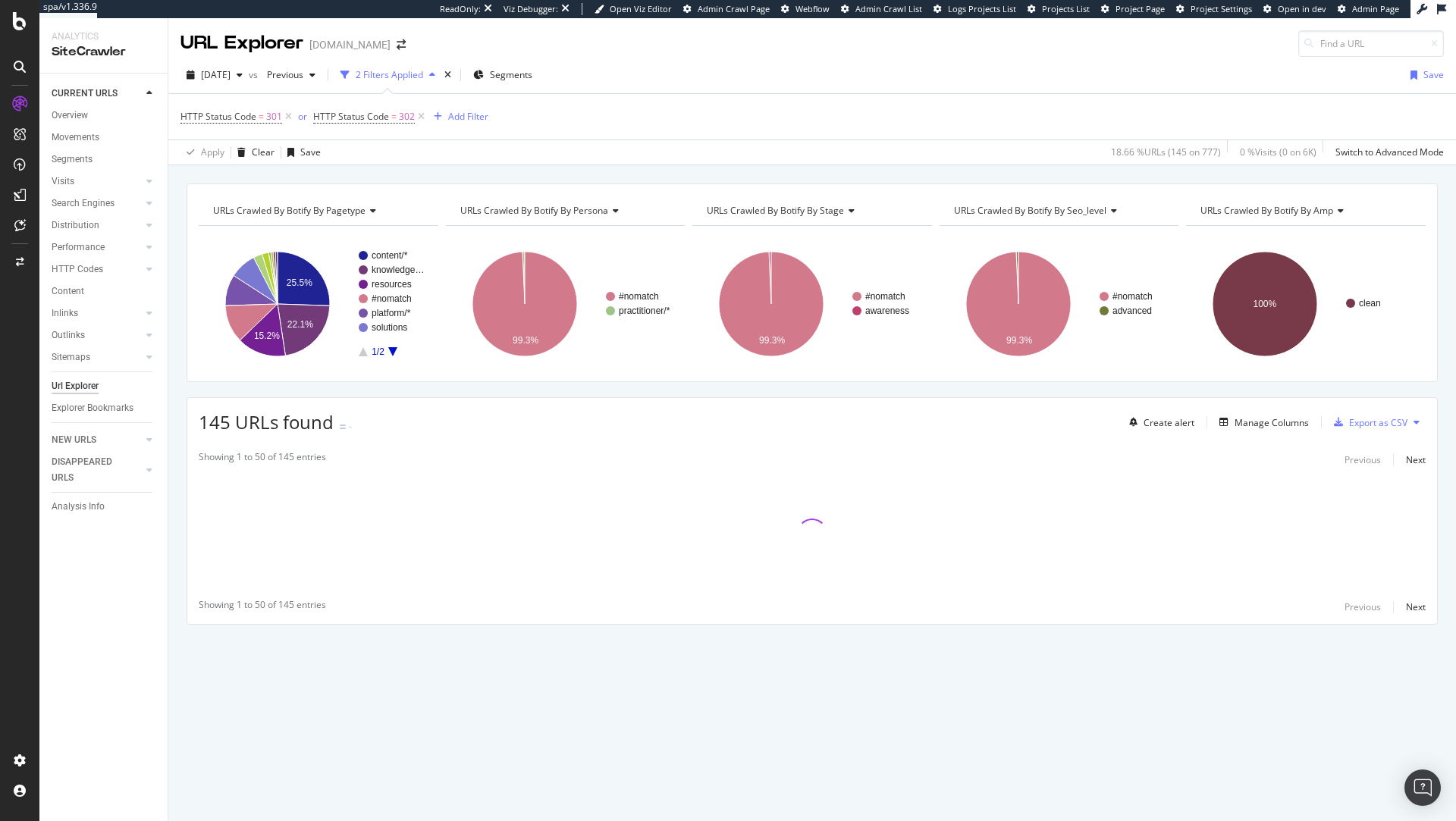
click at [616, 207] on icon at bounding box center [614, 211] width 11 height 9
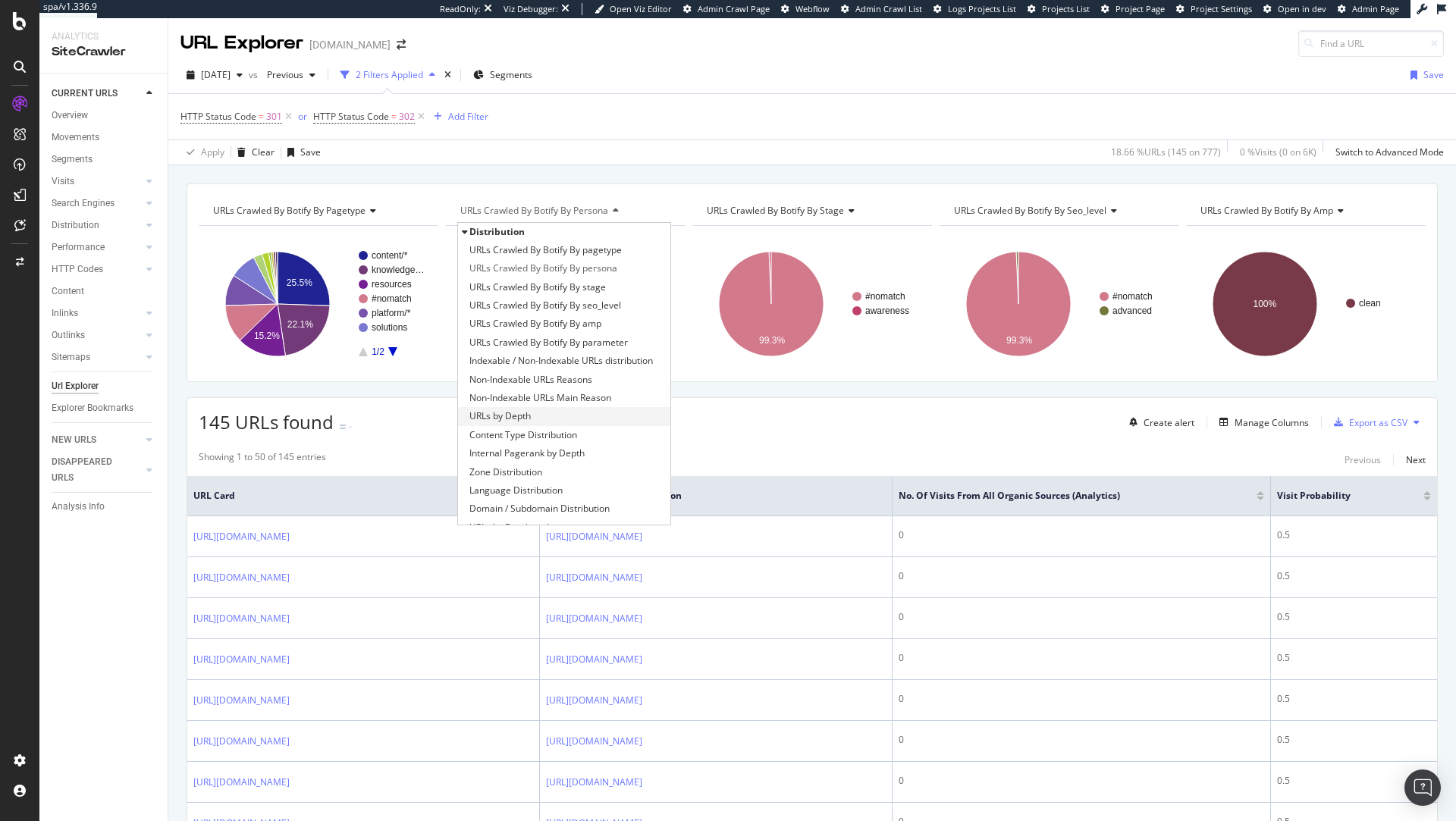
click at [542, 418] on div "URLs by Depth" at bounding box center [565, 416] width 213 height 18
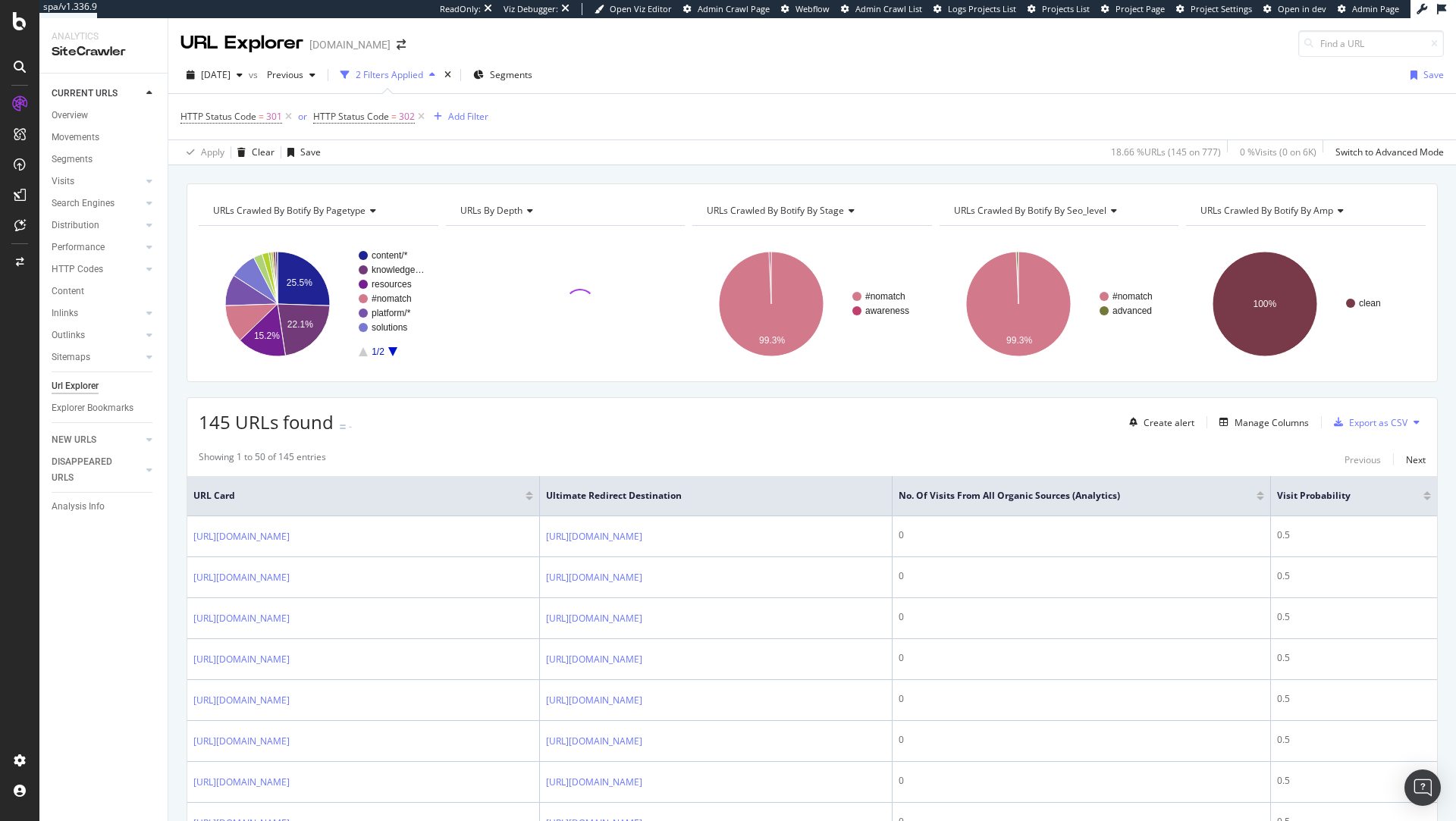
click at [855, 213] on div "URLs Crawled By Botify By stage" at bounding box center [810, 211] width 214 height 24
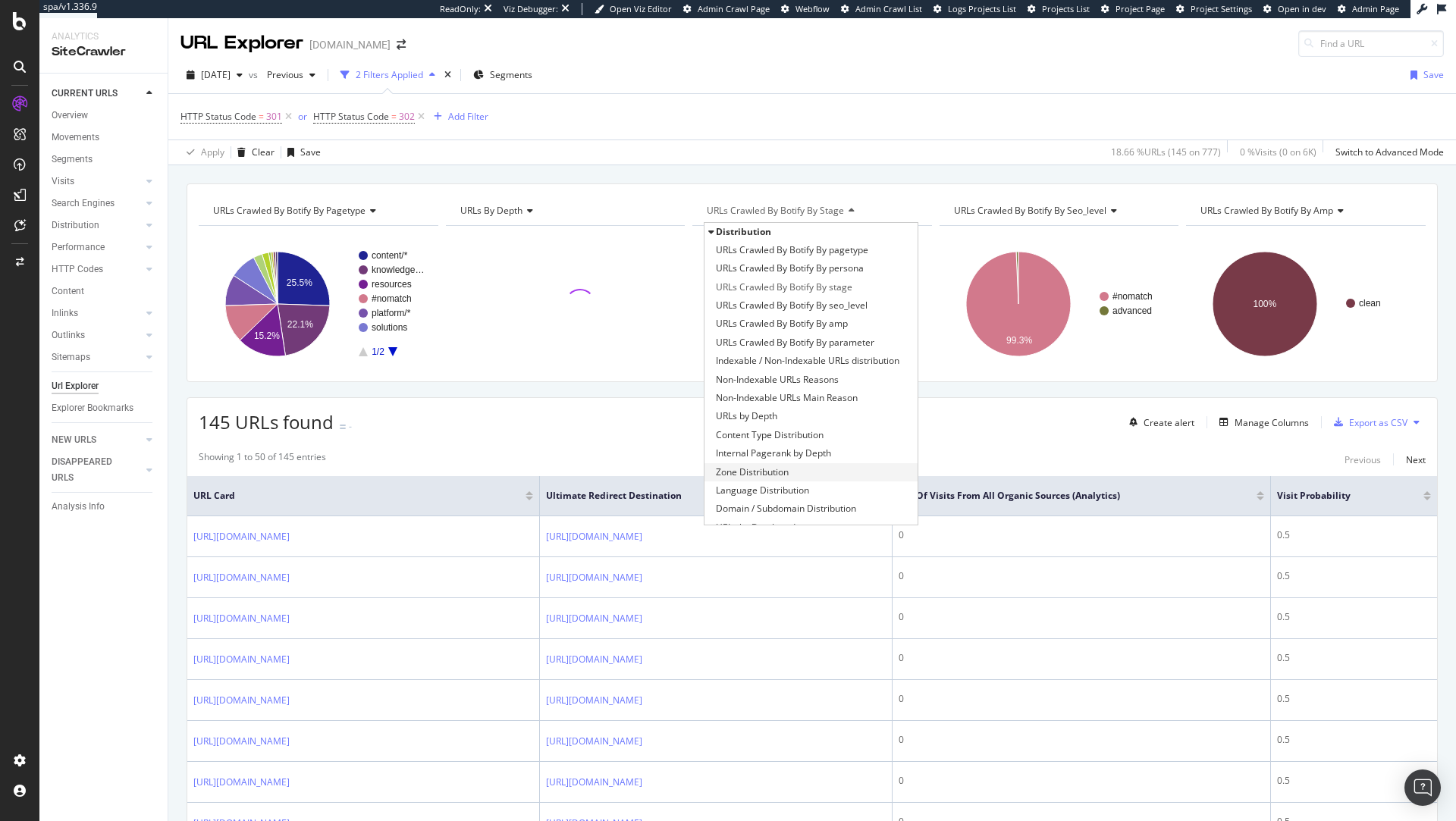
click at [813, 466] on div "Zone Distribution" at bounding box center [811, 472] width 213 height 18
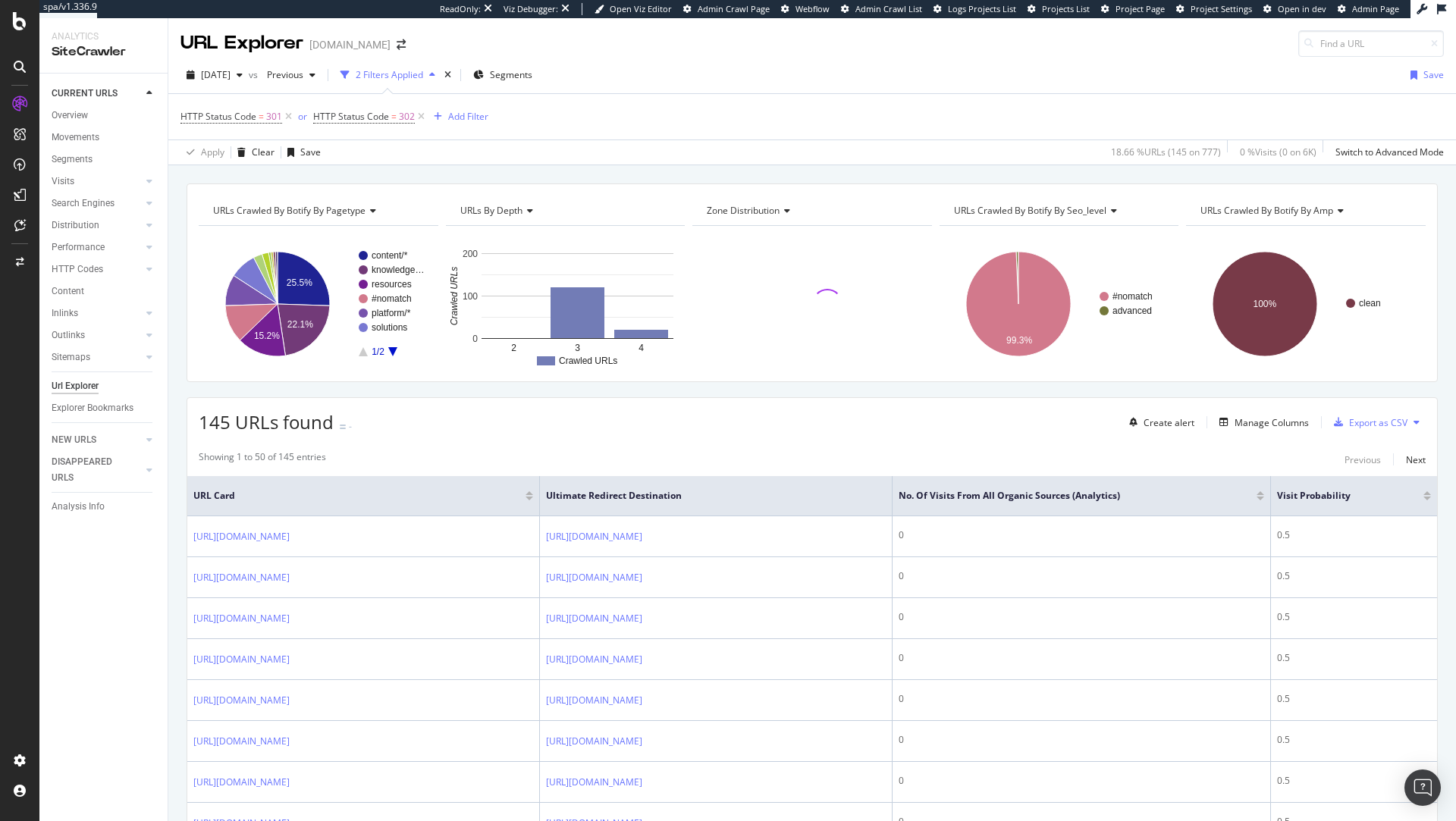
click at [1120, 207] on div "URLs Crawled By Botify By seo_level" at bounding box center [1058, 211] width 214 height 24
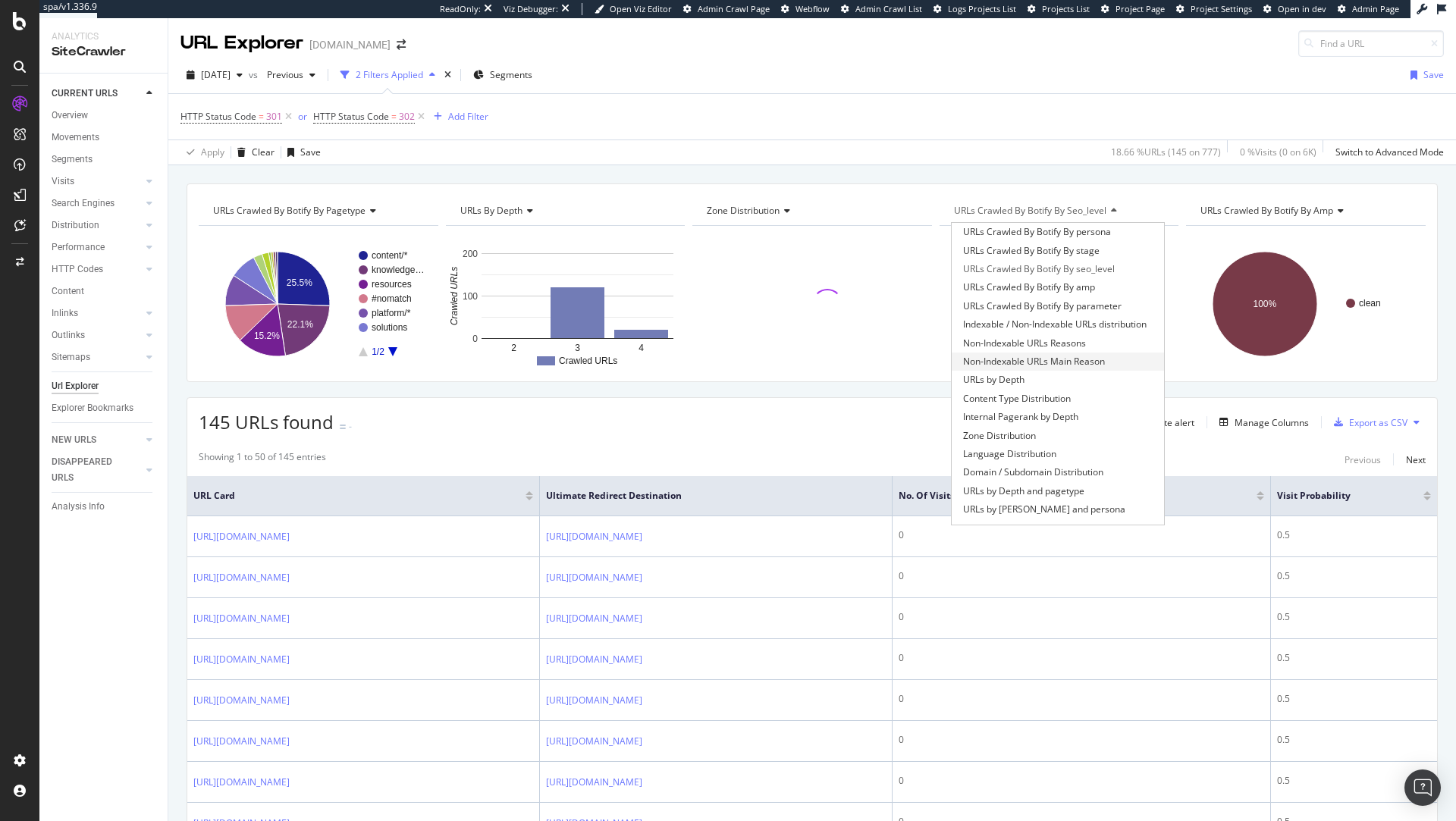
scroll to position [37, 0]
click at [1045, 469] on span "Domain / Subdomain Distribution" at bounding box center [1033, 471] width 140 height 15
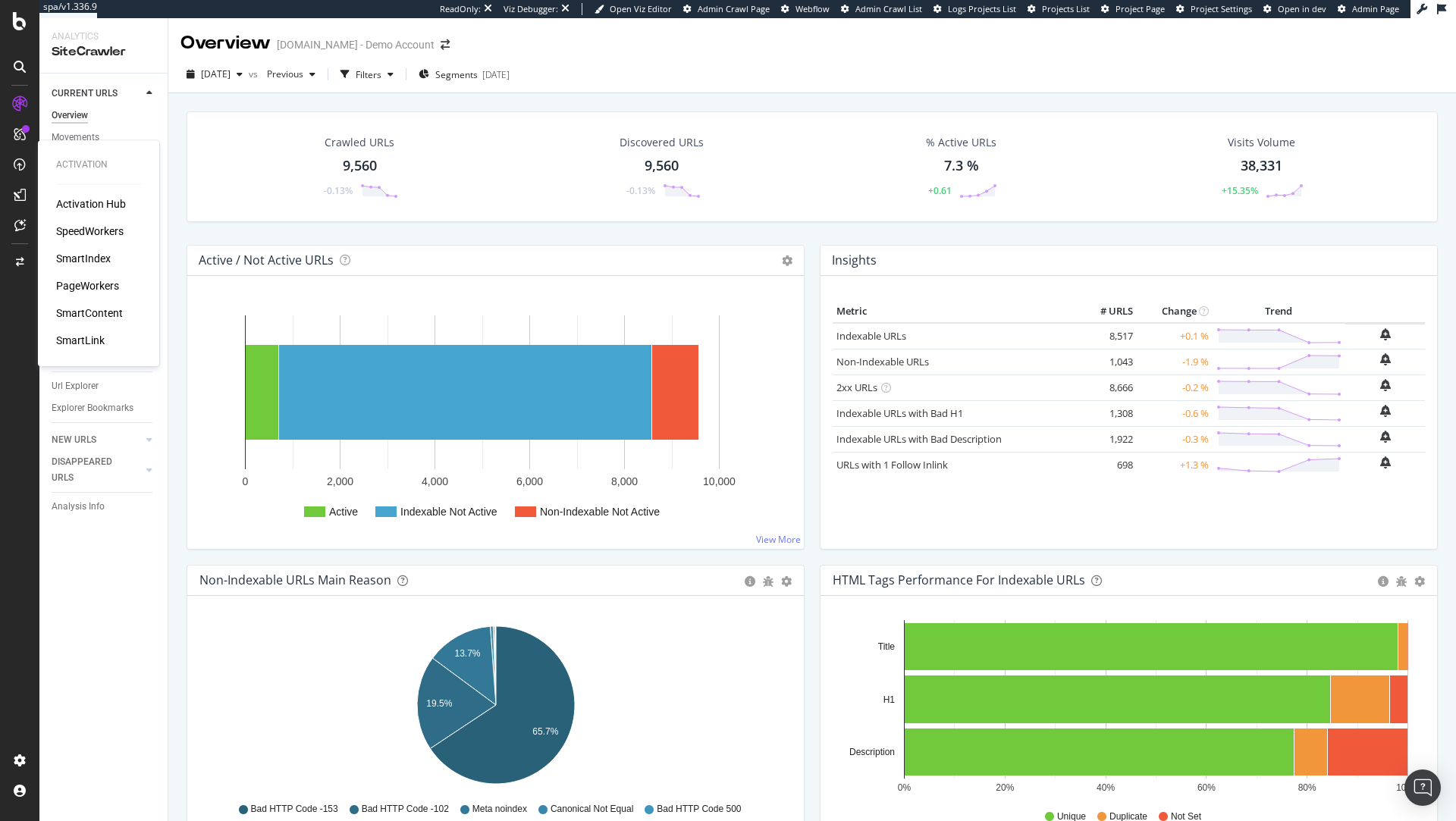
click at [93, 315] on div "SmartContent" at bounding box center [90, 313] width 67 height 15
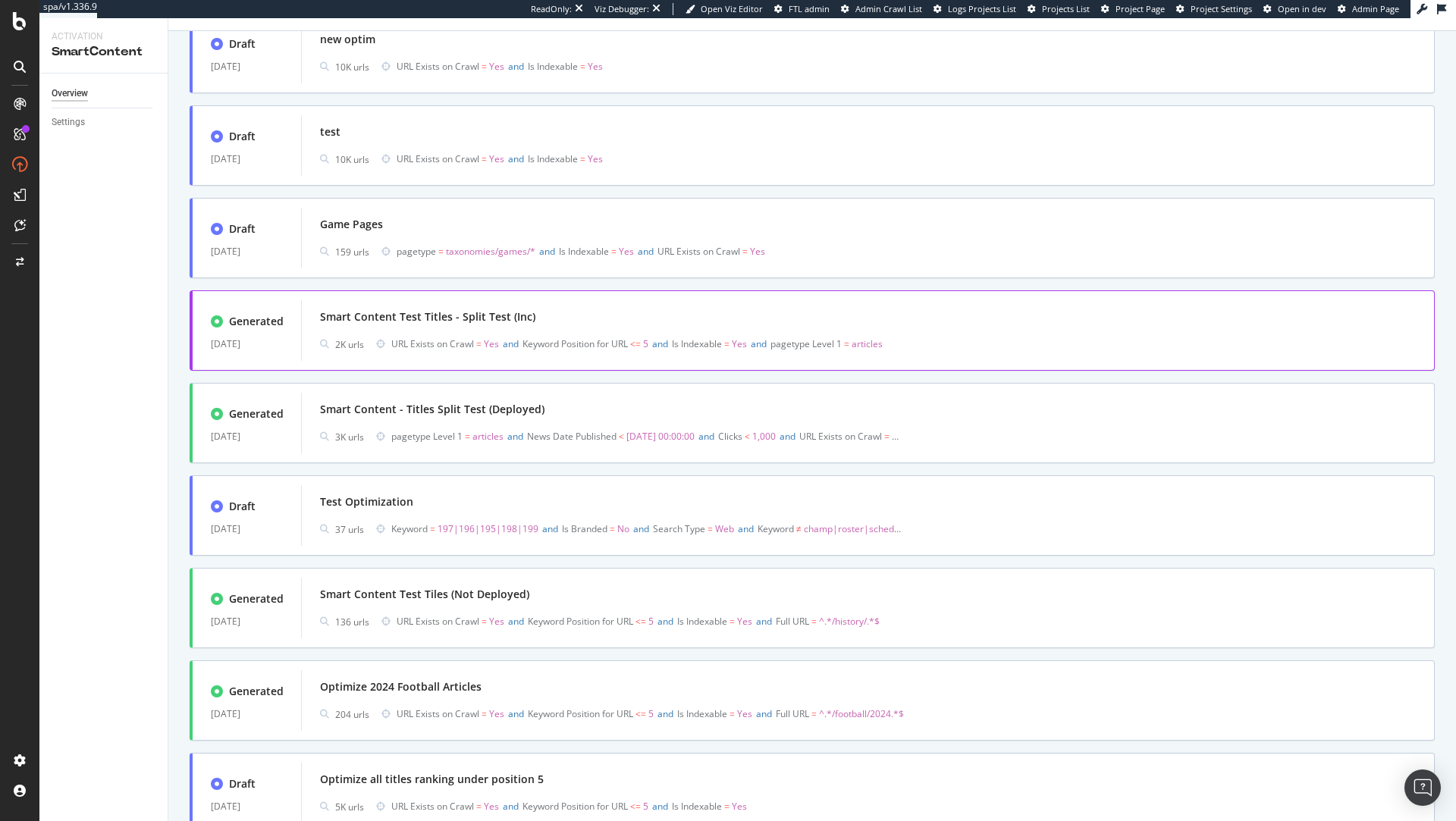
scroll to position [300, 0]
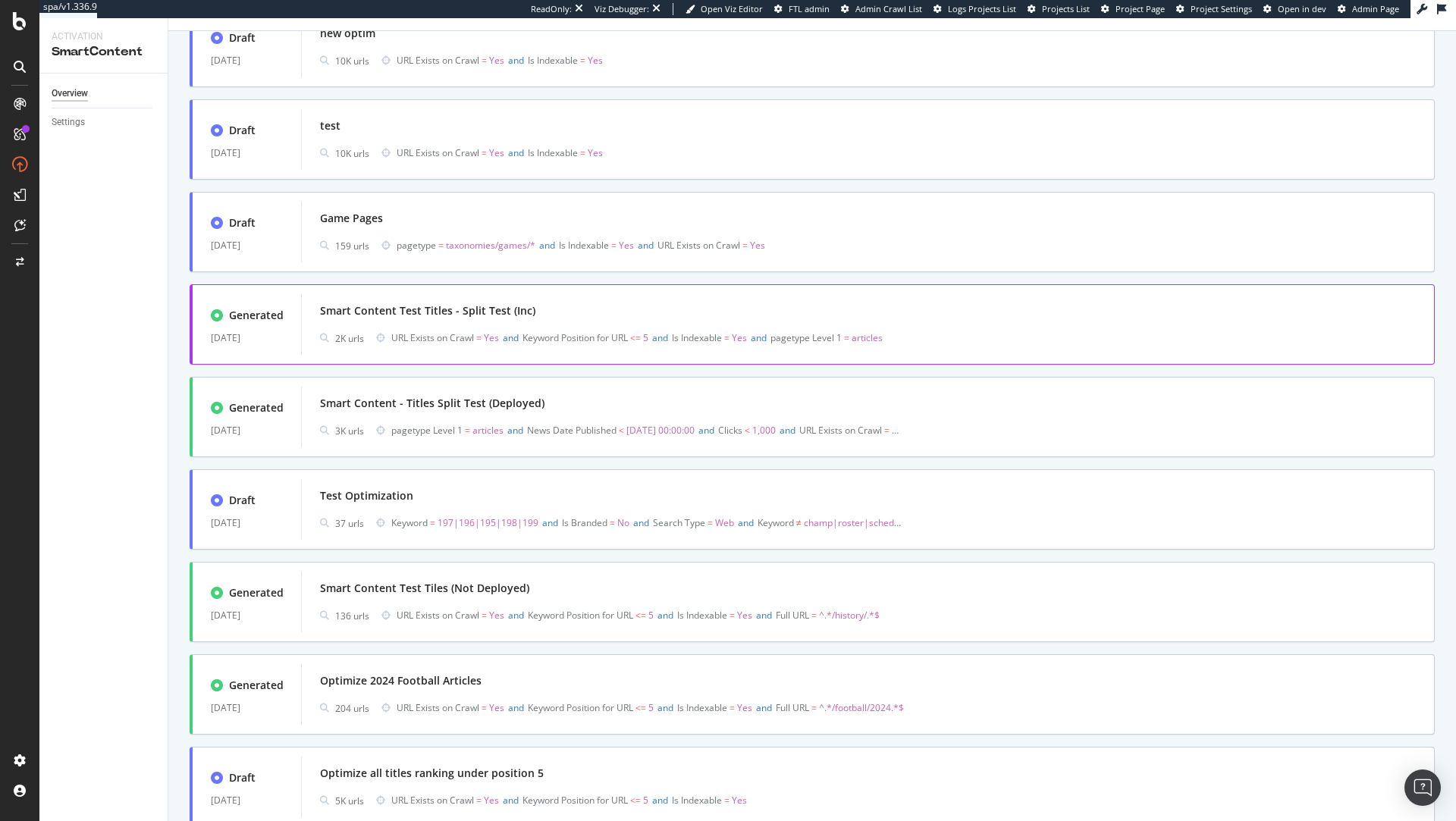
click at [567, 333] on span "Keyword Position for URL" at bounding box center [575, 337] width 106 height 13
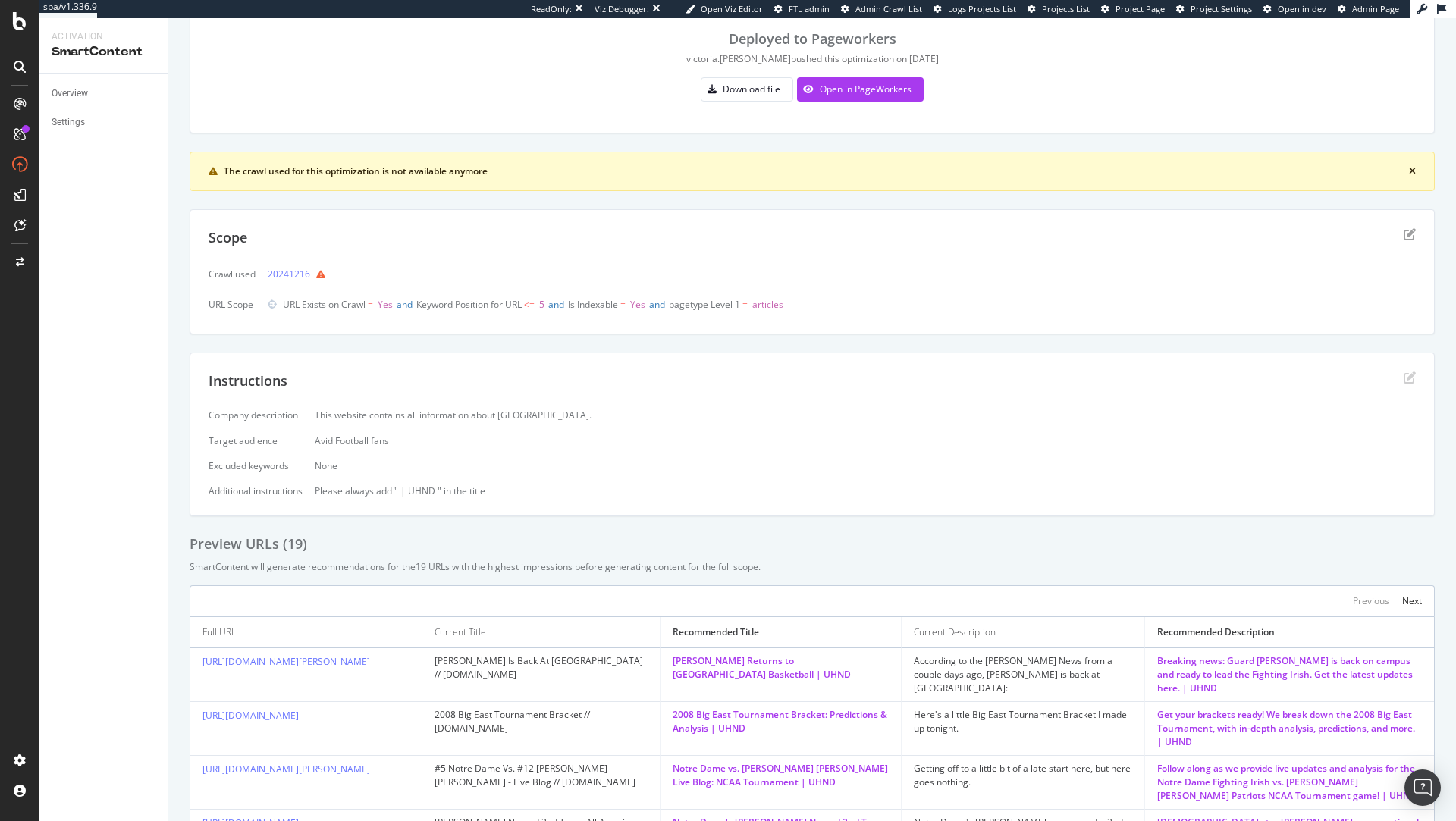
scroll to position [153, 0]
drag, startPoint x: 275, startPoint y: 302, endPoint x: 392, endPoint y: 303, distance: 117.0
click at [392, 303] on div "URL Exists on Crawl = Yes and Keyword Position for URL <= 5 and Is Indexable = …" at bounding box center [525, 303] width 515 height 21
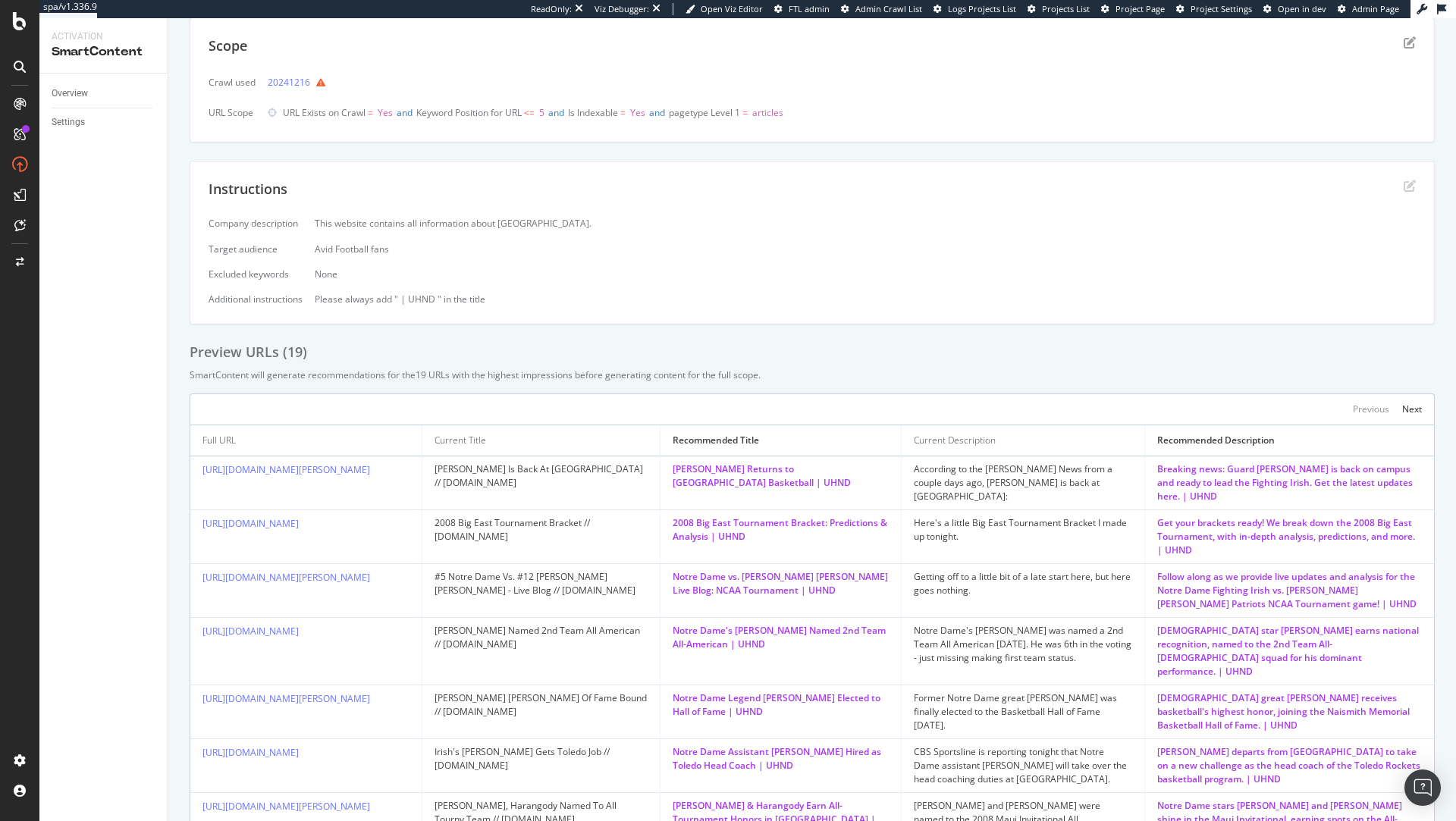
scroll to position [350, 0]
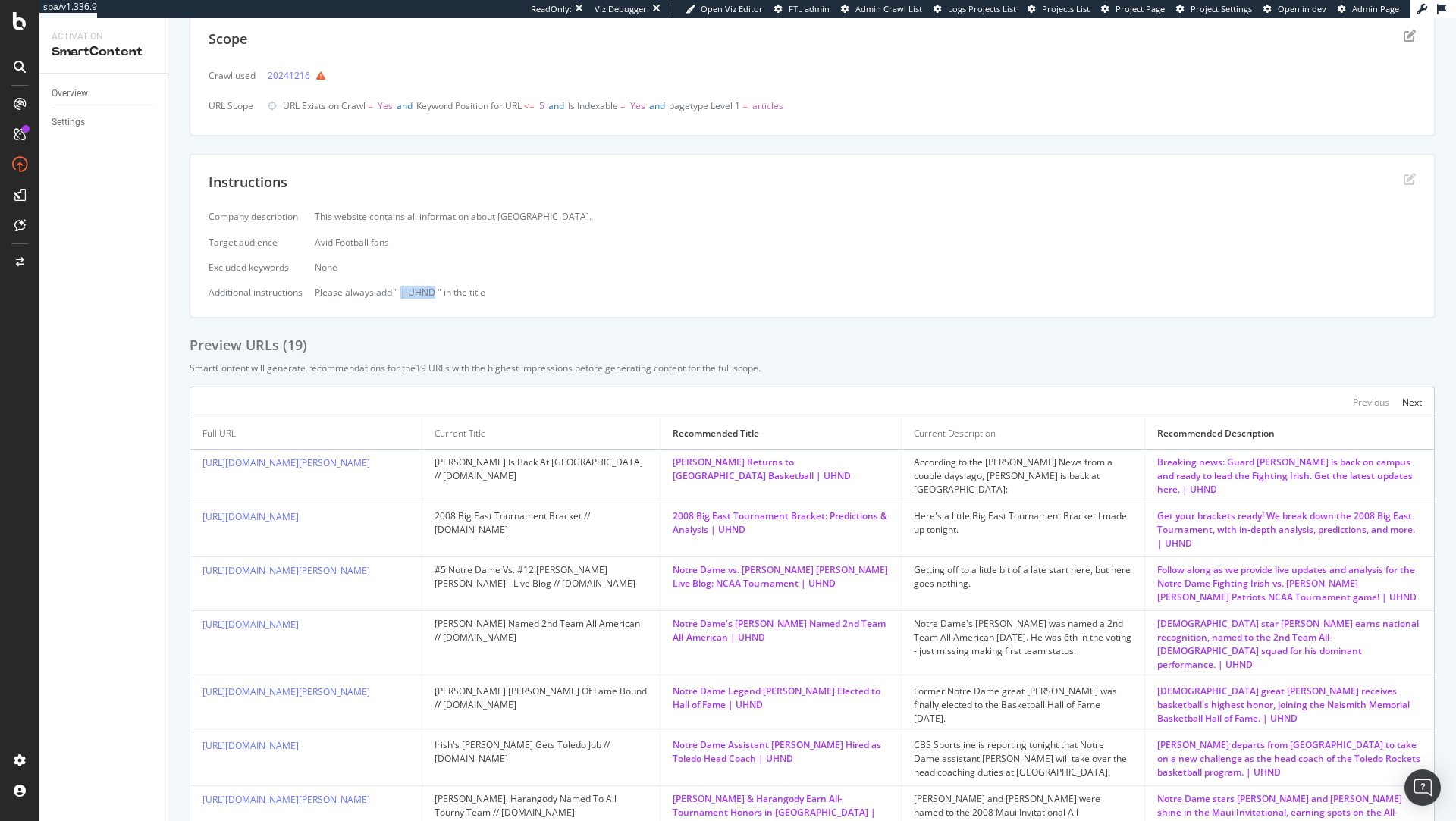
drag, startPoint x: 400, startPoint y: 293, endPoint x: 433, endPoint y: 289, distance: 33.2
click at [433, 289] on div "Please always add " | UHND " in the title" at bounding box center [865, 292] width 1101 height 13
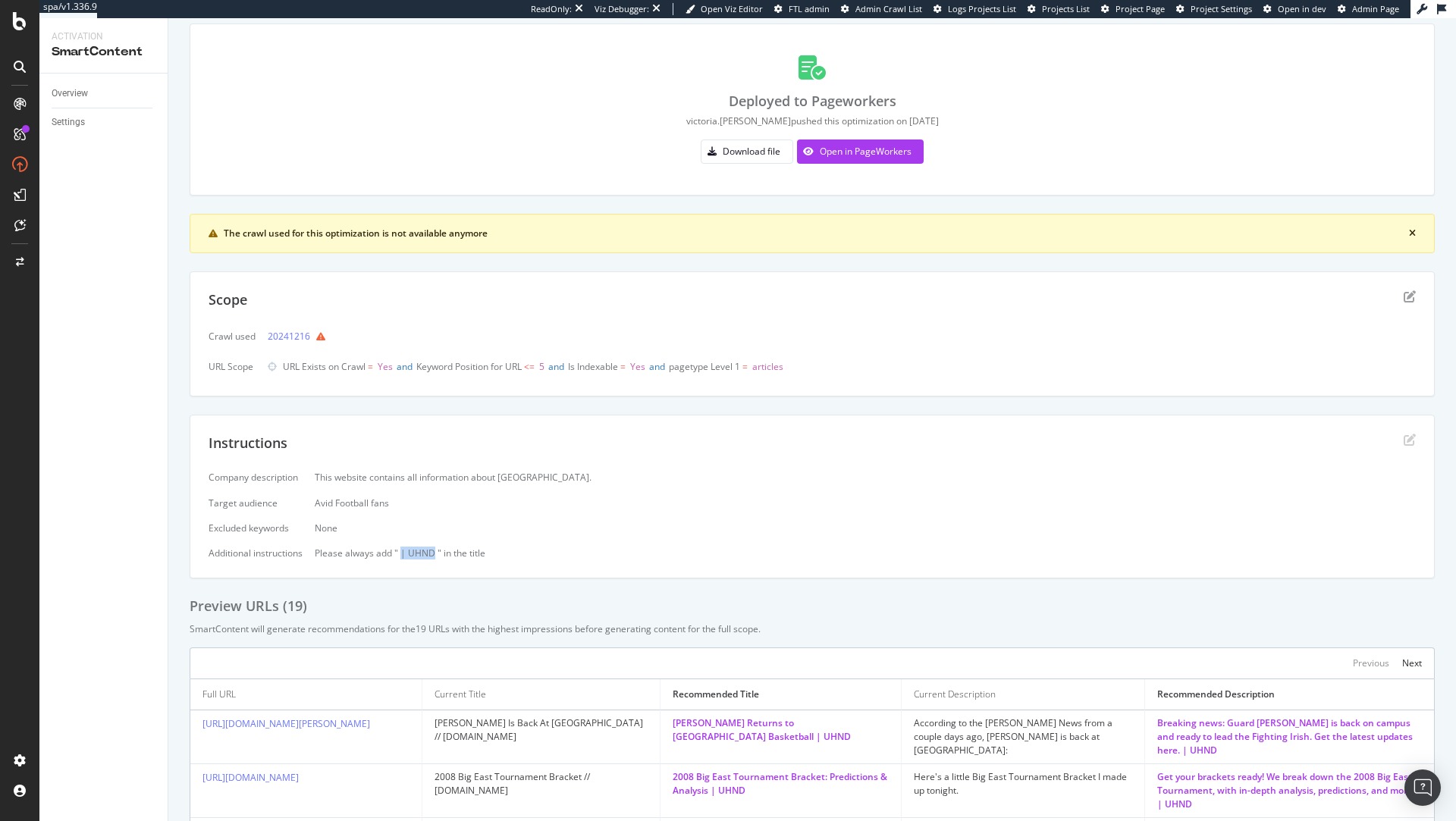
scroll to position [85, 0]
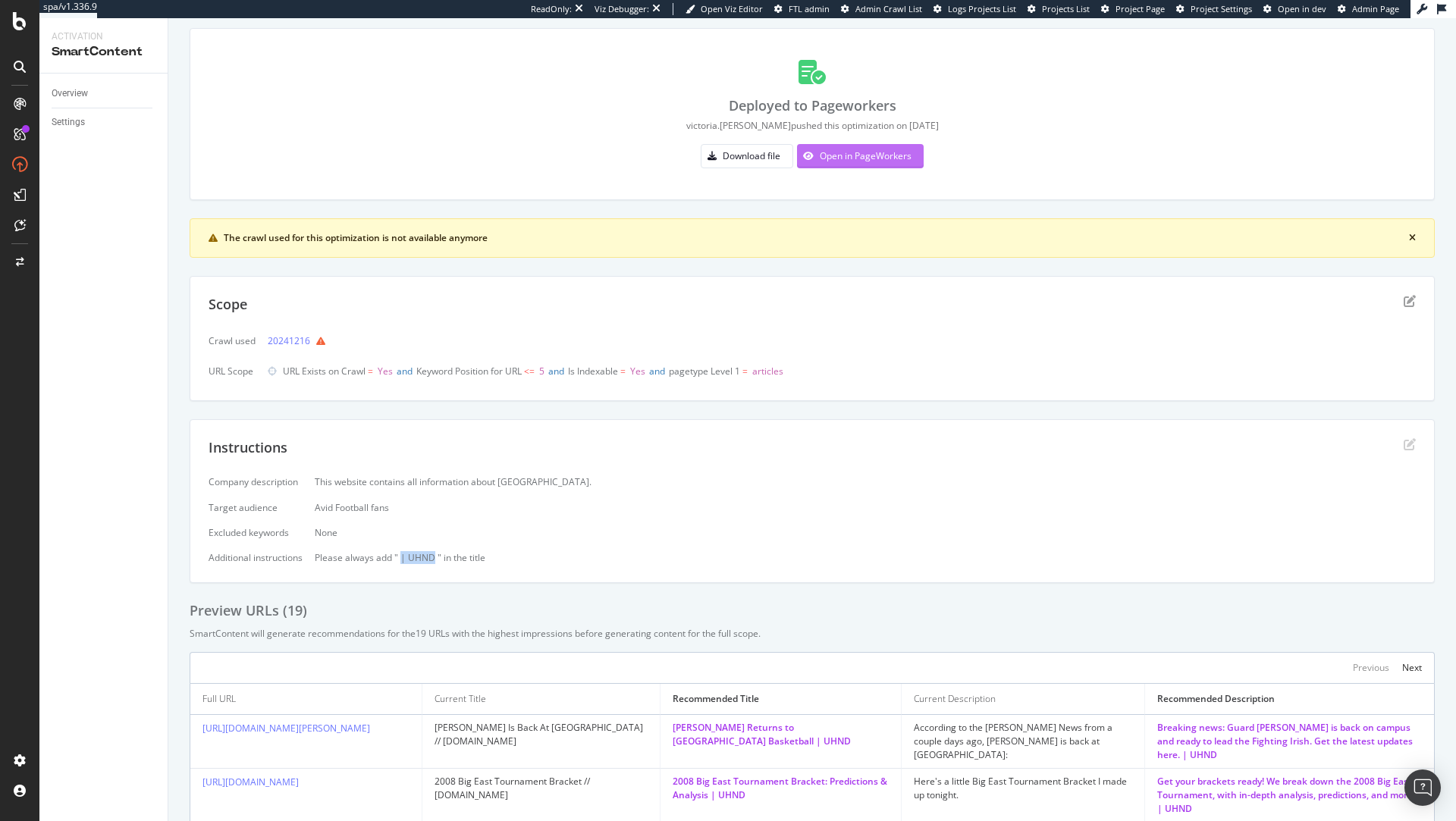
click at [884, 154] on div "Open in PageWorkers" at bounding box center [865, 156] width 91 height 13
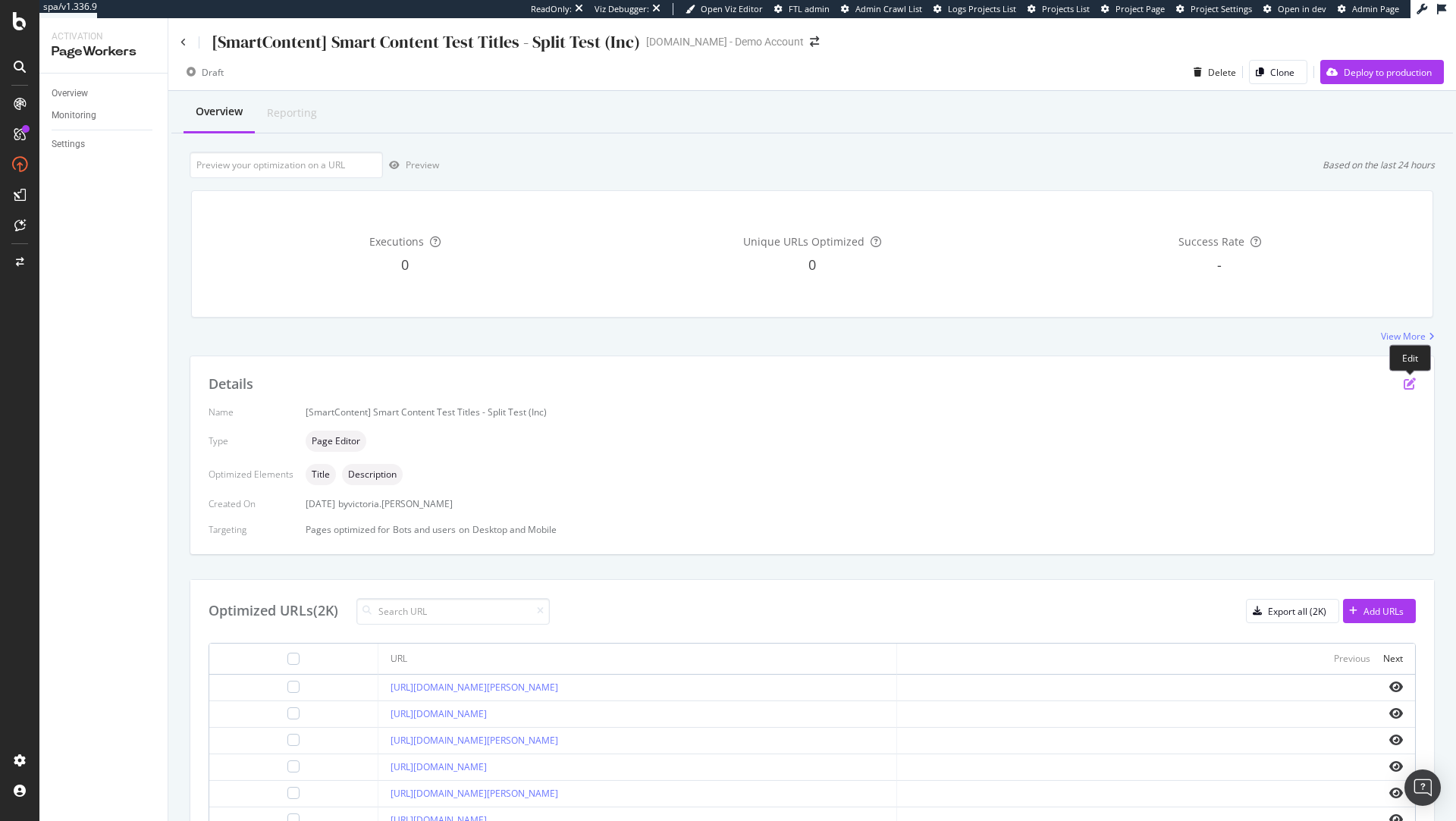
click at [1408, 386] on icon "pen-to-square" at bounding box center [1409, 383] width 12 height 12
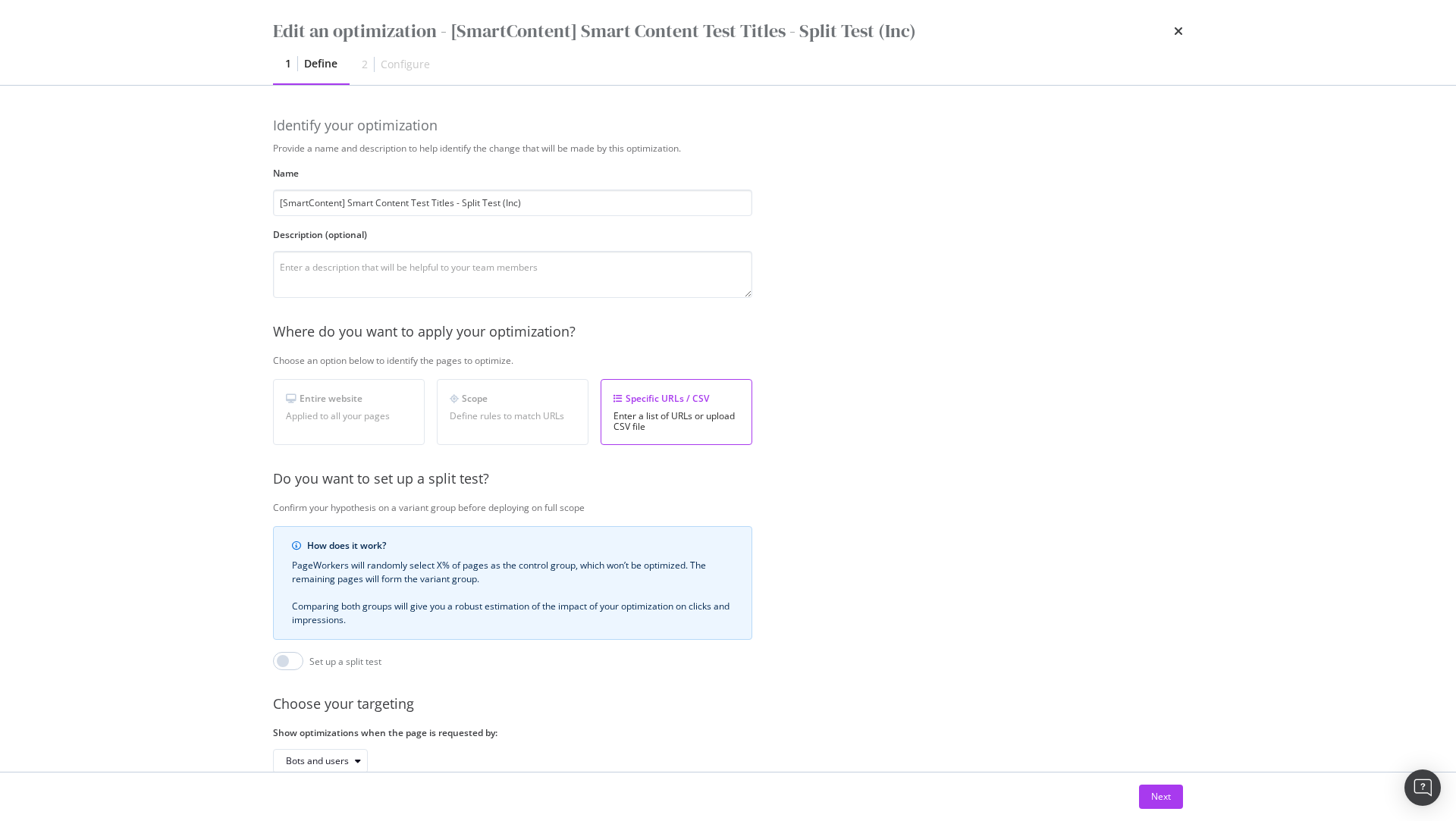
scroll to position [89, 0]
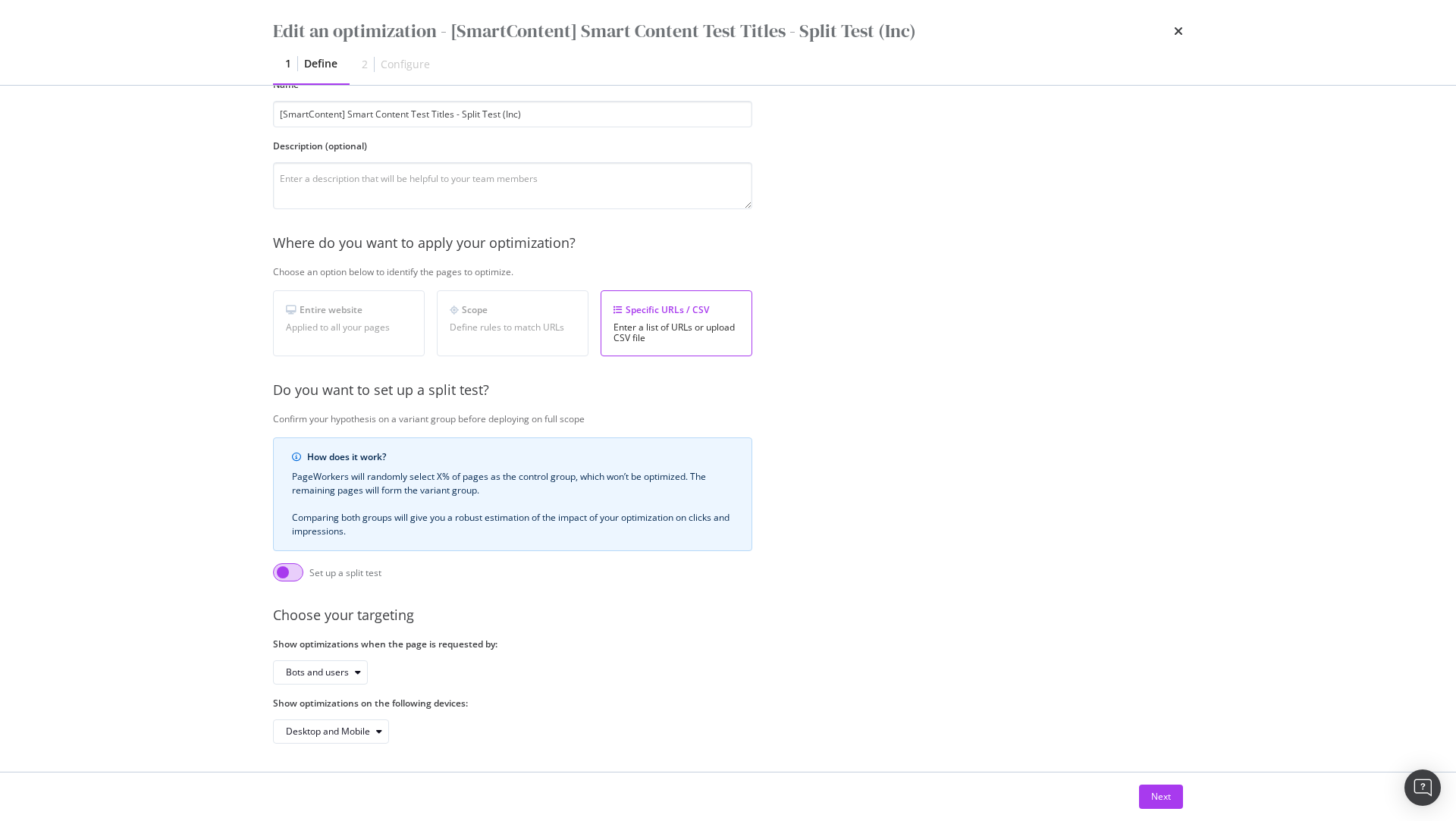
click at [290, 571] on input "modal" at bounding box center [288, 572] width 31 height 18
checkbox input "true"
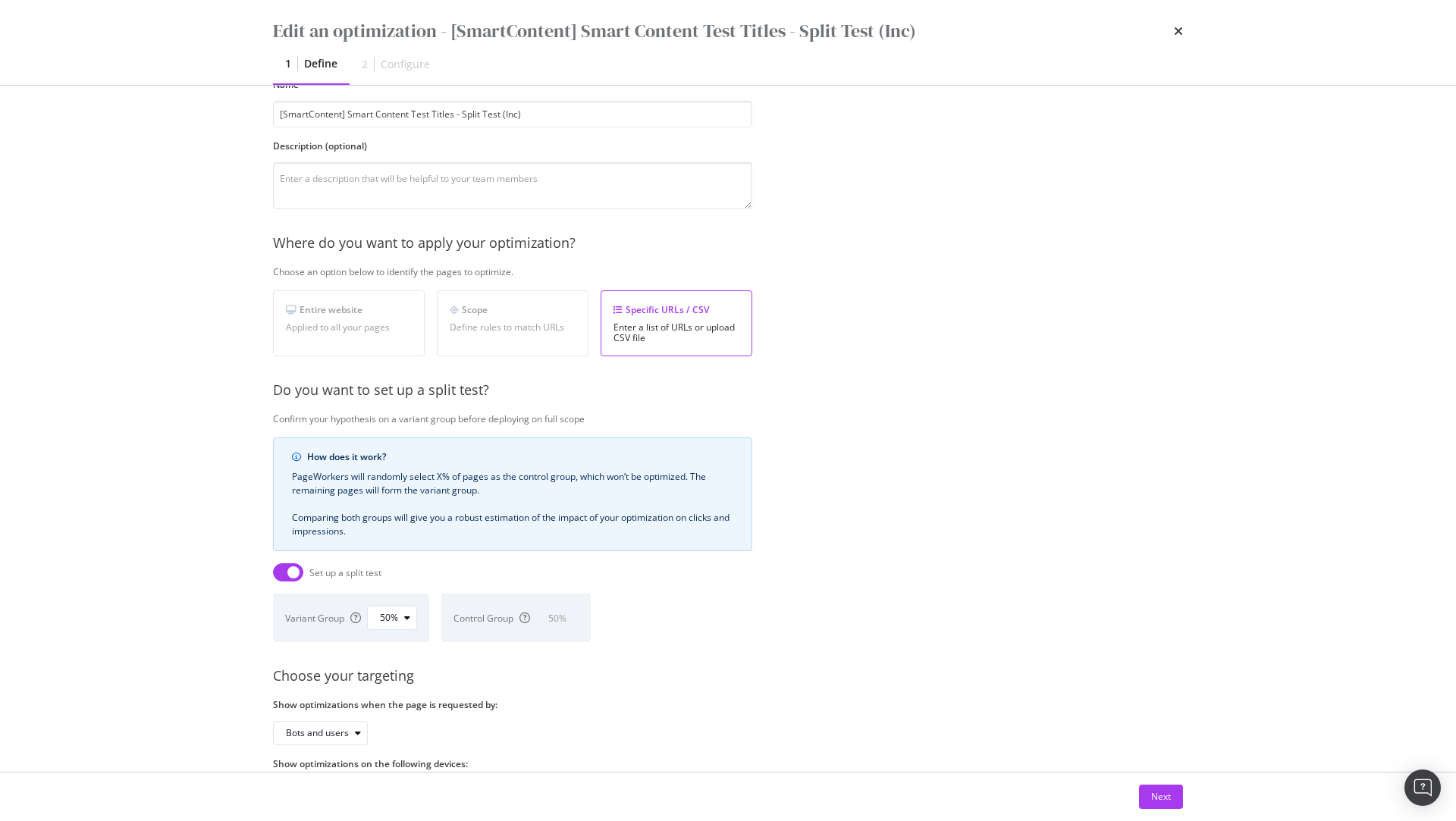
scroll to position [149, 0]
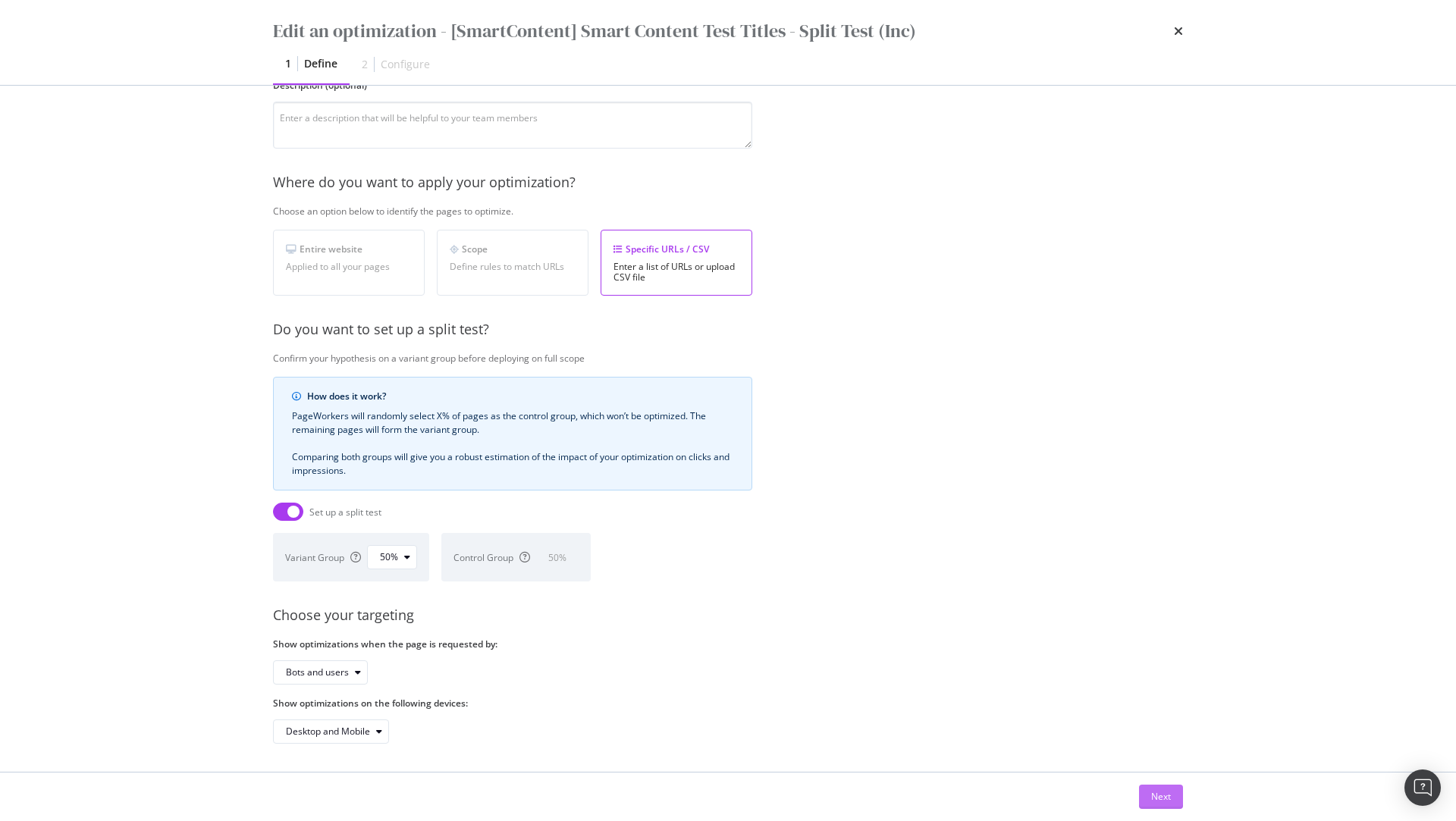
click at [1165, 790] on div "Next" at bounding box center [1161, 797] width 20 height 13
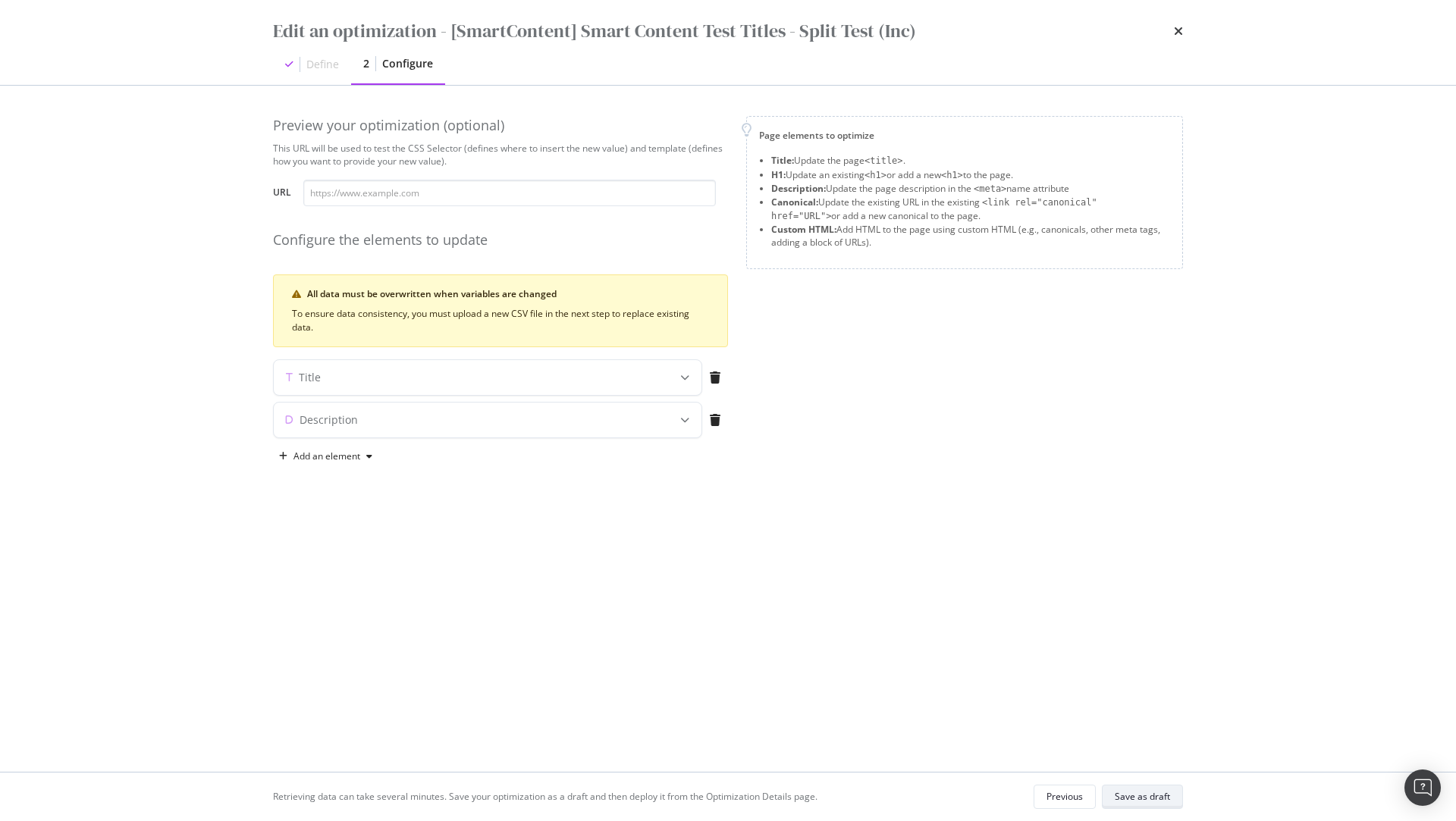
click at [1141, 800] on div "Save as draft" at bounding box center [1142, 797] width 55 height 13
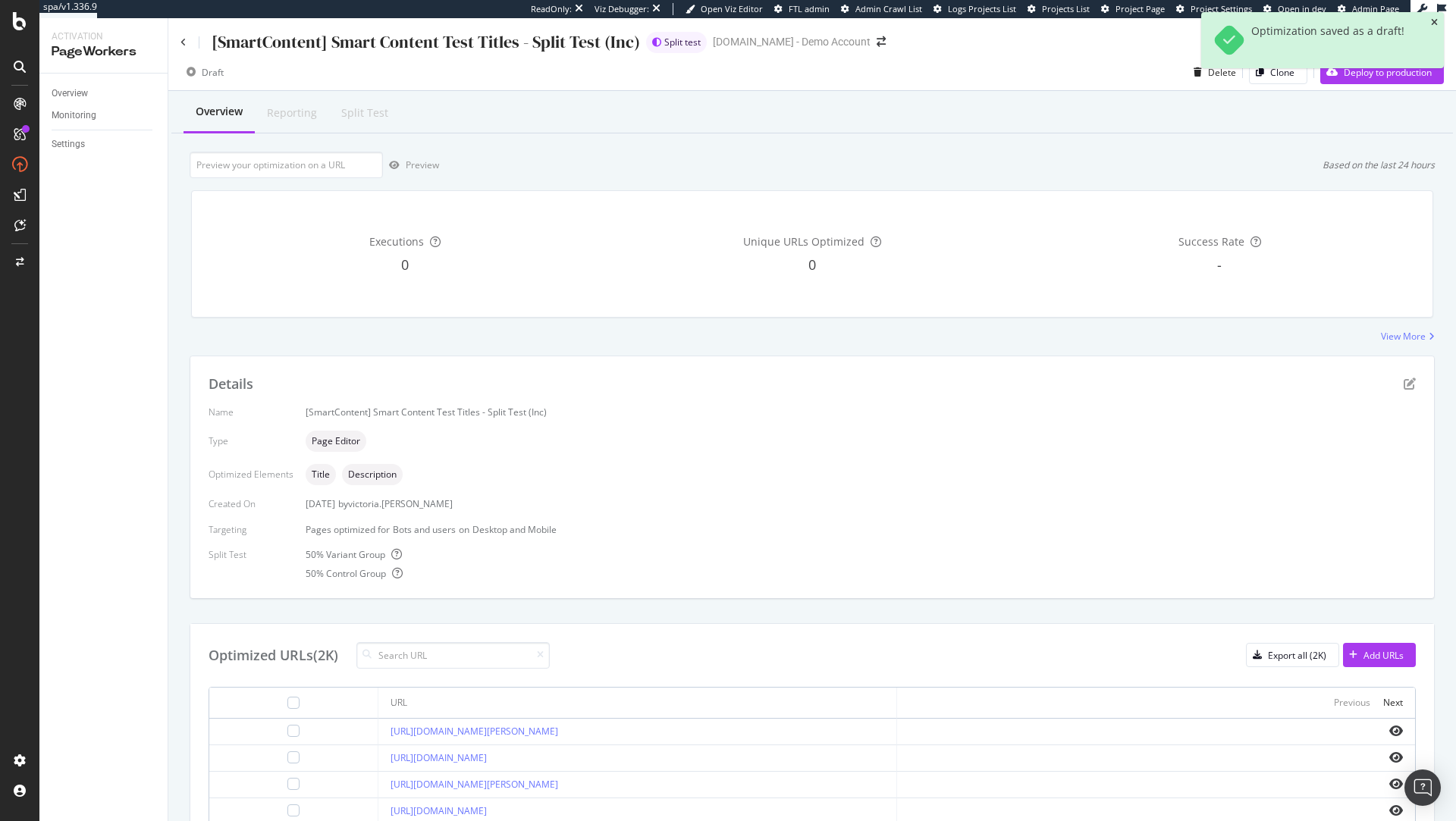
click at [1437, 21] on icon "close toast" at bounding box center [1435, 23] width 7 height 9
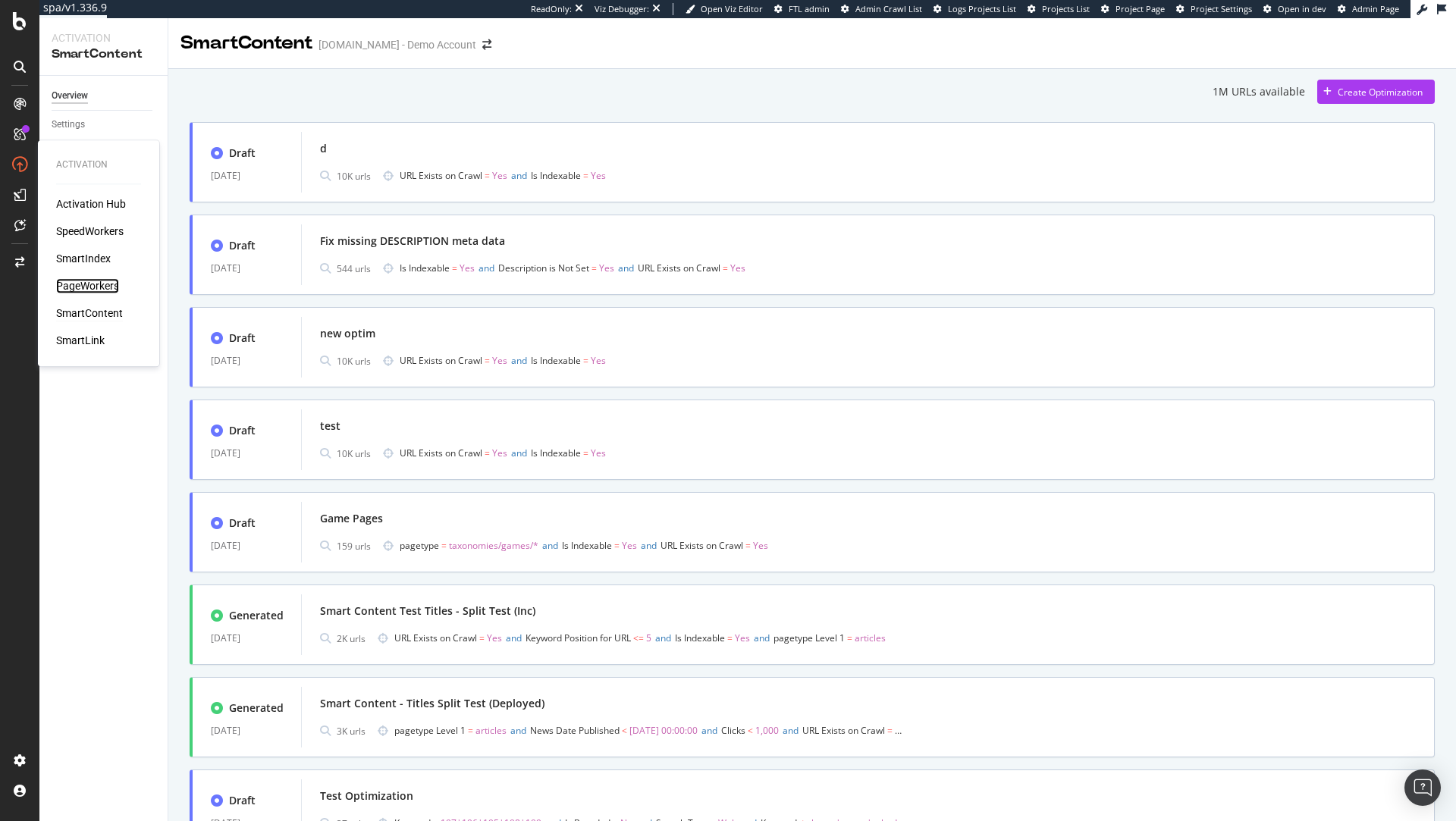
click at [91, 279] on div "PageWorkers" at bounding box center [88, 286] width 63 height 15
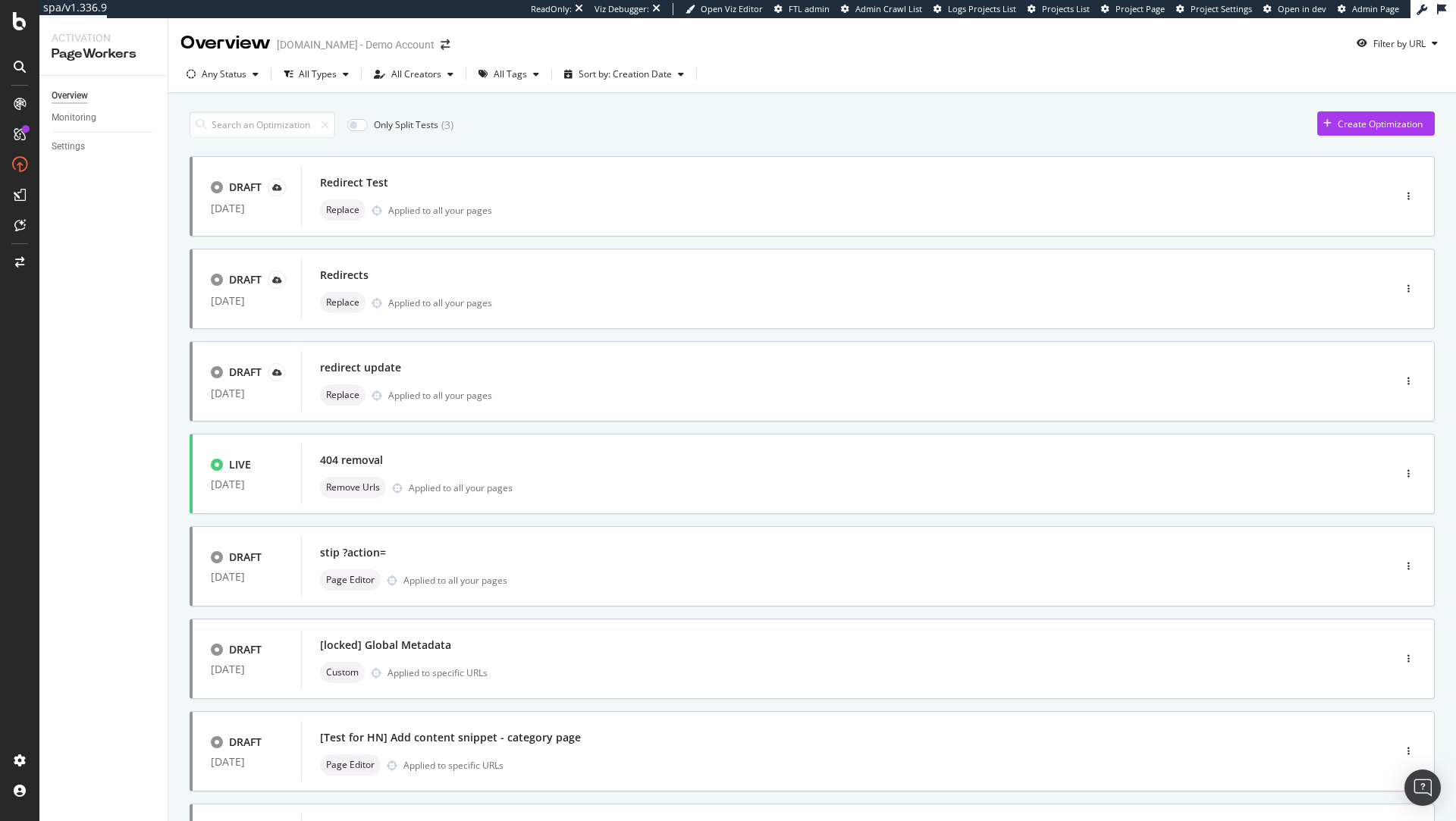
click at [233, 126] on input at bounding box center [262, 124] width 146 height 26
click at [357, 127] on input "checkbox" at bounding box center [357, 125] width 21 height 12
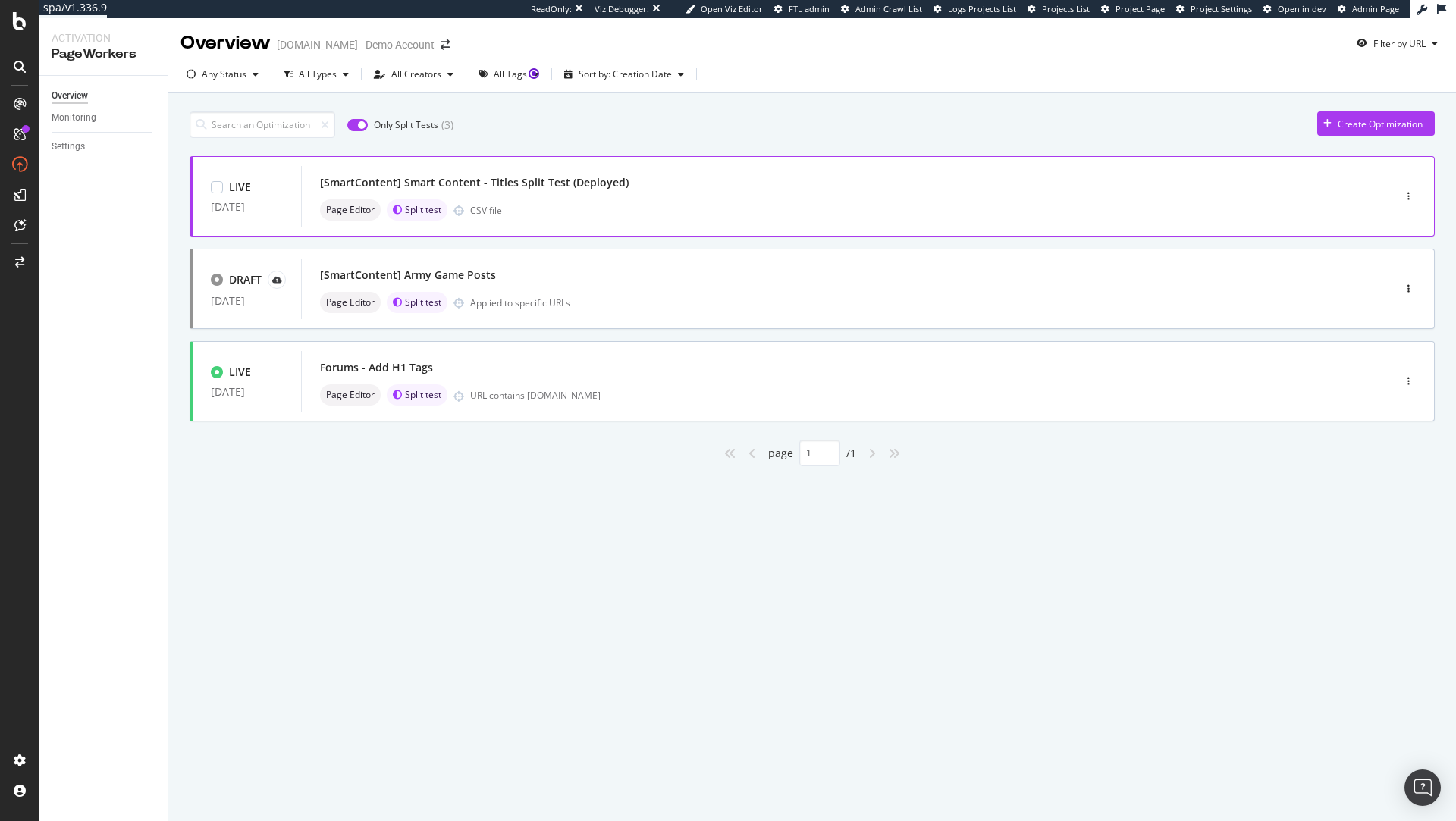
click at [554, 200] on div "Page Editor Split test CSV file" at bounding box center [824, 210] width 1008 height 21
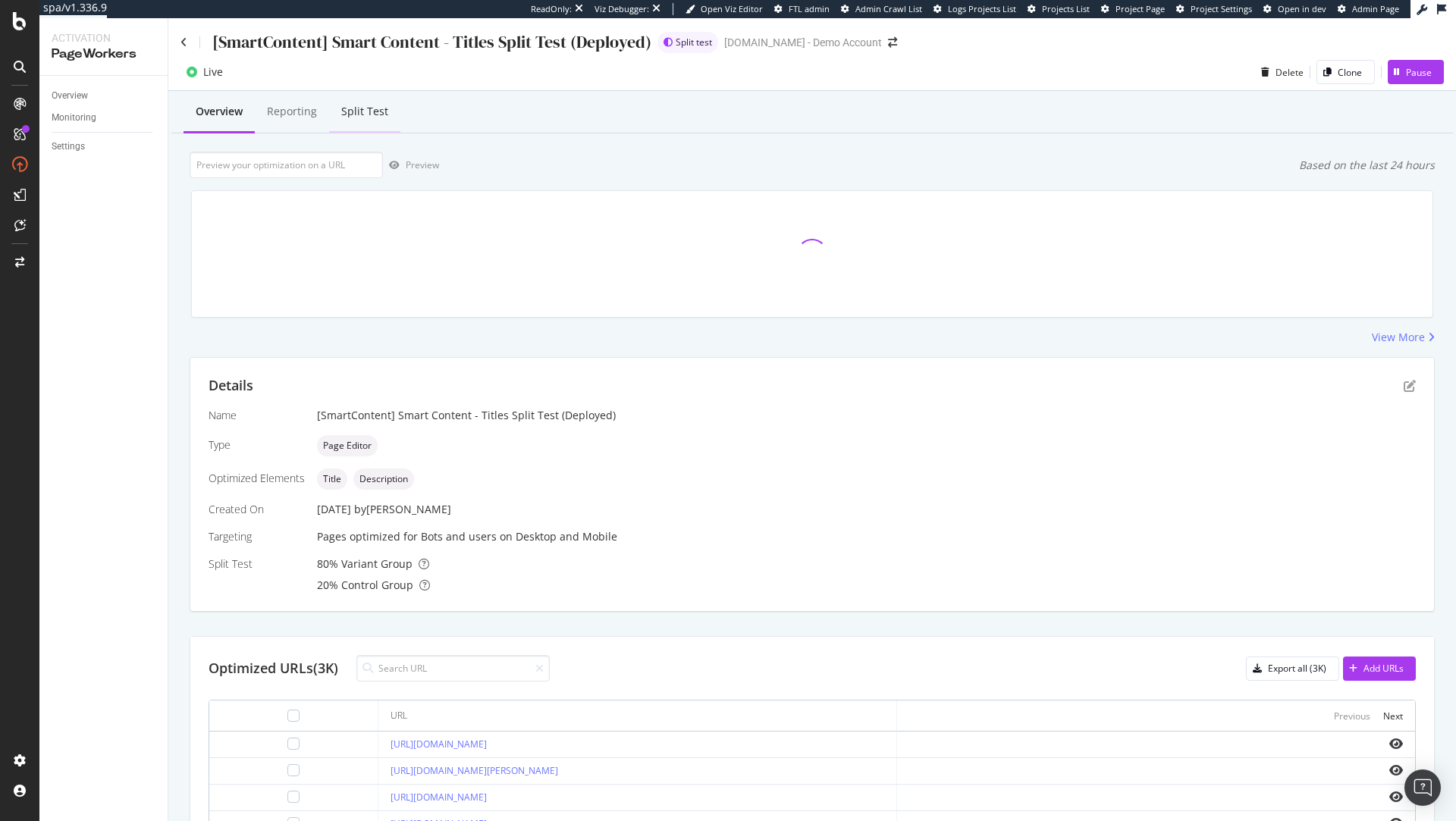
click at [351, 115] on div "Split Test" at bounding box center [364, 111] width 47 height 15
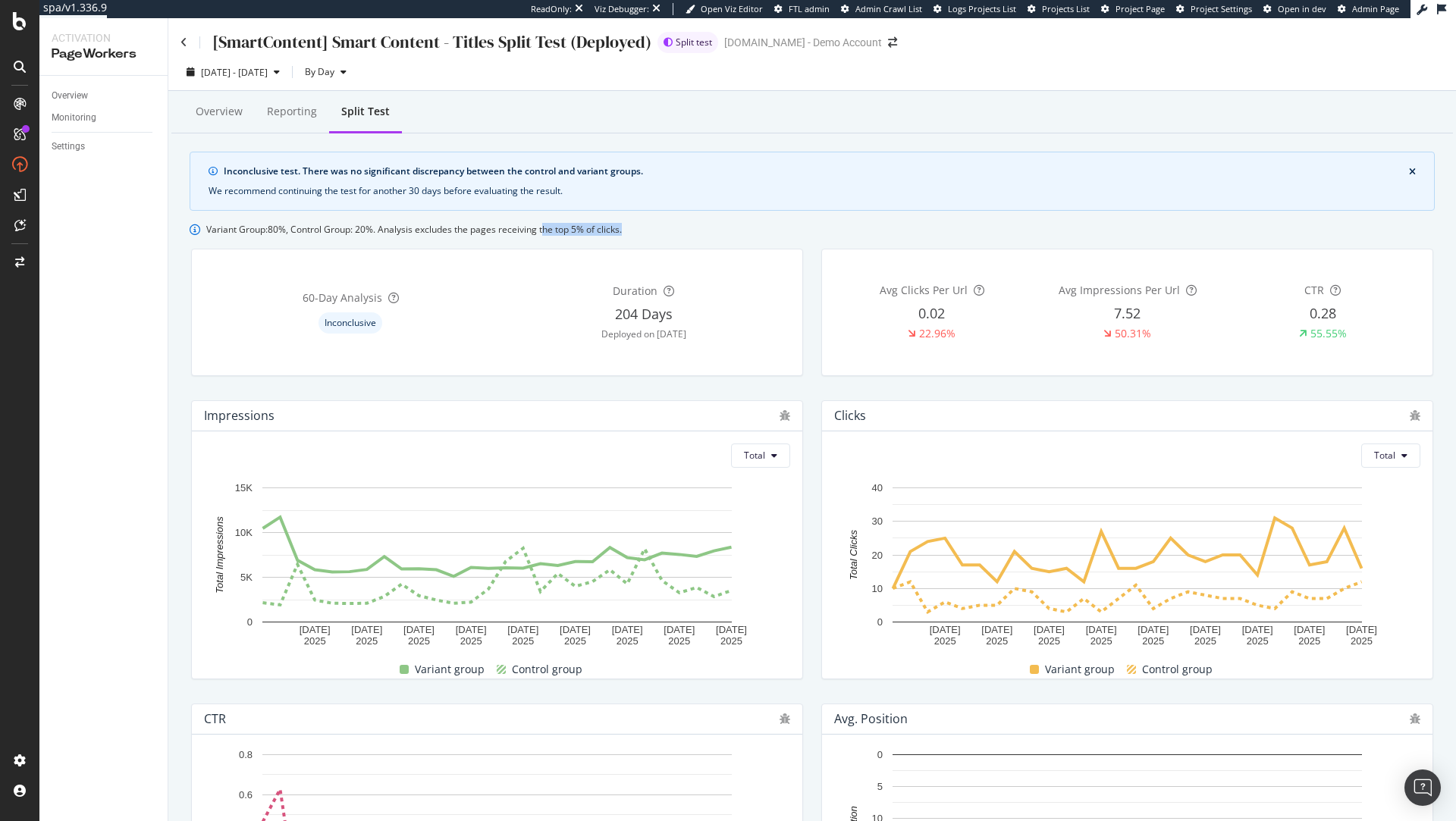
drag, startPoint x: 548, startPoint y: 228, endPoint x: 730, endPoint y: 227, distance: 182.0
click at [730, 227] on div "Variant Group: 80 %, Control Group: 20 %. Analysis excludes the pages receiving…" at bounding box center [812, 230] width 1245 height 13
click at [778, 237] on div "60 -Day Analysis Inconclusive Duration 204 Days Deployed on [DATE]" at bounding box center [496, 313] width 630 height 152
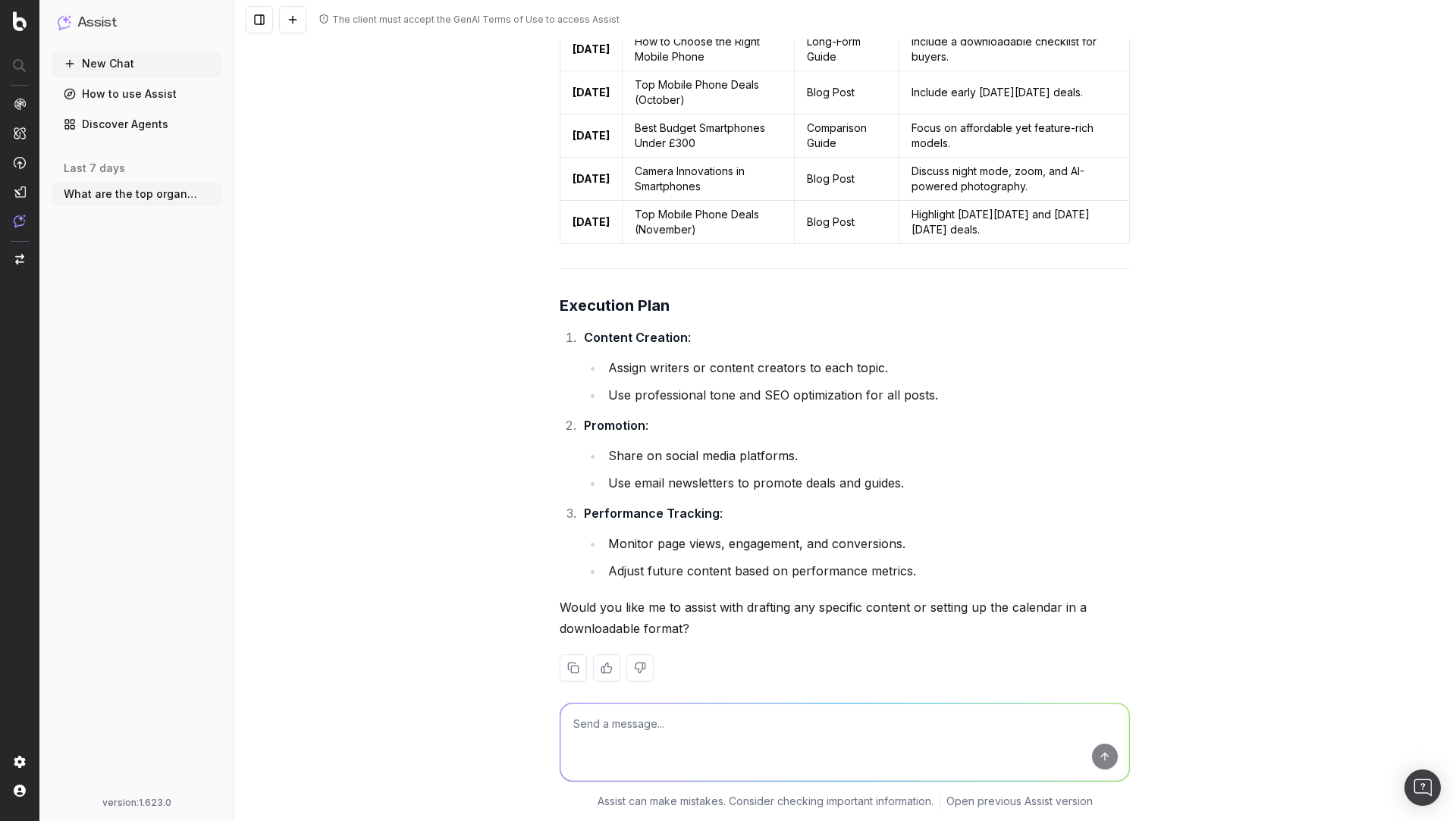
scroll to position [6508, 0]
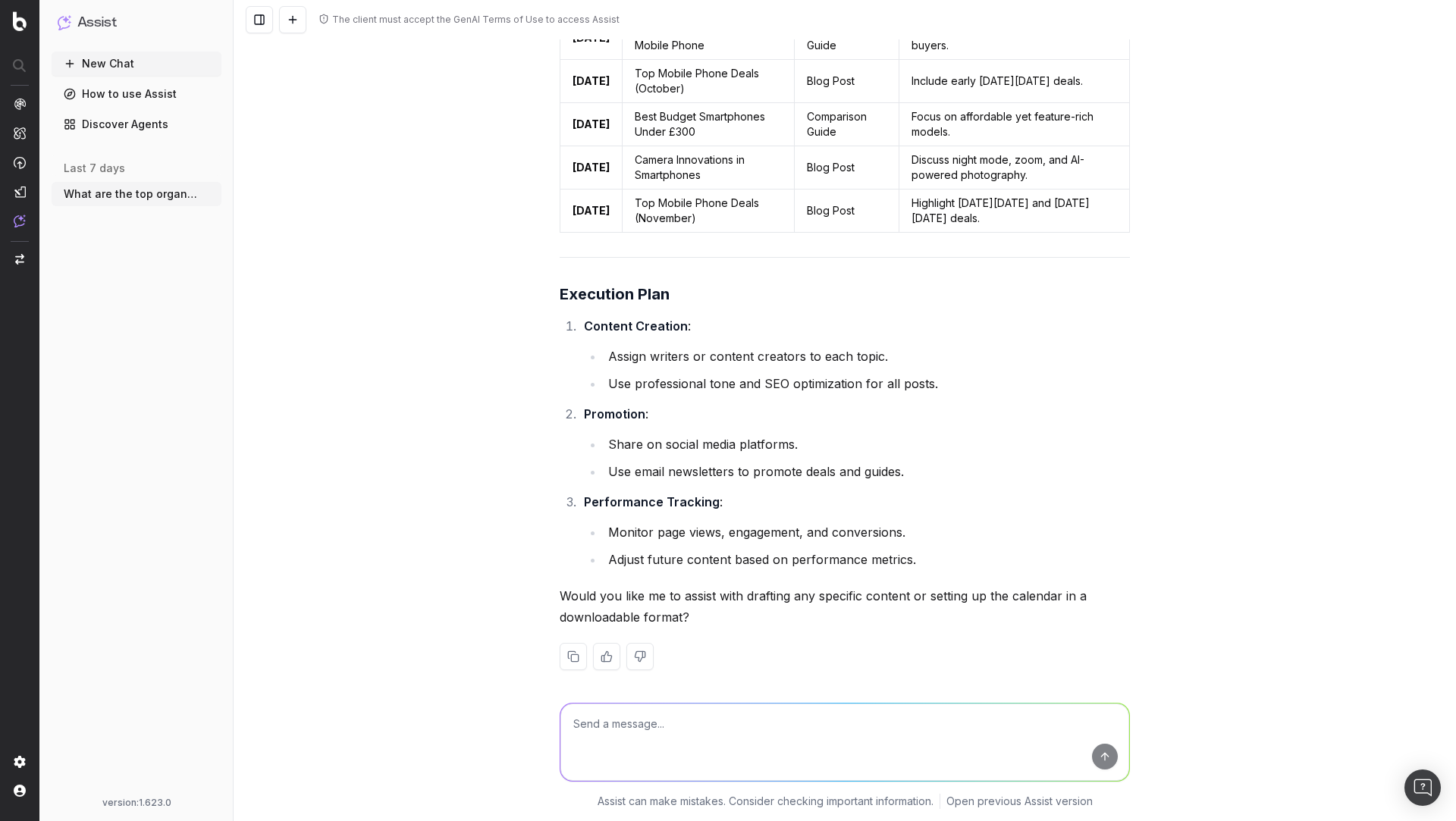
click at [677, 728] on textarea at bounding box center [845, 742] width 569 height 78
click at [146, 128] on link "Discover Agents" at bounding box center [137, 124] width 170 height 24
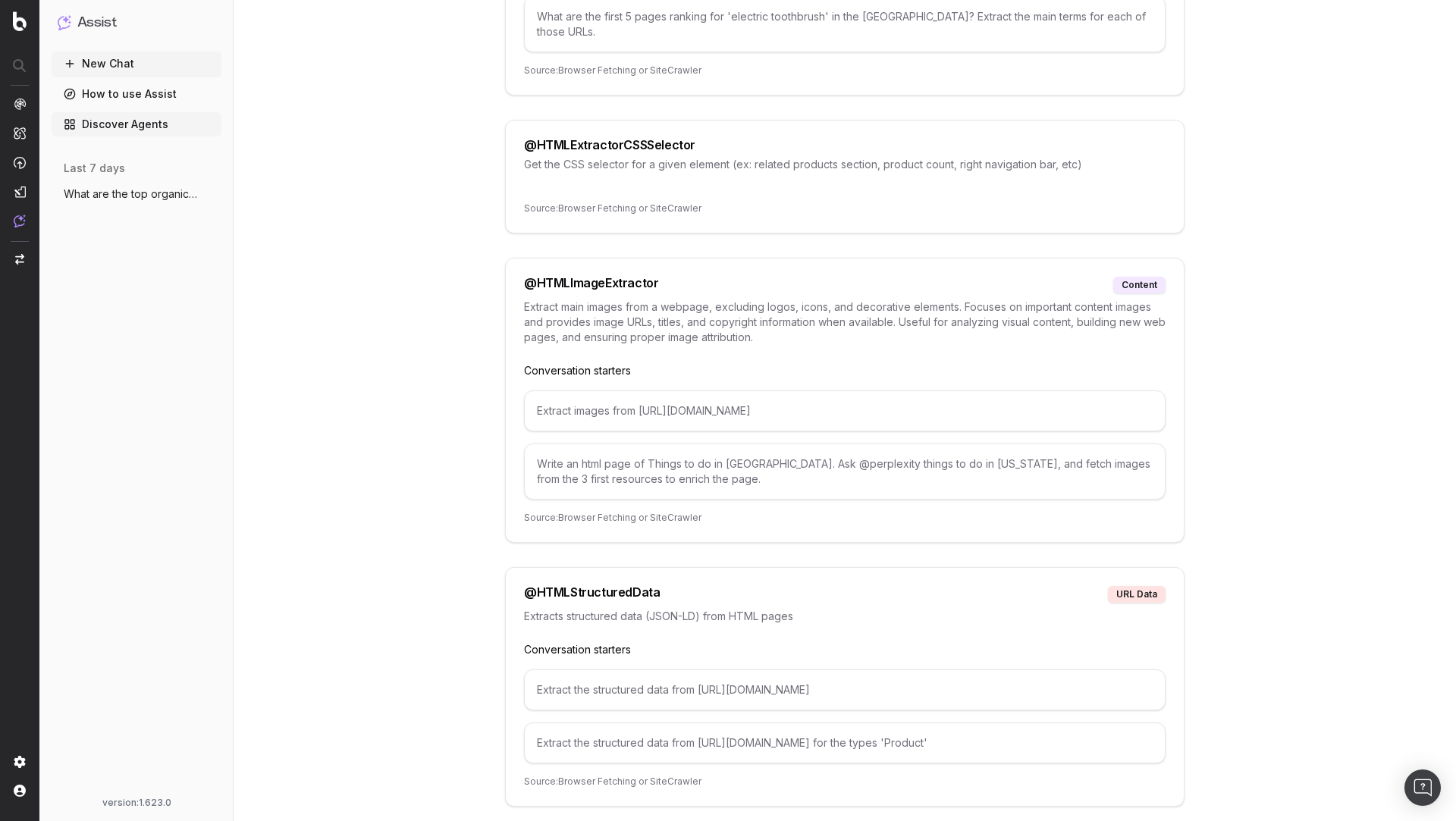
scroll to position [3830, 0]
